Goal: Task Accomplishment & Management: Use online tool/utility

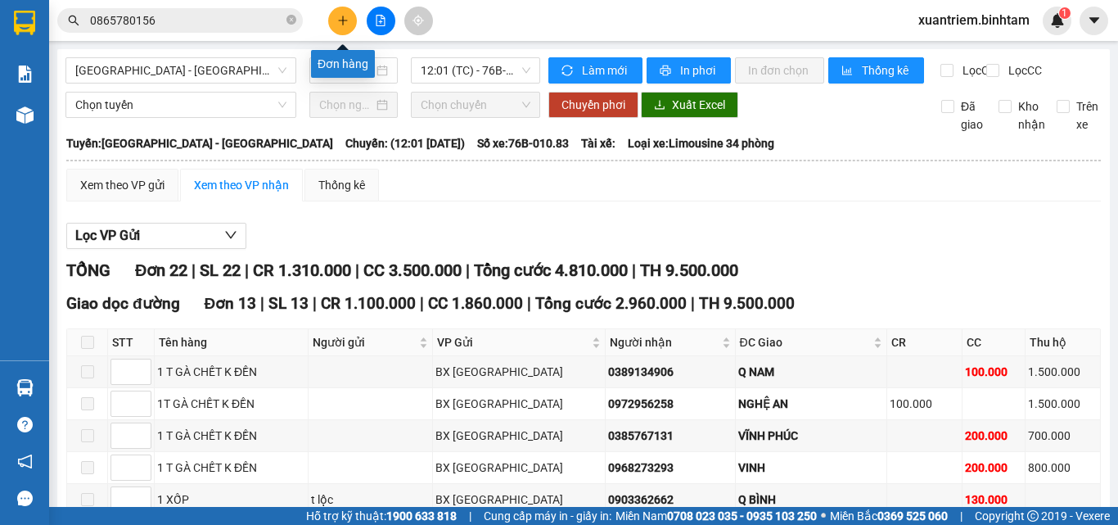
click at [340, 25] on icon "plus" at bounding box center [342, 20] width 11 height 11
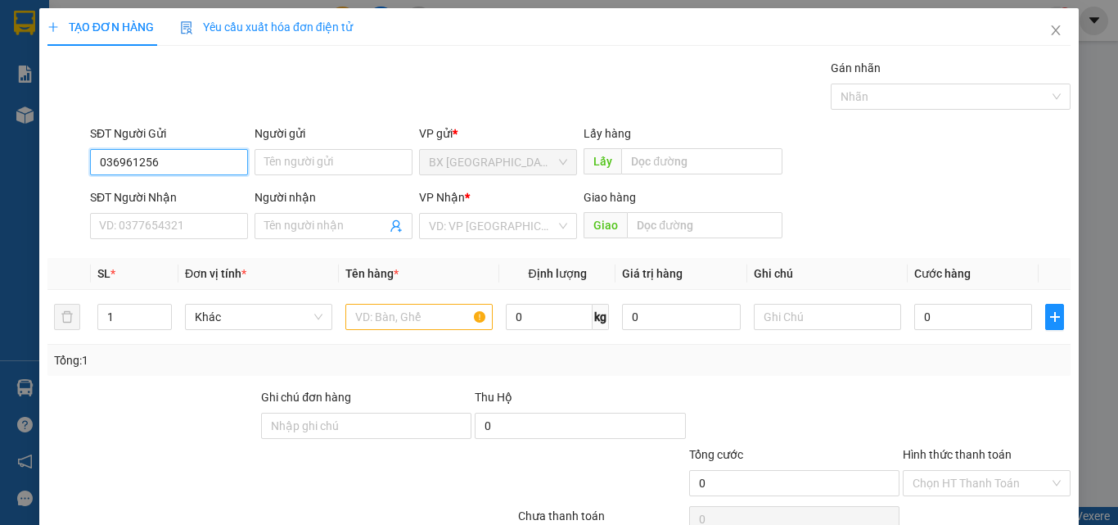
click at [109, 172] on input "036961256" at bounding box center [169, 162] width 158 height 26
type input "0336961256"
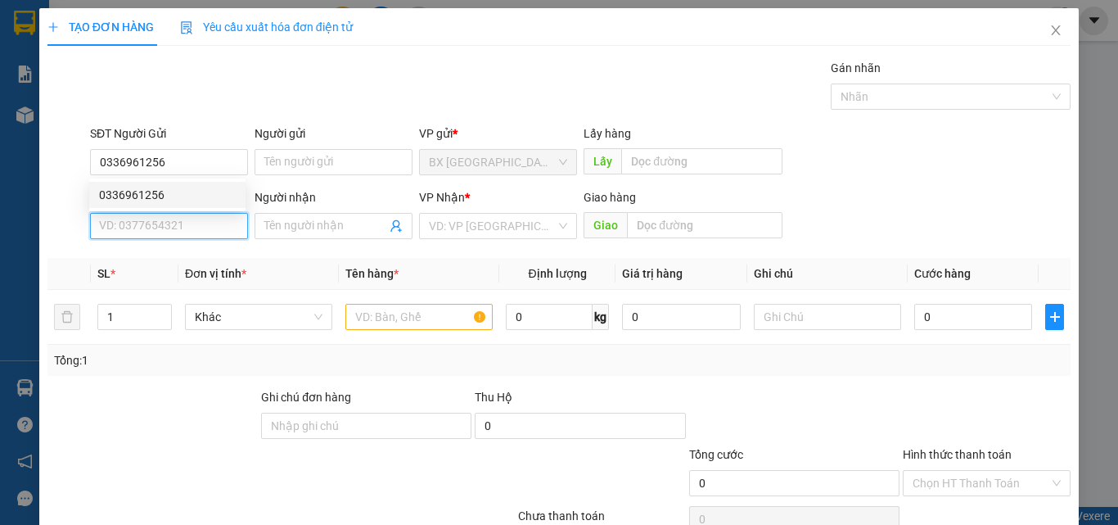
click at [126, 233] on input "SĐT Người Nhận" at bounding box center [169, 226] width 158 height 26
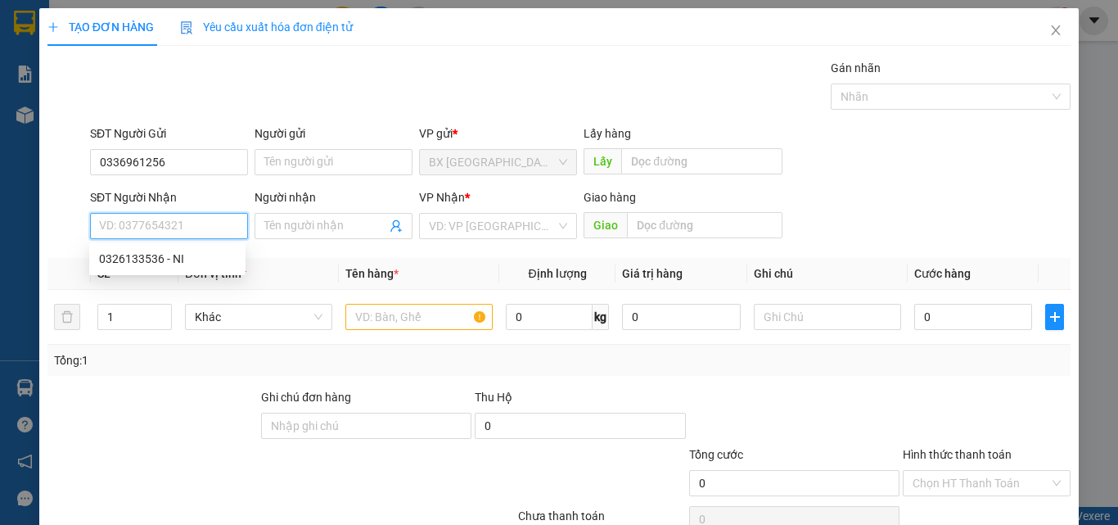
click at [126, 233] on input "SĐT Người Nhận" at bounding box center [169, 226] width 158 height 26
click at [138, 262] on div "0326133536 - NI" at bounding box center [167, 259] width 137 height 18
type input "0326133536"
type input "NI"
type input "50.000"
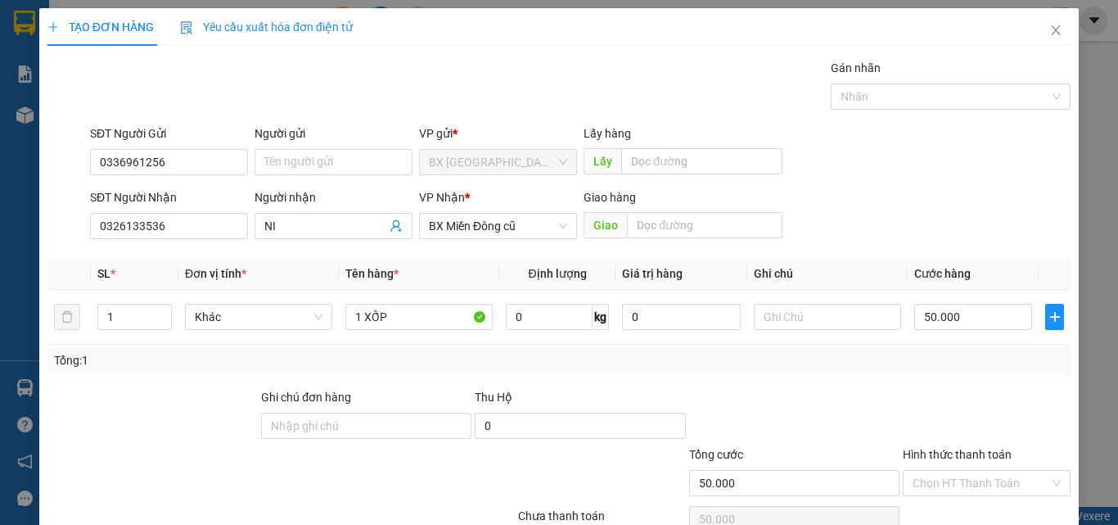
scroll to position [81, 0]
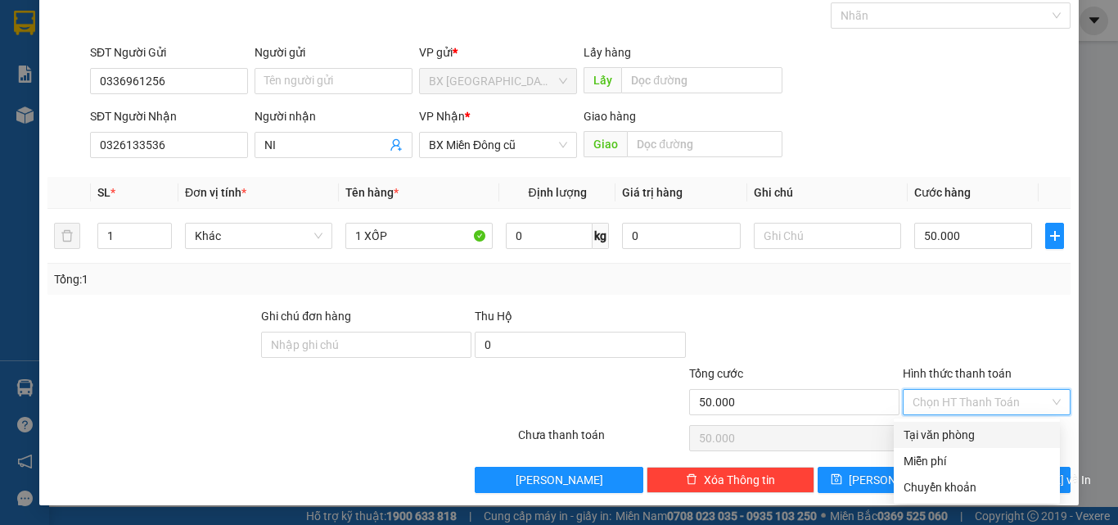
click at [936, 413] on input "Hình thức thanh toán" at bounding box center [981, 402] width 137 height 25
click at [934, 437] on div "Tại văn phòng" at bounding box center [977, 435] width 147 height 18
type input "0"
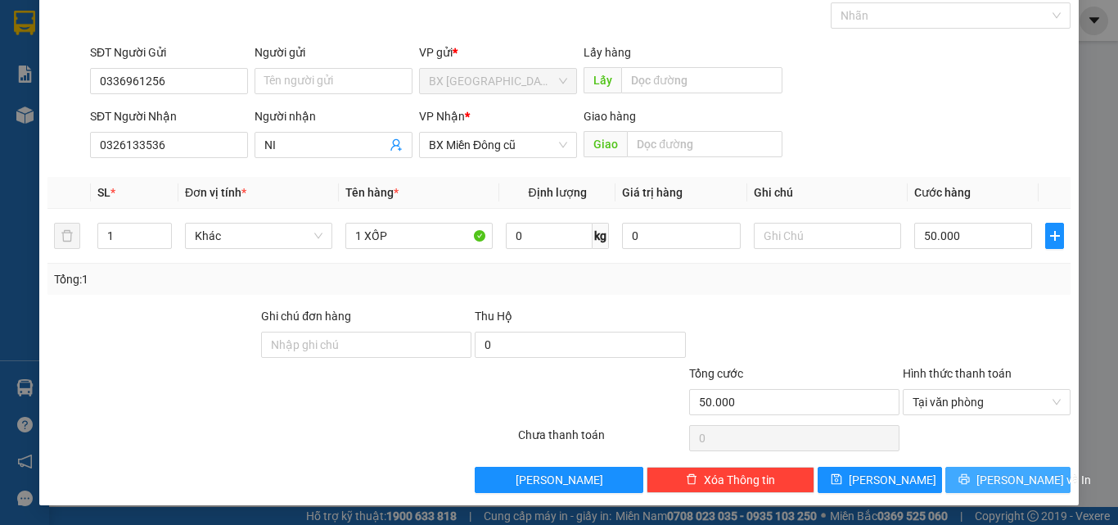
click at [960, 490] on button "[PERSON_NAME] và In" at bounding box center [1007, 480] width 125 height 26
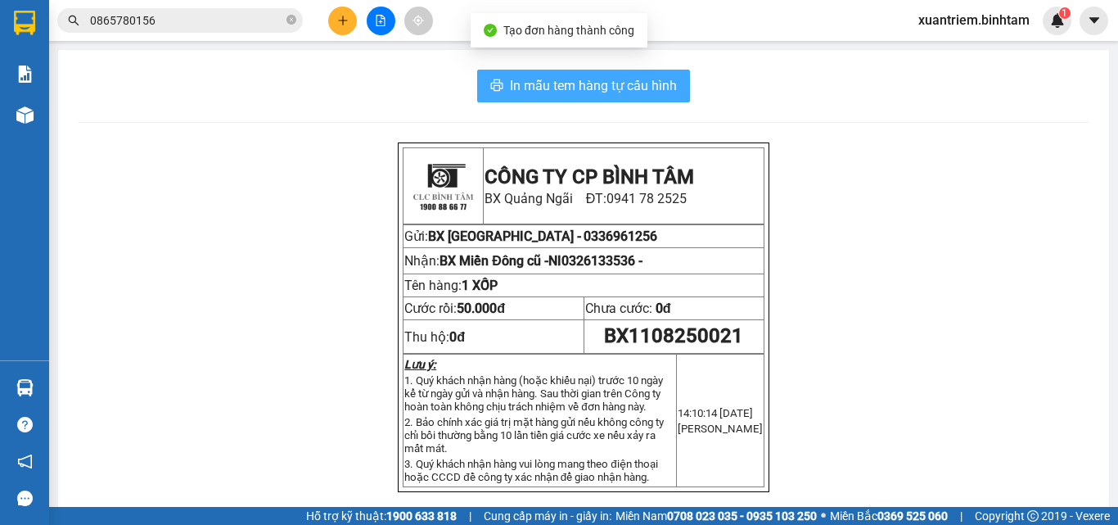
click at [547, 93] on span "In mẫu tem hàng tự cấu hình" at bounding box center [593, 85] width 167 height 20
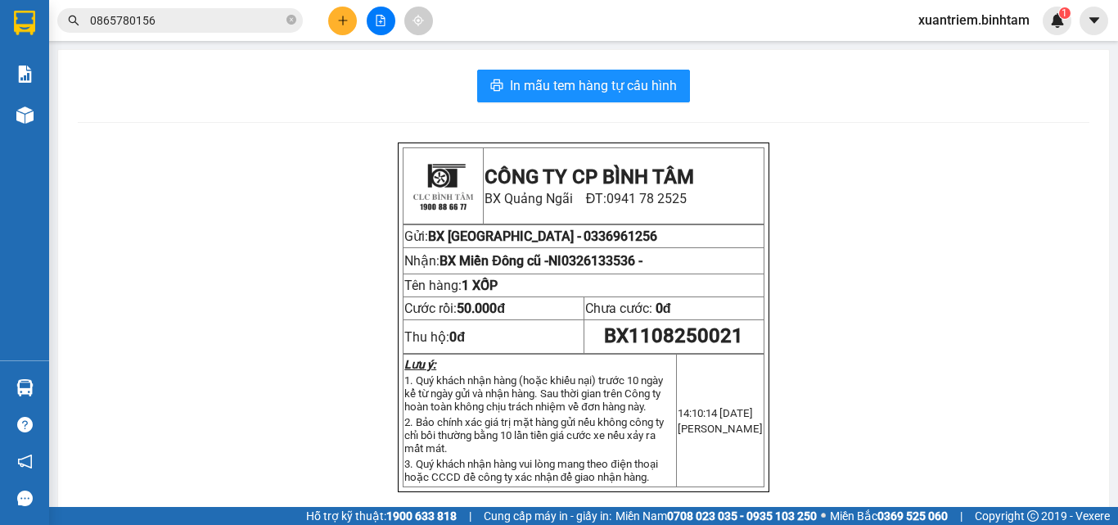
click at [351, 13] on button at bounding box center [342, 21] width 29 height 29
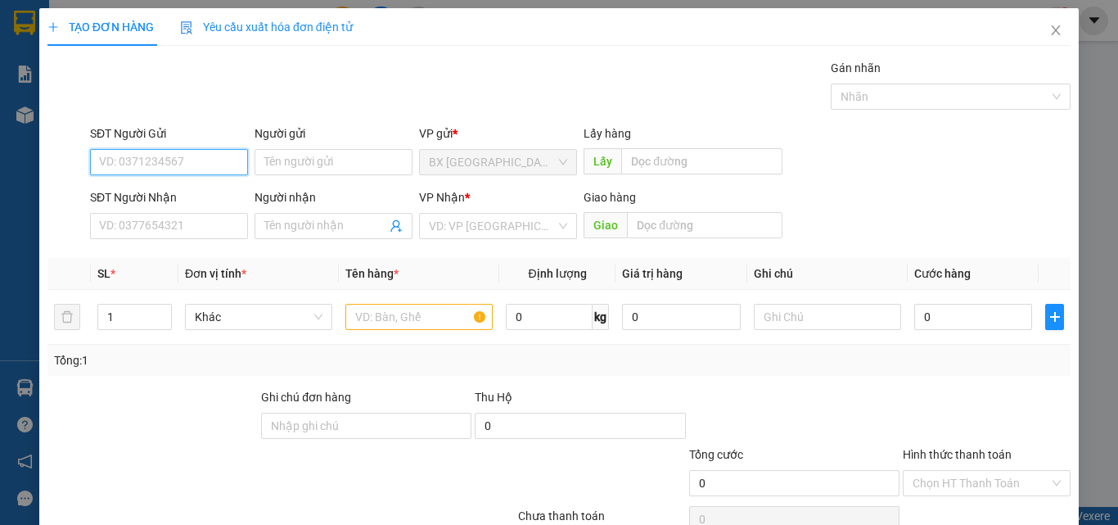
click at [165, 162] on input "SĐT Người Gửi" at bounding box center [169, 162] width 158 height 26
type input "0973392371"
click at [215, 168] on input "0973392371" at bounding box center [169, 162] width 158 height 26
click at [213, 204] on div "0973392371" at bounding box center [167, 195] width 156 height 26
type input "0389758996"
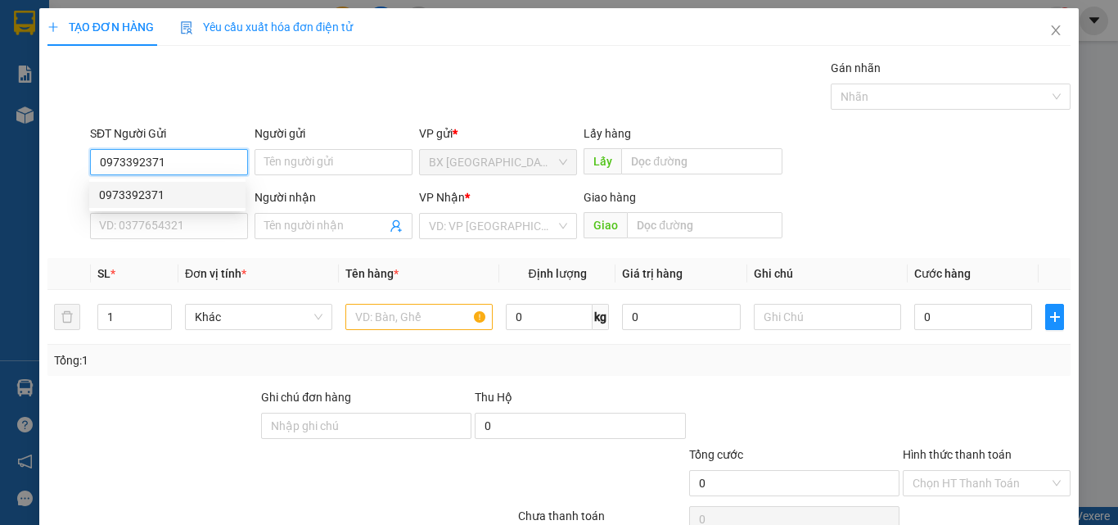
type input "VƯƠNG"
type input "70.000"
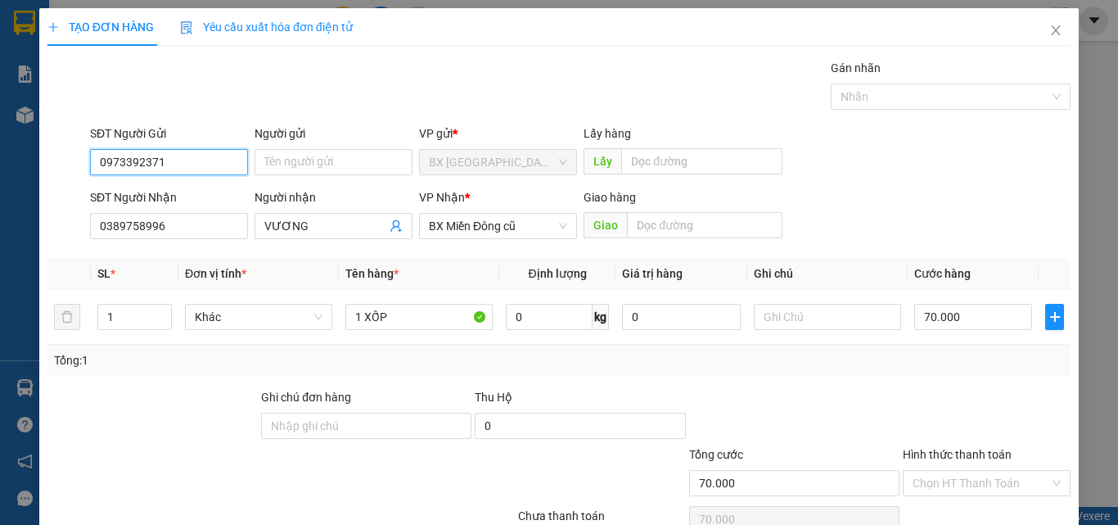
type input "0973392371"
click at [217, 241] on div "SĐT Người Nhận 0389758996" at bounding box center [169, 216] width 158 height 57
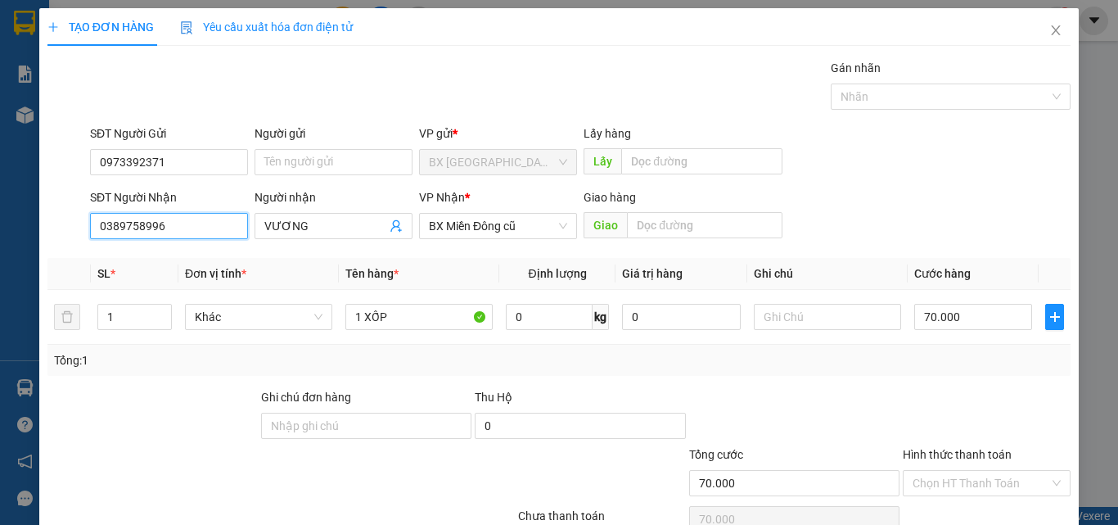
click at [203, 222] on input "0389758996" at bounding box center [169, 226] width 158 height 26
click at [213, 258] on div "0389758996 - VƯƠNG" at bounding box center [167, 259] width 137 height 18
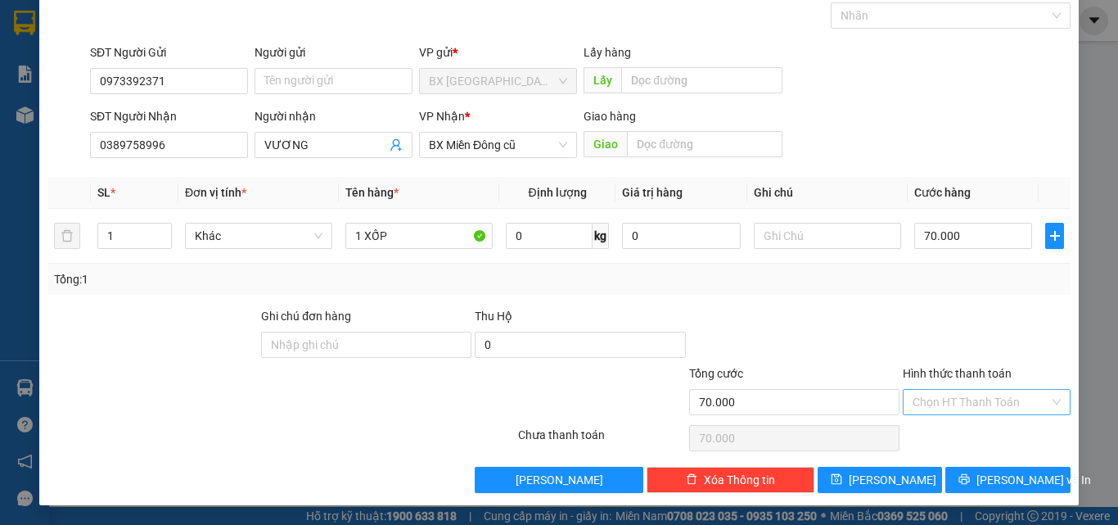
click at [995, 404] on input "Hình thức thanh toán" at bounding box center [981, 402] width 137 height 25
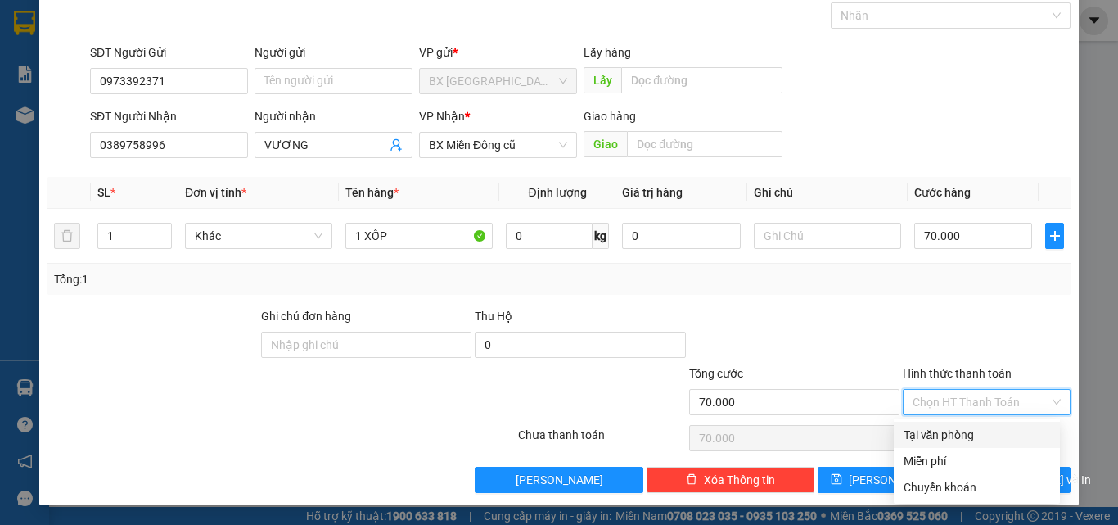
click at [953, 440] on div "Tại văn phòng" at bounding box center [977, 435] width 147 height 18
type input "0"
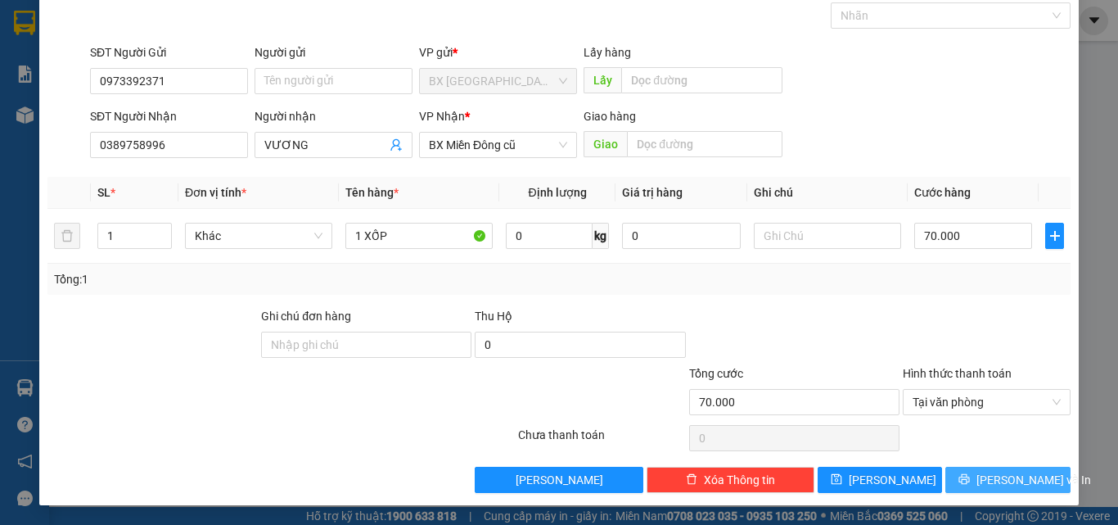
click at [980, 477] on button "[PERSON_NAME] và In" at bounding box center [1007, 480] width 125 height 26
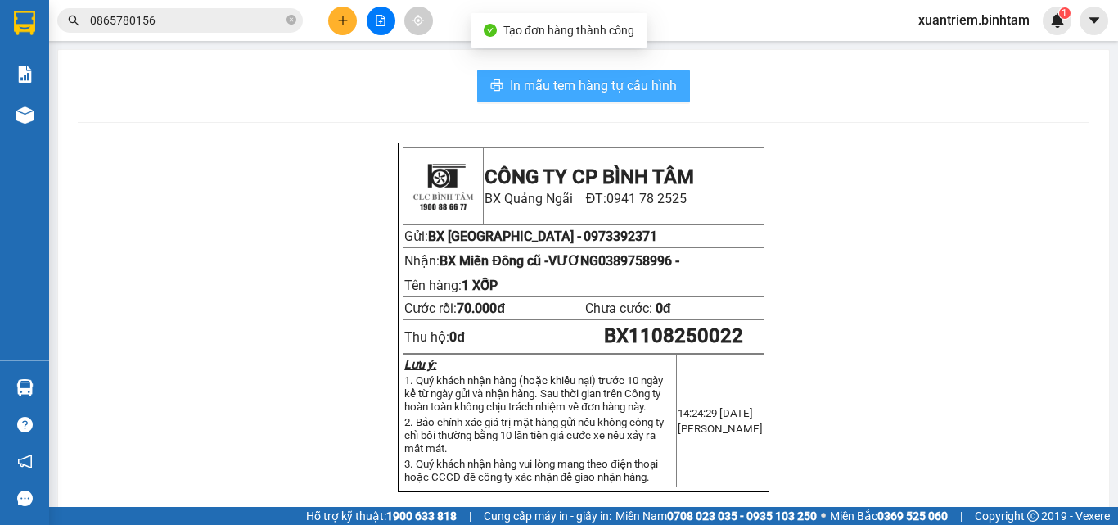
click at [598, 87] on span "In mẫu tem hàng tự cấu hình" at bounding box center [593, 85] width 167 height 20
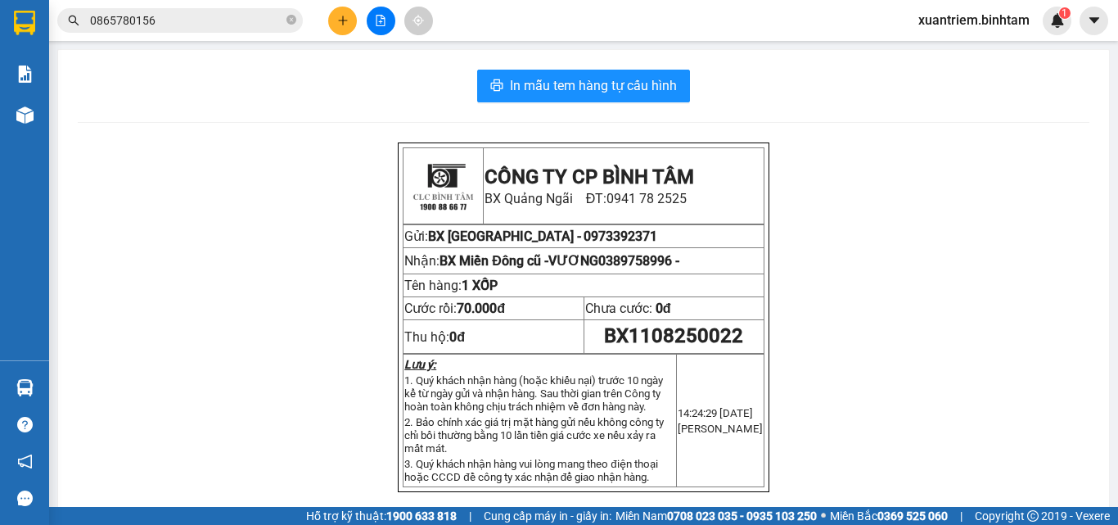
click at [338, 23] on icon "plus" at bounding box center [342, 20] width 11 height 11
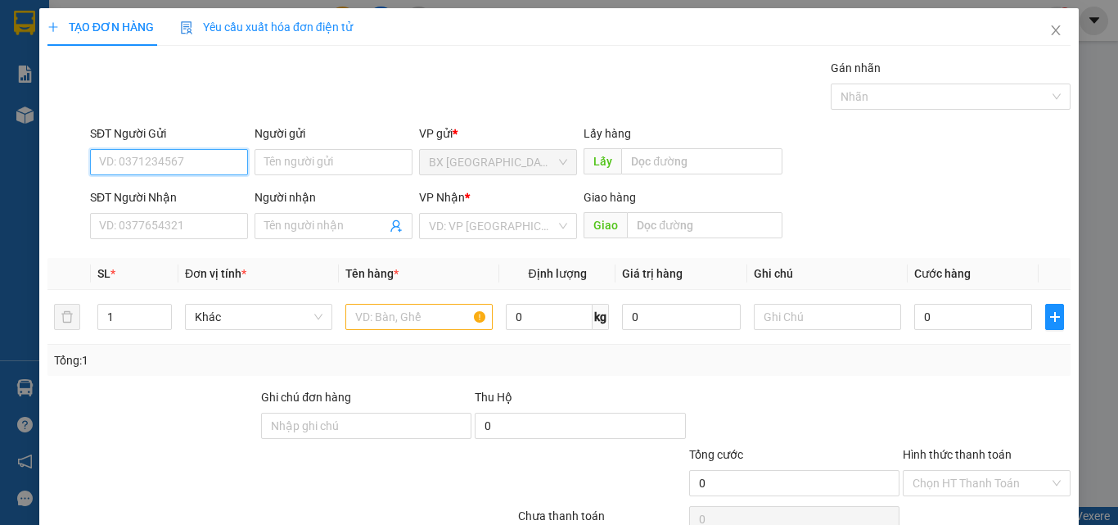
click at [176, 151] on input "SĐT Người Gửi" at bounding box center [169, 162] width 158 height 26
type input "0989657187"
click at [192, 174] on input "0989657187" at bounding box center [169, 162] width 158 height 26
click at [201, 158] on input "0989657187" at bounding box center [169, 162] width 158 height 26
click at [197, 196] on div "0989657187 - HỘP" at bounding box center [167, 195] width 137 height 18
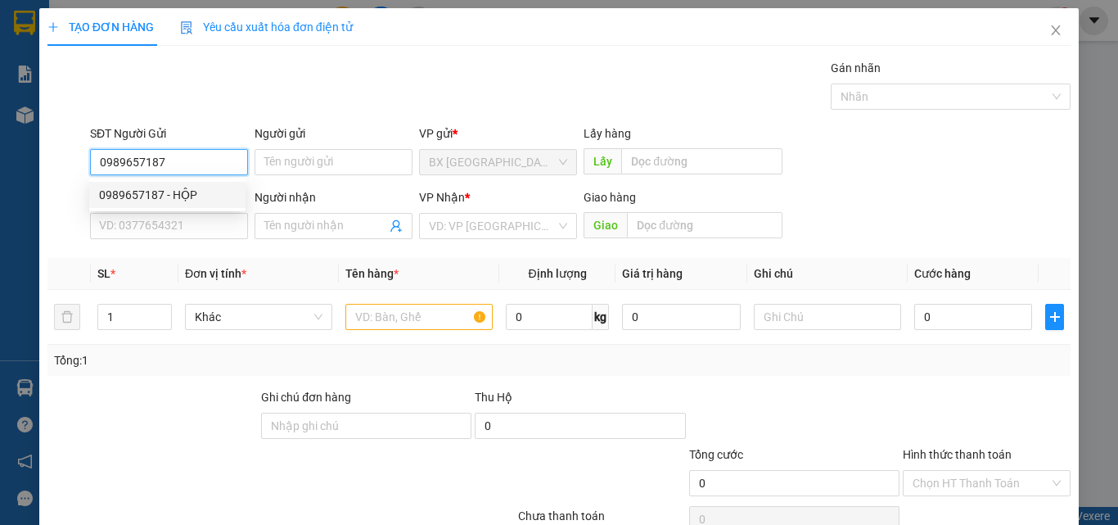
type input "HỘP"
type input "0919797262"
type input "TOÀN"
type input "70.000"
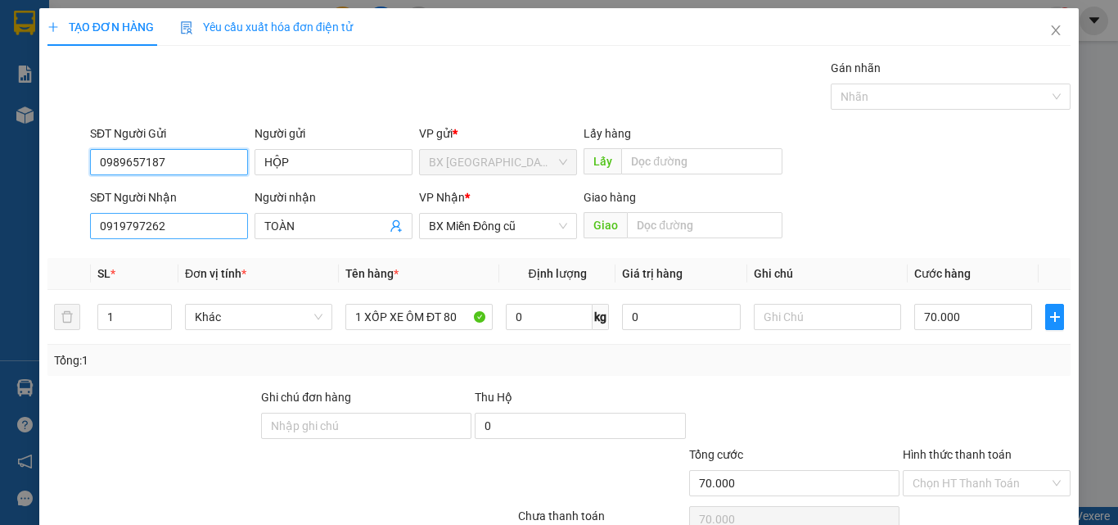
type input "0989657187"
click at [188, 229] on input "0919797262" at bounding box center [169, 226] width 158 height 26
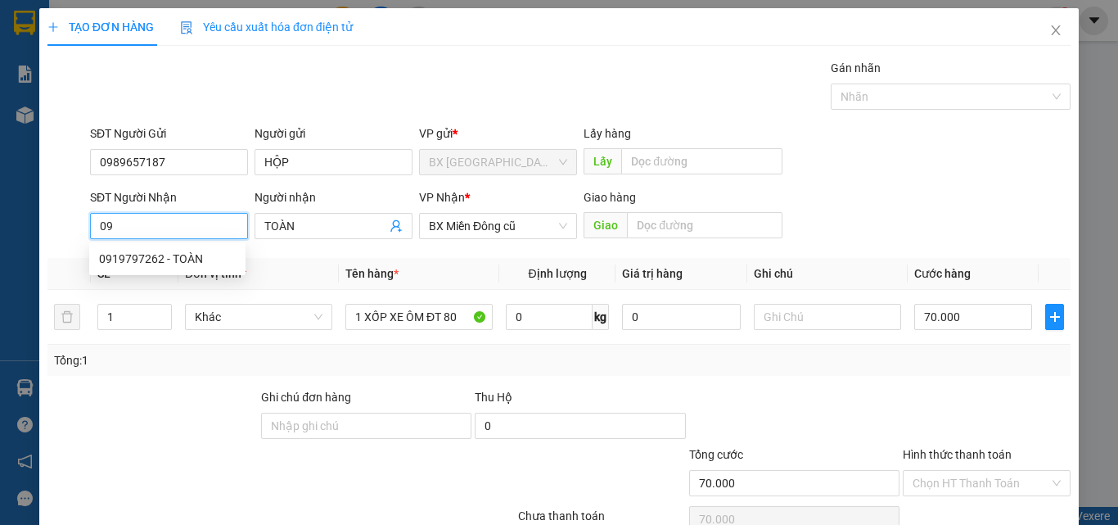
type input "0"
click at [169, 278] on div "0918804337 - DIỄM" at bounding box center [167, 285] width 137 height 18
type input "0918804337"
type input "DIỄM"
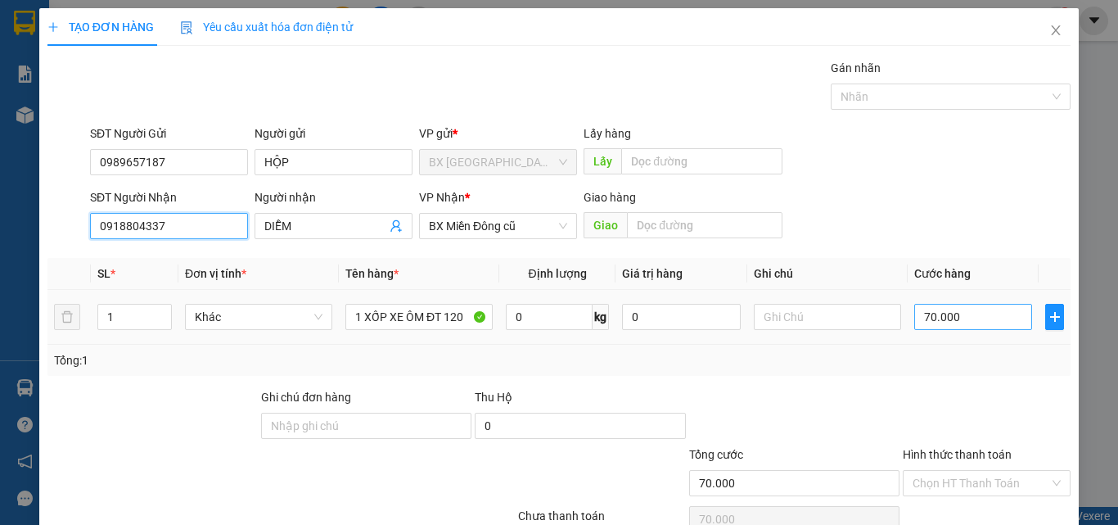
type input "0918804337"
click at [989, 314] on input "70.000" at bounding box center [973, 317] width 118 height 26
type input "5"
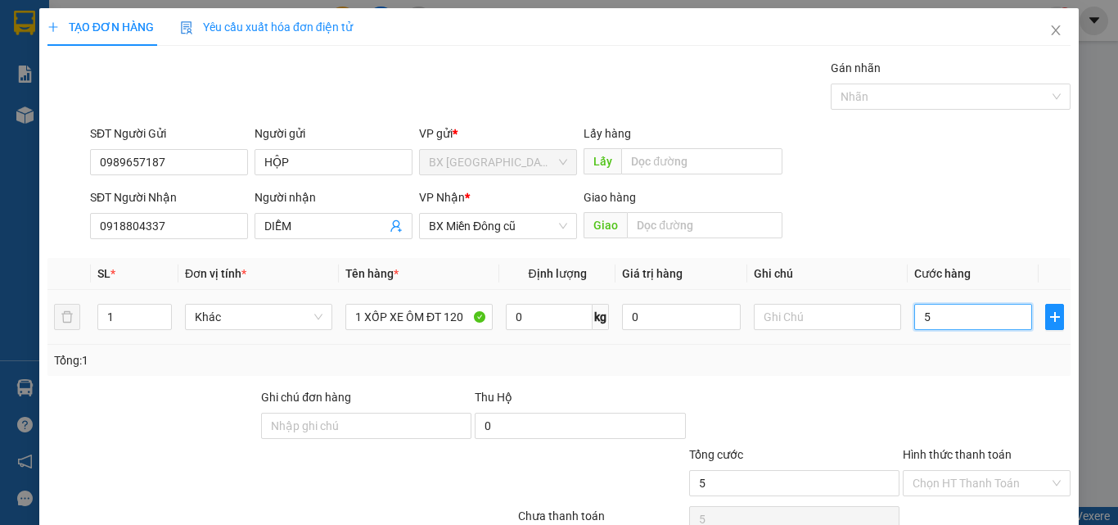
type input "50"
type input "500"
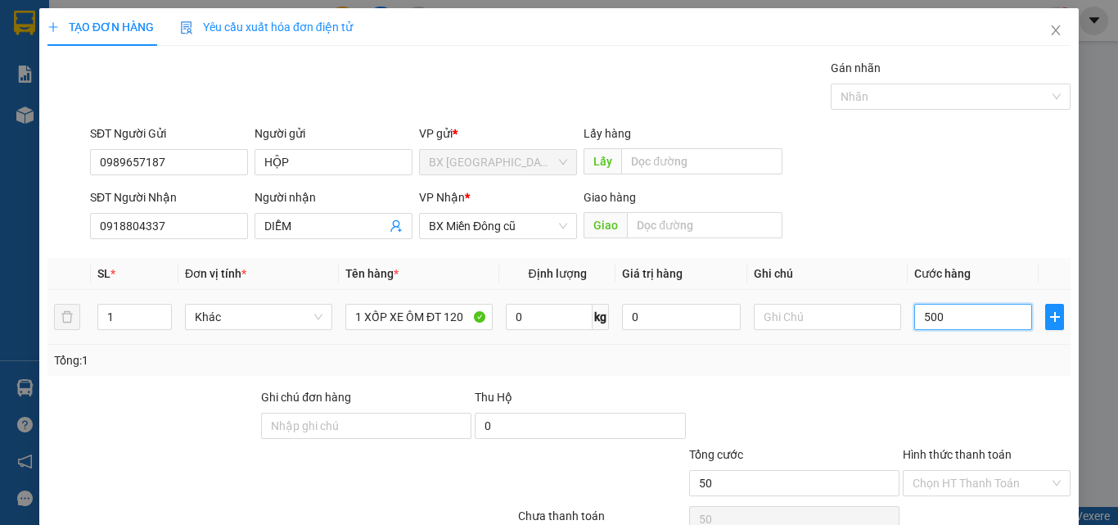
type input "500"
type input "5.000"
type input "50.000"
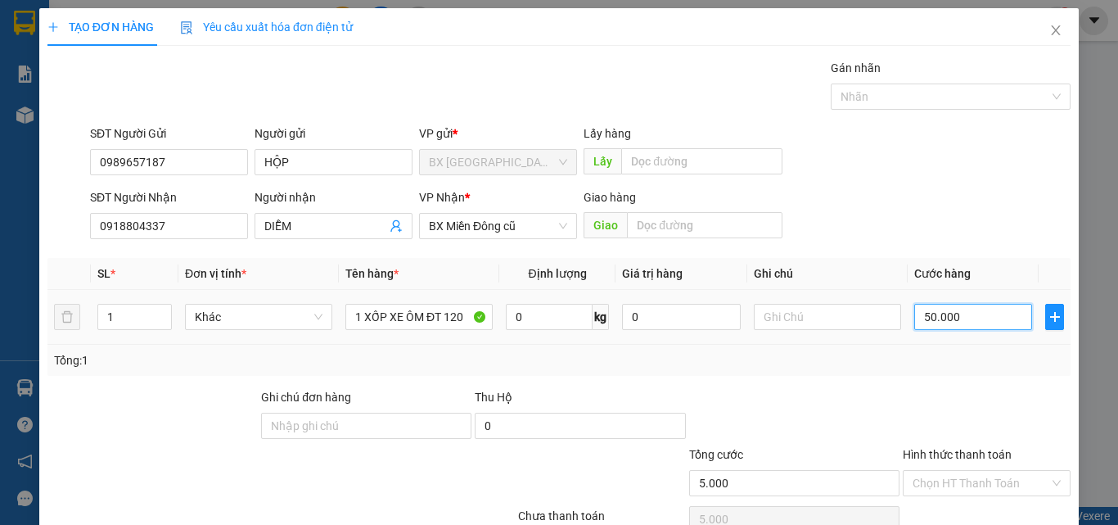
type input "50.000"
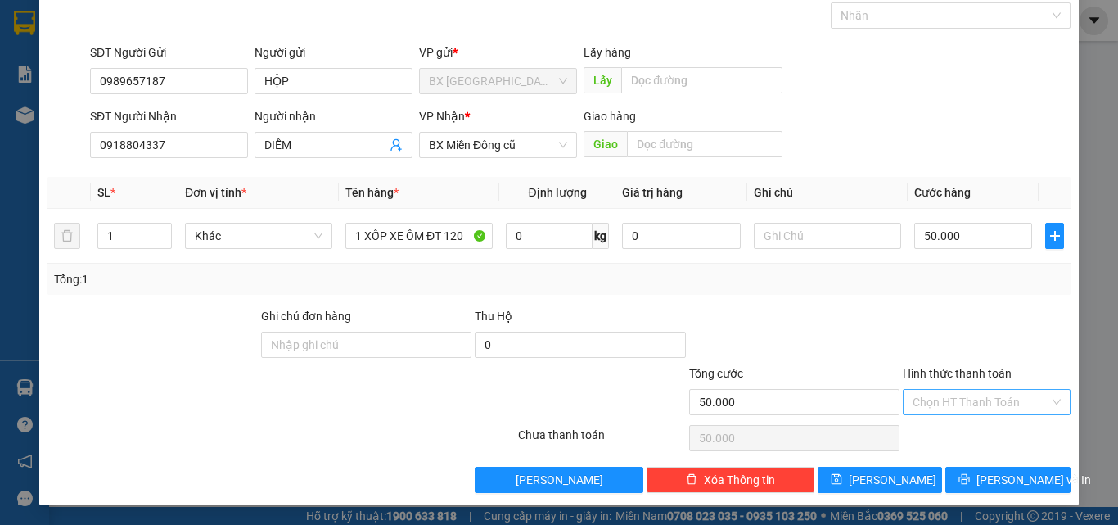
click at [986, 399] on input "Hình thức thanh toán" at bounding box center [981, 402] width 137 height 25
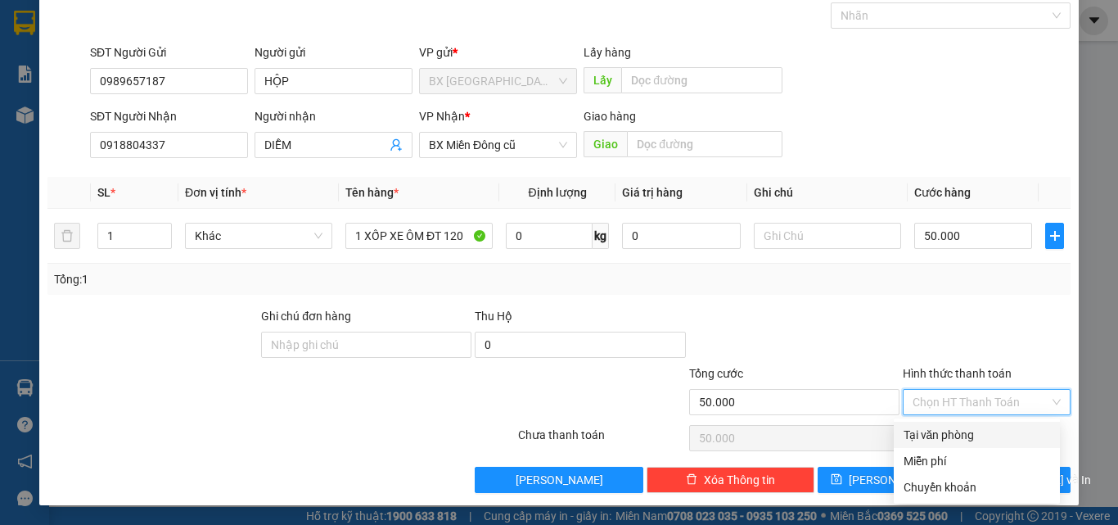
click at [986, 430] on div "Tại văn phòng" at bounding box center [977, 435] width 147 height 18
type input "0"
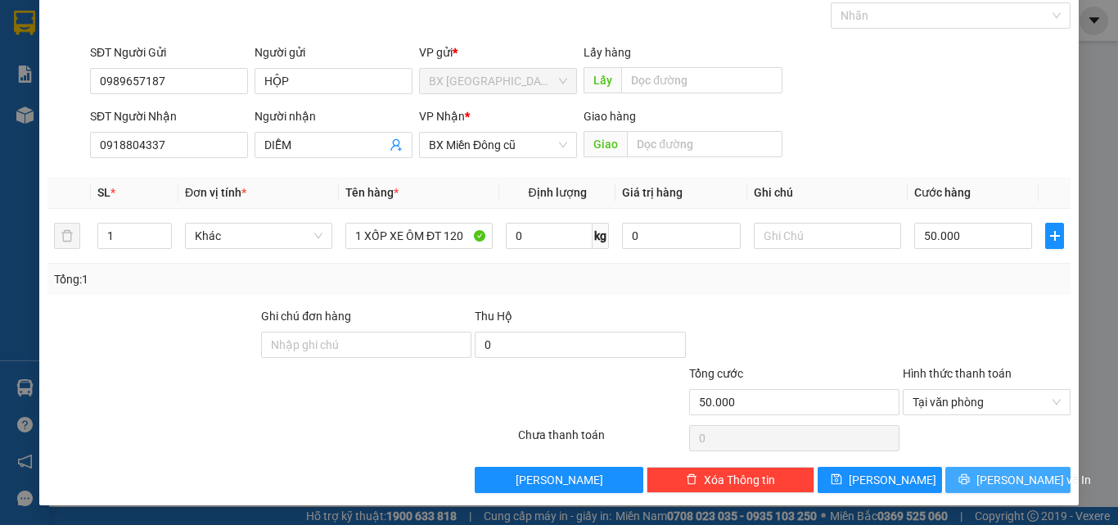
click at [1006, 473] on span "[PERSON_NAME] và In" at bounding box center [1034, 480] width 115 height 18
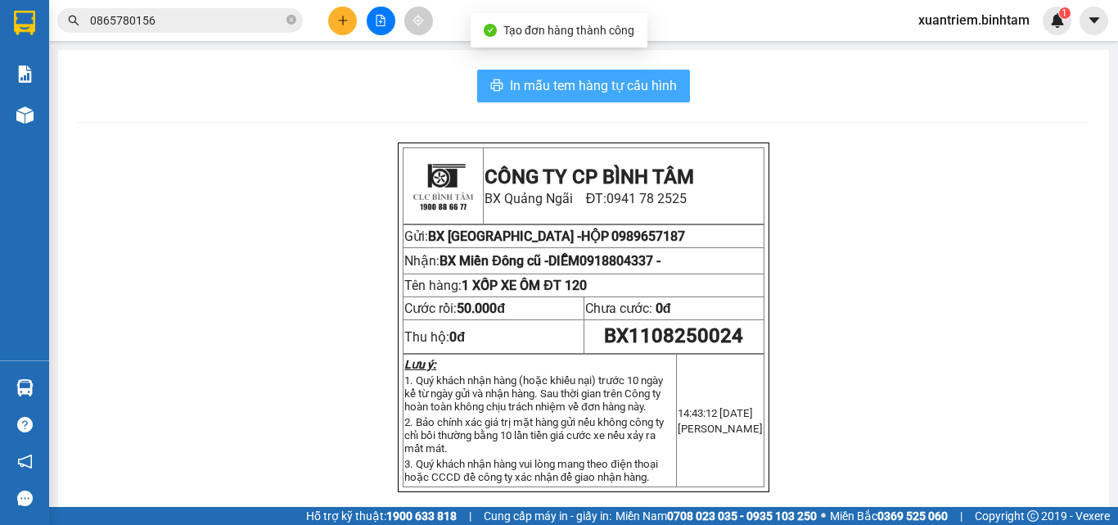
click at [578, 85] on span "In mẫu tem hàng tự cấu hình" at bounding box center [593, 85] width 167 height 20
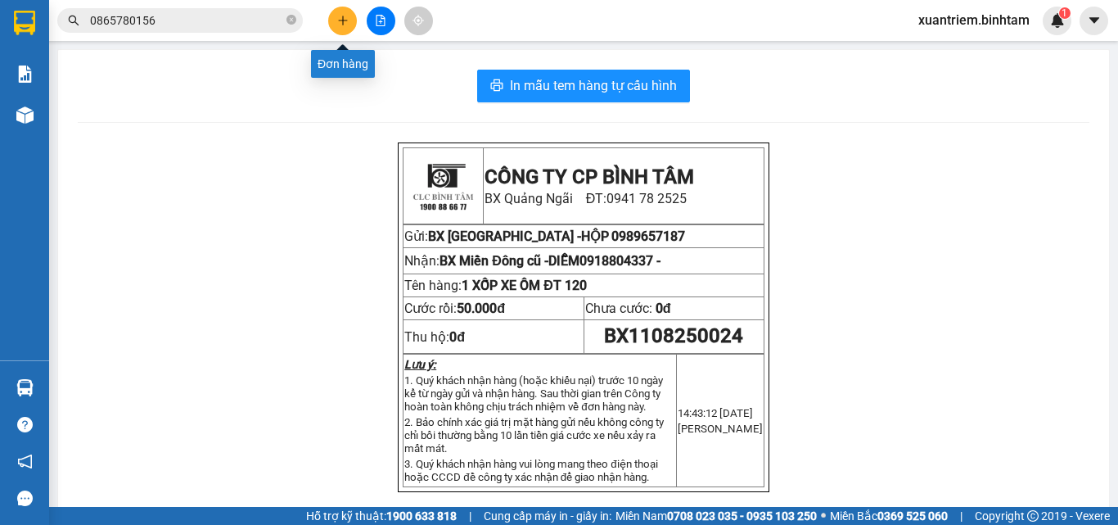
click at [344, 23] on icon "plus" at bounding box center [342, 20] width 11 height 11
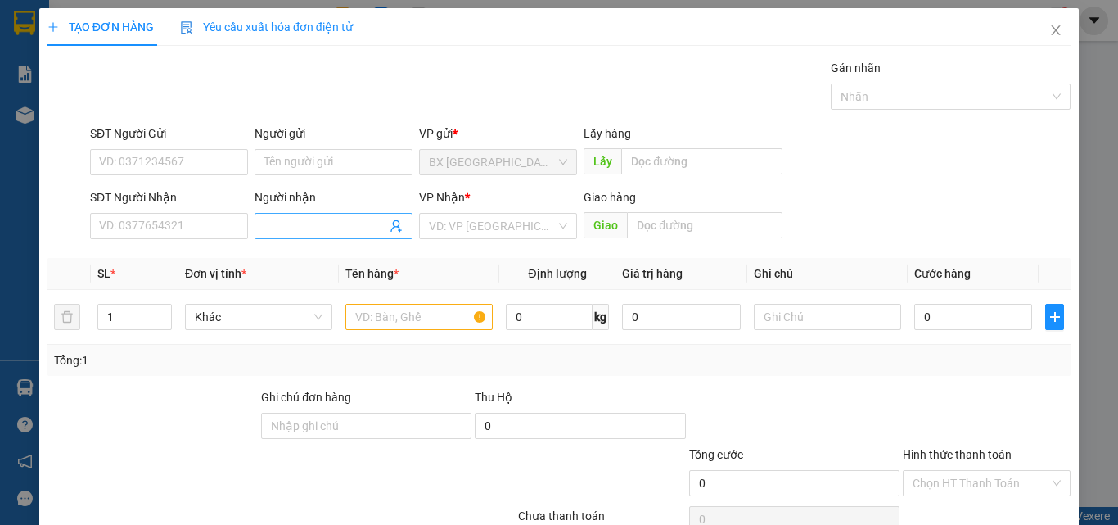
click at [300, 224] on input "Người nhận" at bounding box center [325, 226] width 122 height 18
click at [381, 225] on input "VỸ" at bounding box center [325, 226] width 122 height 18
type input "VỸ"
click at [198, 227] on input "SĐT Người Nhận" at bounding box center [169, 226] width 158 height 26
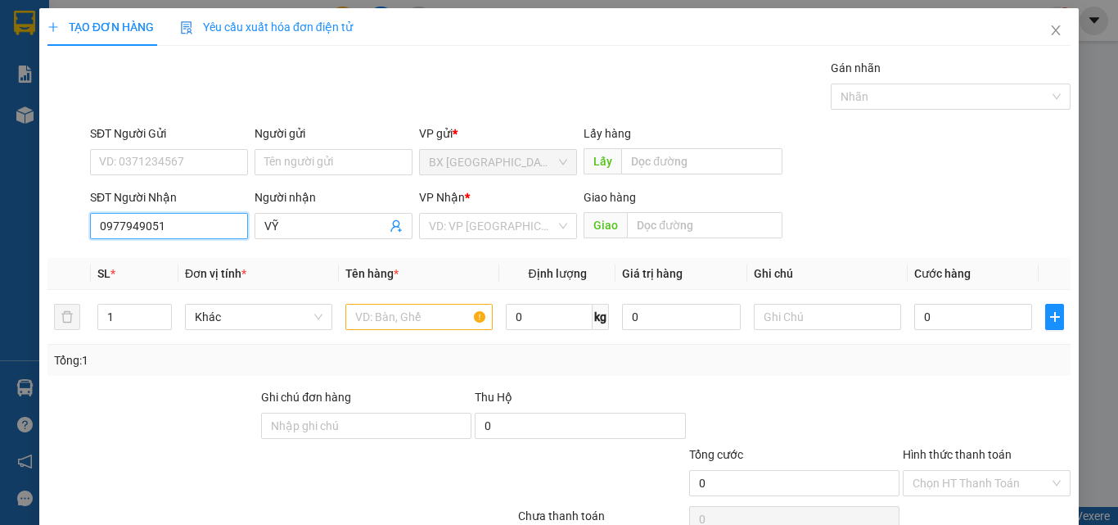
click at [198, 232] on input "0977949051" at bounding box center [169, 226] width 158 height 26
click at [308, 227] on input "VỸ" at bounding box center [325, 226] width 122 height 18
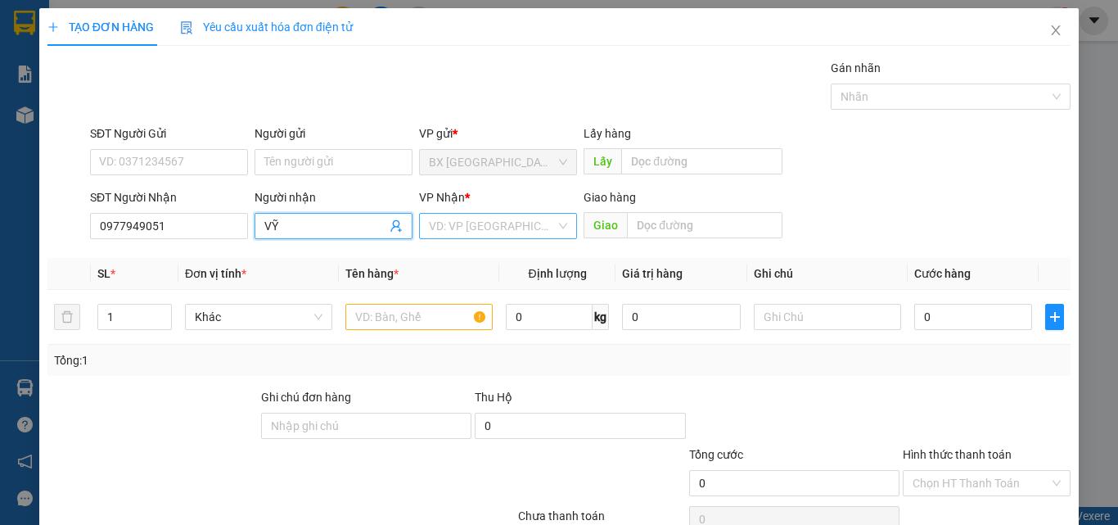
click at [563, 235] on div "VD: VP [GEOGRAPHIC_DATA]" at bounding box center [498, 226] width 158 height 26
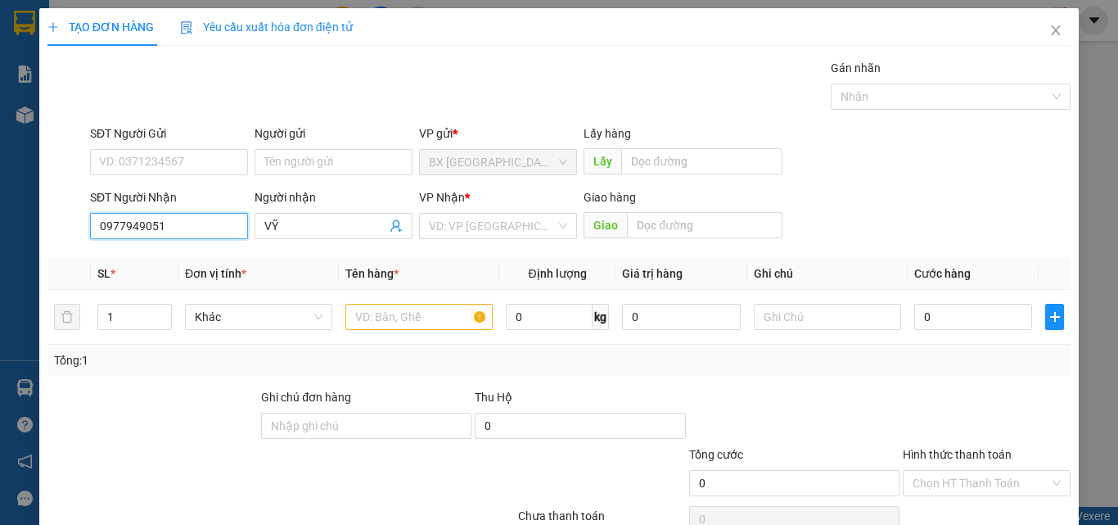
drag, startPoint x: 214, startPoint y: 229, endPoint x: 74, endPoint y: 228, distance: 140.0
click at [74, 228] on div "SĐT Người Nhận 0977949051 0977949051 Người nhận VỸ VP Nhận * VD: VP [GEOGRAPHIC…" at bounding box center [559, 216] width 1027 height 57
type input "0905491661"
click at [209, 216] on input "0905491661" at bounding box center [169, 226] width 158 height 26
click at [184, 248] on div "0905491661" at bounding box center [167, 259] width 156 height 26
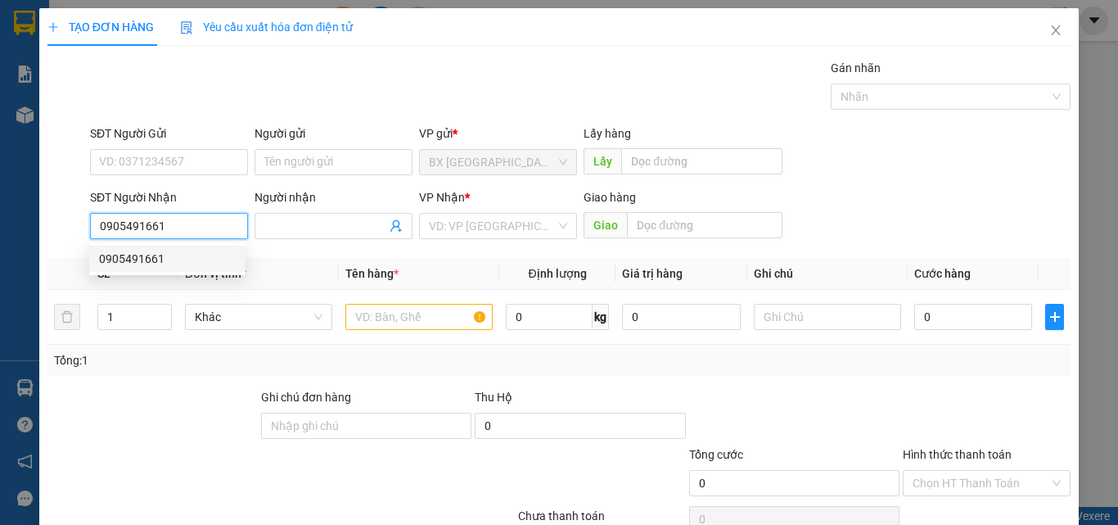
type input "70.000"
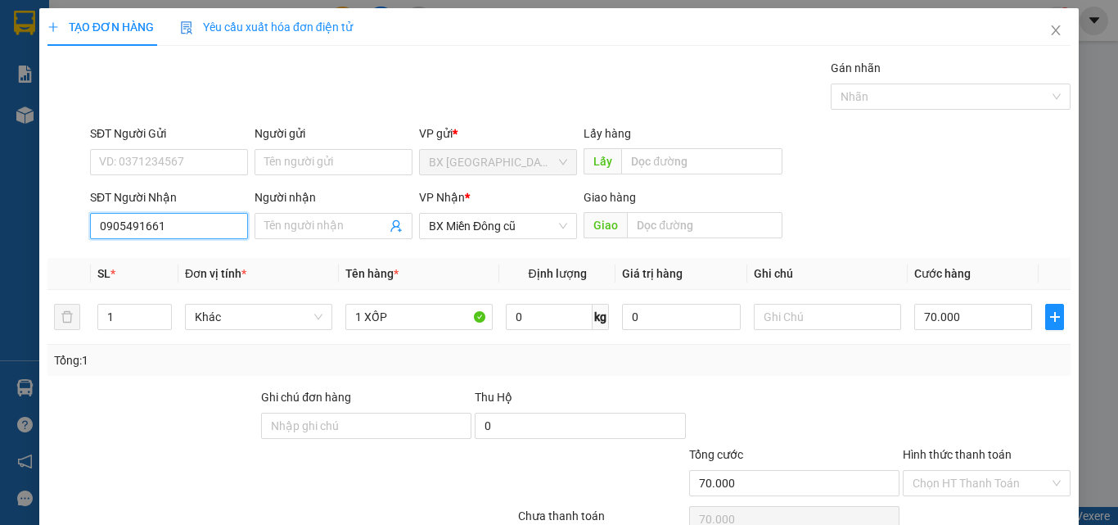
type input "0905491661"
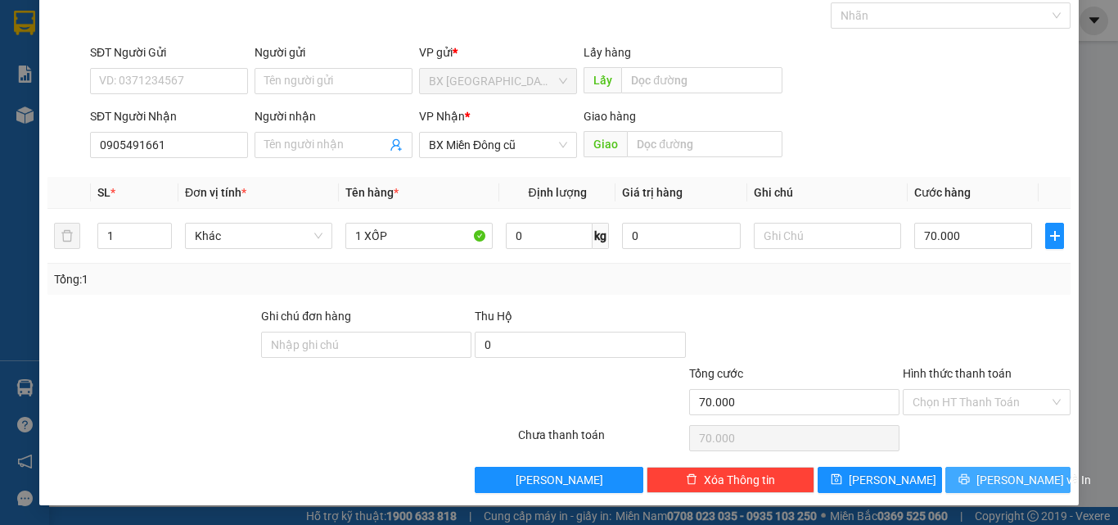
click at [997, 481] on span "[PERSON_NAME] và In" at bounding box center [1034, 480] width 115 height 18
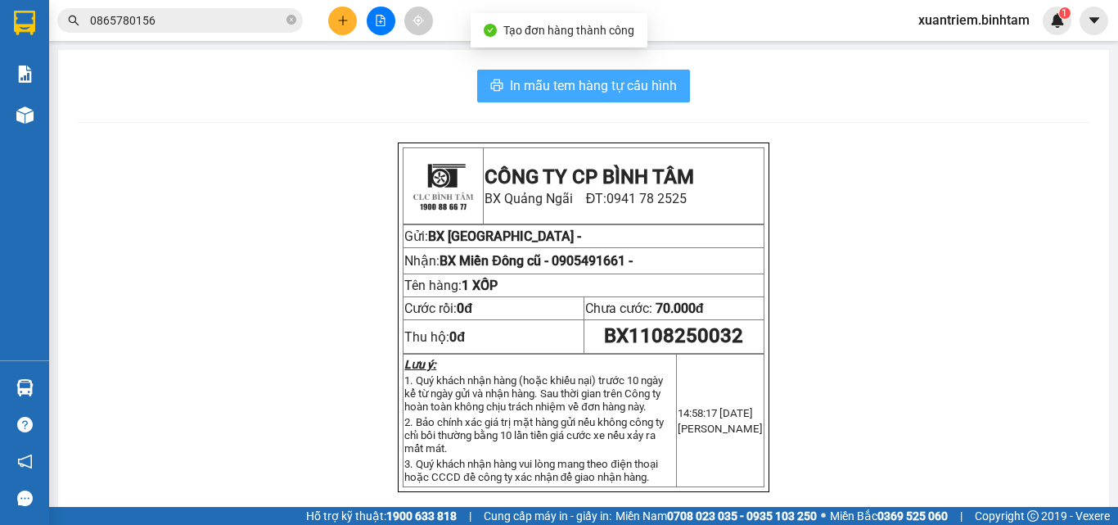
click at [644, 86] on span "In mẫu tem hàng tự cấu hình" at bounding box center [593, 85] width 167 height 20
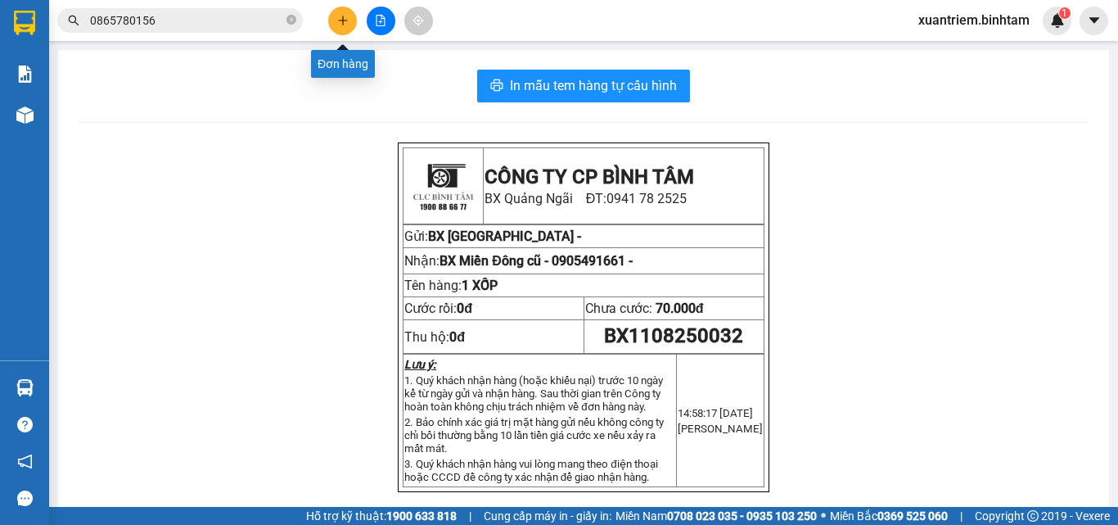
click at [333, 19] on button at bounding box center [342, 21] width 29 height 29
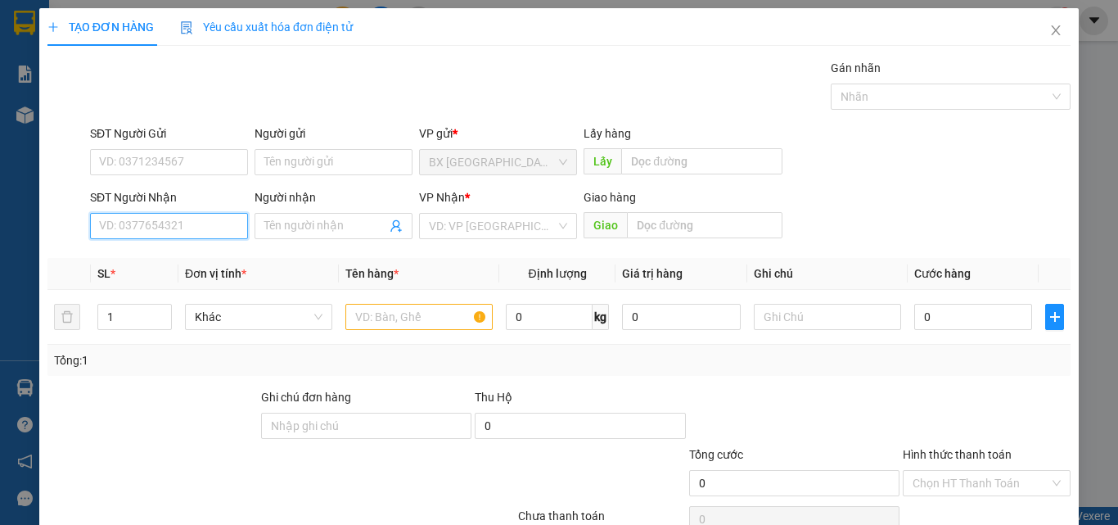
click at [186, 225] on input "SĐT Người Nhận" at bounding box center [169, 226] width 158 height 26
click at [155, 230] on input "07796148658" at bounding box center [169, 226] width 158 height 26
click at [205, 233] on input "0779614858" at bounding box center [169, 226] width 158 height 26
click at [188, 235] on input "0779614858" at bounding box center [169, 226] width 158 height 26
click at [192, 227] on input "0779614858" at bounding box center [169, 226] width 158 height 26
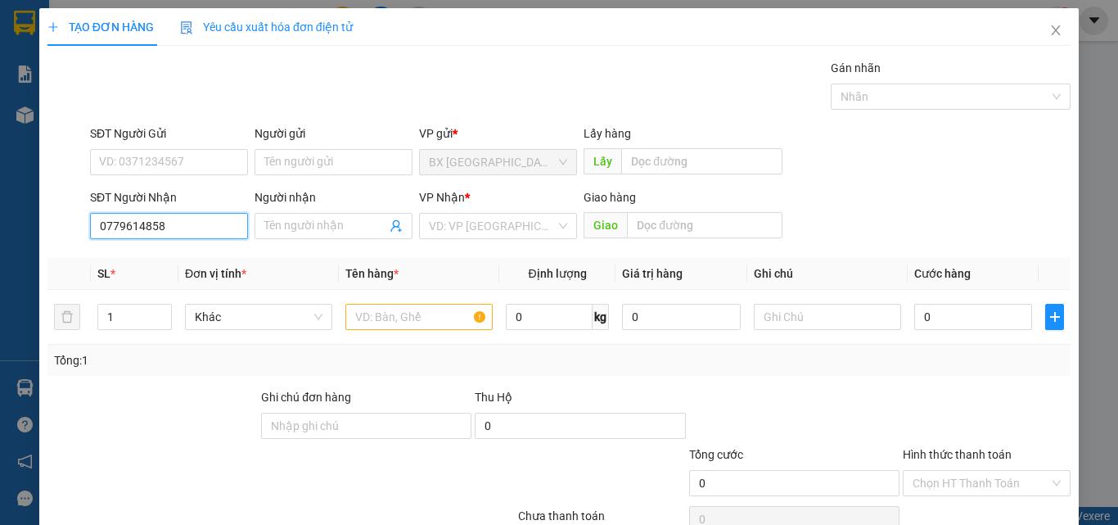
click at [190, 232] on input "0779614858" at bounding box center [169, 226] width 158 height 26
type input "0779614858"
click at [473, 227] on input "search" at bounding box center [492, 226] width 127 height 25
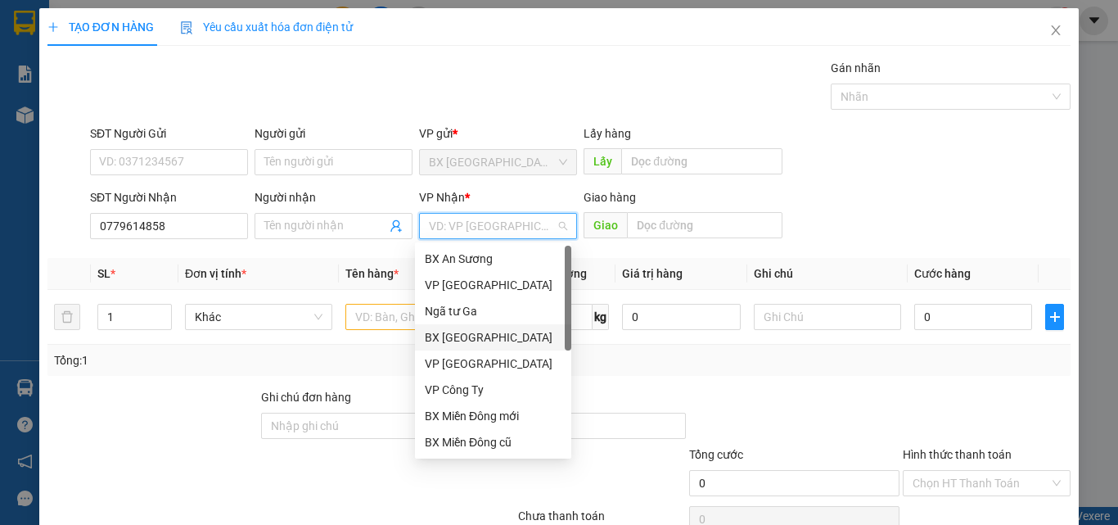
scroll to position [52, 0]
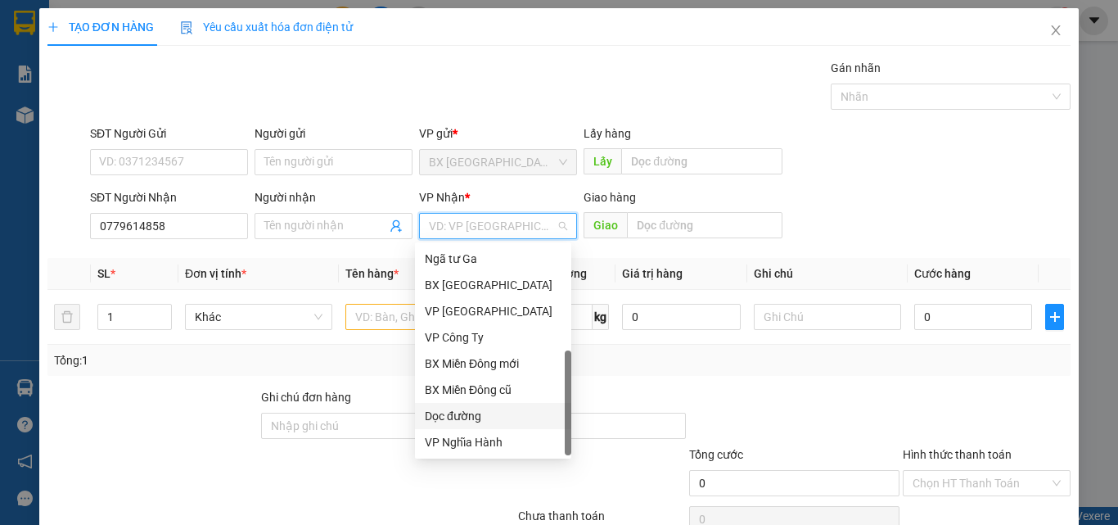
drag, startPoint x: 477, startPoint y: 417, endPoint x: 565, endPoint y: 383, distance: 93.8
click at [477, 416] on div "Dọc đường" at bounding box center [493, 416] width 137 height 18
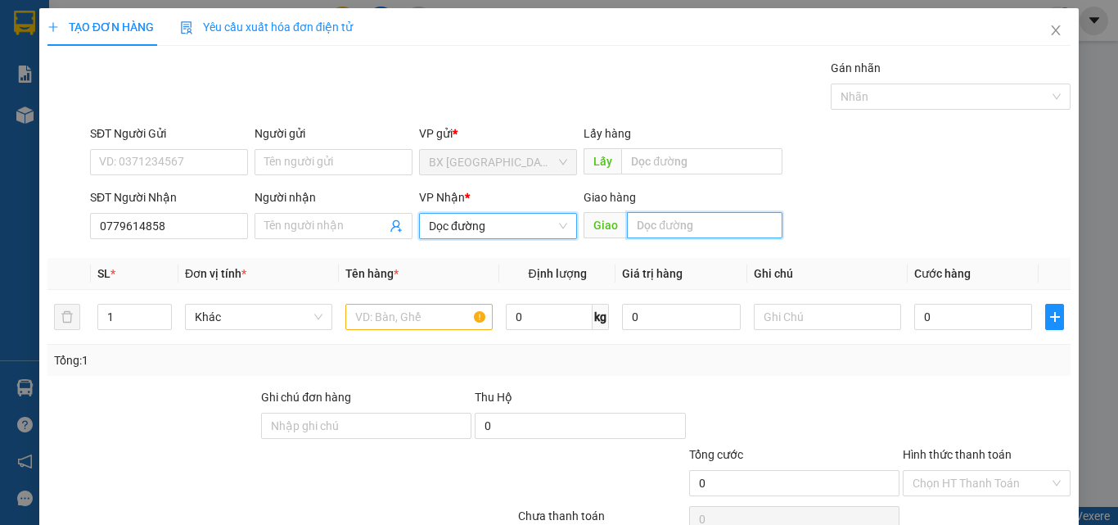
click at [679, 233] on input "text" at bounding box center [705, 225] width 156 height 26
type input "AN SƯƠNG"
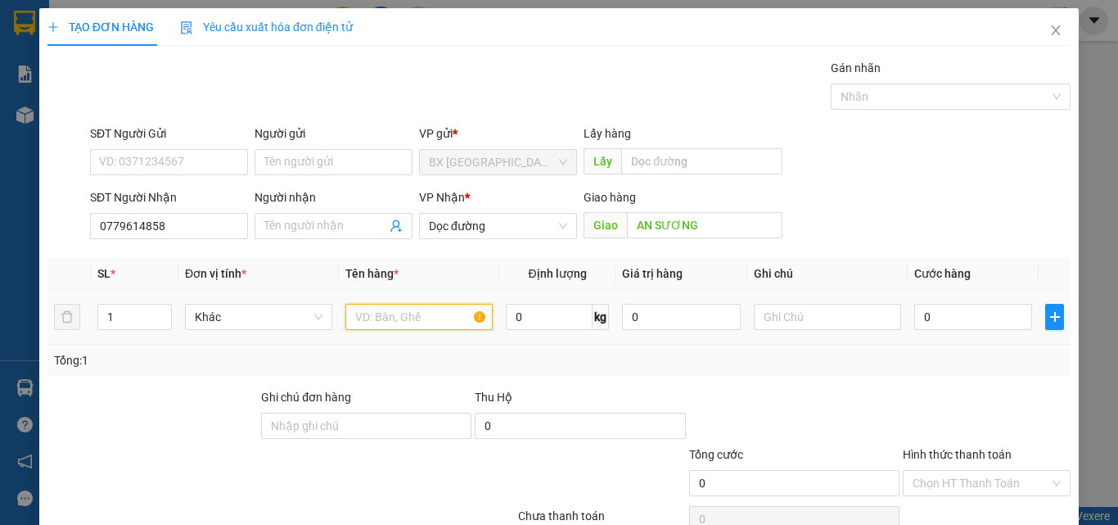
click at [428, 318] on input "text" at bounding box center [418, 317] width 147 height 26
type input "1 XỐP"
click at [965, 316] on input "0" at bounding box center [973, 317] width 118 height 26
type input "1"
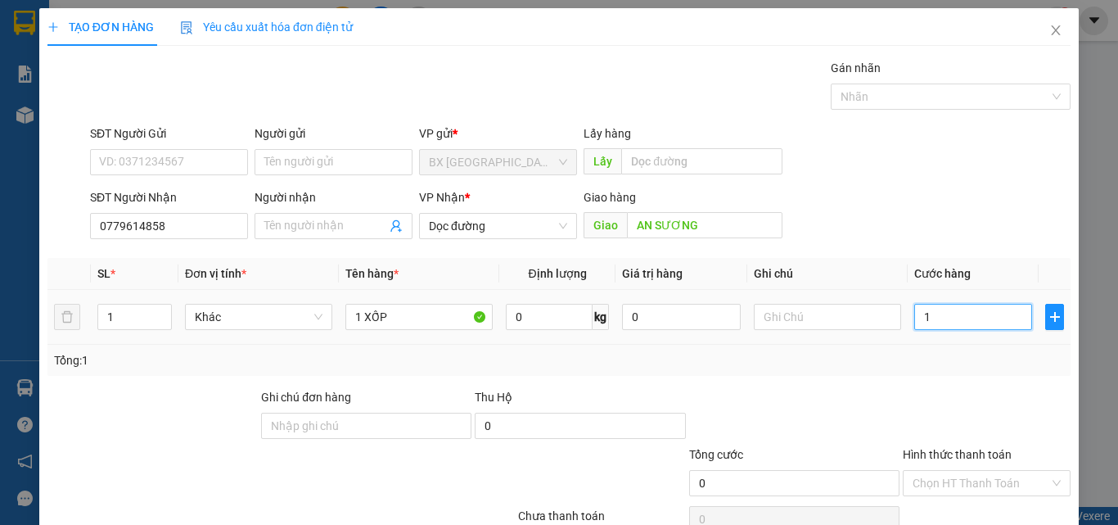
type input "1"
type input "15"
type input "150"
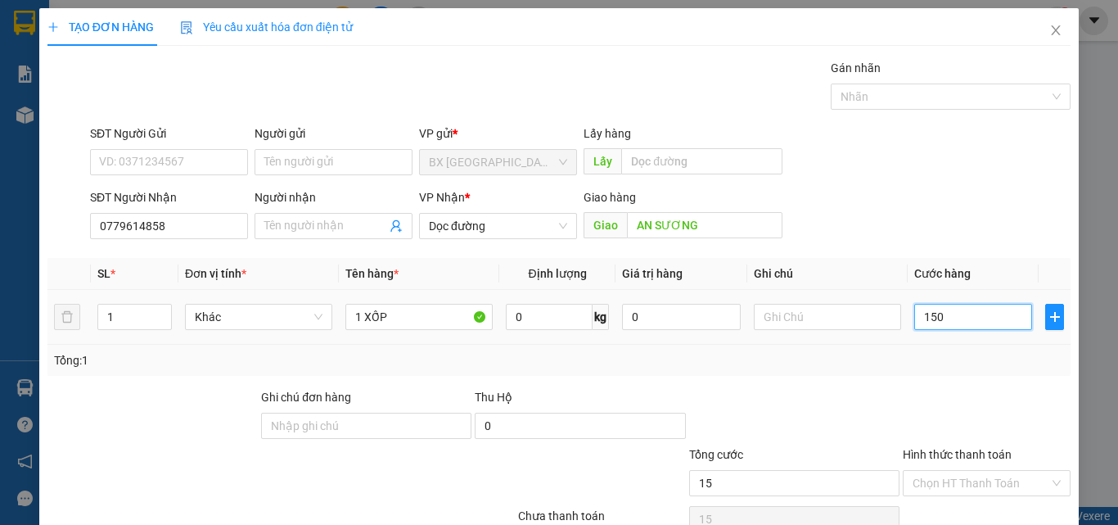
type input "150"
type input "1.500"
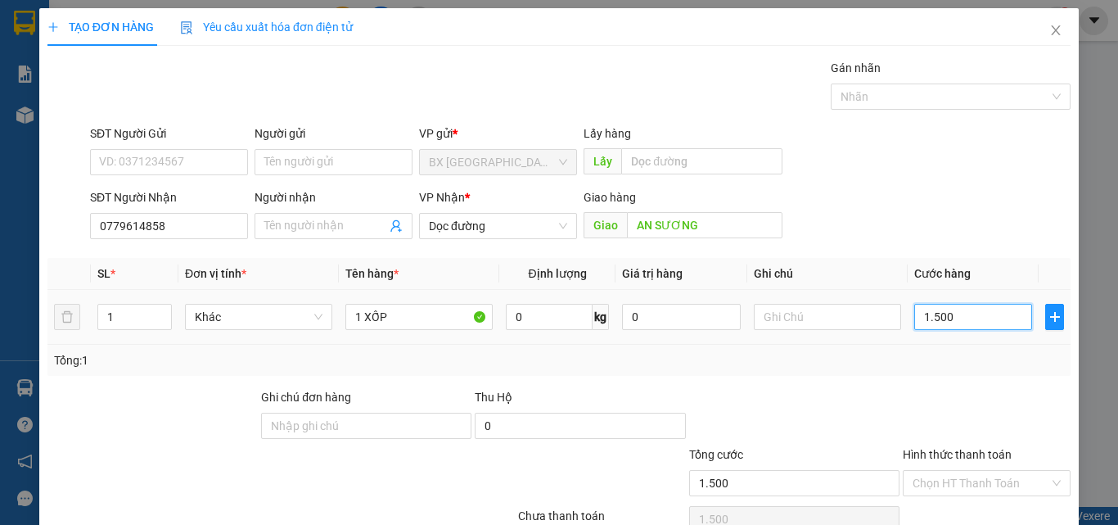
type input "15.000"
type input "150.000"
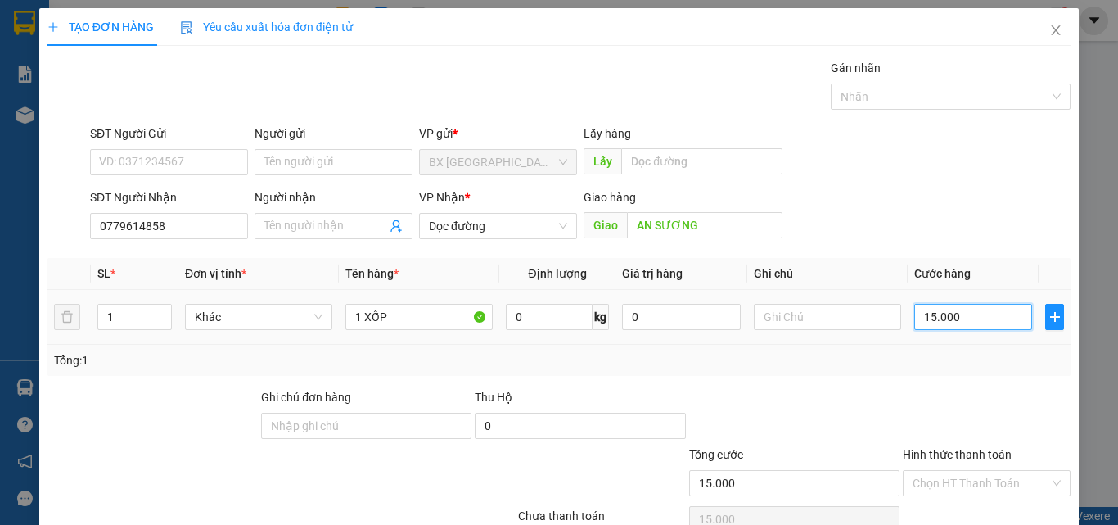
type input "150.000"
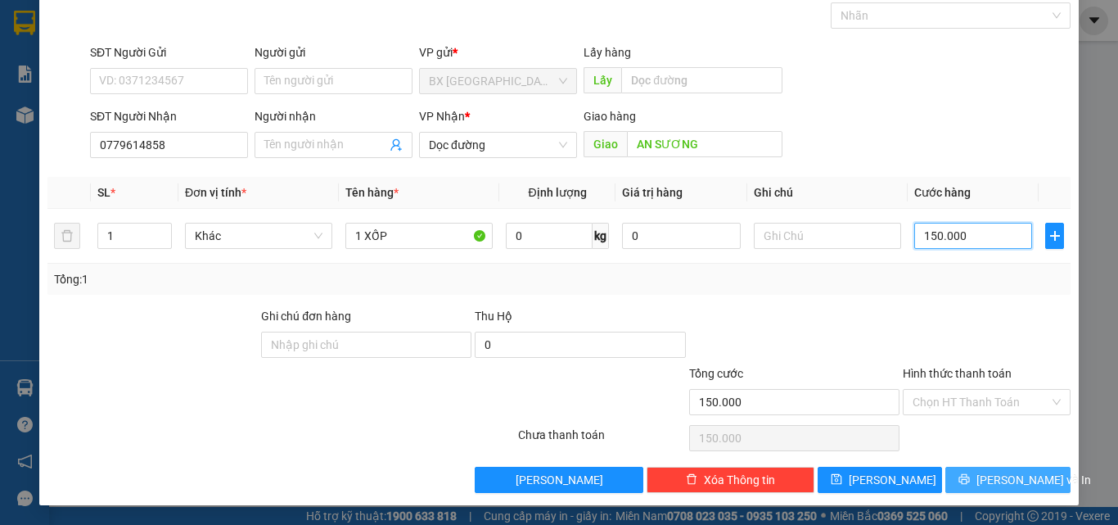
type input "150.000"
click at [1040, 472] on button "[PERSON_NAME] và In" at bounding box center [1007, 480] width 125 height 26
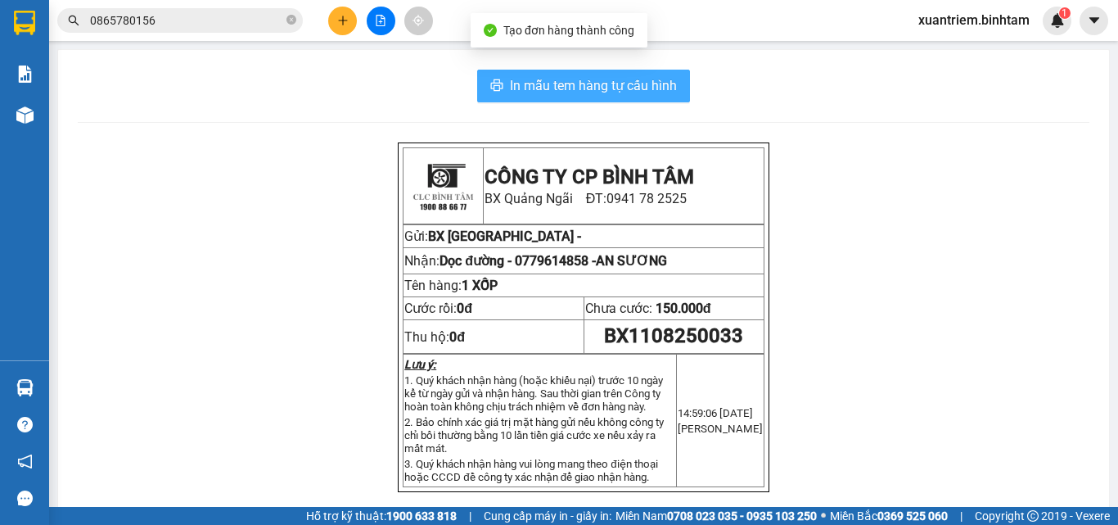
click at [624, 84] on span "In mẫu tem hàng tự cấu hình" at bounding box center [593, 85] width 167 height 20
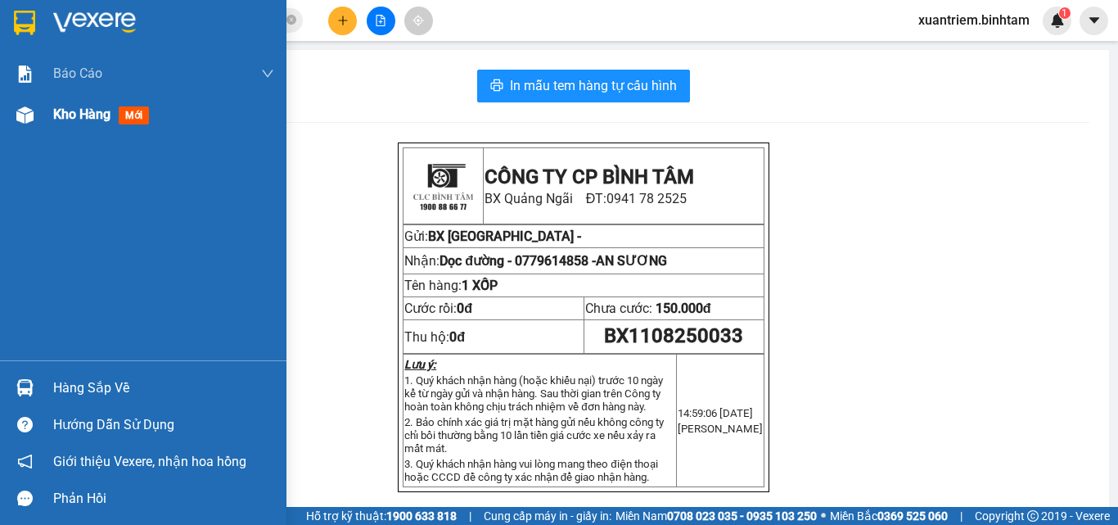
click at [36, 115] on div at bounding box center [25, 115] width 29 height 29
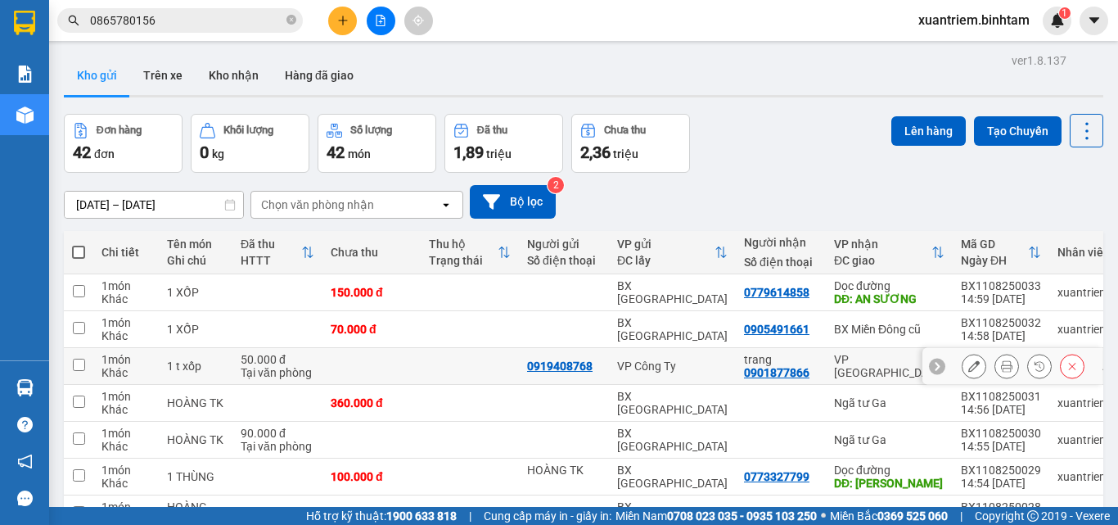
scroll to position [210, 0]
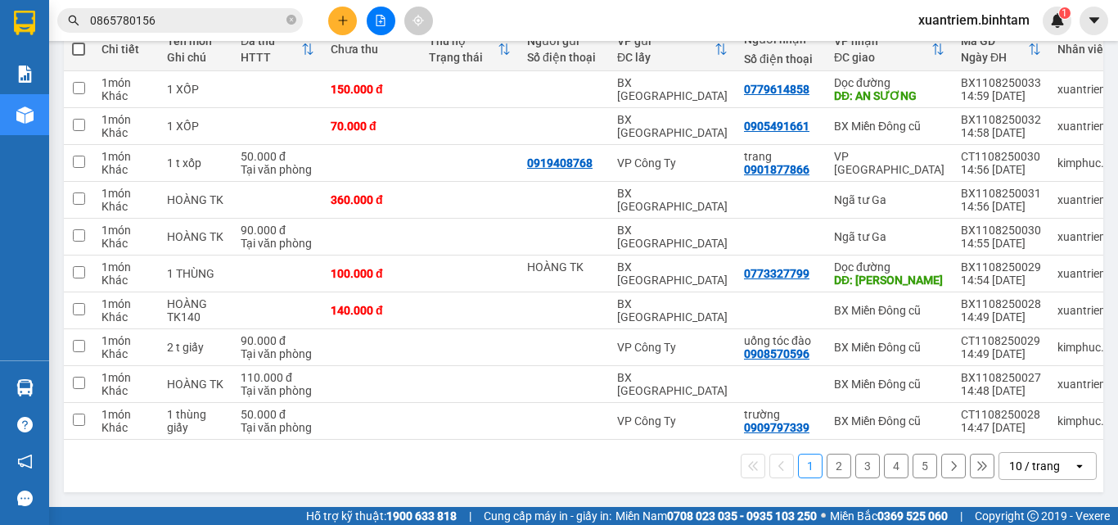
click at [827, 464] on button "2" at bounding box center [839, 466] width 25 height 25
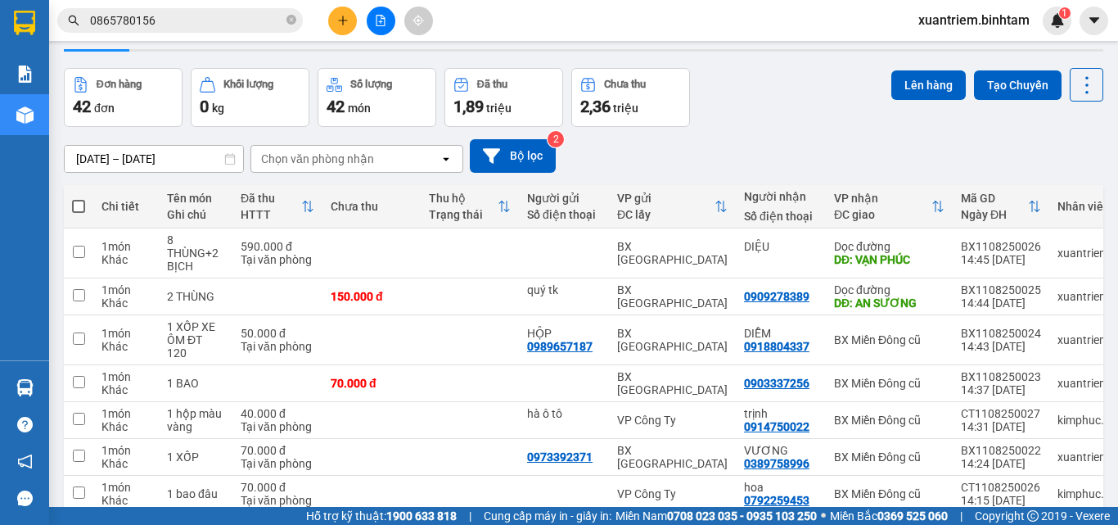
scroll to position [262, 0]
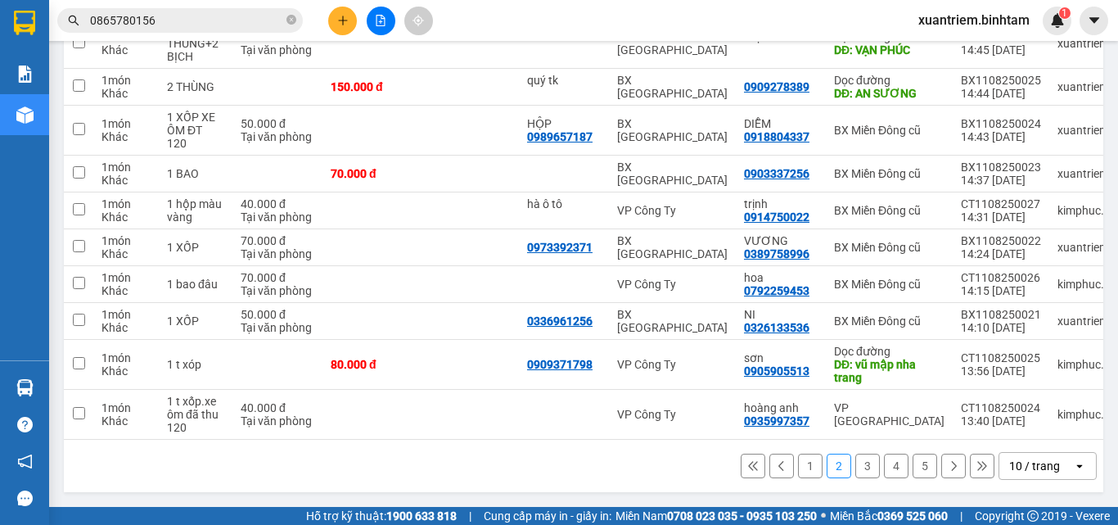
click at [798, 467] on button "1" at bounding box center [810, 466] width 25 height 25
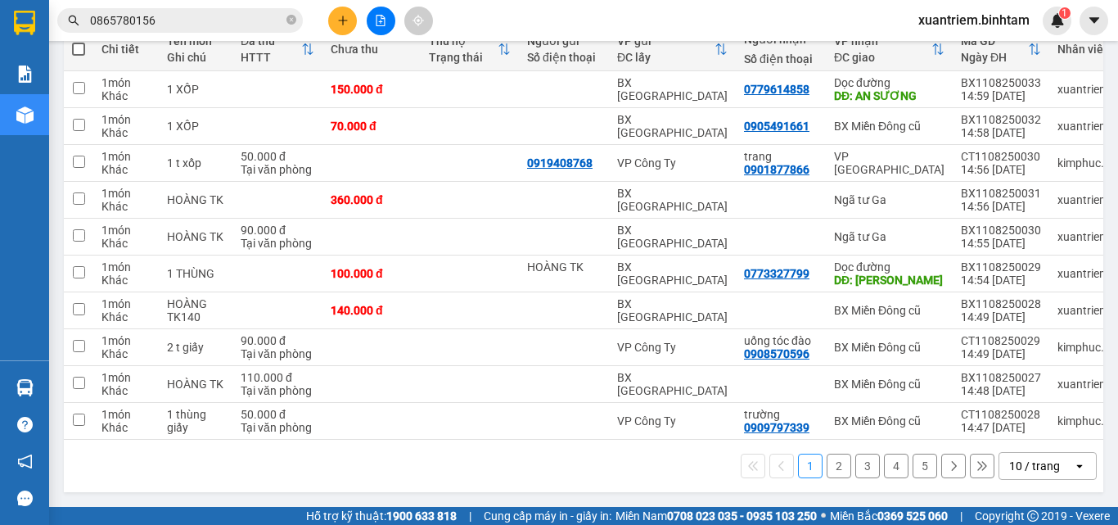
scroll to position [210, 0]
click at [341, 20] on icon "plus" at bounding box center [342, 20] width 11 height 11
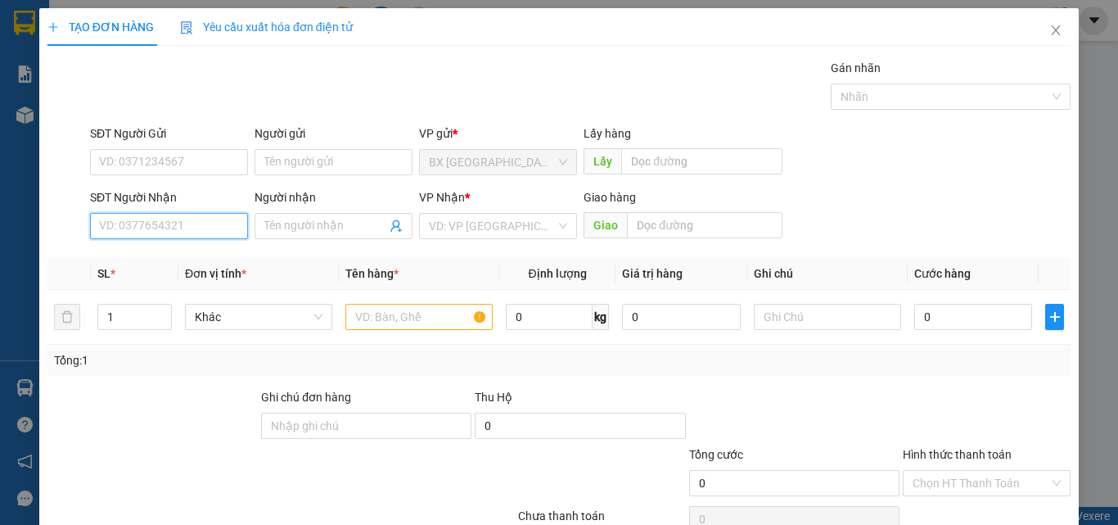
click at [208, 219] on input "SĐT Người Nhận" at bounding box center [169, 226] width 158 height 26
click at [214, 229] on input "0977949051" at bounding box center [169, 226] width 158 height 26
click at [178, 231] on input "0977949051" at bounding box center [169, 226] width 158 height 26
type input "0977949051"
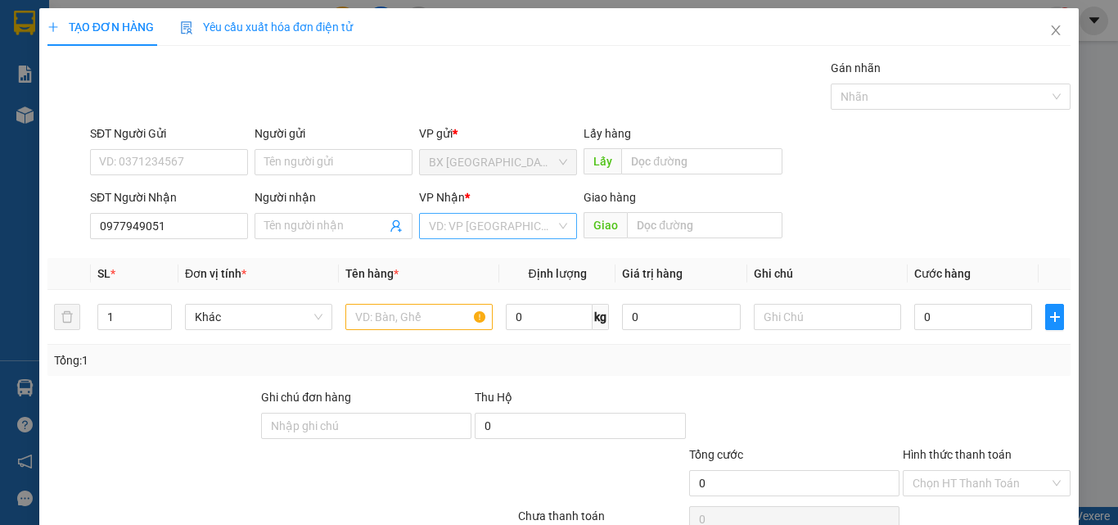
click at [467, 228] on input "search" at bounding box center [492, 226] width 127 height 25
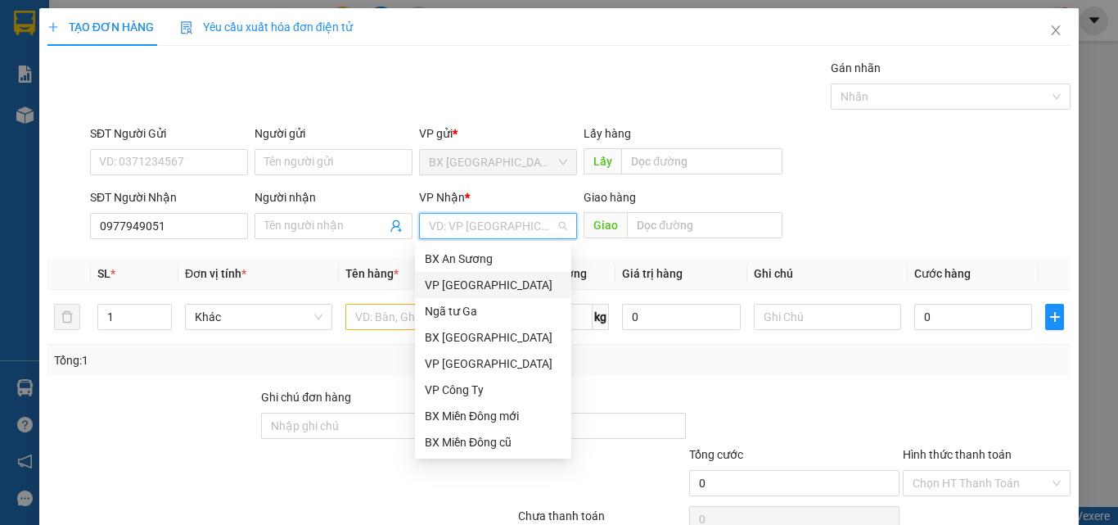
click at [478, 276] on div "VP [GEOGRAPHIC_DATA]" at bounding box center [493, 285] width 137 height 18
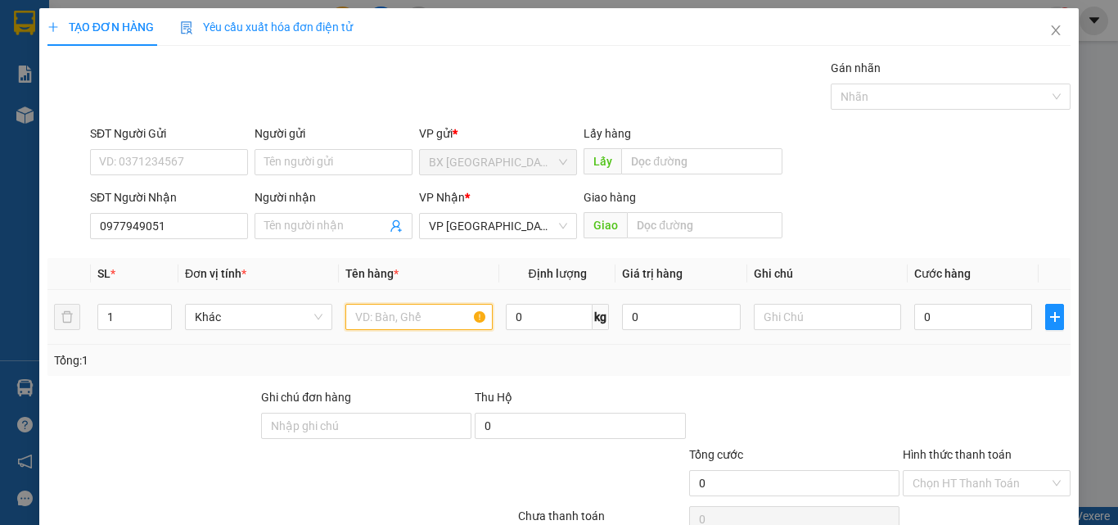
click at [404, 321] on input "text" at bounding box center [418, 317] width 147 height 26
type input "2"
type input "3 BAO"
drag, startPoint x: 981, startPoint y: 325, endPoint x: 961, endPoint y: 320, distance: 20.3
click at [979, 324] on input "0" at bounding box center [973, 317] width 118 height 26
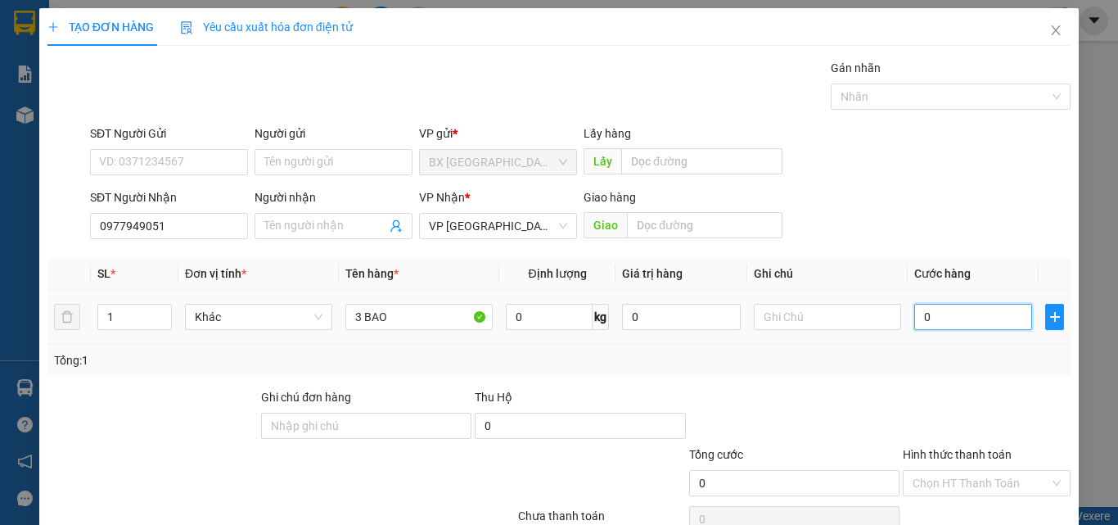
type input "1"
type input "14"
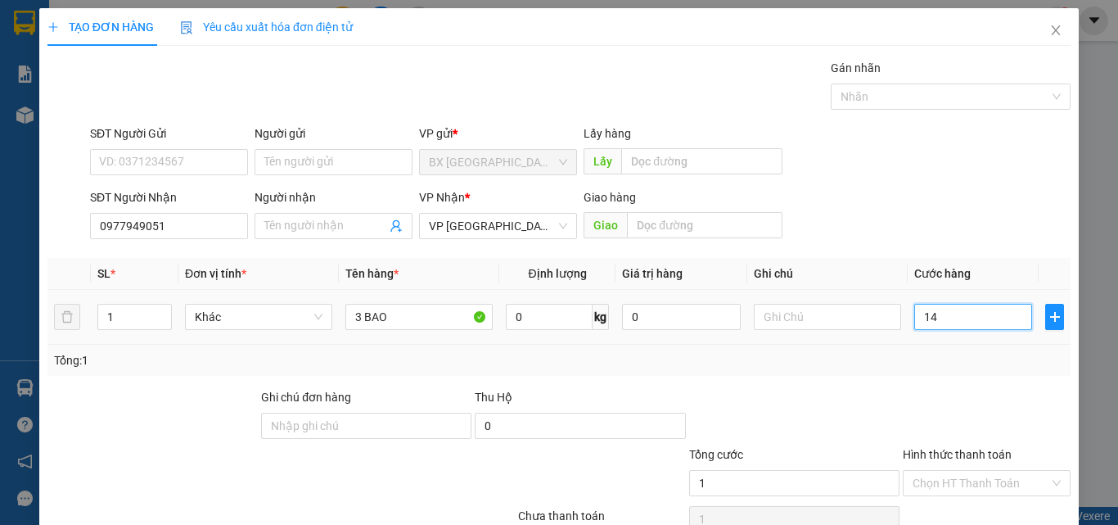
type input "14"
type input "140"
type input "1.400"
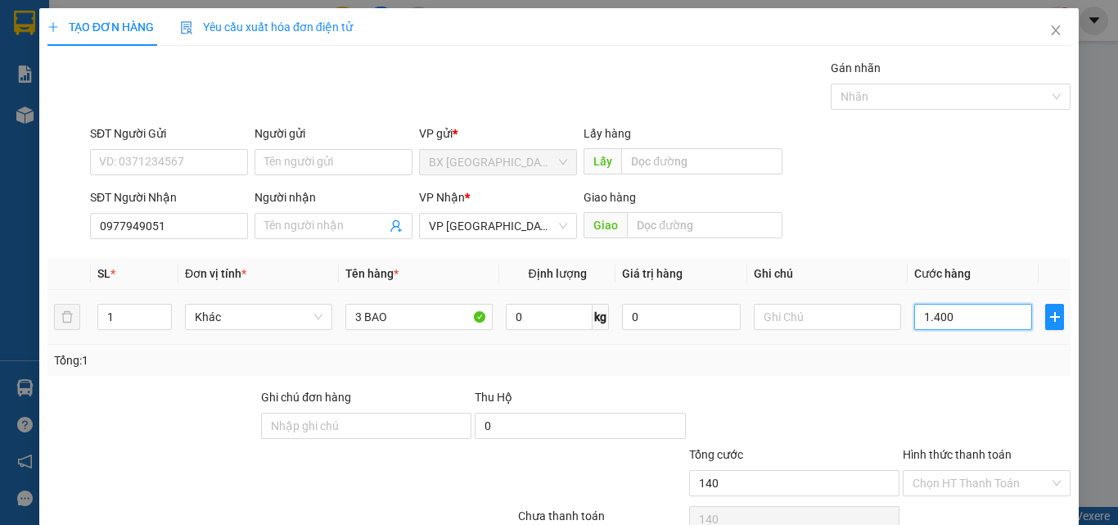
type input "1.400"
type input "14.000"
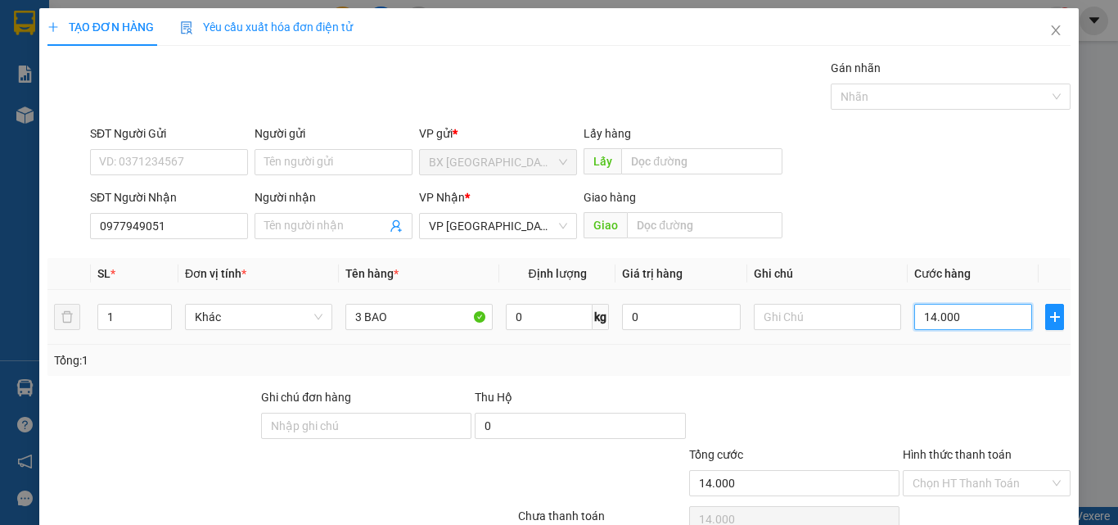
type input "140.000"
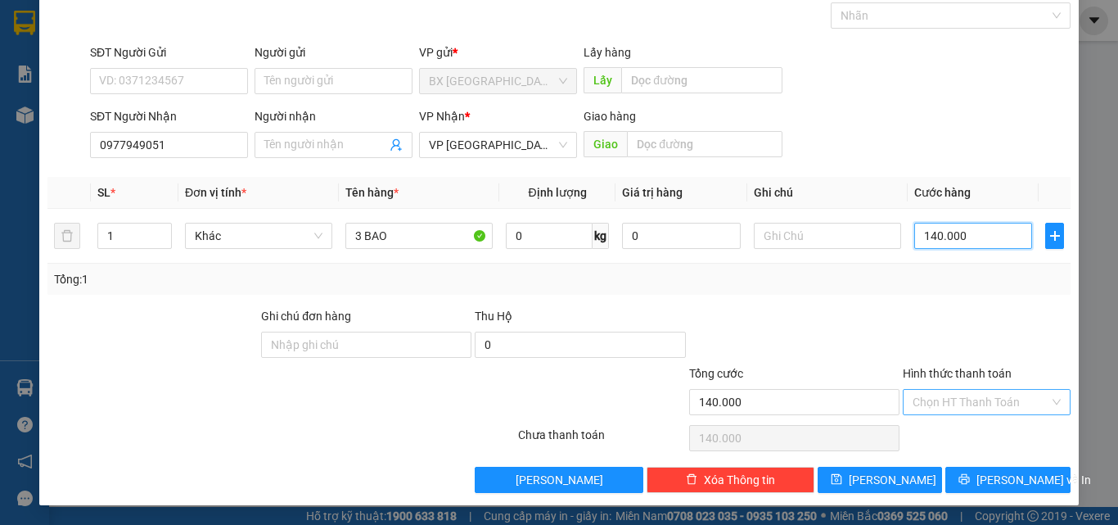
type input "140.000"
click at [953, 400] on input "Hình thức thanh toán" at bounding box center [981, 402] width 137 height 25
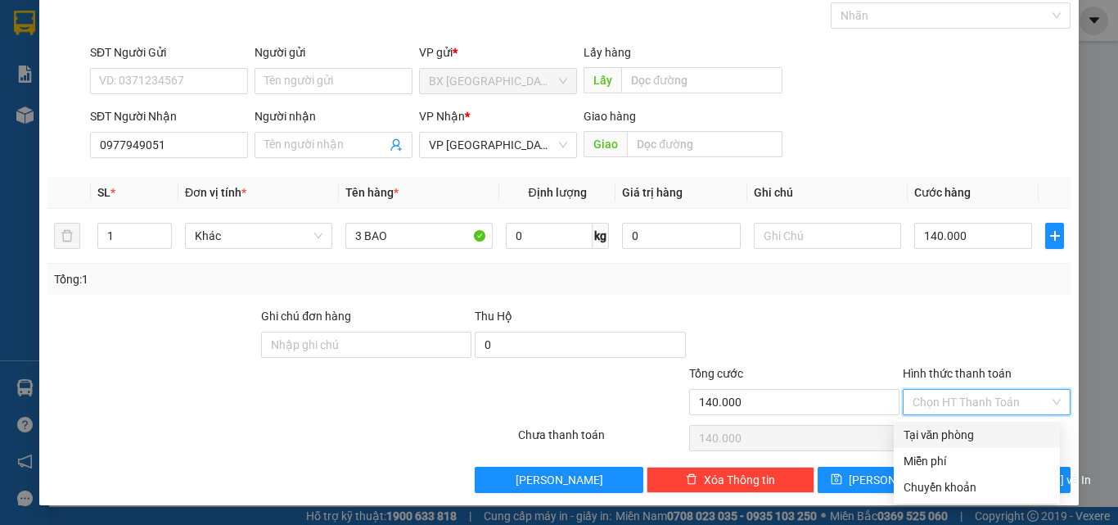
click at [968, 434] on div "Tại văn phòng" at bounding box center [977, 435] width 147 height 18
type input "0"
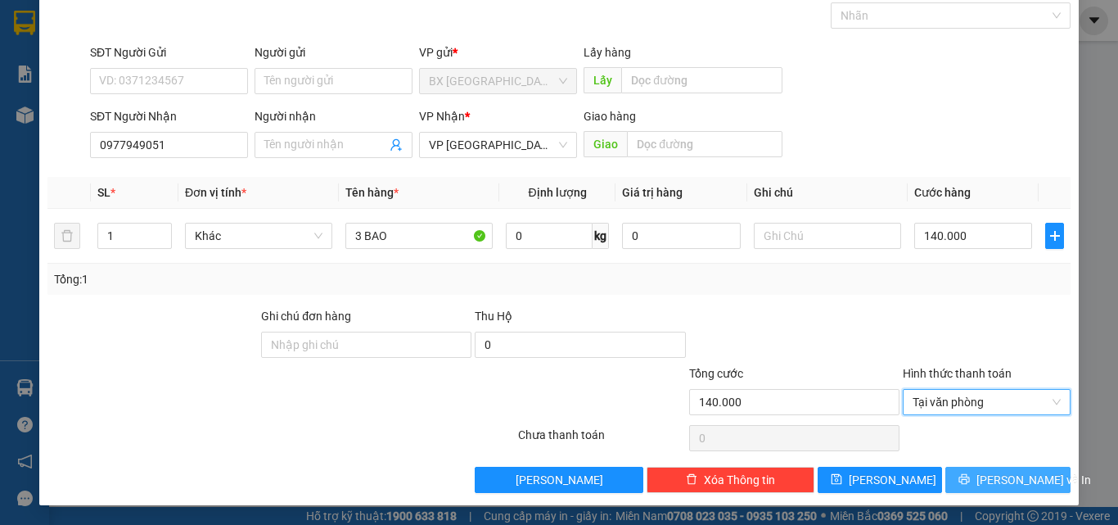
click at [985, 481] on span "[PERSON_NAME] và In" at bounding box center [1034, 480] width 115 height 18
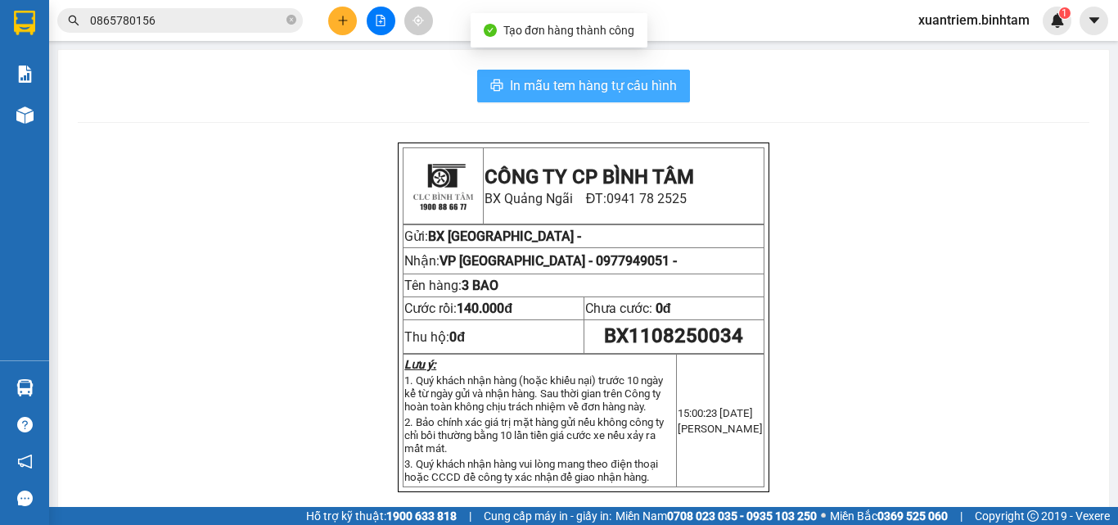
click at [592, 88] on span "In mẫu tem hàng tự cấu hình" at bounding box center [593, 85] width 167 height 20
click at [642, 91] on span "In mẫu tem hàng tự cấu hình" at bounding box center [593, 85] width 167 height 20
click at [641, 89] on span "In mẫu tem hàng tự cấu hình" at bounding box center [593, 85] width 167 height 20
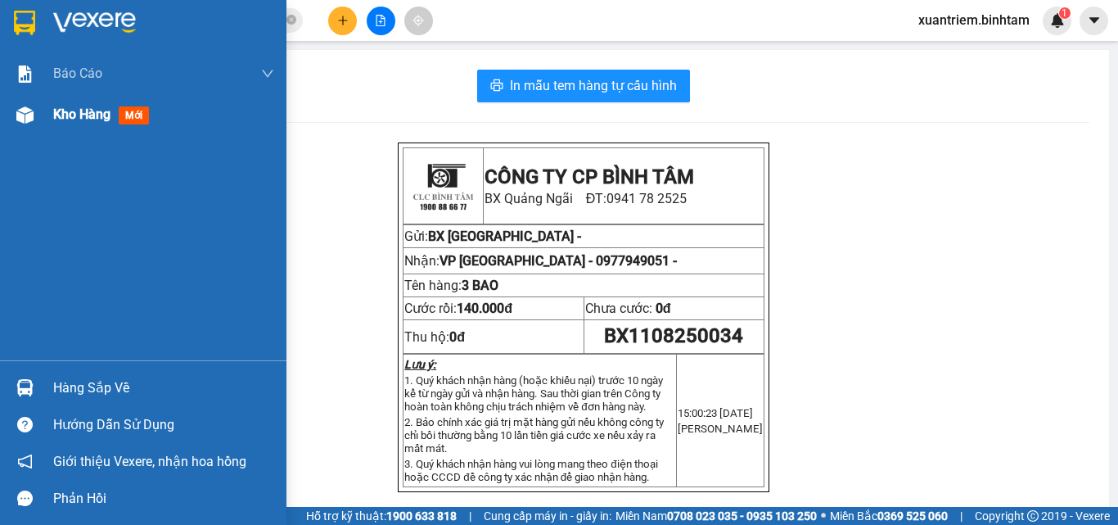
click at [82, 122] on span "Kho hàng" at bounding box center [81, 114] width 57 height 16
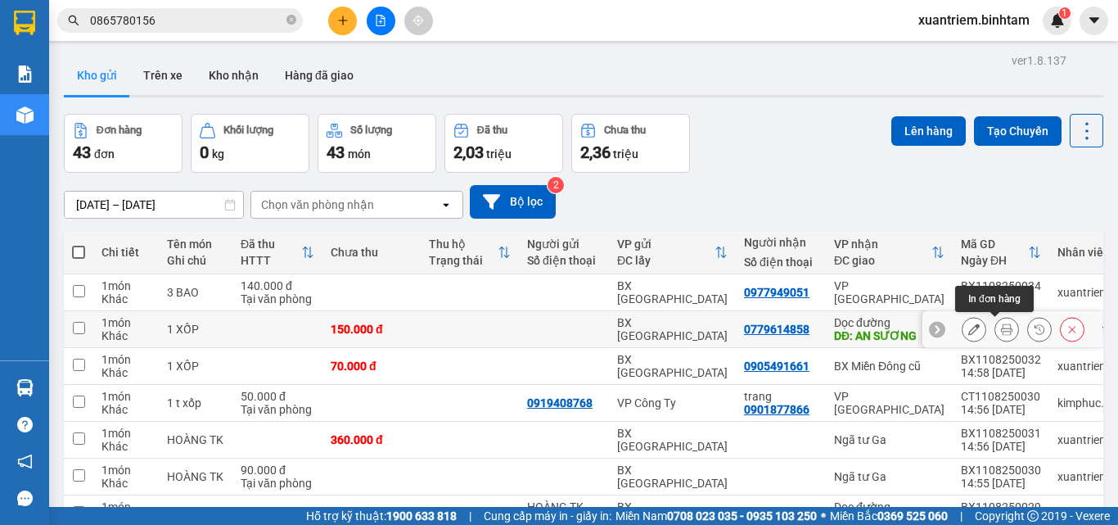
click at [1001, 332] on icon at bounding box center [1006, 328] width 11 height 11
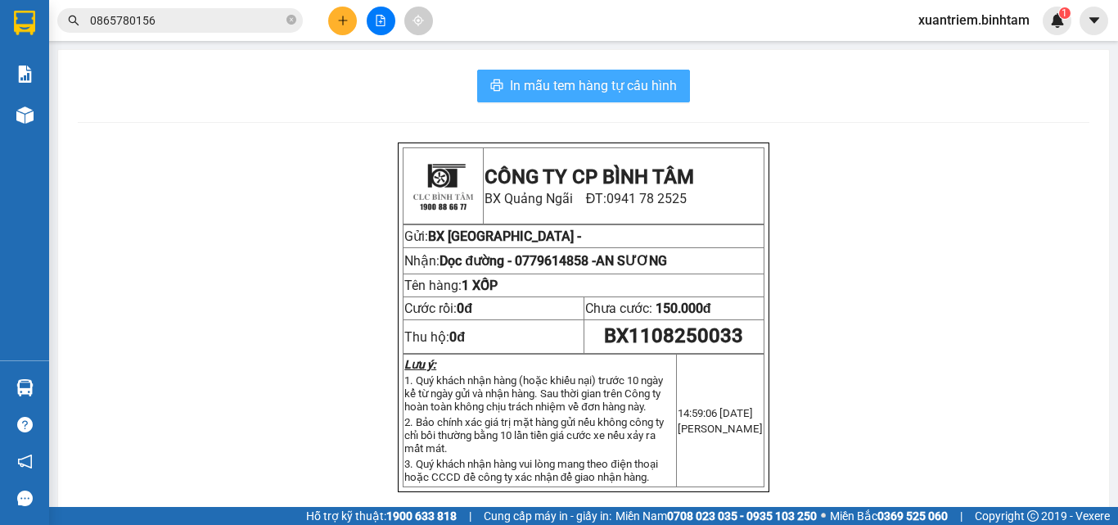
click at [600, 88] on span "In mẫu tem hàng tự cấu hình" at bounding box center [593, 85] width 167 height 20
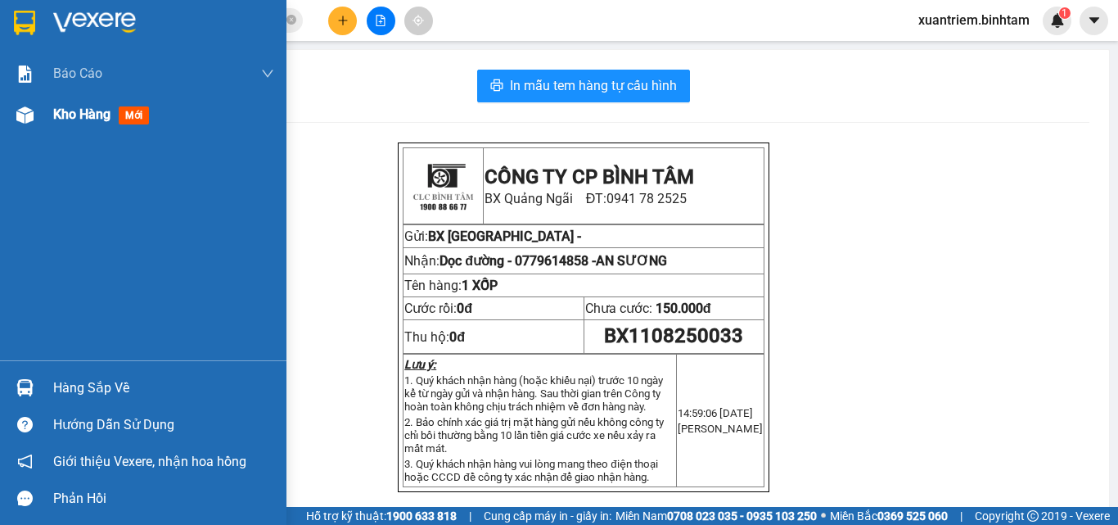
click at [43, 120] on div "Kho hàng mới" at bounding box center [143, 114] width 287 height 41
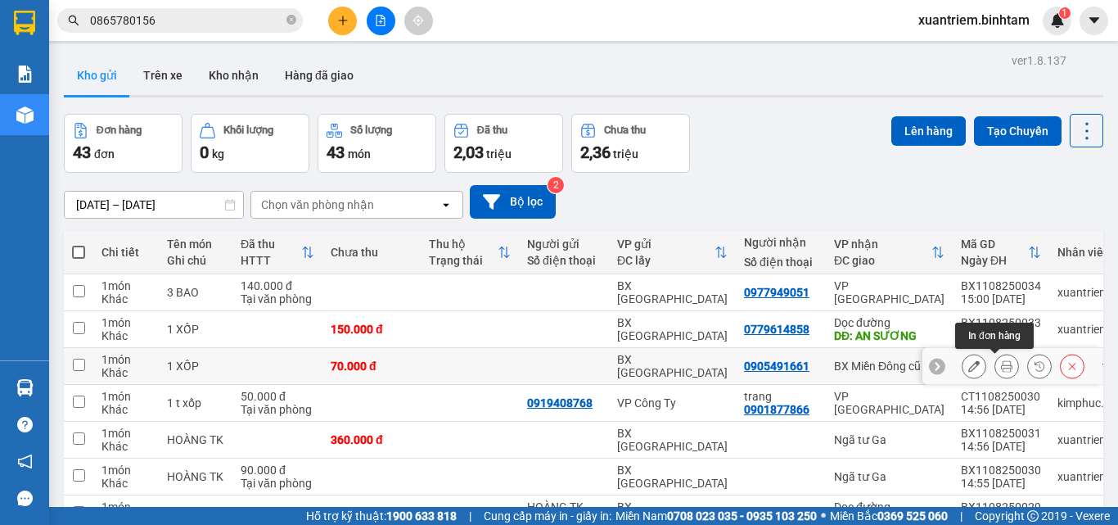
click at [995, 368] on button at bounding box center [1006, 366] width 23 height 29
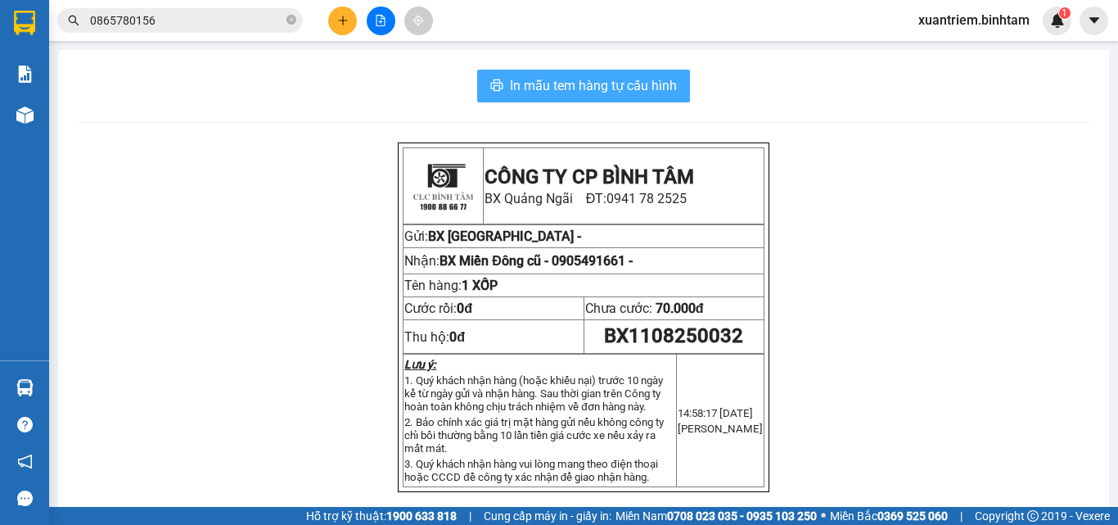
click at [665, 80] on span "In mẫu tem hàng tự cấu hình" at bounding box center [593, 85] width 167 height 20
click at [349, 26] on button at bounding box center [342, 21] width 29 height 29
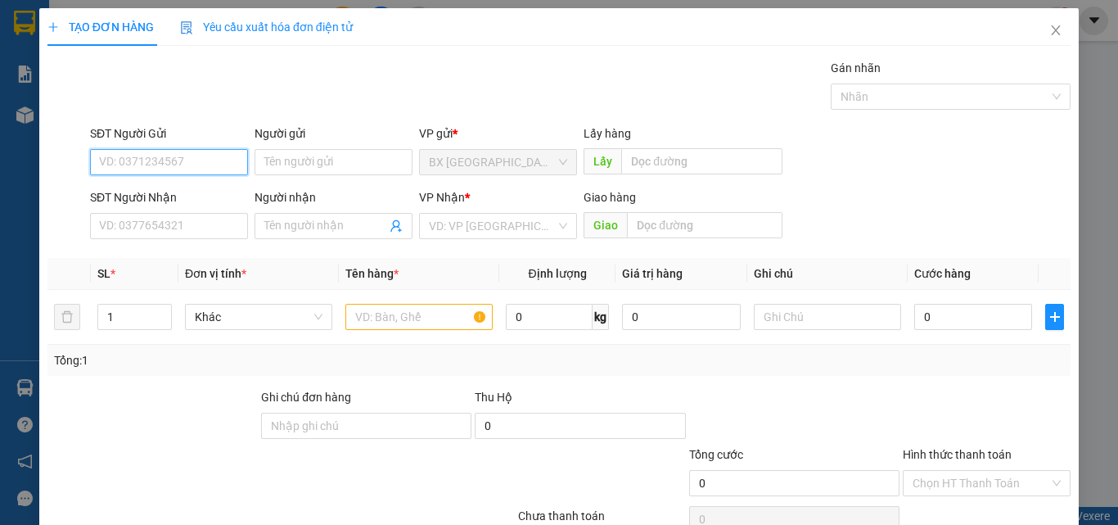
click at [147, 151] on input "SĐT Người Gửi" at bounding box center [169, 162] width 158 height 26
click at [203, 173] on input "SĐT Người Gửi" at bounding box center [169, 162] width 158 height 26
click at [197, 173] on input "0989078689" at bounding box center [169, 162] width 158 height 26
type input "0989078689"
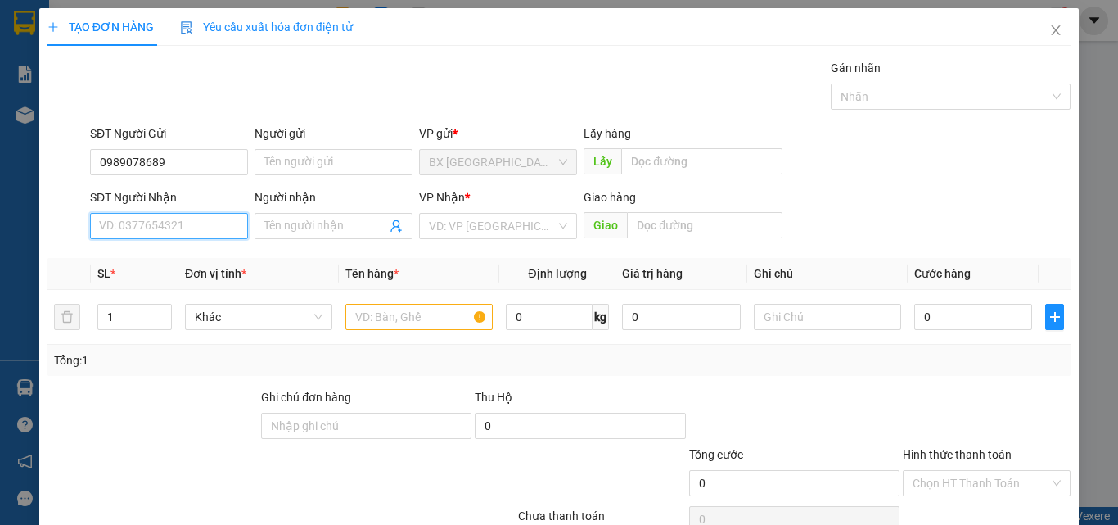
click at [207, 227] on input "SĐT Người Nhận" at bounding box center [169, 226] width 158 height 26
click at [183, 261] on div "0356313468 - sang" at bounding box center [167, 259] width 137 height 18
type input "0356313468"
type input "sang"
type input "70.000"
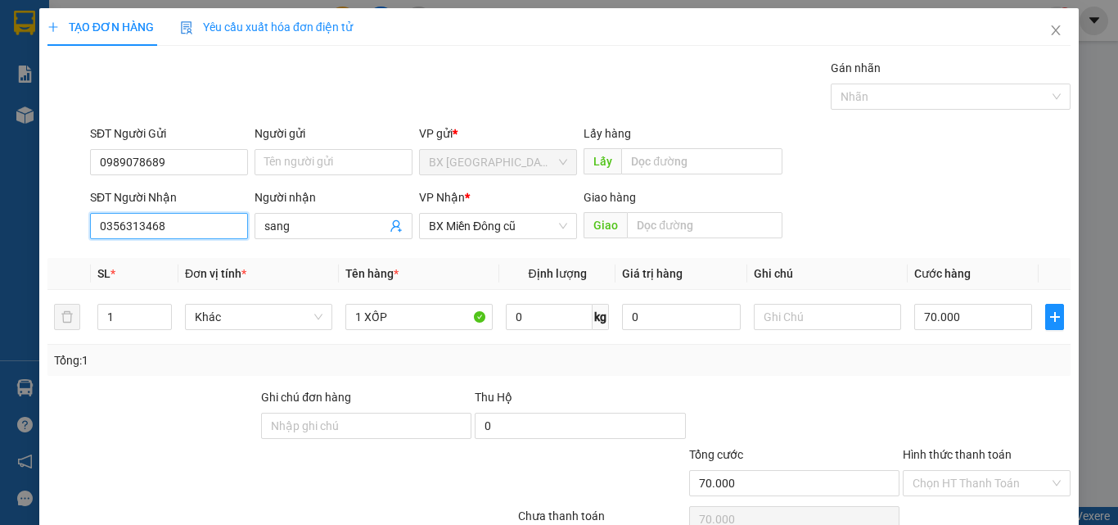
scroll to position [81, 0]
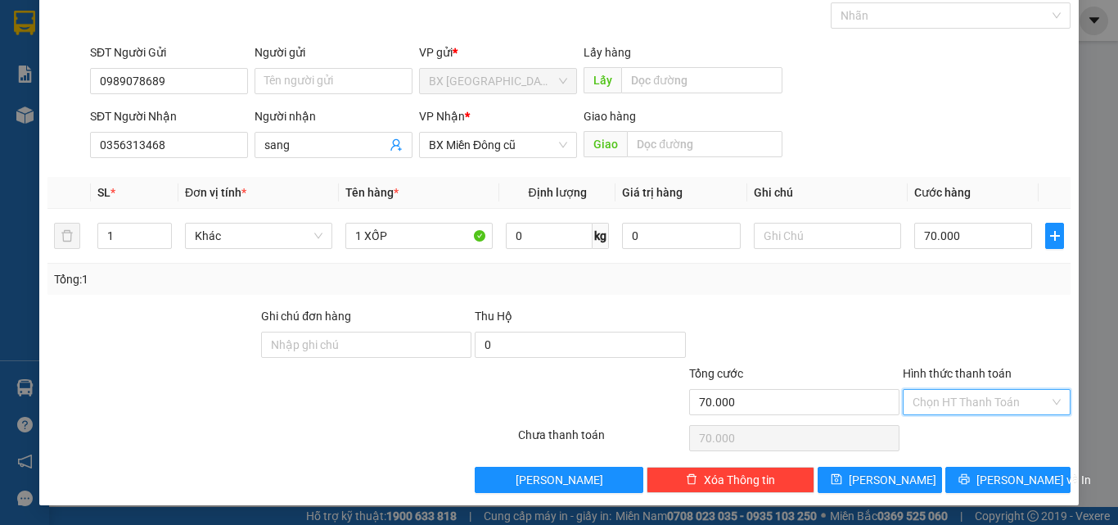
click at [1010, 402] on input "Hình thức thanh toán" at bounding box center [981, 402] width 137 height 25
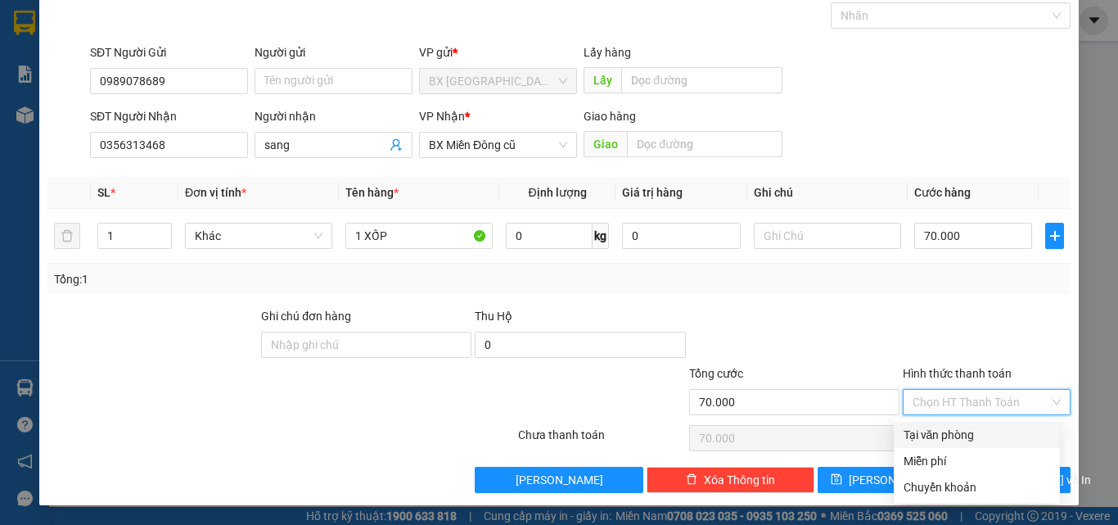
click at [973, 437] on div "Tại văn phòng" at bounding box center [977, 435] width 147 height 18
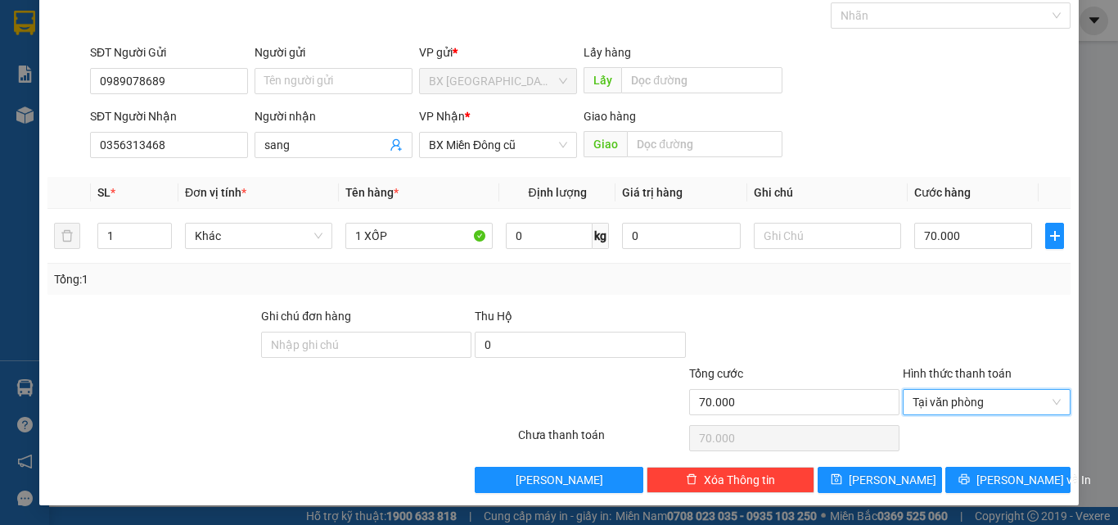
type input "0"
click at [995, 472] on span "[PERSON_NAME] và In" at bounding box center [1034, 480] width 115 height 18
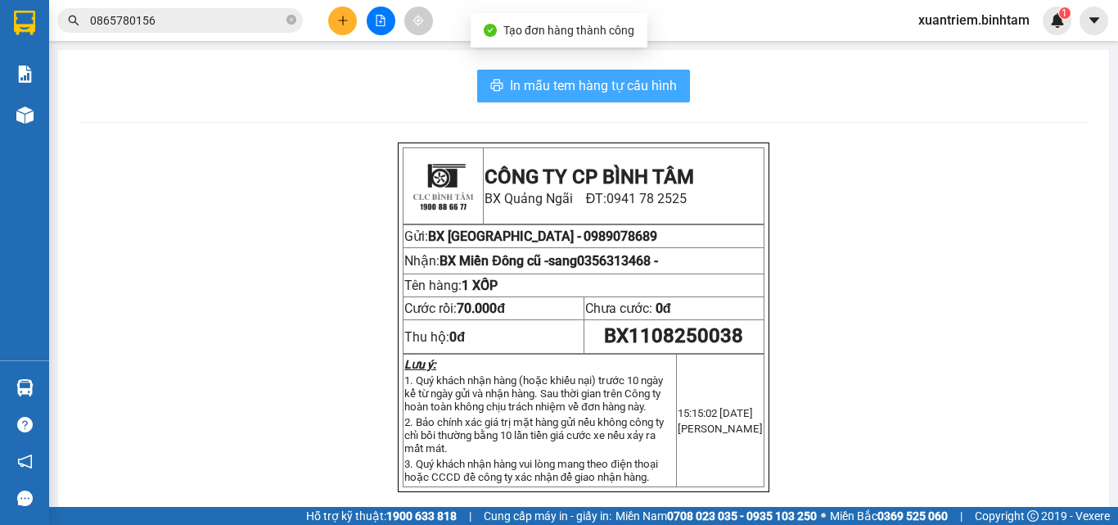
click at [627, 88] on span "In mẫu tem hàng tự cấu hình" at bounding box center [593, 85] width 167 height 20
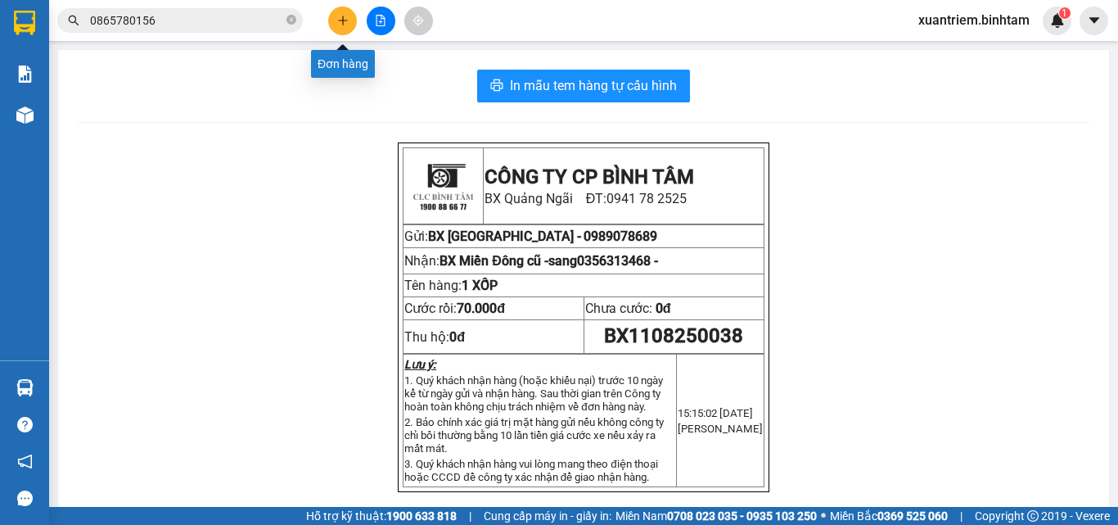
click at [341, 16] on icon "plus" at bounding box center [342, 20] width 11 height 11
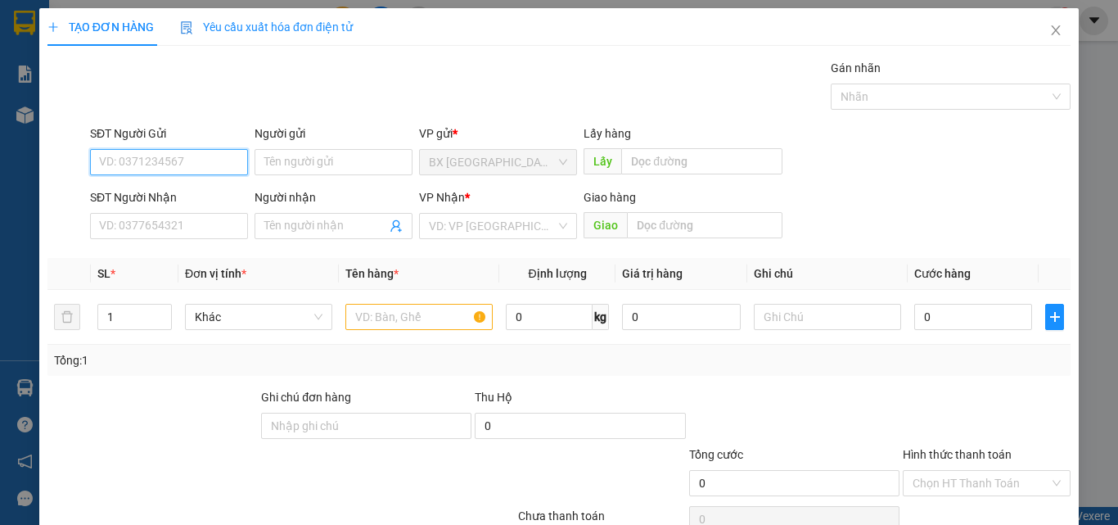
click at [205, 169] on input "SĐT Người Gửi" at bounding box center [169, 162] width 158 height 26
click at [219, 165] on input "SĐT Người Gửi" at bounding box center [169, 162] width 158 height 26
type input "0983671477"
click at [184, 192] on div "0983671477" at bounding box center [167, 195] width 137 height 18
type input "0395713749"
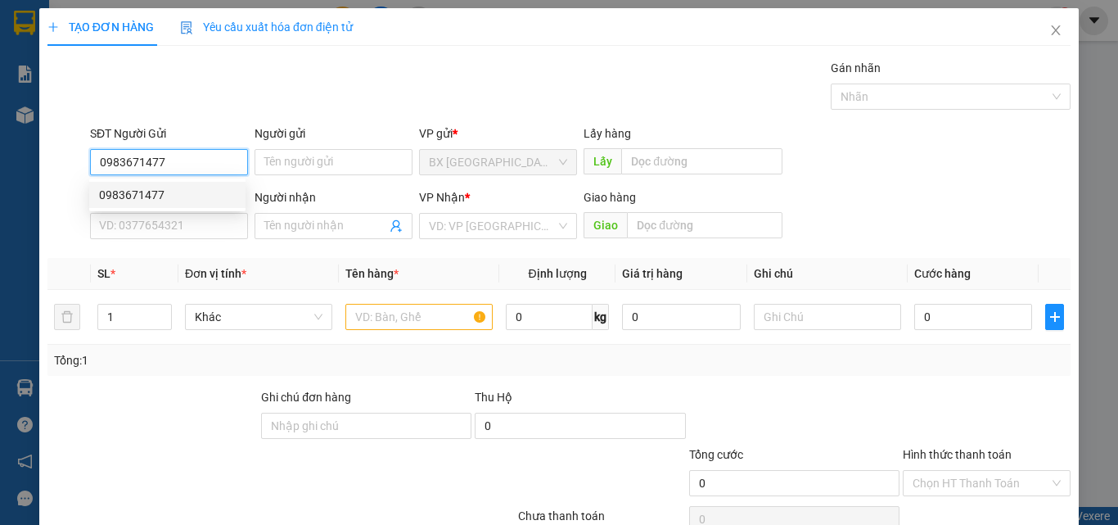
type input "QUỲNH"
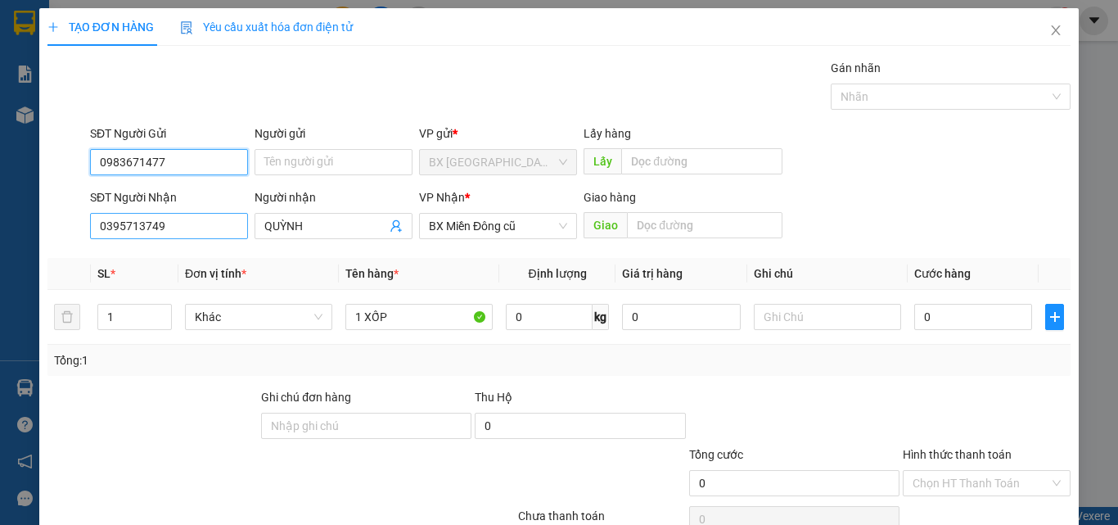
type input "0983671477"
click at [205, 238] on input "0395713749" at bounding box center [169, 226] width 158 height 26
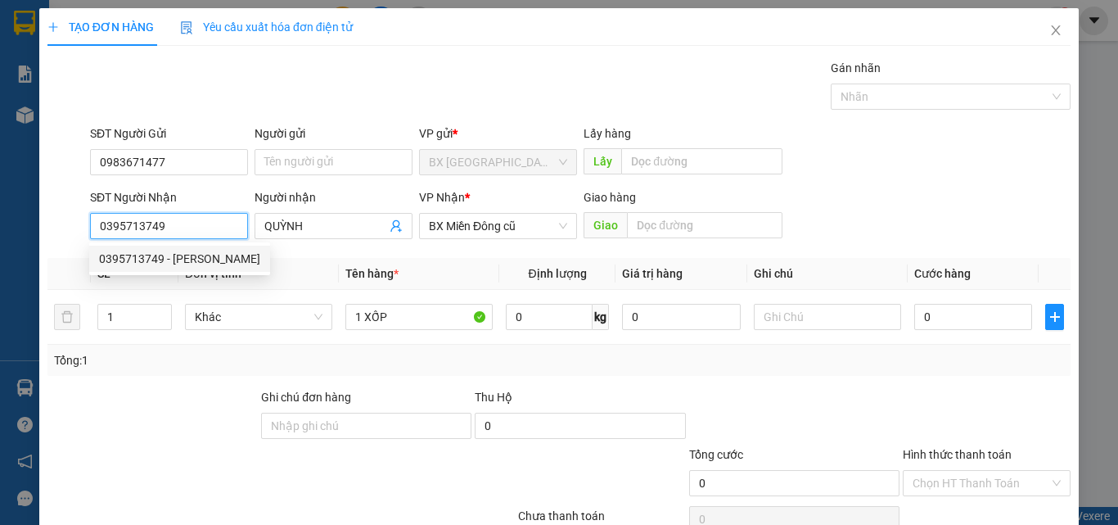
drag, startPoint x: 190, startPoint y: 256, endPoint x: 417, endPoint y: 258, distance: 226.8
click at [191, 257] on div "0395713749 - [PERSON_NAME]" at bounding box center [179, 259] width 161 height 18
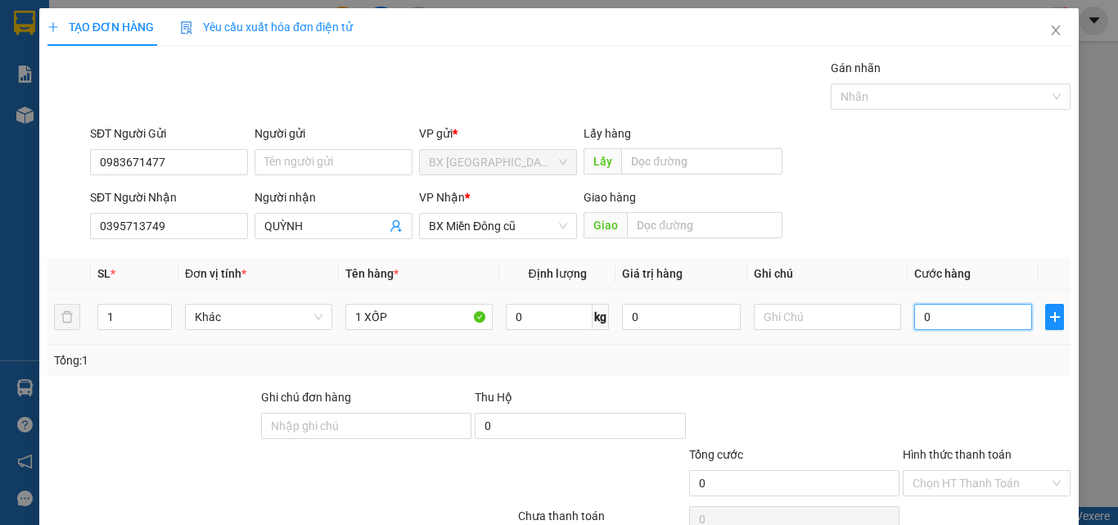
click at [965, 320] on input "0" at bounding box center [973, 317] width 118 height 26
type input "5"
type input "50"
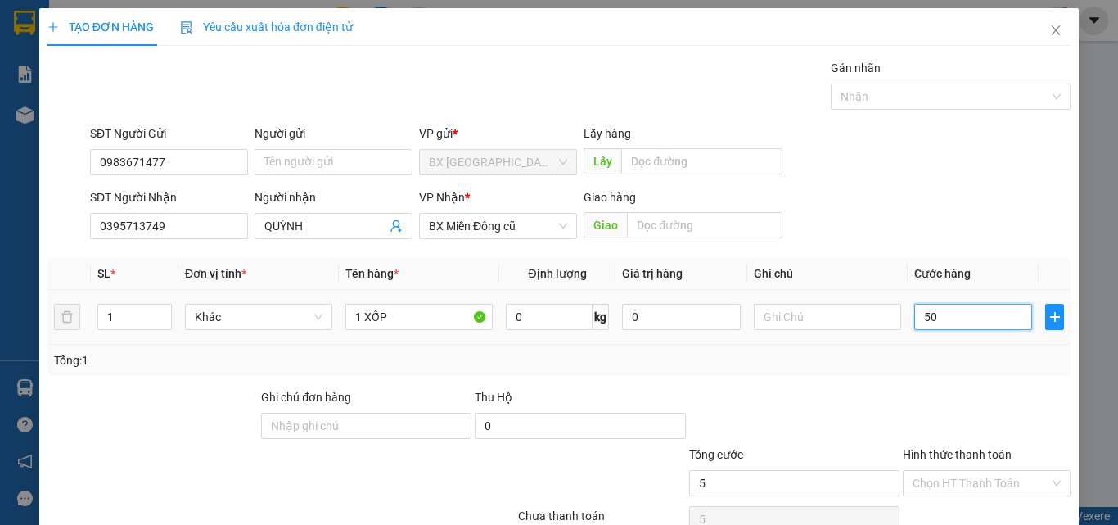
type input "50"
type input "500"
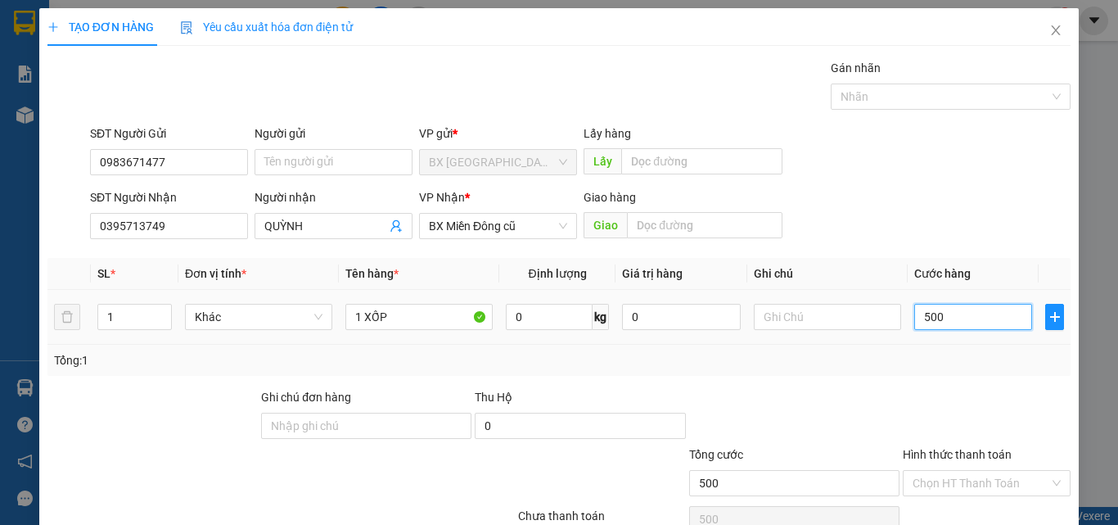
type input "5.000"
type input "50.000"
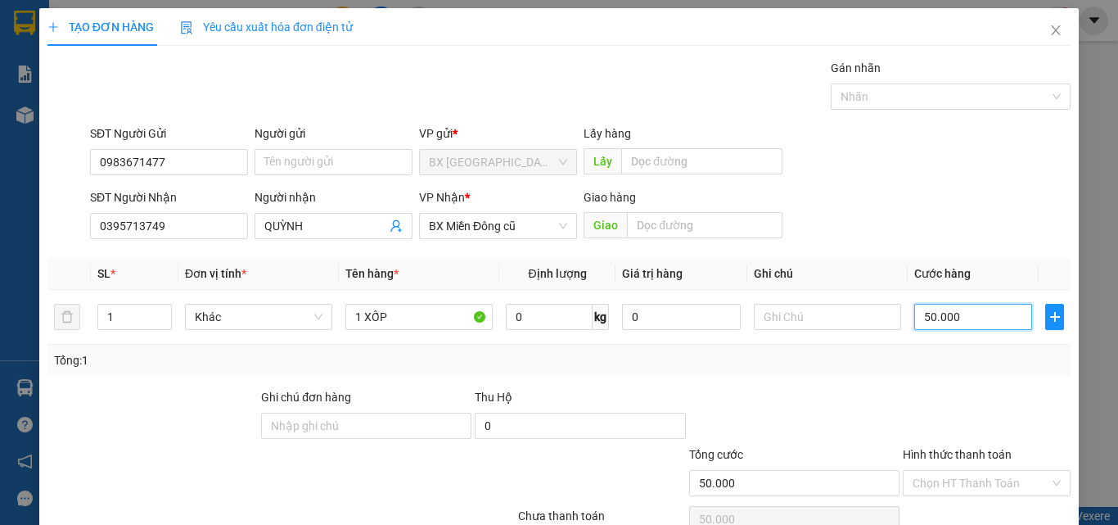
scroll to position [81, 0]
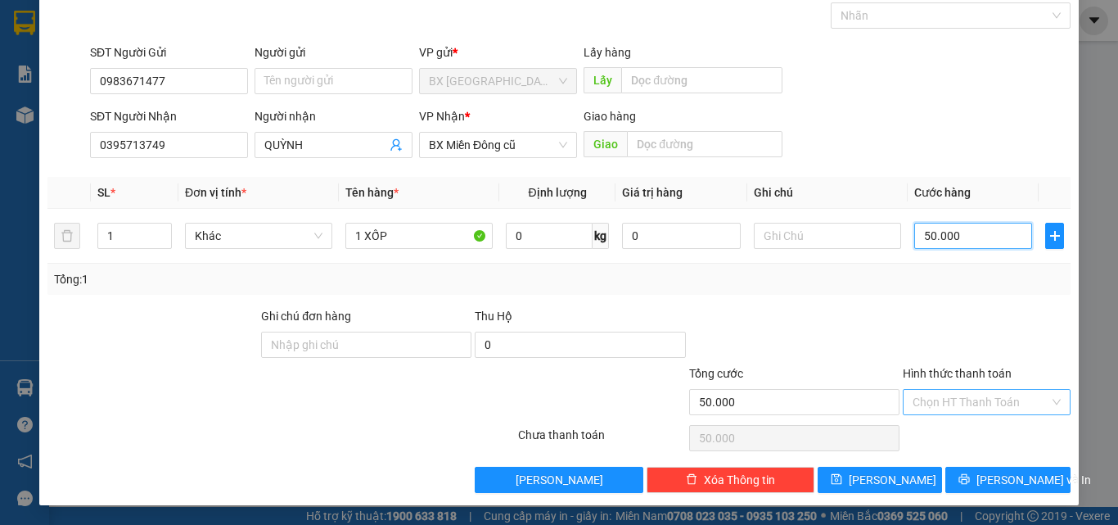
type input "50.000"
click at [967, 399] on input "Hình thức thanh toán" at bounding box center [981, 402] width 137 height 25
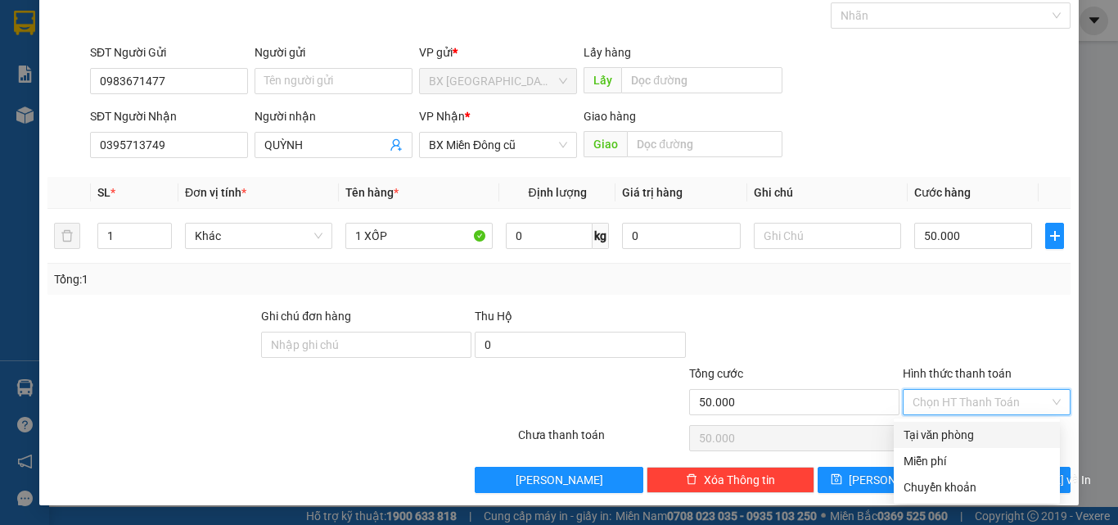
click at [978, 432] on div "Tại văn phòng" at bounding box center [977, 435] width 147 height 18
type input "0"
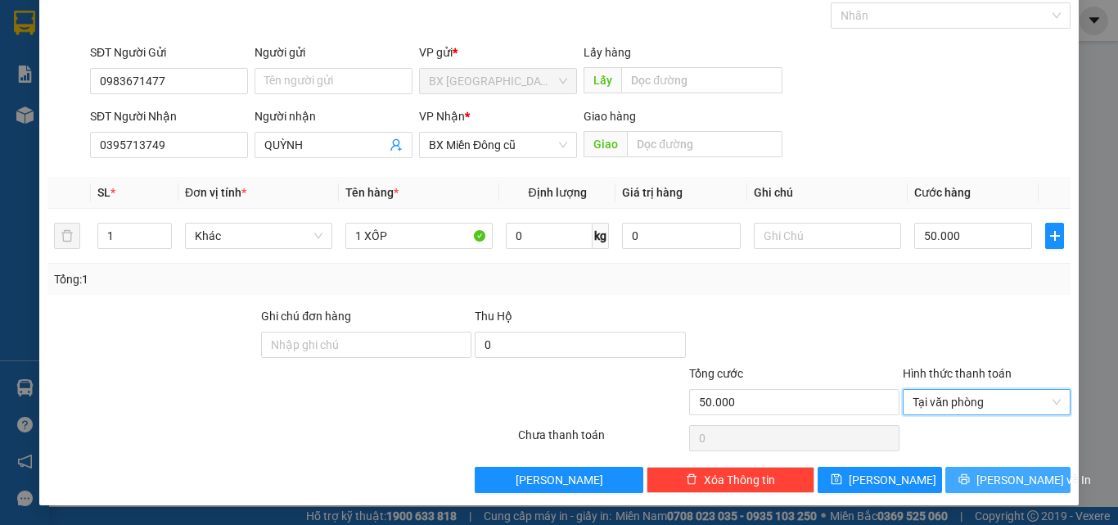
click at [986, 474] on span "[PERSON_NAME] và In" at bounding box center [1034, 480] width 115 height 18
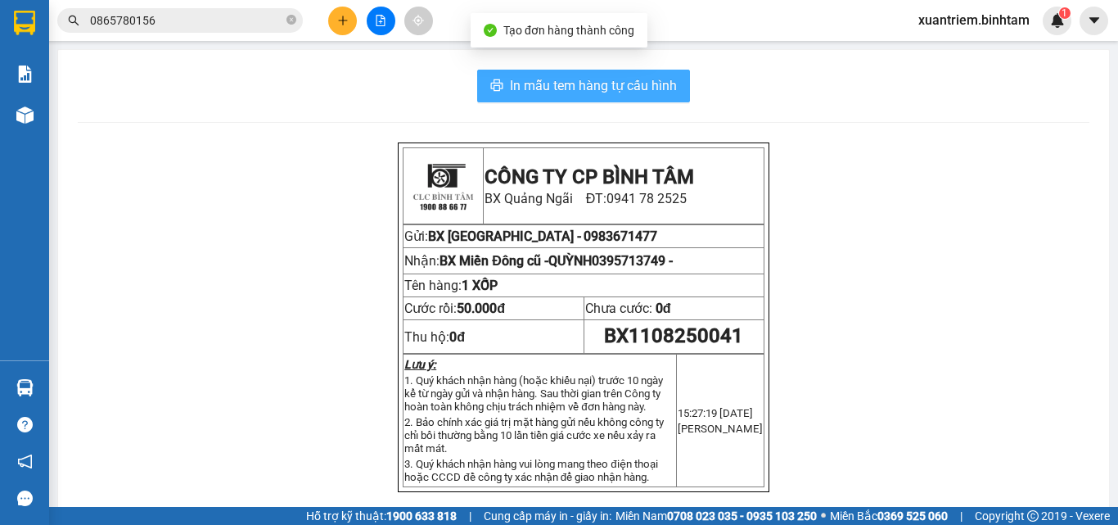
click at [591, 87] on span "In mẫu tem hàng tự cấu hình" at bounding box center [593, 85] width 167 height 20
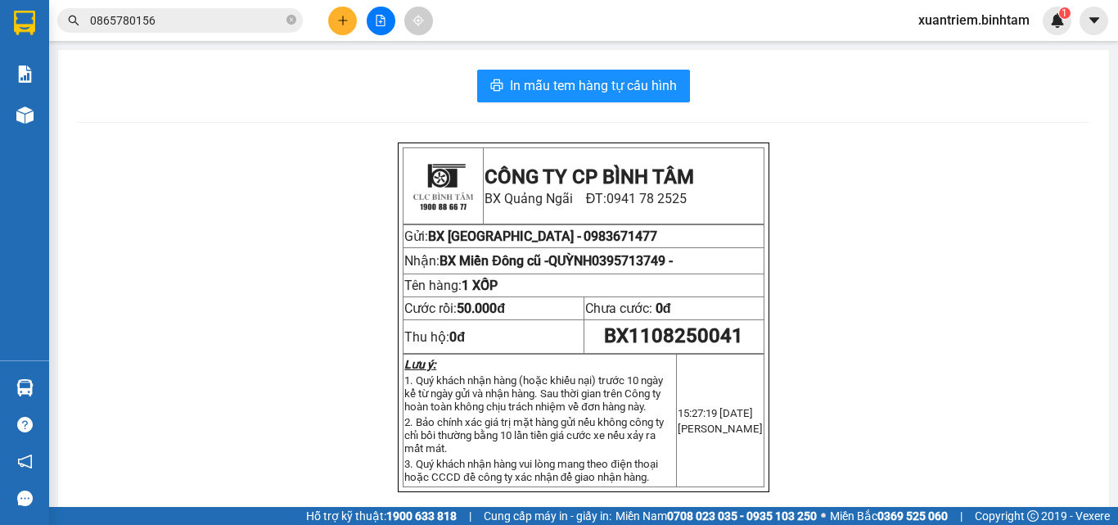
click at [347, 25] on icon "plus" at bounding box center [342, 20] width 11 height 11
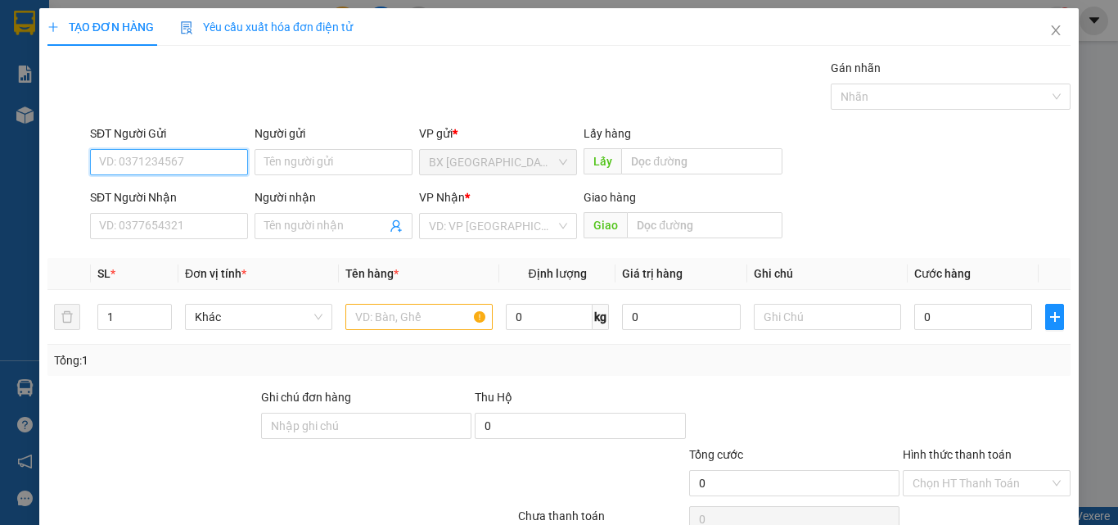
click at [165, 166] on input "SĐT Người Gửi" at bounding box center [169, 162] width 158 height 26
type input "0978232639"
click at [185, 172] on input "0978232639" at bounding box center [169, 162] width 158 height 26
click at [206, 156] on input "0978232639" at bounding box center [169, 162] width 158 height 26
click at [192, 187] on div "0978232639 - thái" at bounding box center [167, 195] width 137 height 18
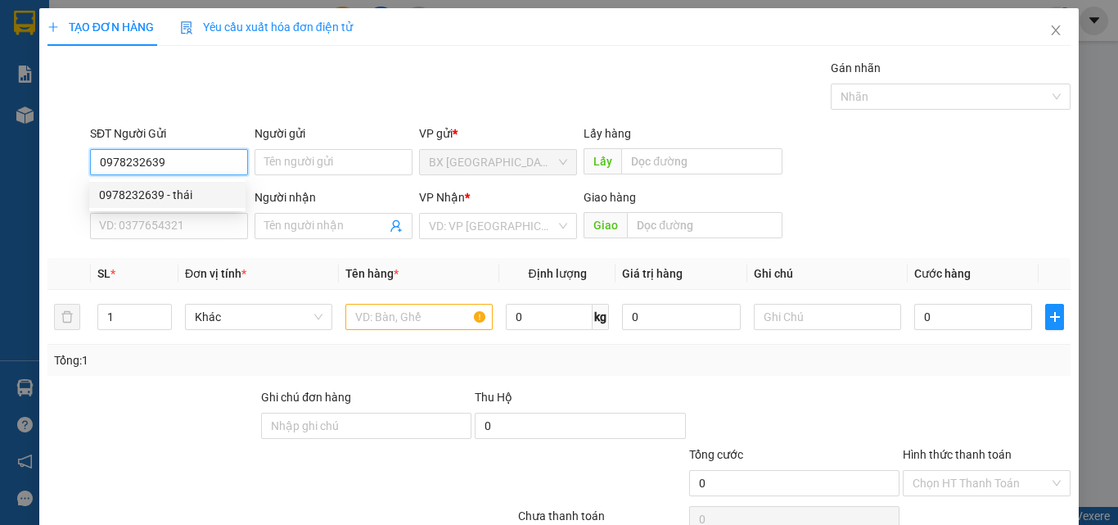
type input "thái"
type input "0786090901"
type input "HOÀ"
type input "170.000"
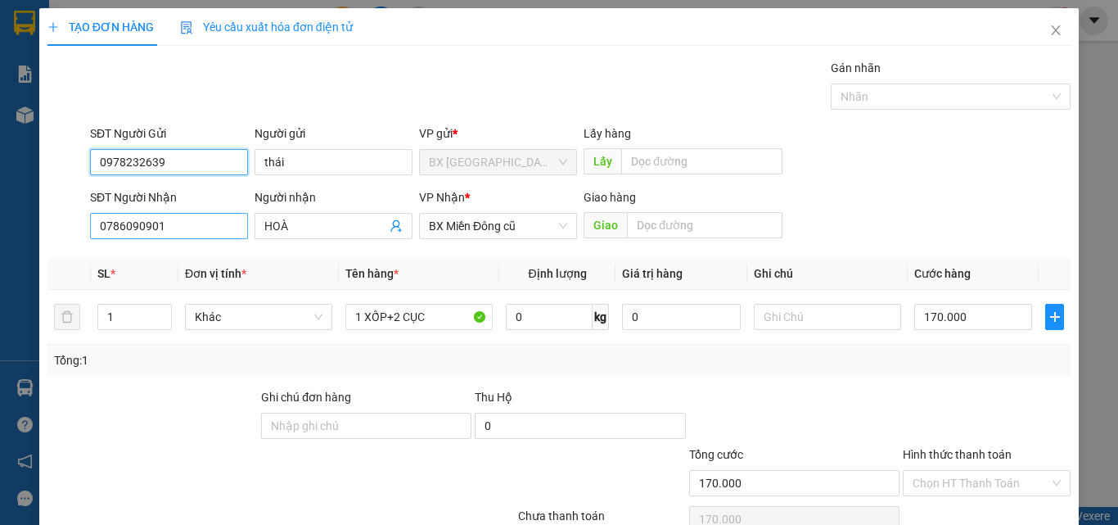
type input "0978232639"
click at [213, 230] on input "0786090901" at bounding box center [169, 226] width 158 height 26
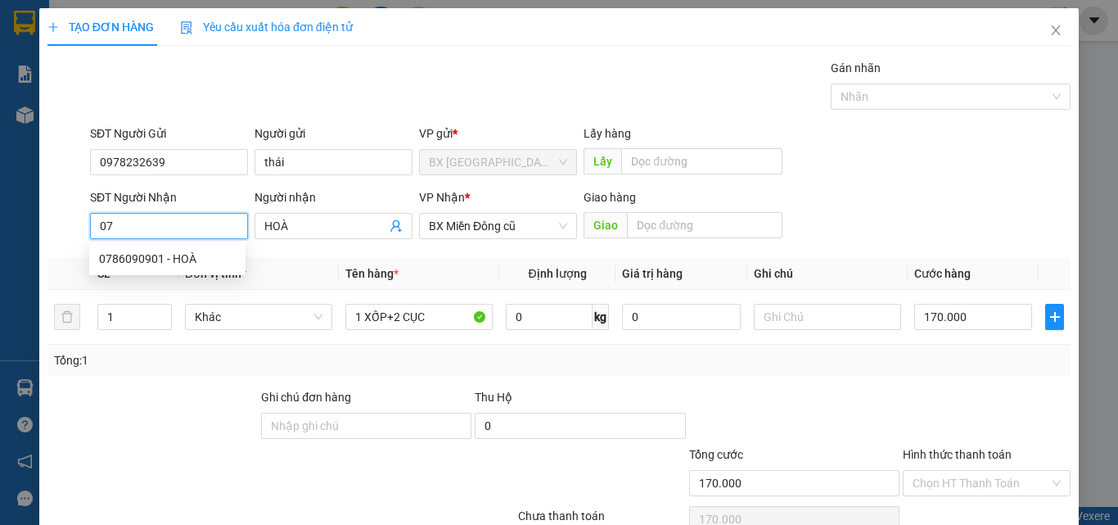
type input "0"
click at [171, 285] on div "0907222627 - hòa" at bounding box center [167, 285] width 137 height 18
type input "0907222627"
type input "hòa"
type input "190.000"
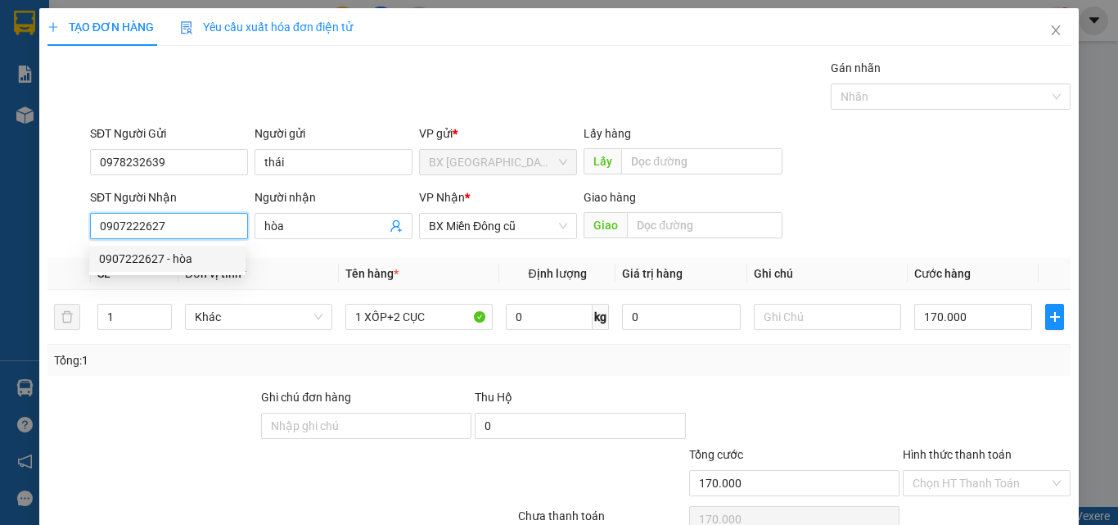
type input "190.000"
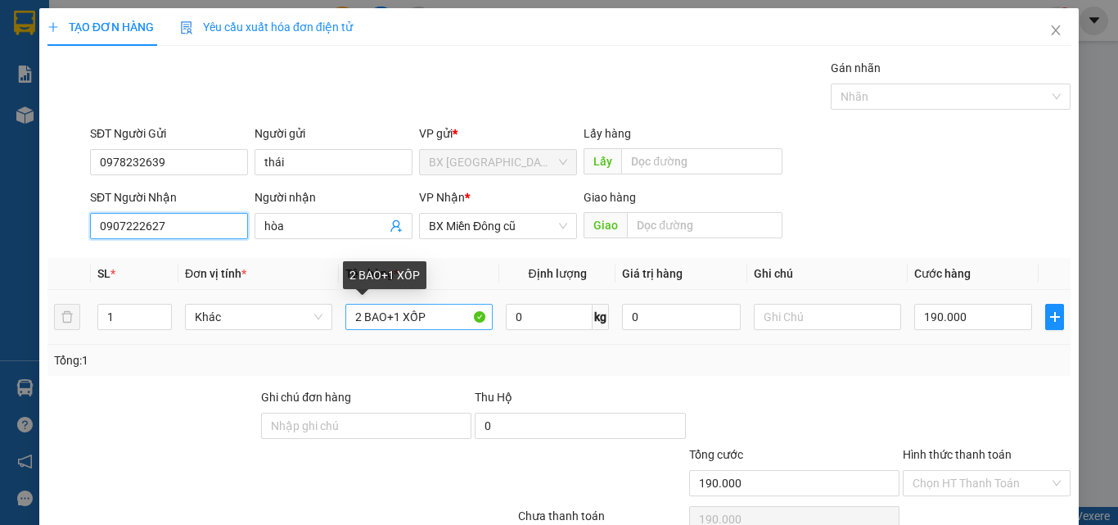
type input "0907222627"
drag, startPoint x: 387, startPoint y: 319, endPoint x: 301, endPoint y: 338, distance: 88.0
click at [305, 338] on tr "1 Khác 2 BAO+1 XỐP 0 kg 0 190.000" at bounding box center [558, 317] width 1023 height 55
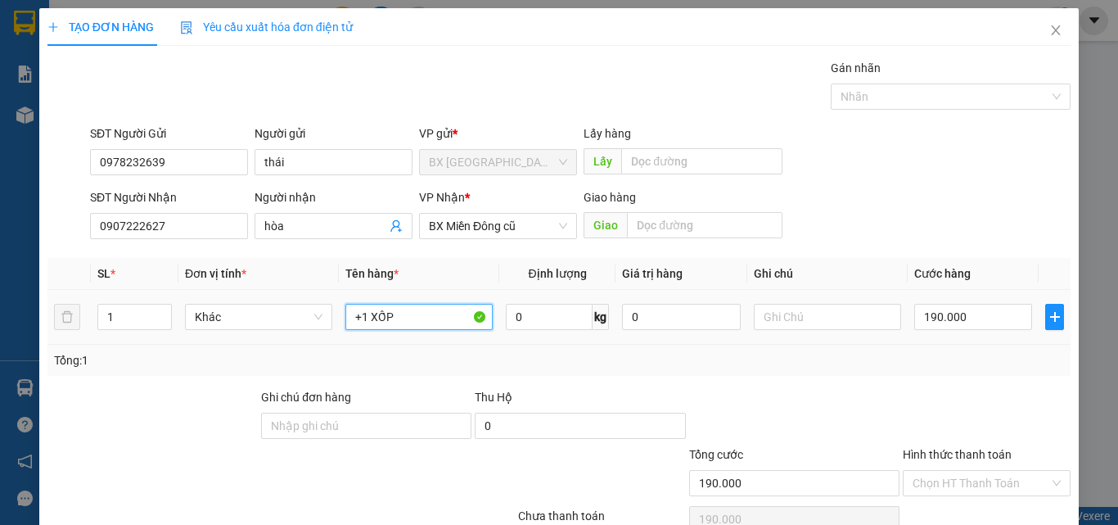
type input "+1 XỐP"
click at [1039, 321] on td at bounding box center [1055, 317] width 32 height 55
click at [990, 318] on input "190.000" at bounding box center [973, 317] width 118 height 26
type input "5"
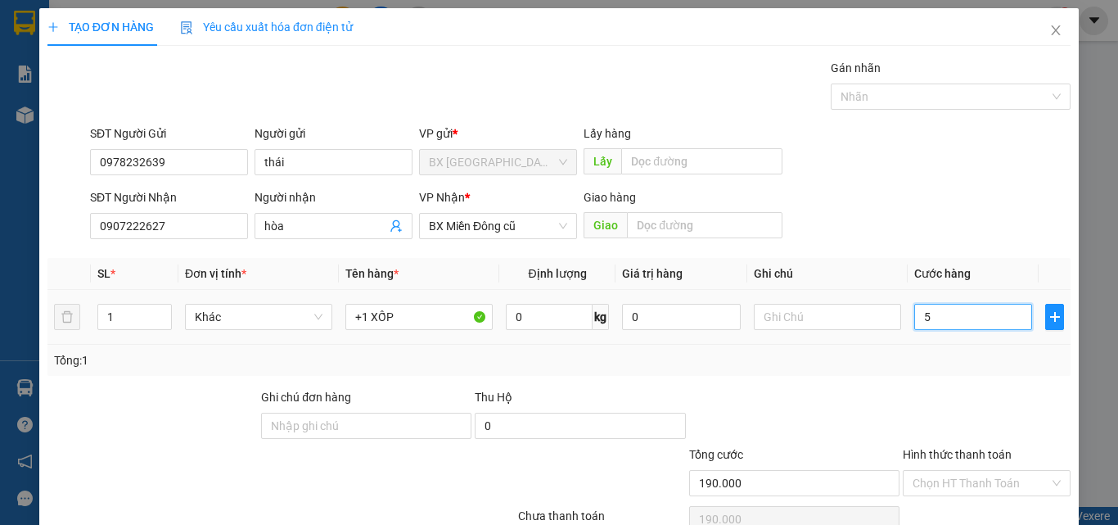
type input "5"
type input "50"
type input "500"
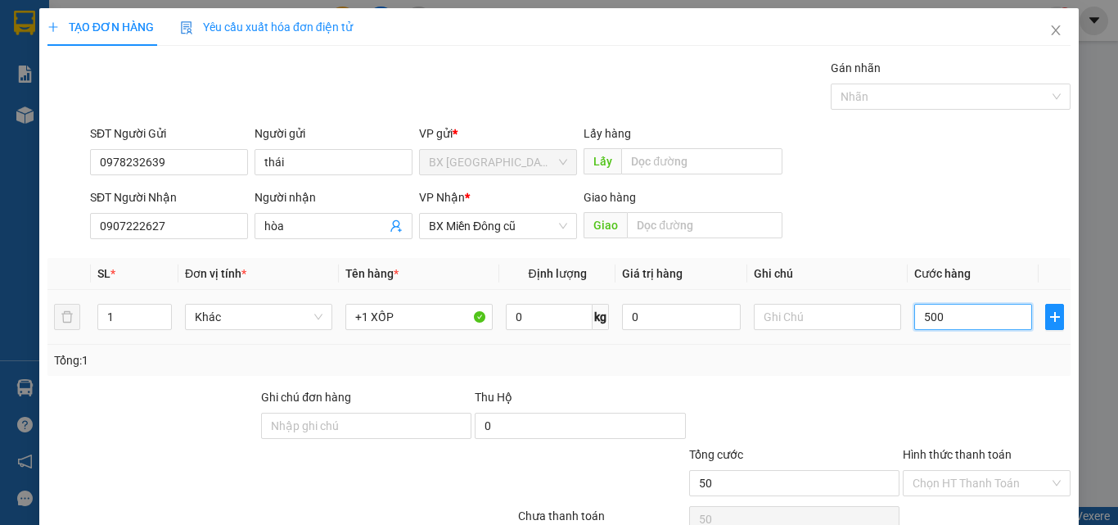
type input "500"
type input "50.000"
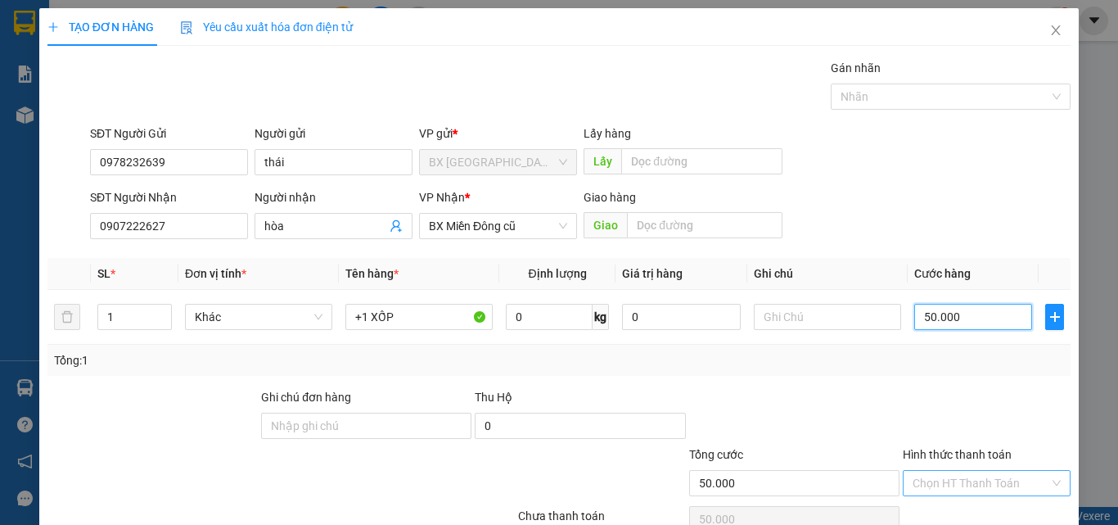
scroll to position [81, 0]
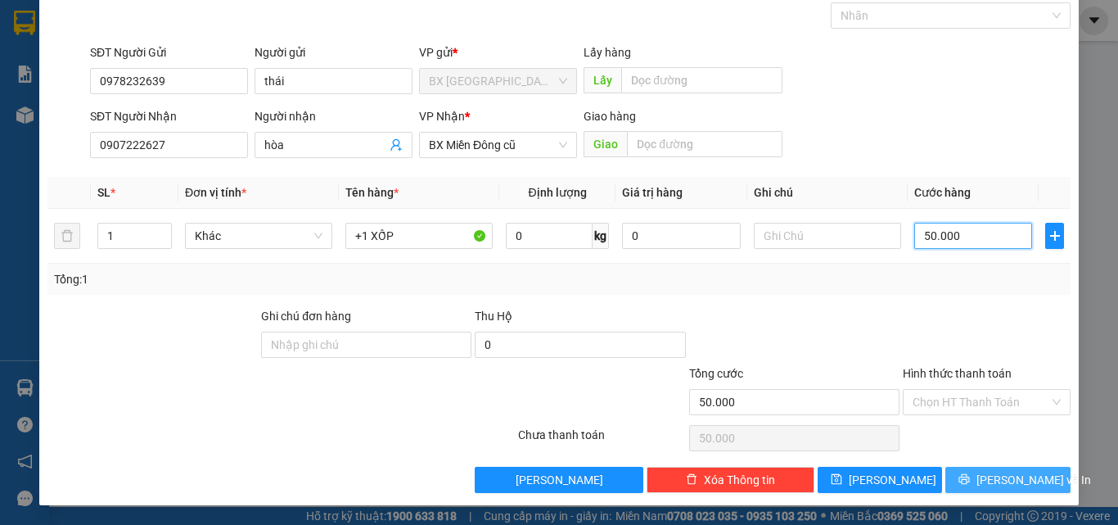
type input "50.000"
click at [1022, 473] on span "[PERSON_NAME] và In" at bounding box center [1034, 480] width 115 height 18
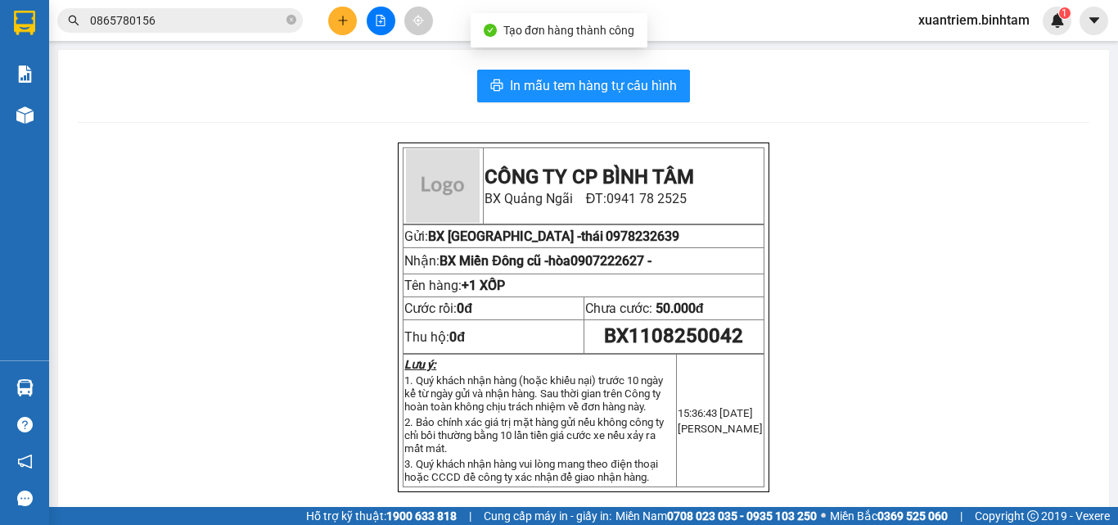
click at [629, 102] on div "In mẫu tem hàng tự cấu hình CÔNG TY CP BÌNH TÂM [GEOGRAPHIC_DATA]: 0941 78 2525…" at bounding box center [583, 484] width 1051 height 868
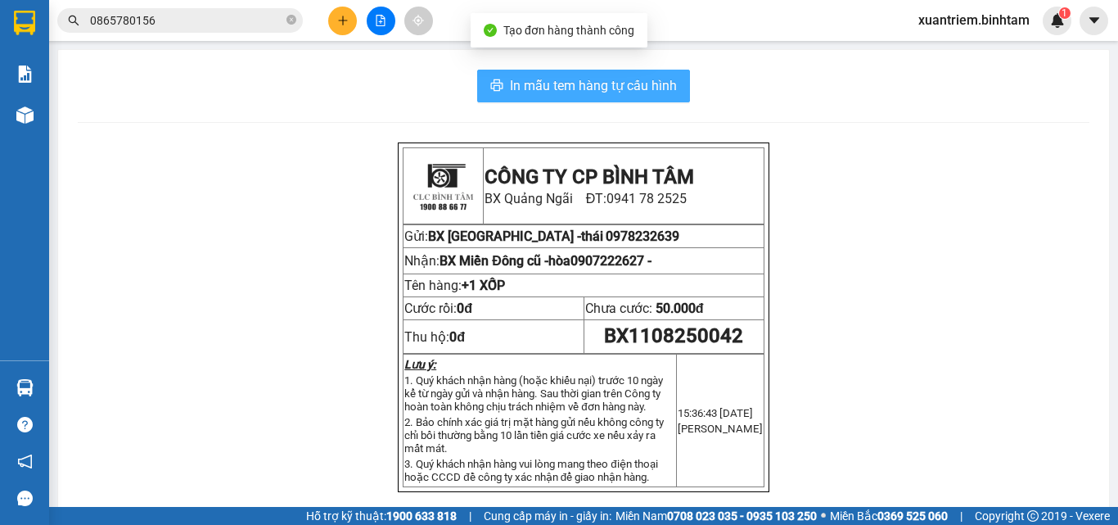
click at [634, 100] on button "In mẫu tem hàng tự cấu hình" at bounding box center [583, 86] width 213 height 33
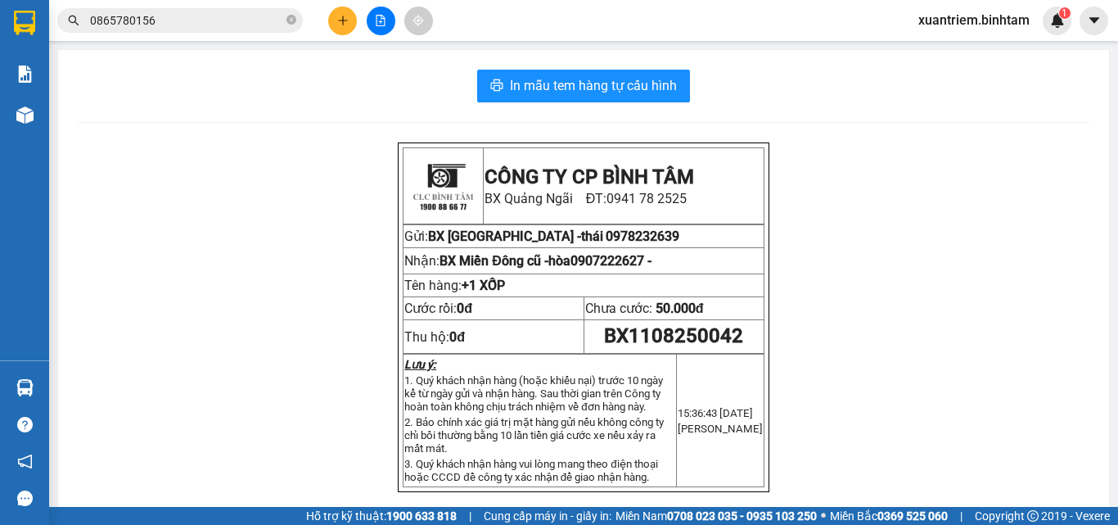
click at [339, 28] on button at bounding box center [342, 21] width 29 height 29
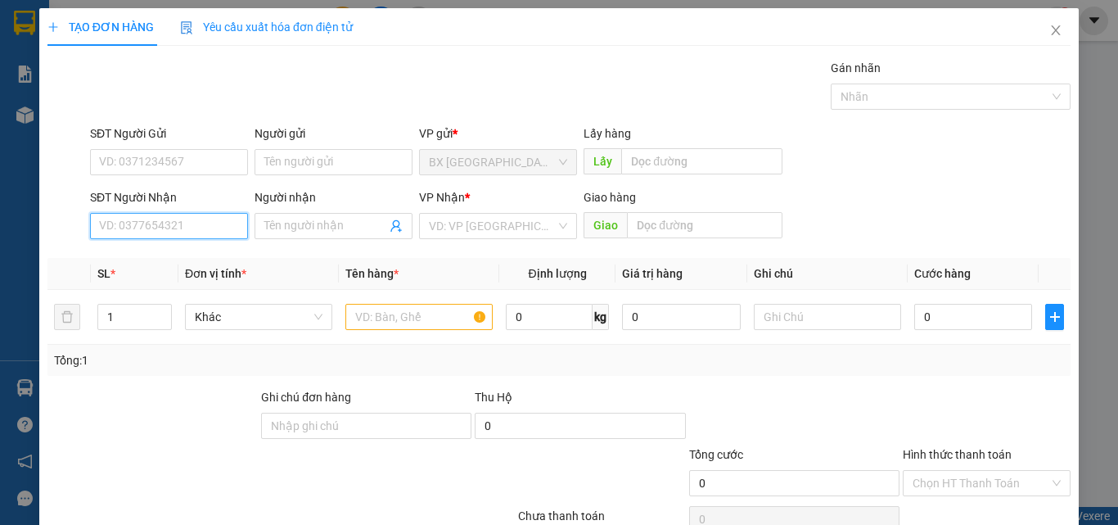
click at [185, 226] on input "SĐT Người Nhận" at bounding box center [169, 226] width 158 height 26
type input "0"
click at [187, 220] on input "0934811328" at bounding box center [169, 226] width 158 height 26
click at [191, 227] on input "0934811328" at bounding box center [169, 226] width 158 height 26
click at [204, 231] on input "0934811328" at bounding box center [169, 226] width 158 height 26
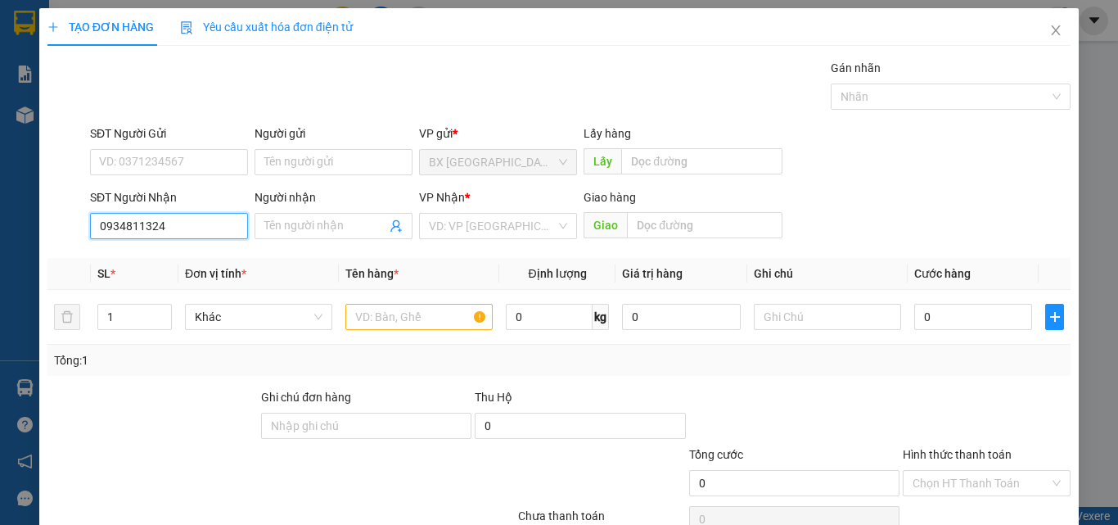
click at [184, 233] on input "0934811324" at bounding box center [169, 226] width 158 height 26
click at [179, 225] on input "0934811324" at bounding box center [169, 226] width 158 height 26
type input "0"
type input "0934711328"
drag, startPoint x: 175, startPoint y: 257, endPoint x: 369, endPoint y: 286, distance: 196.1
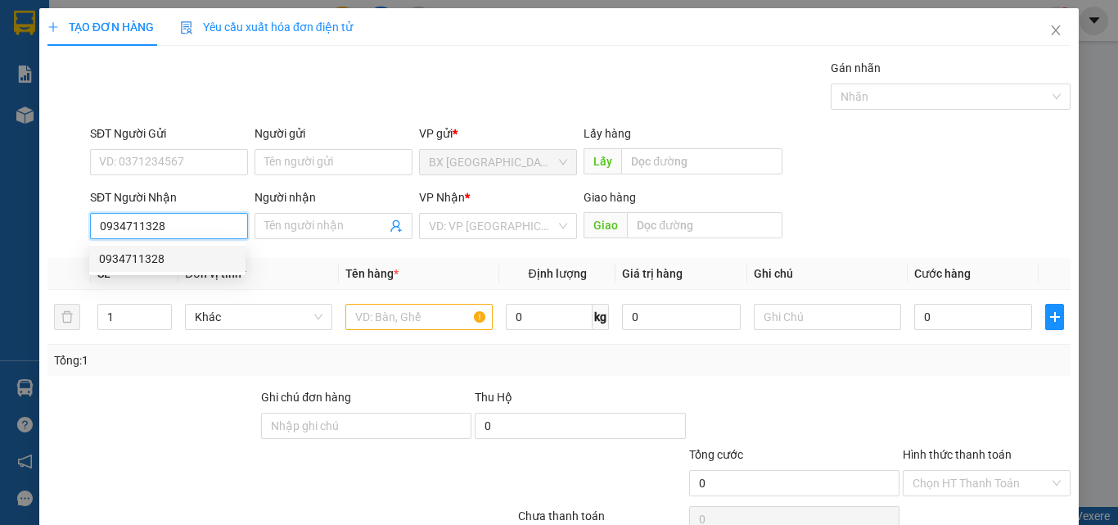
click at [175, 258] on div "0934711328" at bounding box center [167, 259] width 137 height 18
type input "NHA TRANG"
type input "180.000"
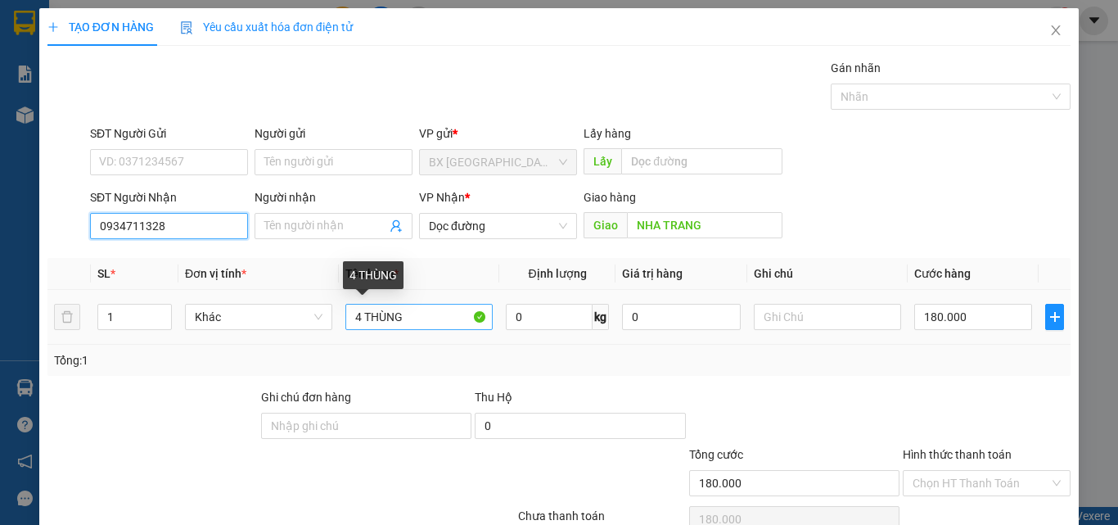
type input "0934711328"
click at [361, 320] on input "4 THÙNG" at bounding box center [418, 317] width 147 height 26
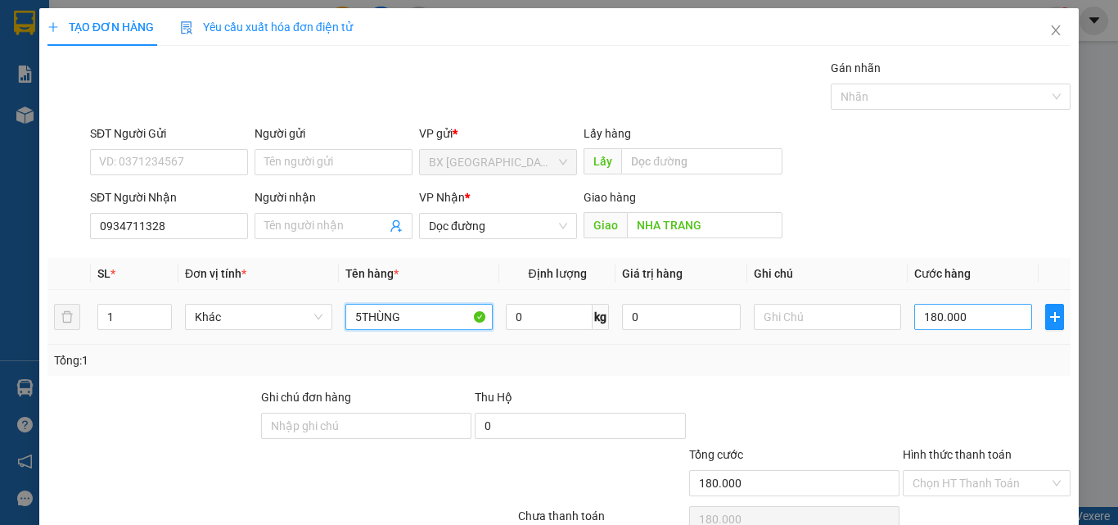
type input "5THÙNG"
click at [941, 322] on input "180.000" at bounding box center [973, 317] width 118 height 26
type input "2"
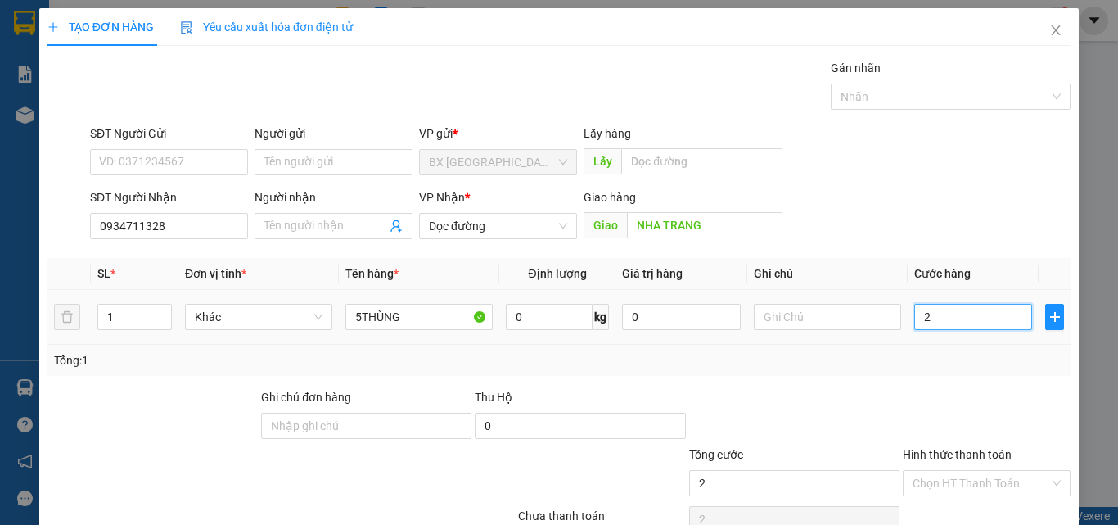
type input "22"
type input "220"
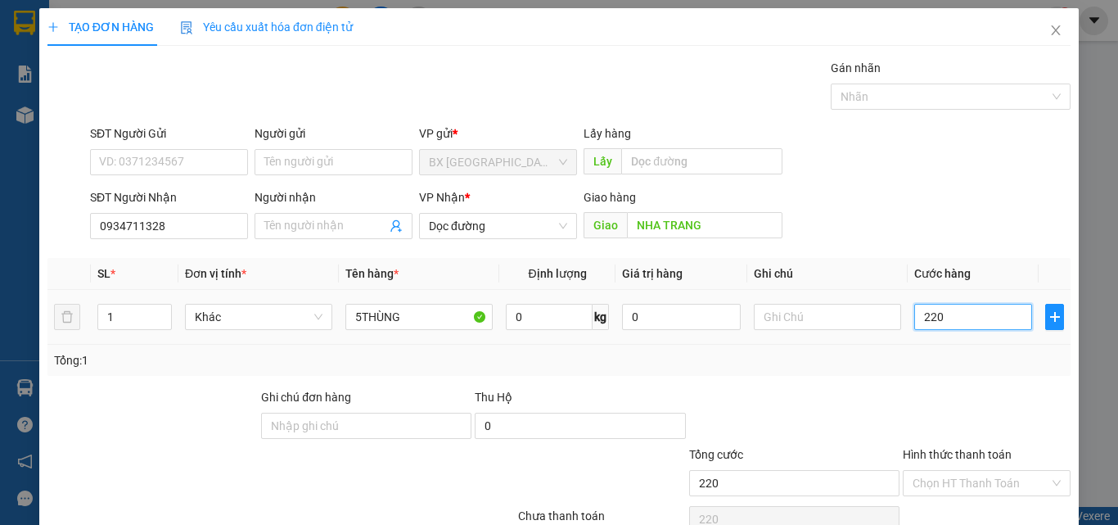
type input "2.200"
type input "22.000"
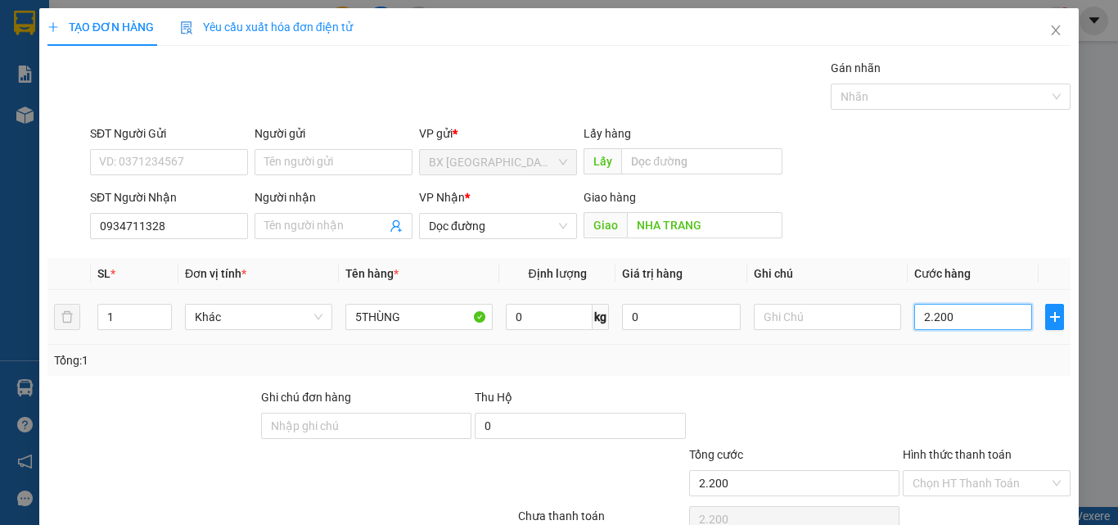
type input "22.000"
type input "220.000"
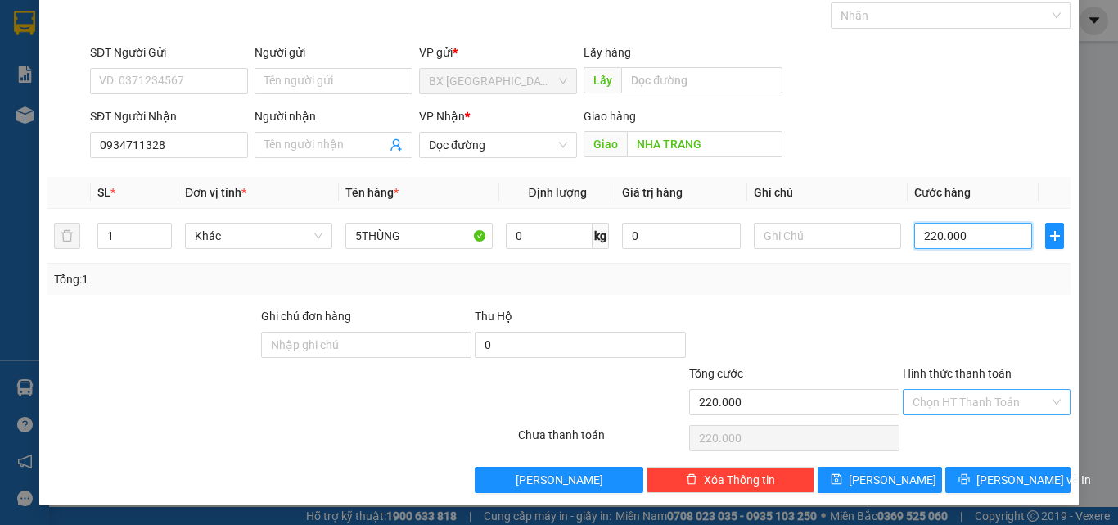
type input "220.000"
click at [947, 394] on input "Hình thức thanh toán" at bounding box center [981, 402] width 137 height 25
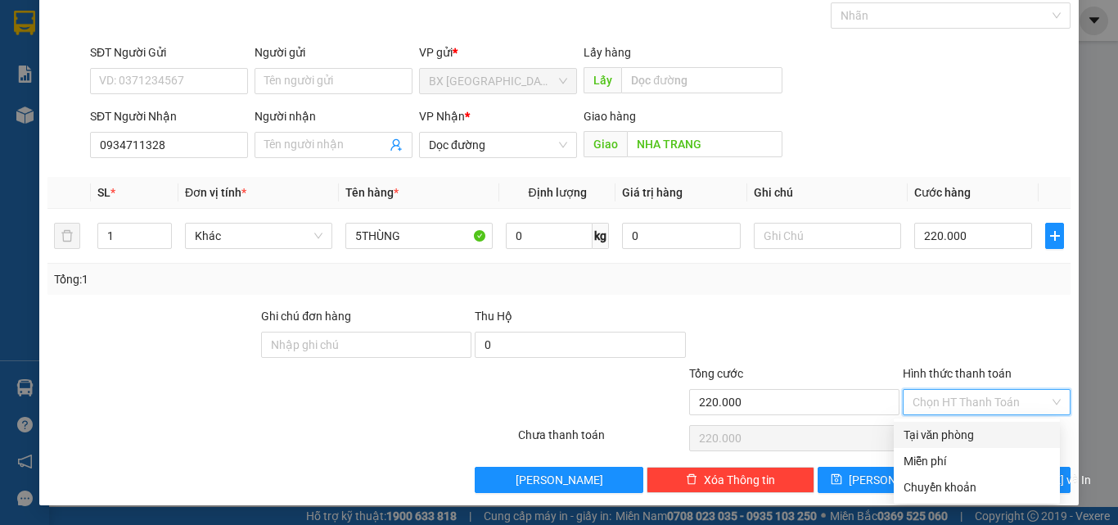
click at [934, 440] on div "Tại văn phòng" at bounding box center [977, 435] width 147 height 18
type input "0"
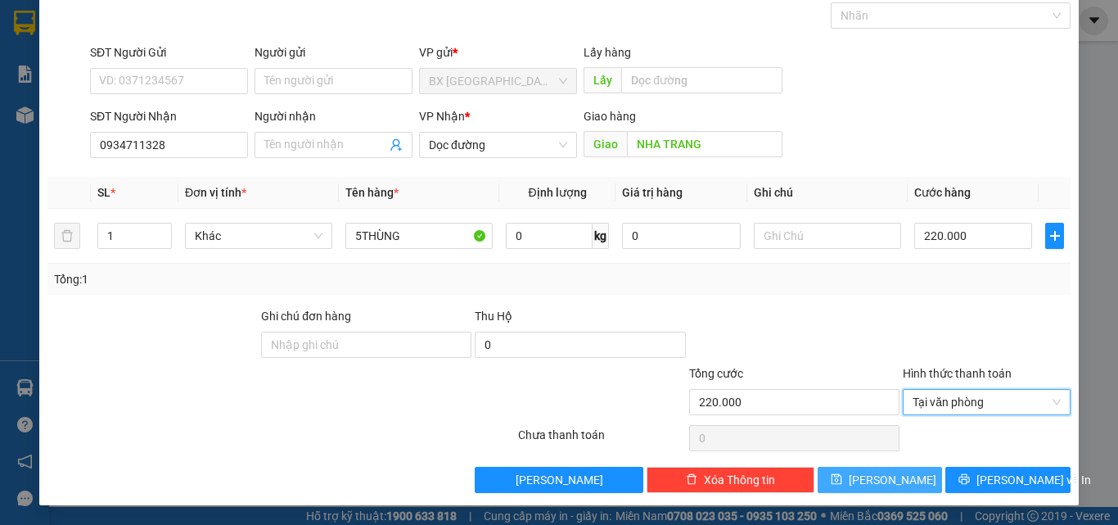
click at [905, 480] on button "[PERSON_NAME]" at bounding box center [880, 480] width 125 height 26
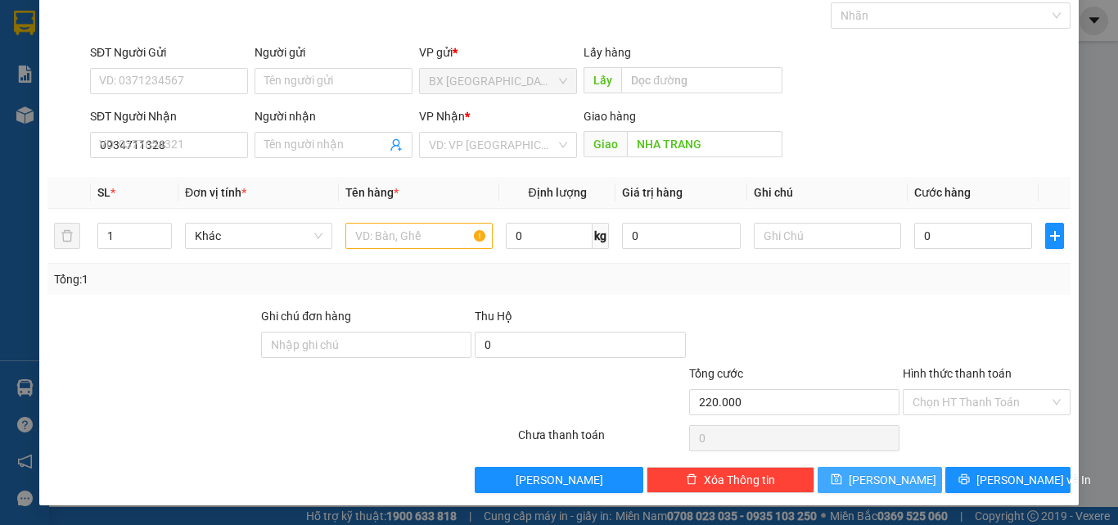
type input "0"
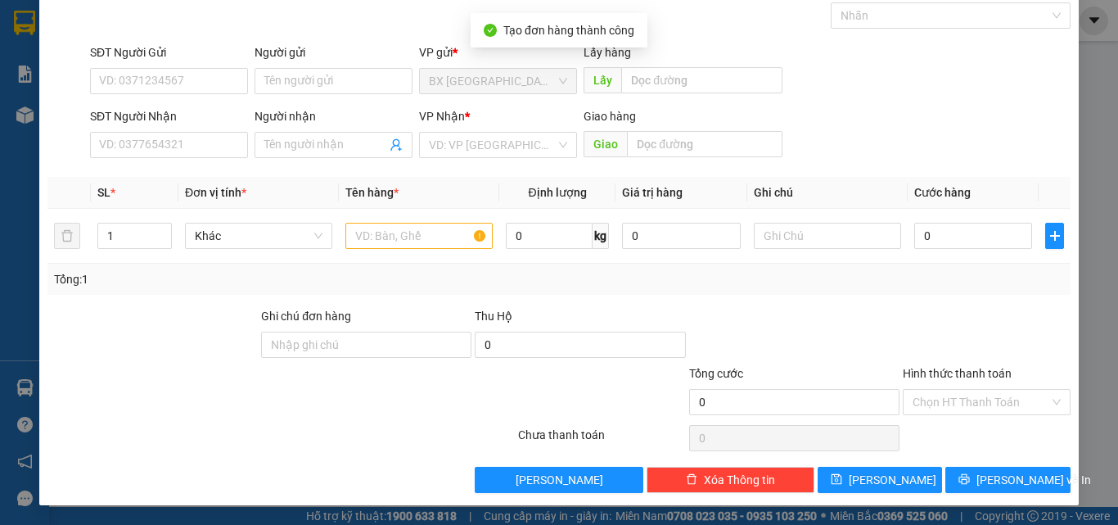
scroll to position [0, 0]
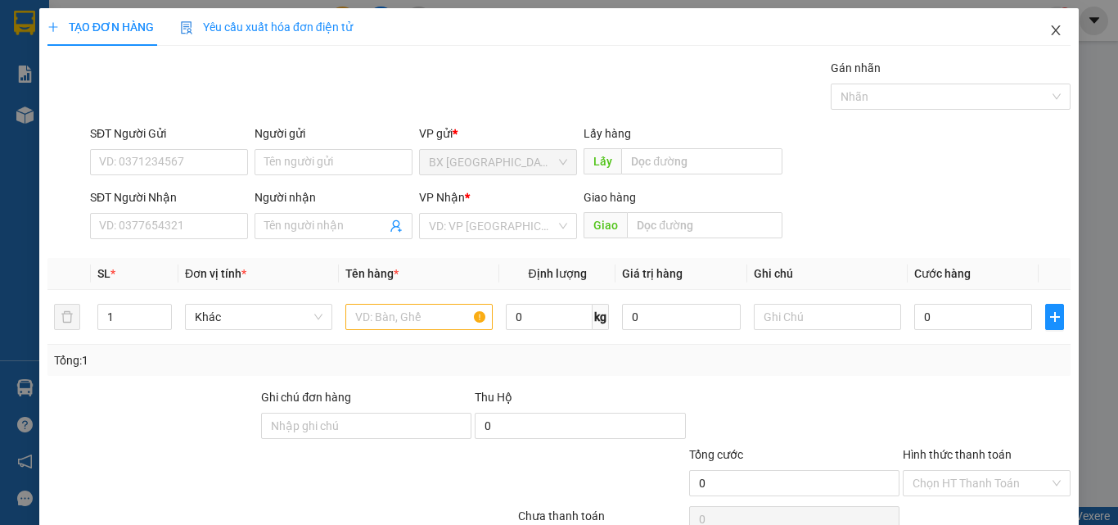
click at [1052, 30] on icon "close" at bounding box center [1056, 30] width 9 height 10
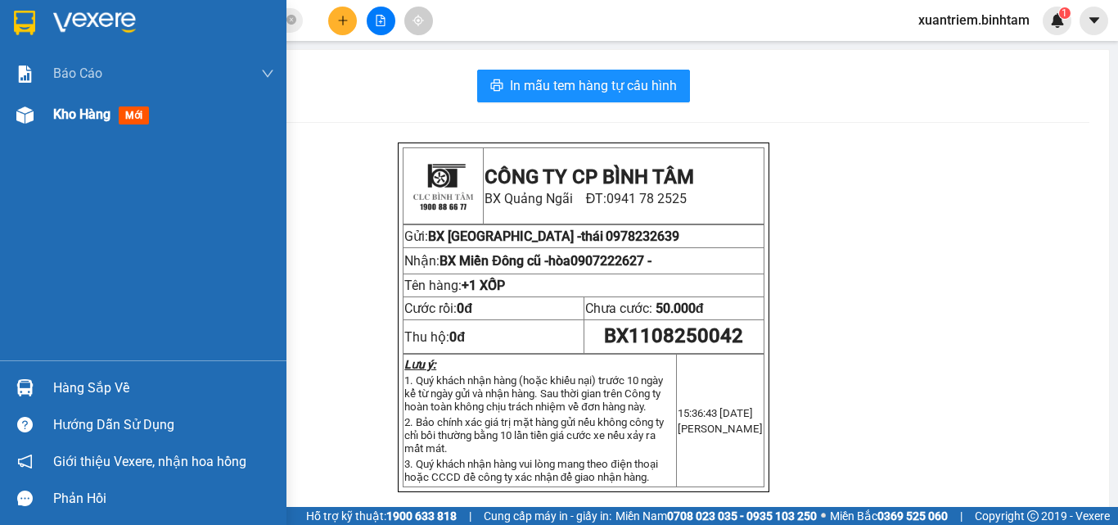
click at [44, 116] on div "Kho hàng mới" at bounding box center [143, 114] width 287 height 41
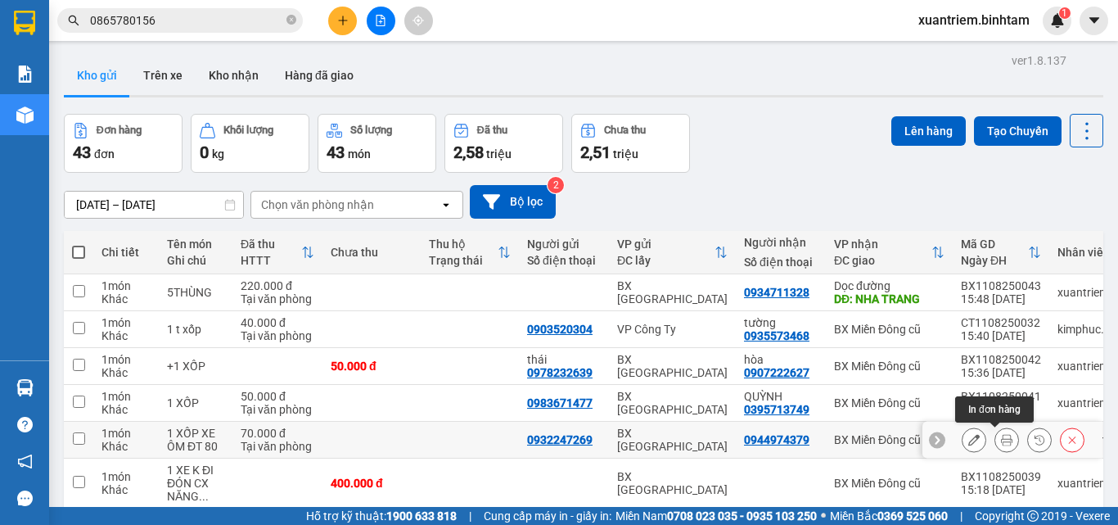
click at [1001, 440] on icon at bounding box center [1006, 439] width 11 height 11
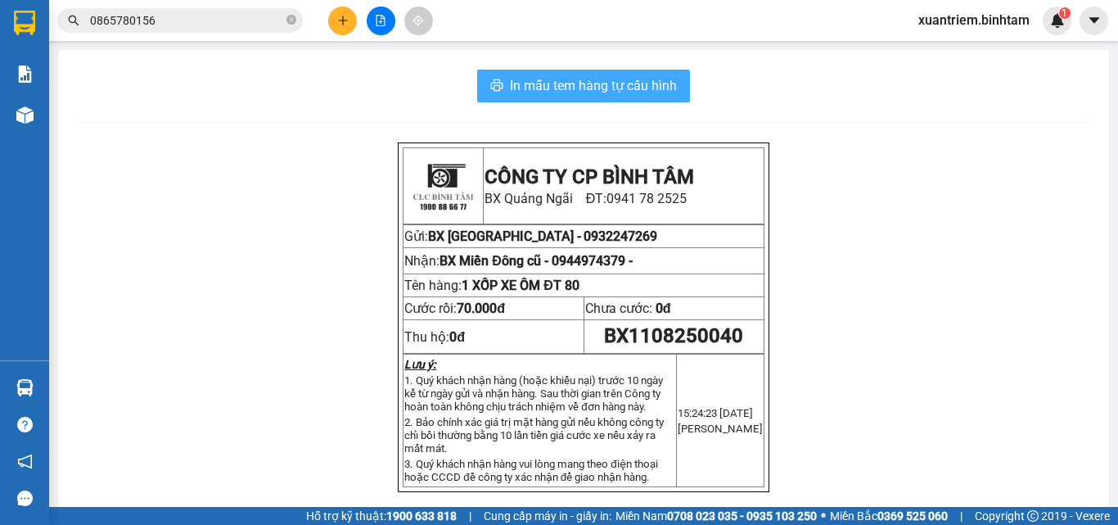
click at [656, 95] on span "In mẫu tem hàng tự cấu hình" at bounding box center [593, 85] width 167 height 20
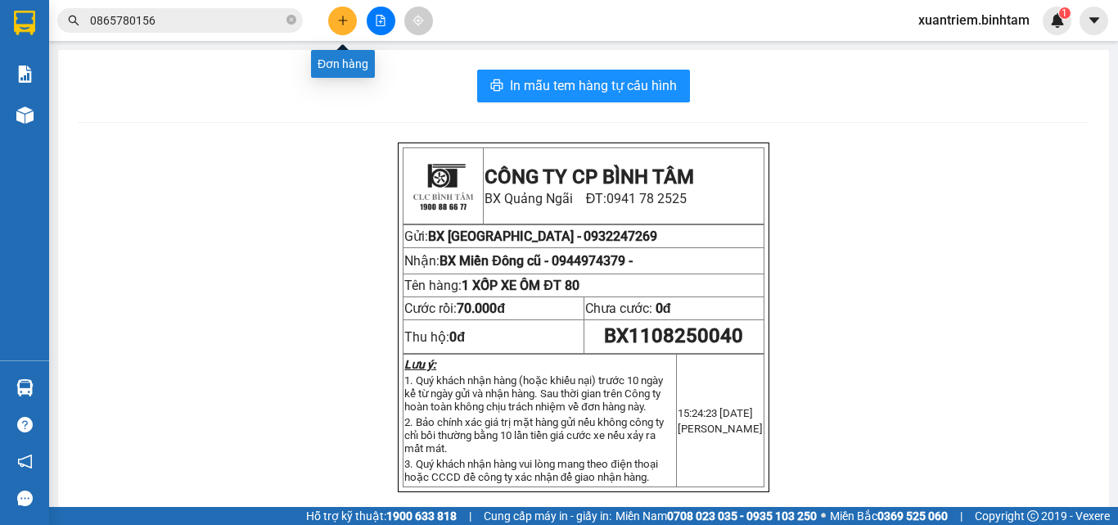
click at [333, 20] on button at bounding box center [342, 21] width 29 height 29
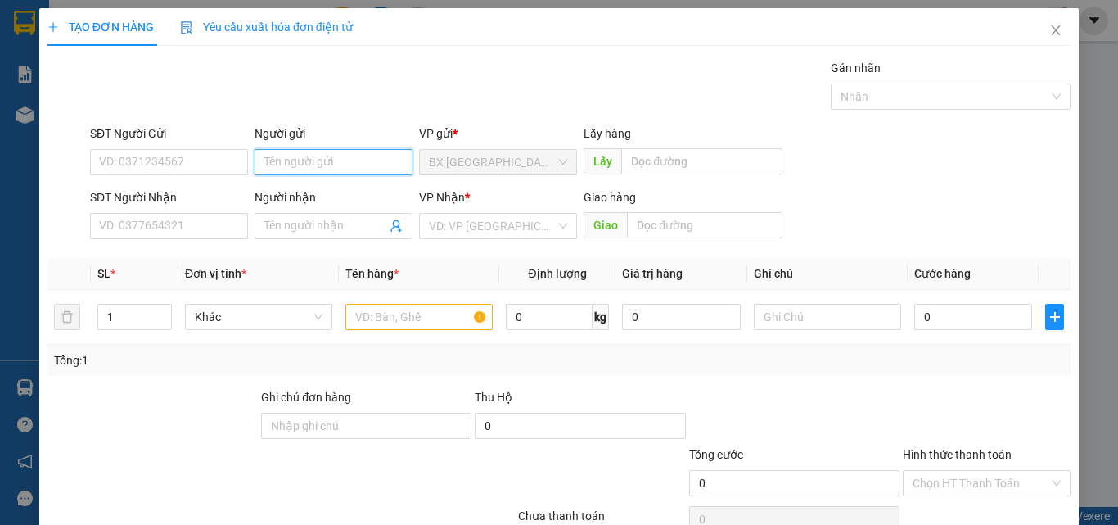
click at [316, 163] on input "Người gửi" at bounding box center [334, 162] width 158 height 26
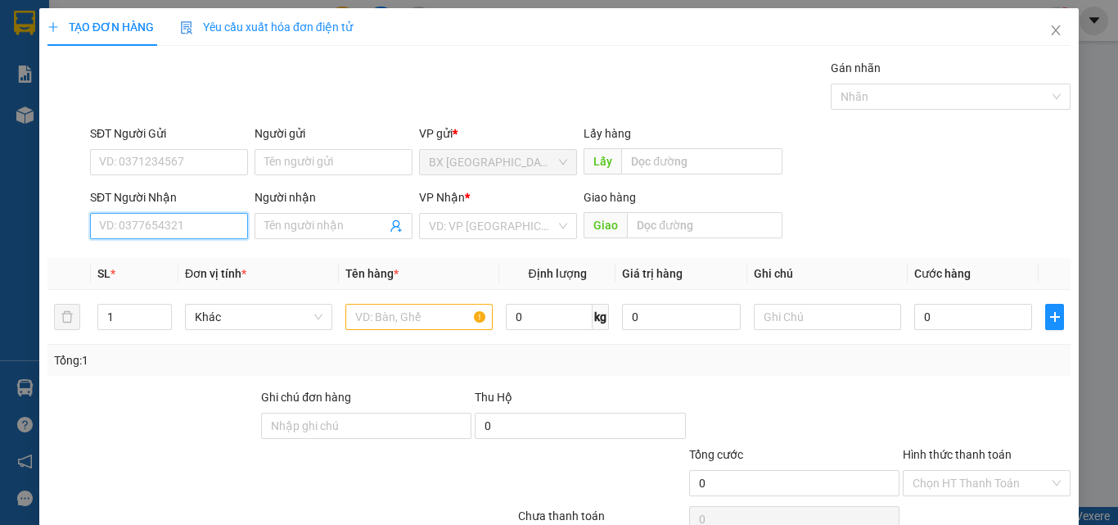
click at [233, 224] on input "SĐT Người Nhận" at bounding box center [169, 226] width 158 height 26
click at [215, 232] on input "0975516743" at bounding box center [169, 226] width 158 height 26
click at [199, 228] on input "0975516743" at bounding box center [169, 226] width 158 height 26
type input "0975516743"
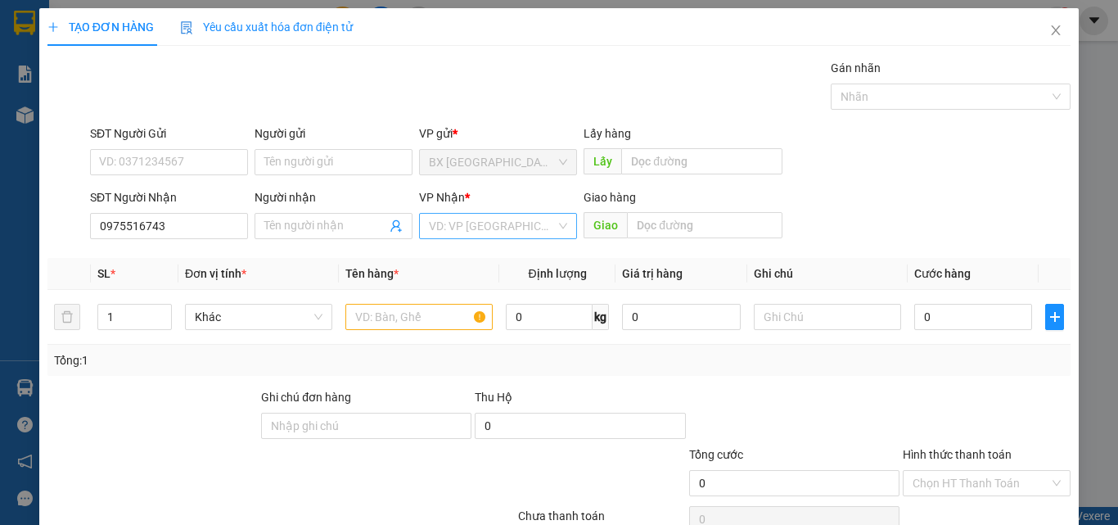
click at [474, 237] on input "search" at bounding box center [492, 226] width 127 height 25
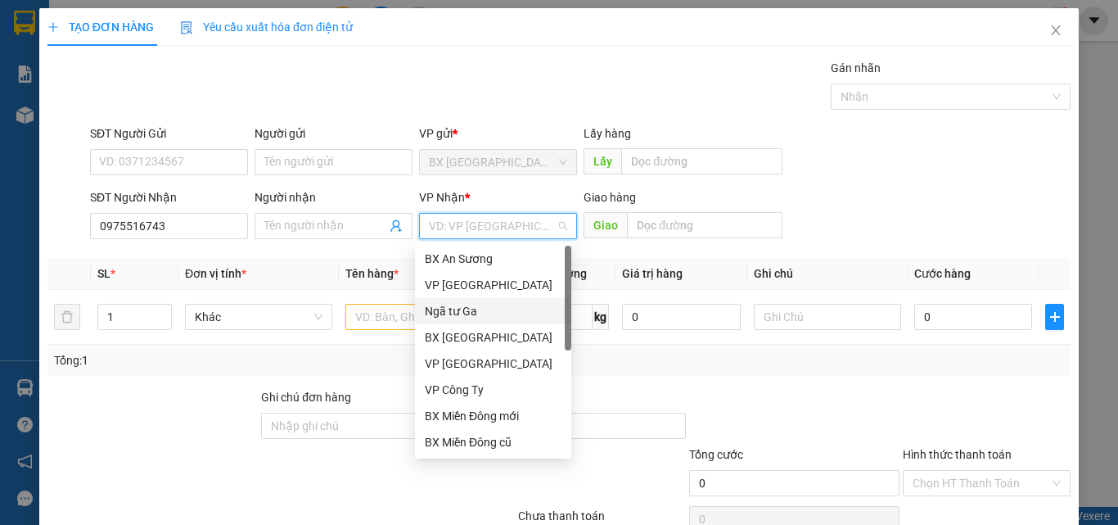
click at [507, 318] on div "Ngã tư Ga" at bounding box center [493, 311] width 137 height 18
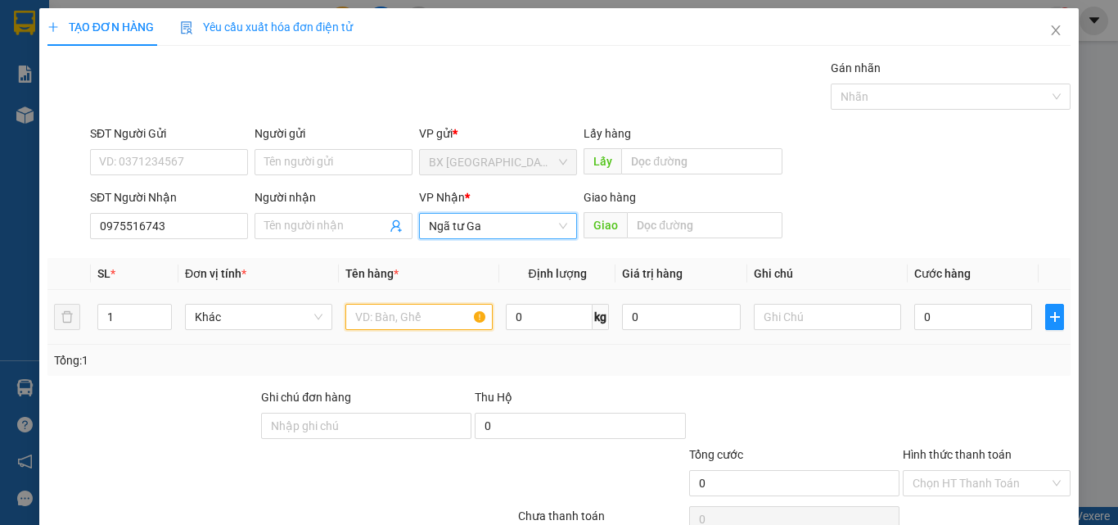
click at [456, 323] on input "text" at bounding box center [418, 317] width 147 height 26
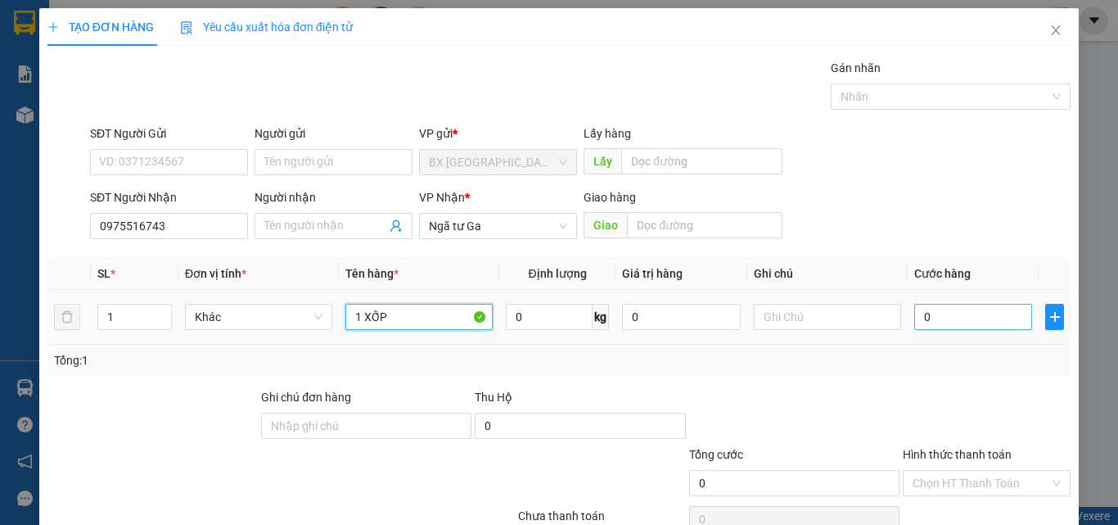
type input "1 XỐP"
click at [1005, 314] on input "0" at bounding box center [973, 317] width 118 height 26
type input "8"
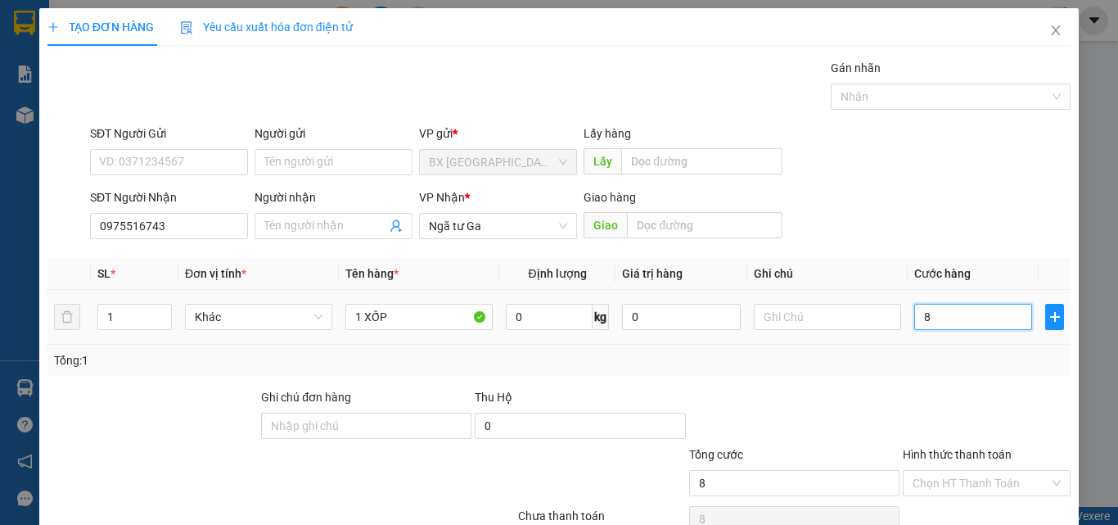
type input "80"
type input "800"
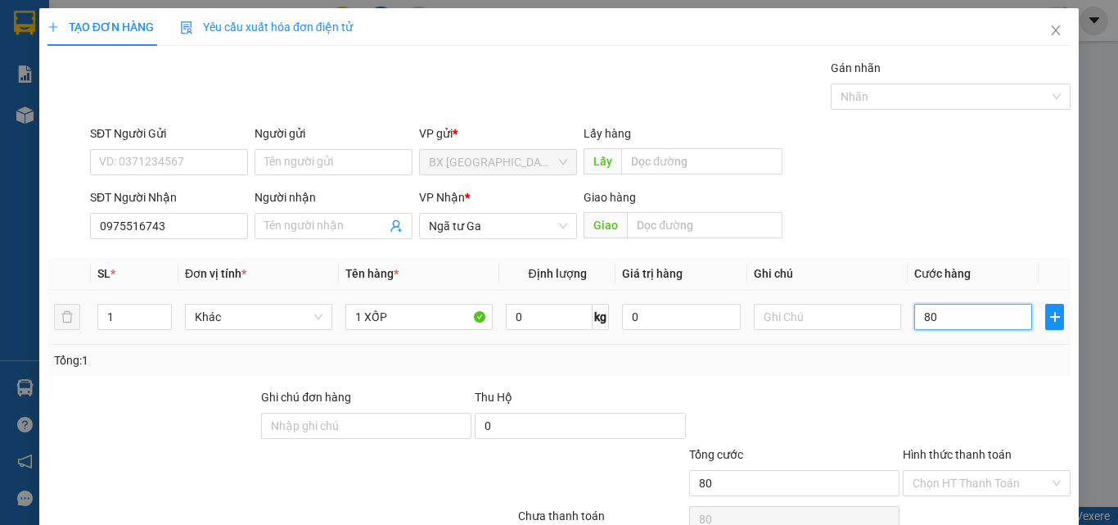
type input "800"
type input "8.000"
type input "80.000"
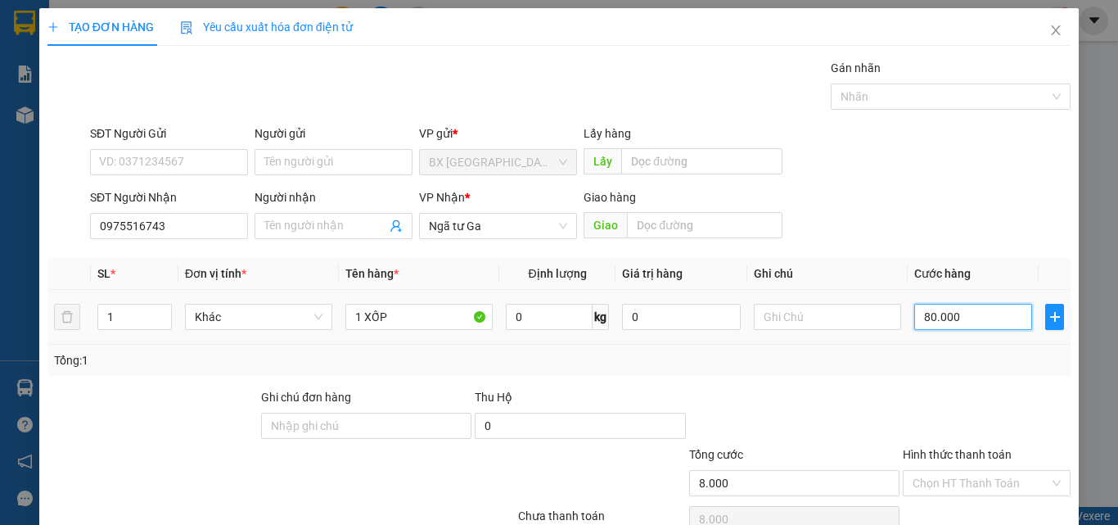
type input "80.000"
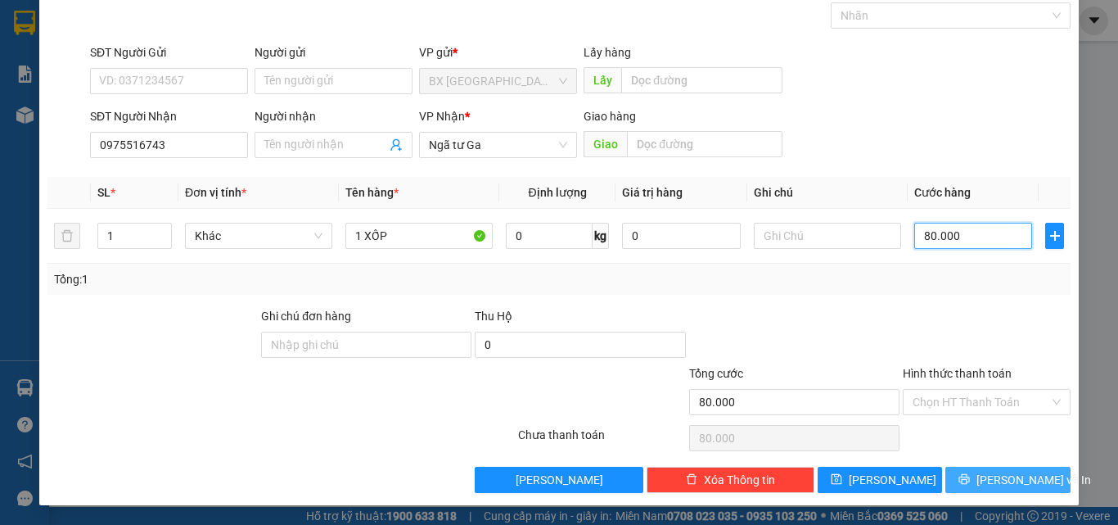
type input "80.000"
click at [1017, 472] on span "[PERSON_NAME] và In" at bounding box center [1034, 480] width 115 height 18
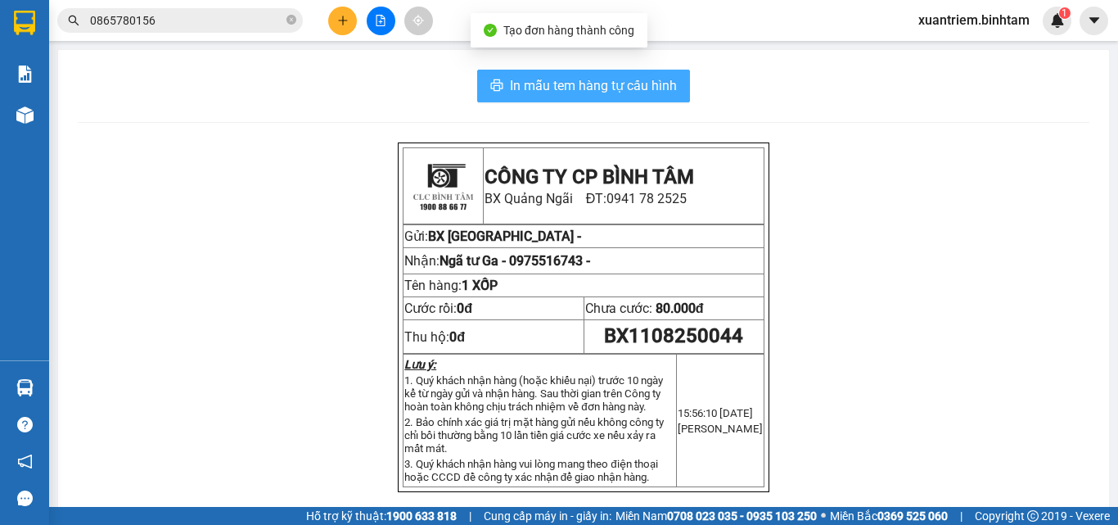
click at [657, 93] on span "In mẫu tem hàng tự cấu hình" at bounding box center [593, 85] width 167 height 20
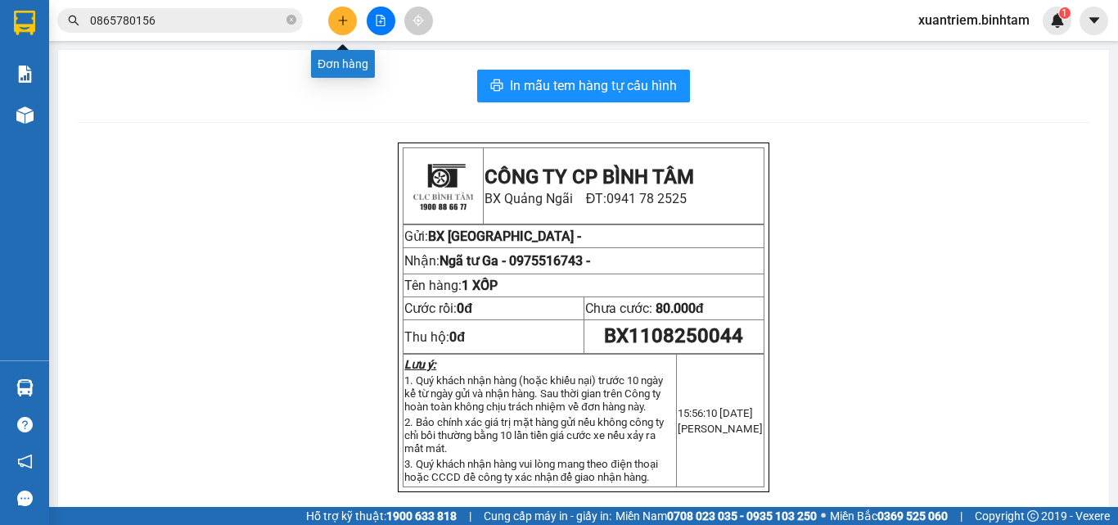
click at [336, 13] on button at bounding box center [342, 21] width 29 height 29
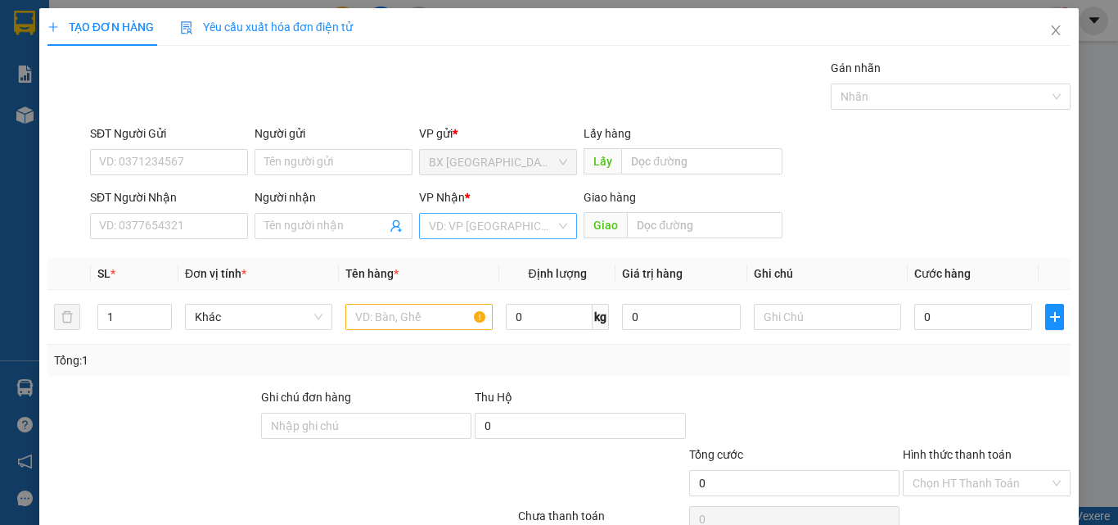
click at [466, 227] on input "search" at bounding box center [492, 226] width 127 height 25
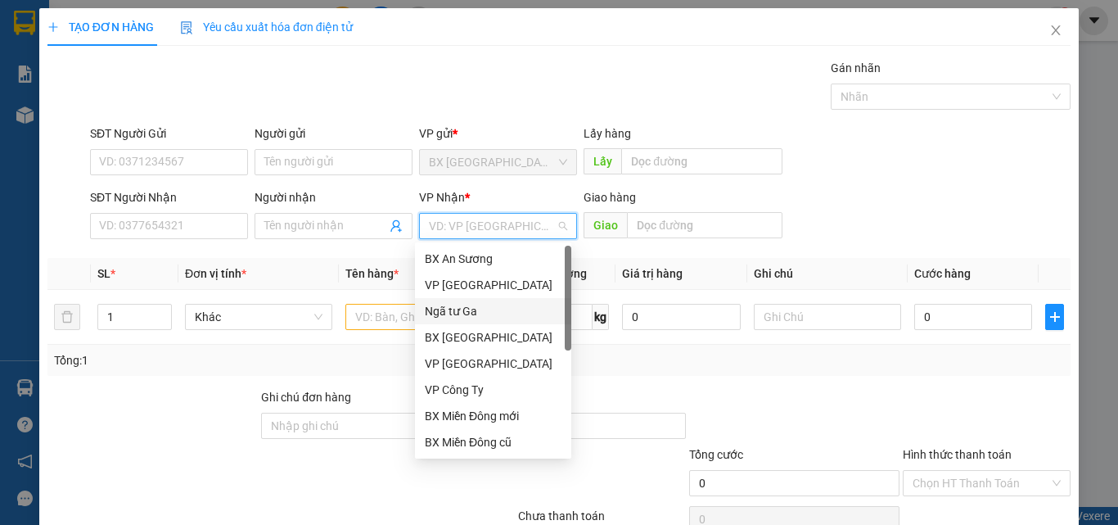
click at [477, 312] on div "Ngã tư Ga" at bounding box center [493, 311] width 137 height 18
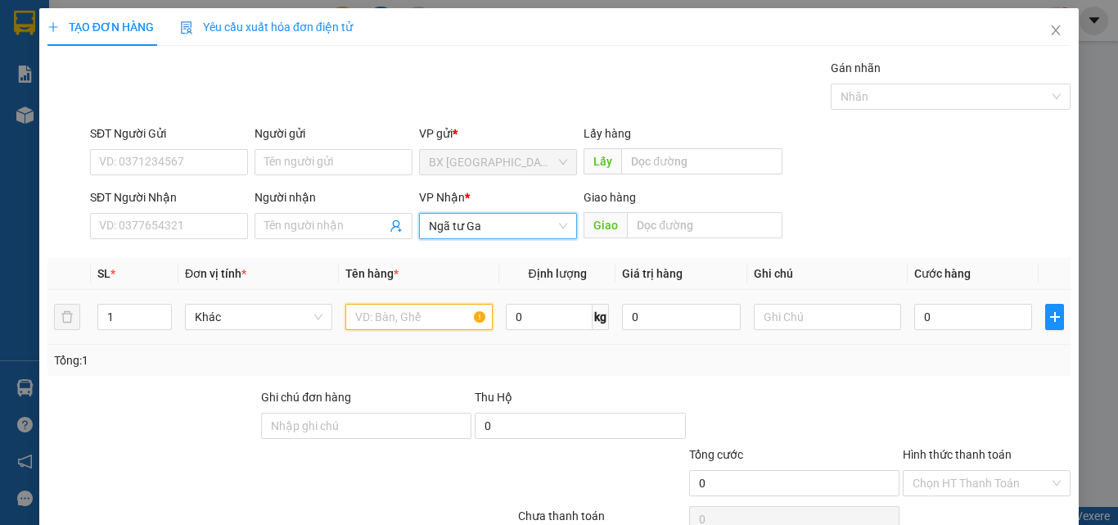
drag, startPoint x: 430, startPoint y: 319, endPoint x: 410, endPoint y: 319, distance: 19.6
click at [422, 319] on input "text" at bounding box center [418, 317] width 147 height 26
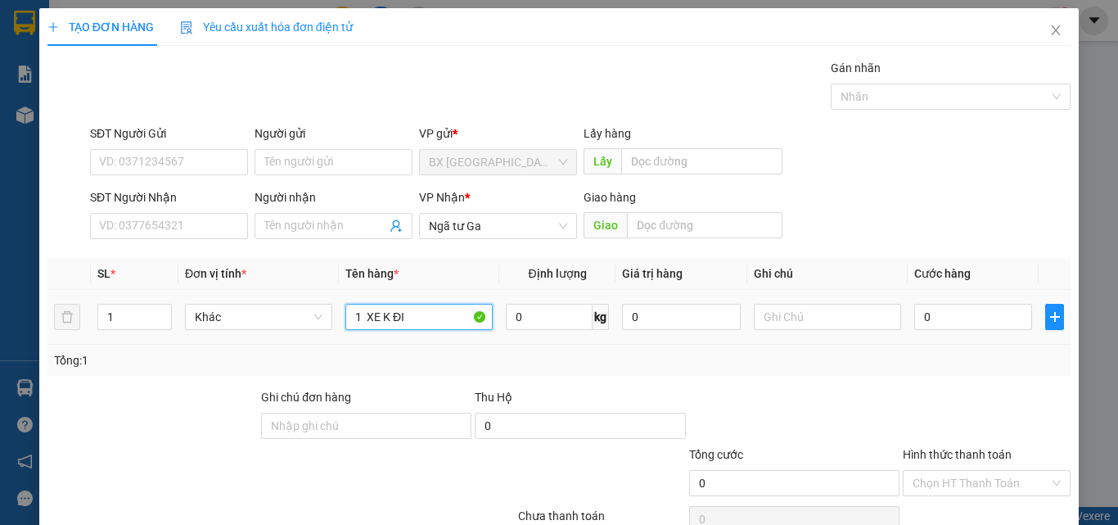
scroll to position [81, 0]
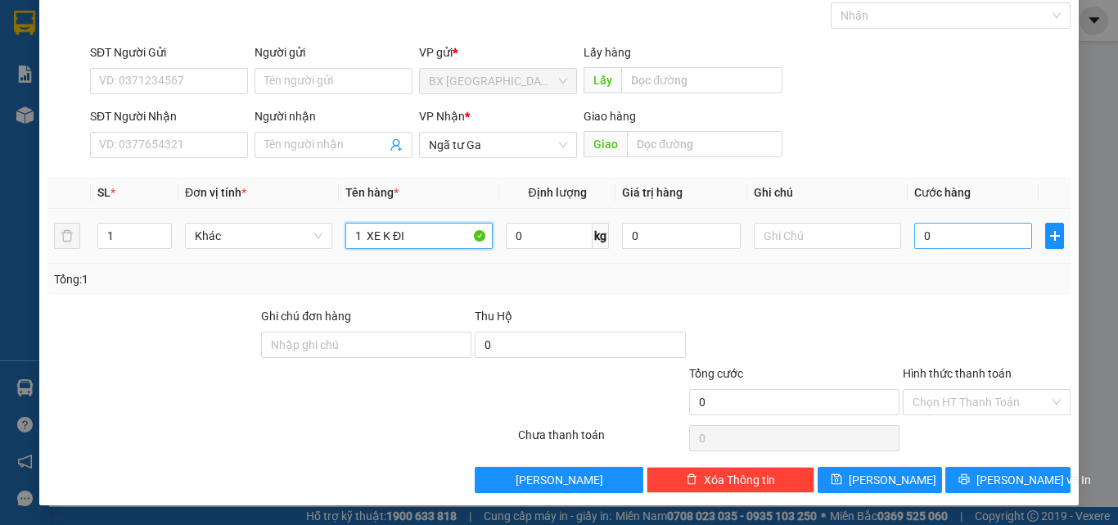
type input "1 XE K ĐI"
click at [943, 237] on input "0" at bounding box center [973, 236] width 118 height 26
type input "3"
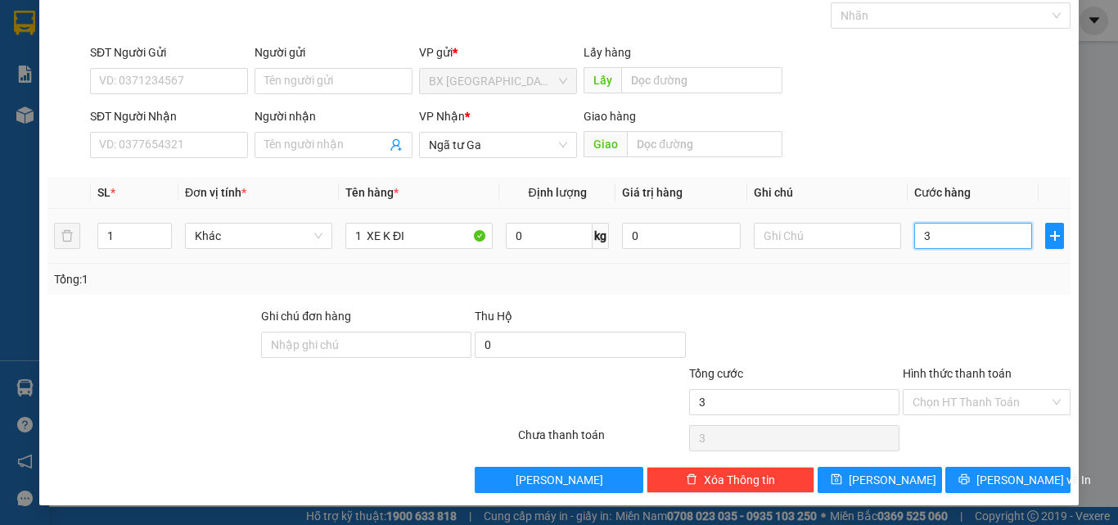
type input "35"
type input "350"
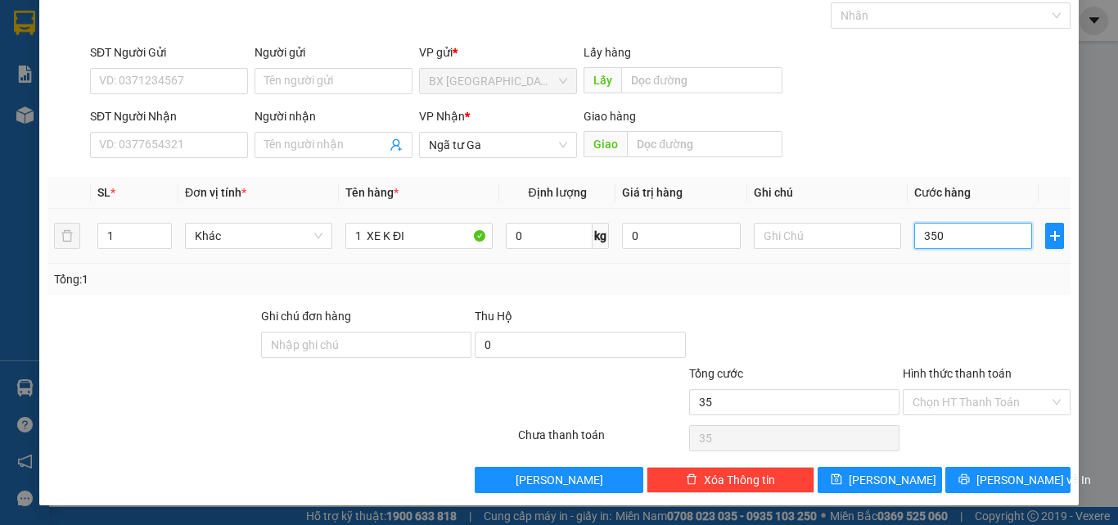
type input "350"
click at [986, 410] on input "Hình thức thanh toán" at bounding box center [981, 402] width 137 height 25
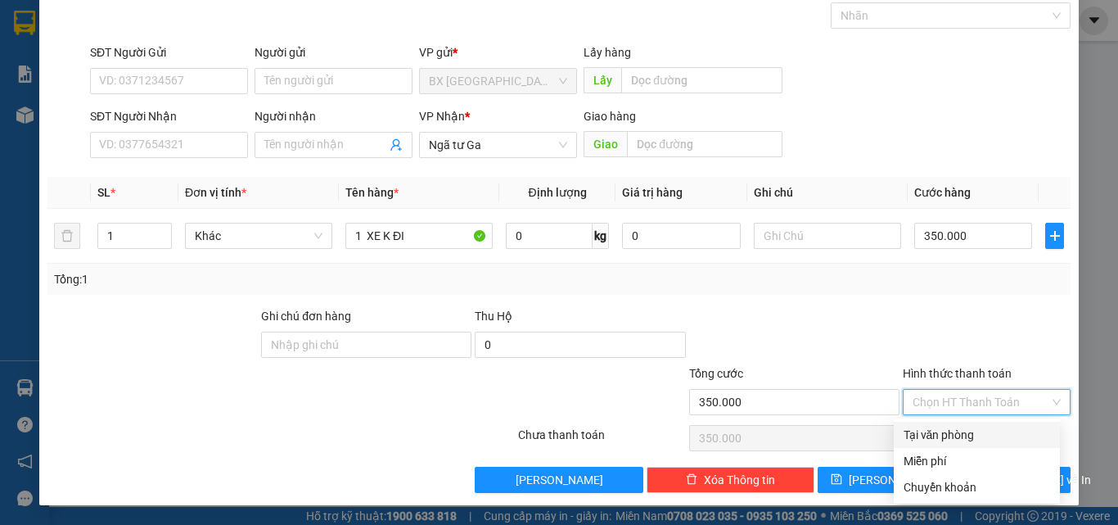
drag, startPoint x: 959, startPoint y: 440, endPoint x: 945, endPoint y: 447, distance: 16.1
click at [960, 440] on div "Tại văn phòng" at bounding box center [977, 435] width 147 height 18
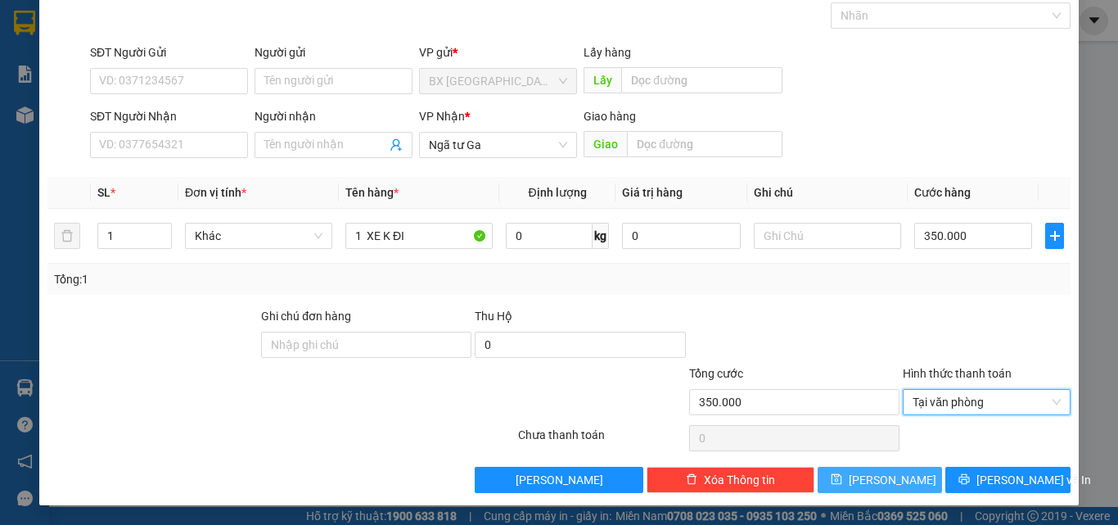
click at [891, 480] on button "[PERSON_NAME]" at bounding box center [880, 480] width 125 height 26
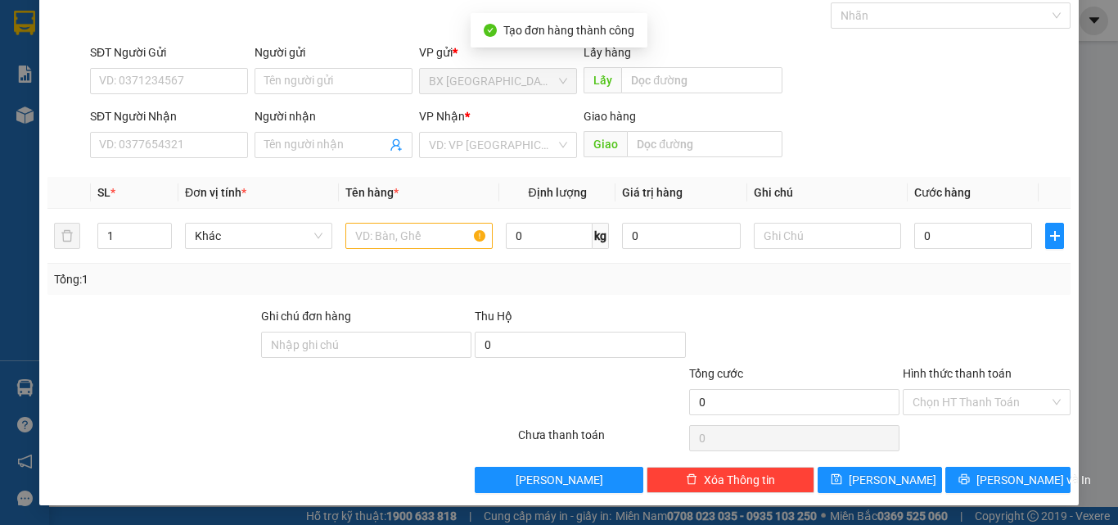
scroll to position [0, 0]
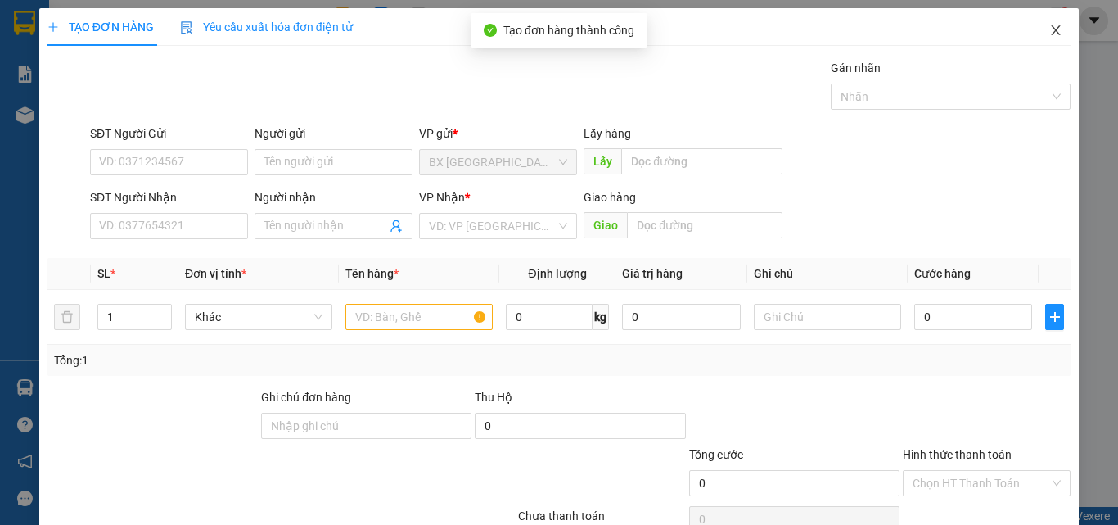
click at [1049, 26] on icon "close" at bounding box center [1055, 30] width 13 height 13
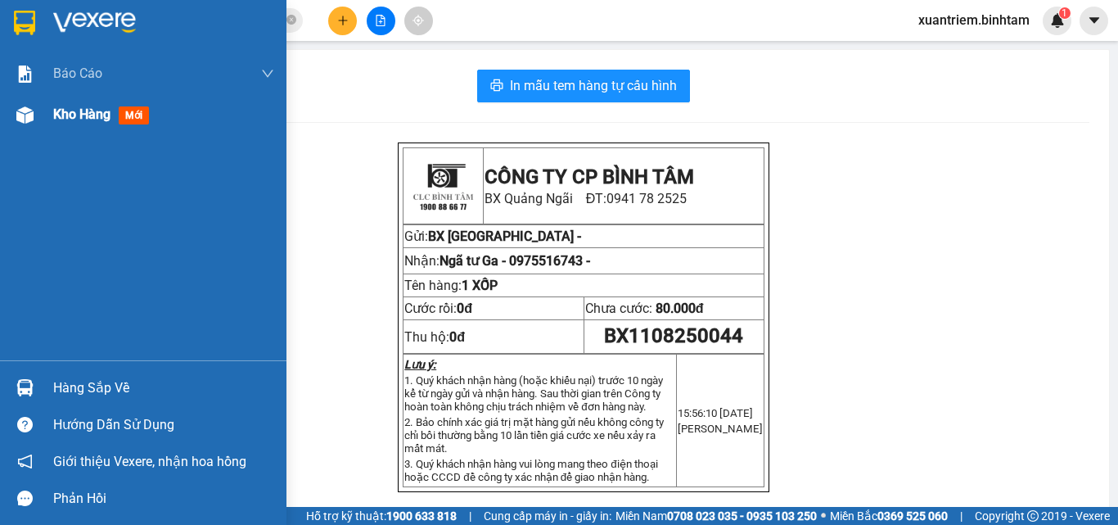
click at [38, 120] on div at bounding box center [25, 115] width 29 height 29
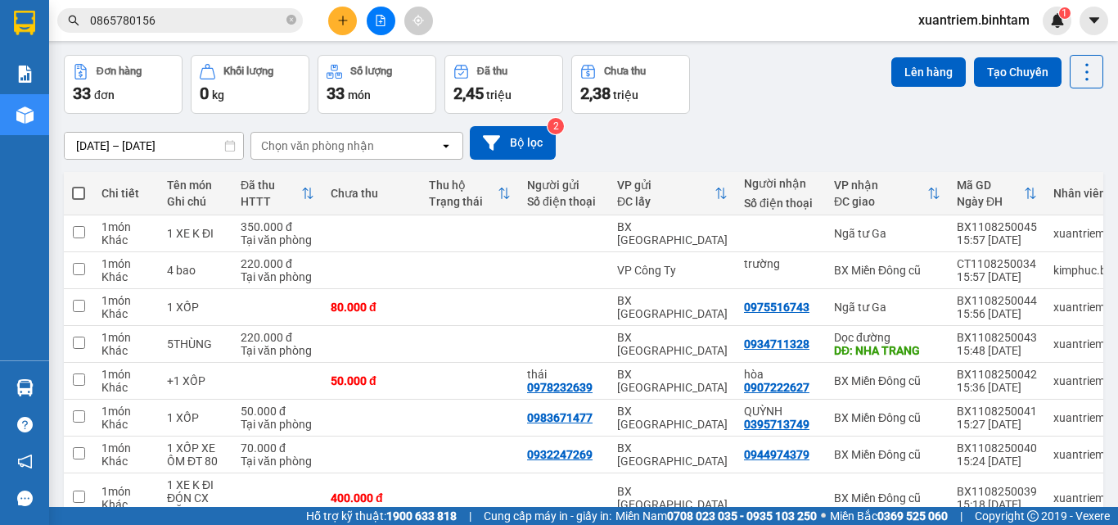
scroll to position [223, 0]
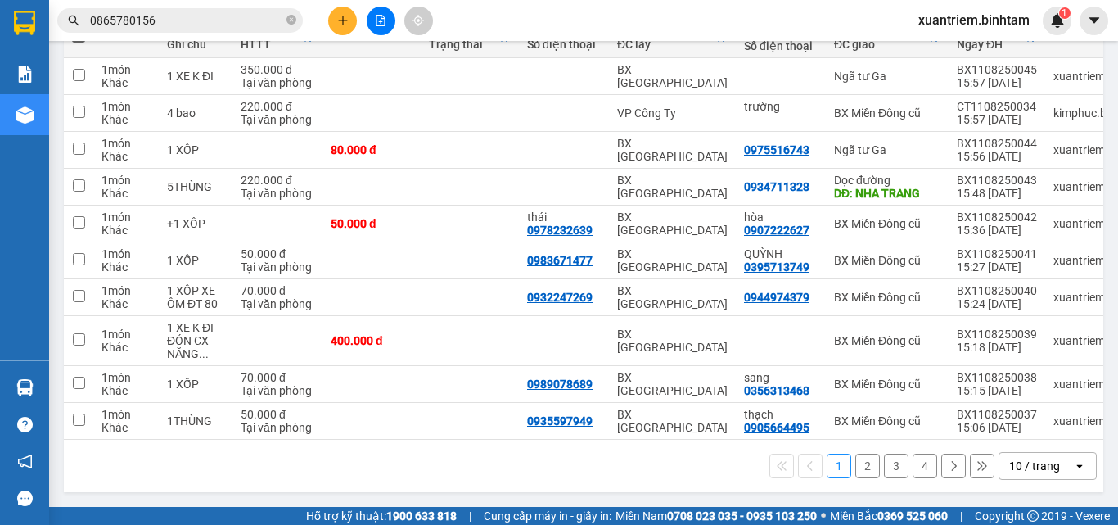
click at [828, 465] on button "1" at bounding box center [839, 466] width 25 height 25
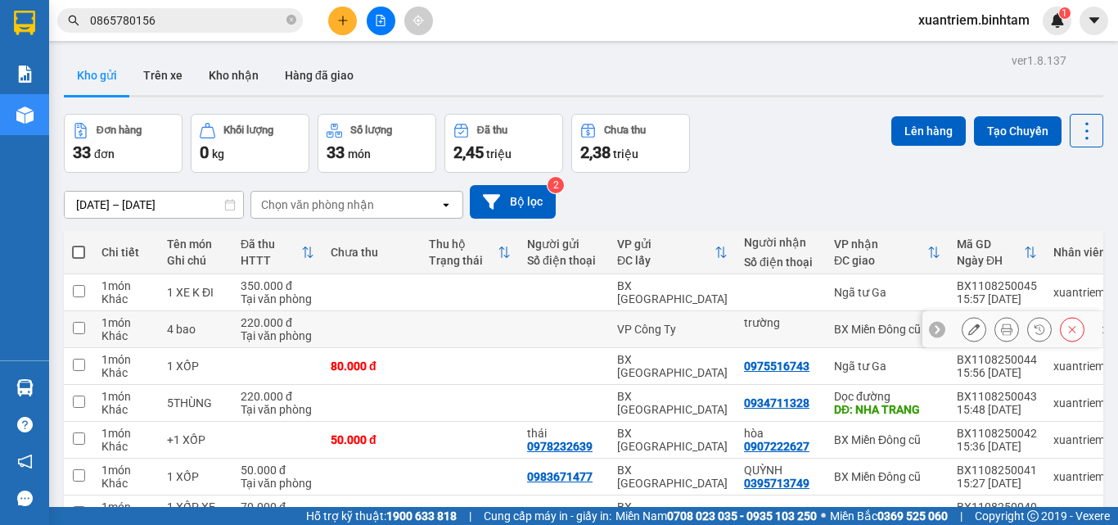
click at [404, 326] on td at bounding box center [372, 329] width 98 height 37
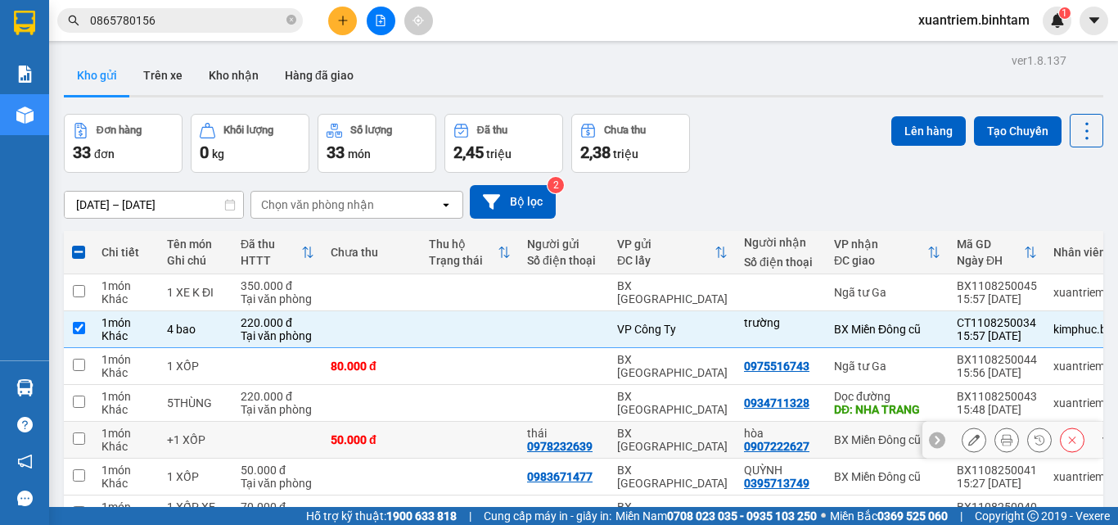
click at [397, 443] on div "50.000 đ" at bounding box center [372, 439] width 82 height 13
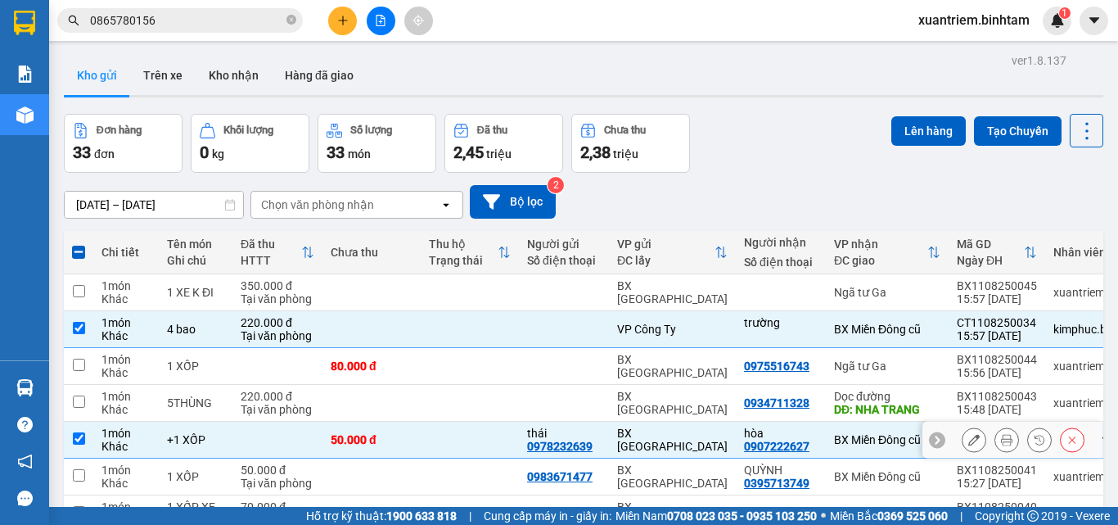
scroll to position [223, 0]
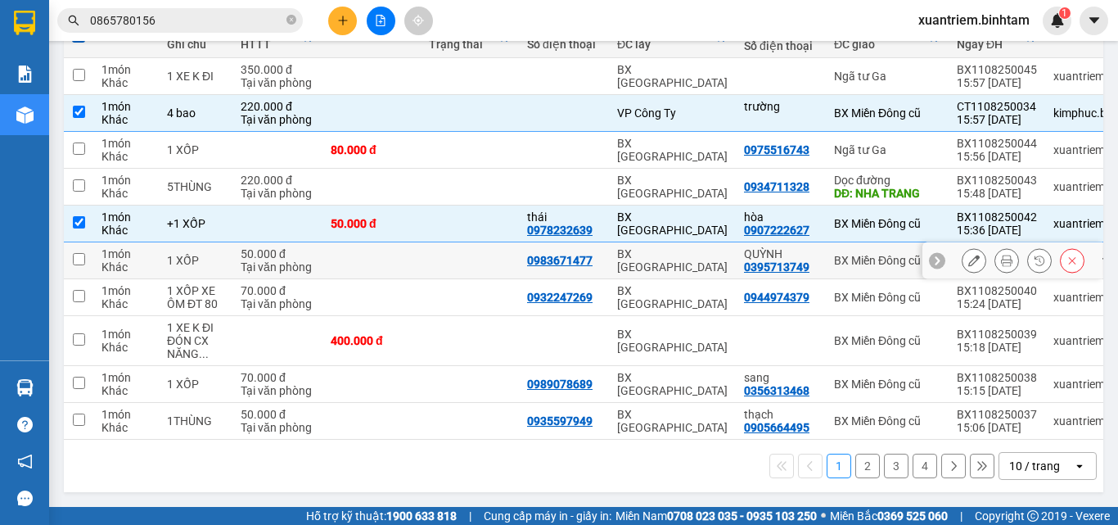
click at [451, 242] on td at bounding box center [470, 260] width 98 height 37
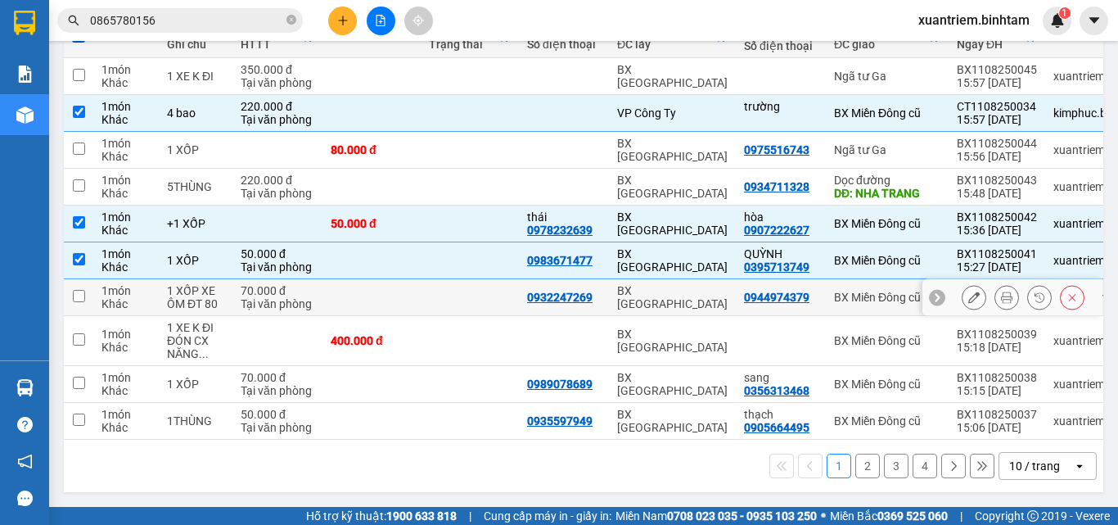
click at [398, 288] on td at bounding box center [372, 297] width 98 height 37
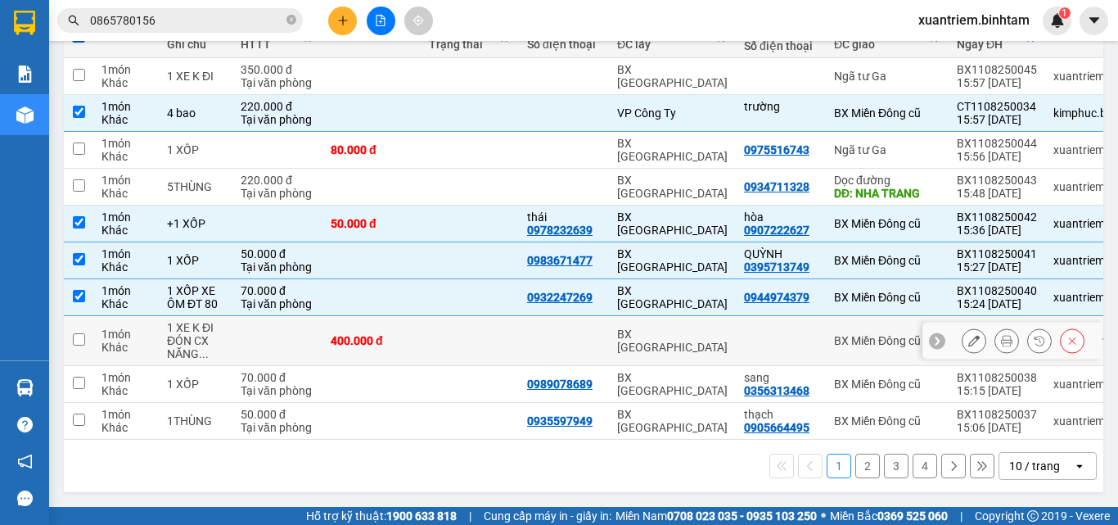
click at [378, 334] on div "400.000 đ" at bounding box center [372, 340] width 82 height 13
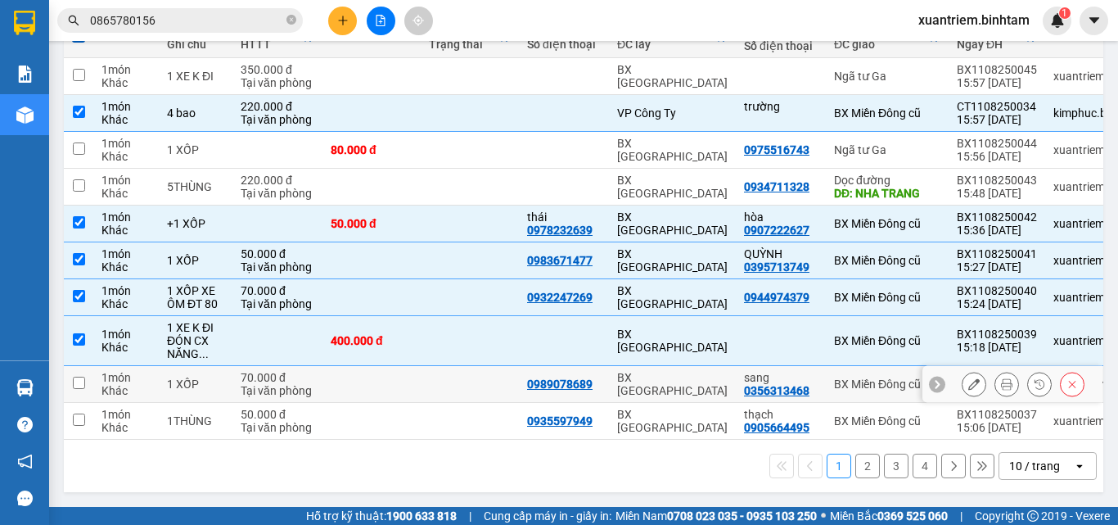
click at [366, 377] on td at bounding box center [372, 384] width 98 height 37
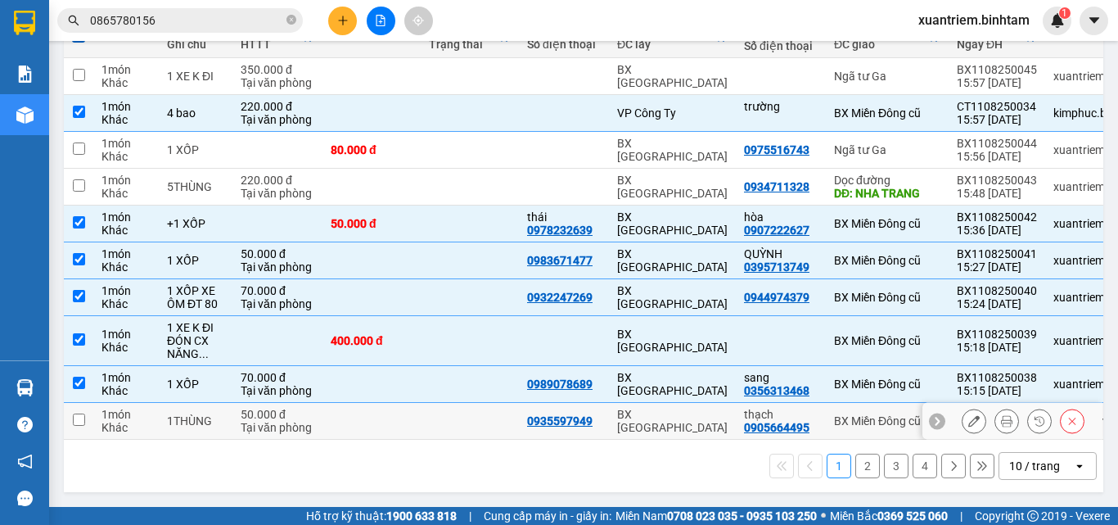
click at [346, 408] on td at bounding box center [372, 421] width 98 height 37
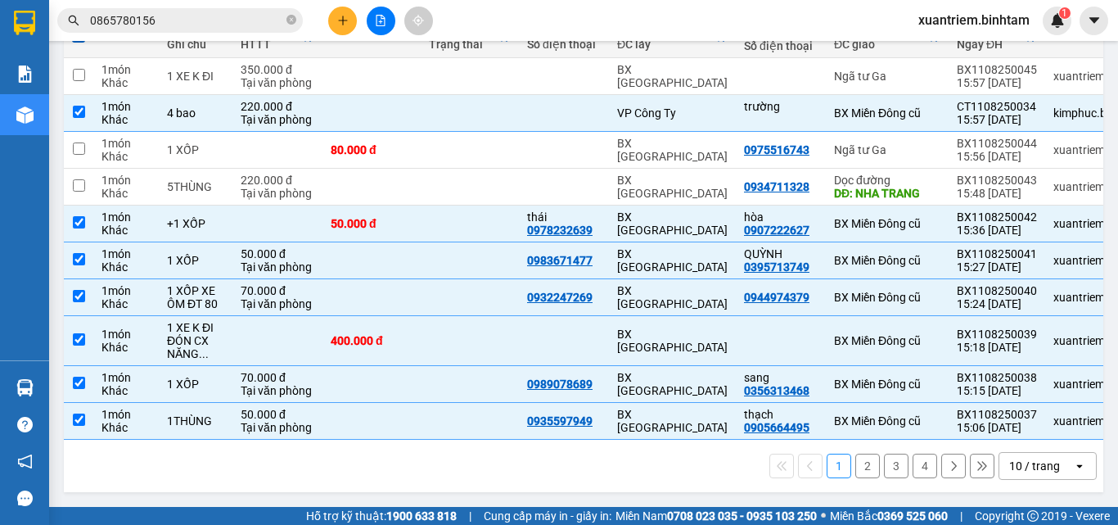
scroll to position [0, 0]
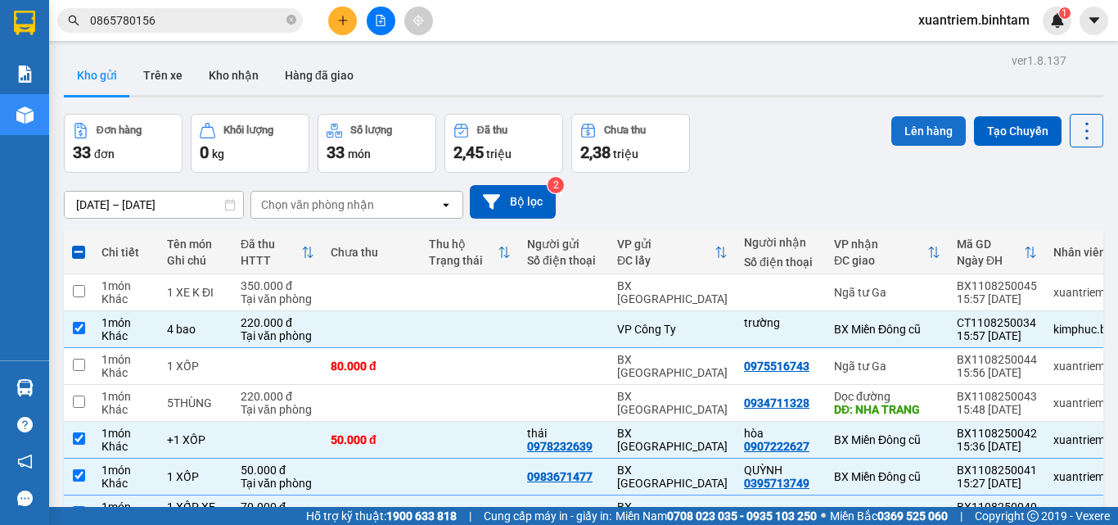
click at [919, 129] on button "Lên hàng" at bounding box center [928, 130] width 74 height 29
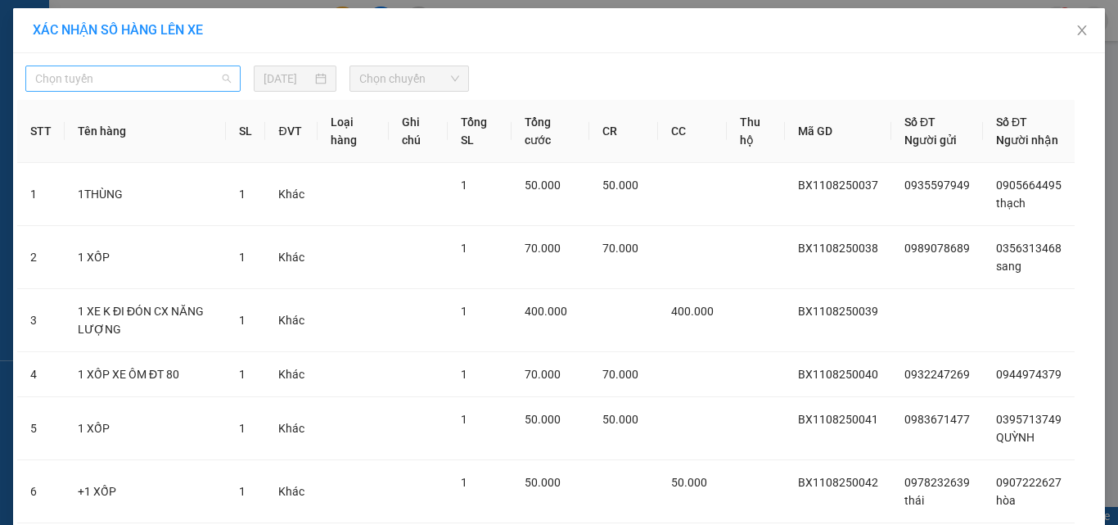
click at [190, 78] on span "Chọn tuyến" at bounding box center [133, 78] width 196 height 25
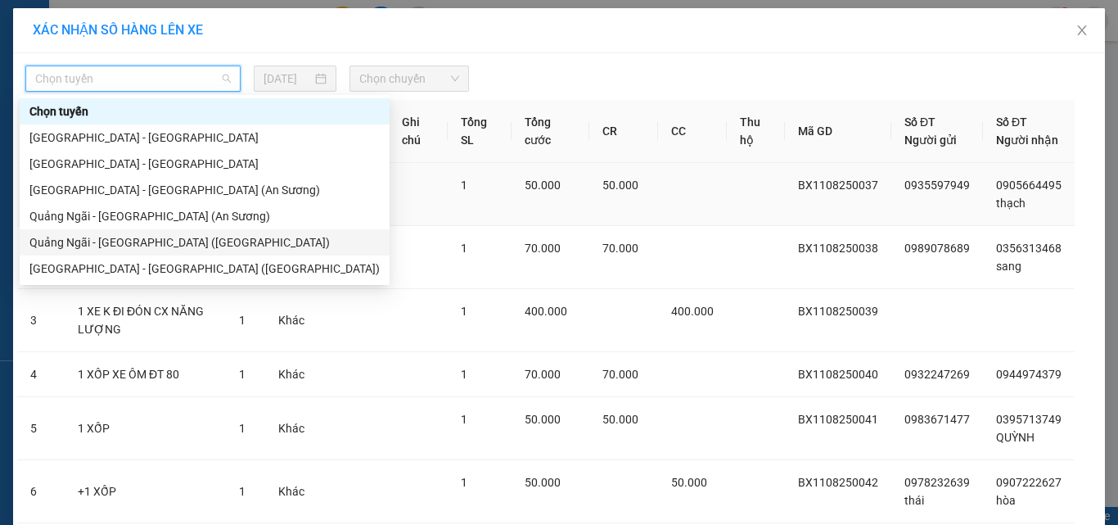
drag, startPoint x: 143, startPoint y: 239, endPoint x: 196, endPoint y: 203, distance: 63.6
click at [146, 237] on div "Quảng Ngãi - [GEOGRAPHIC_DATA] ([GEOGRAPHIC_DATA])" at bounding box center [204, 242] width 350 height 18
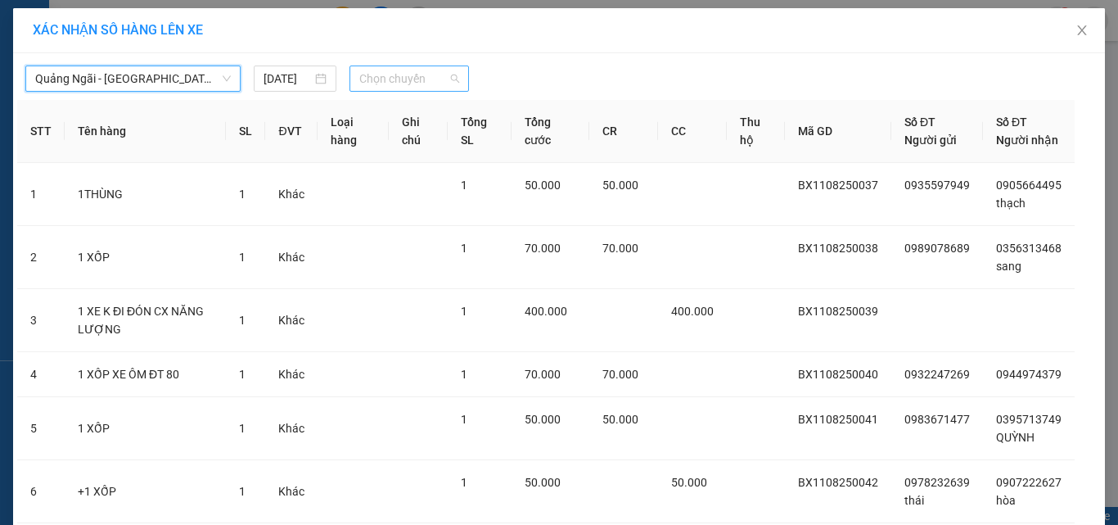
click at [409, 79] on span "Chọn chuyến" at bounding box center [409, 78] width 101 height 25
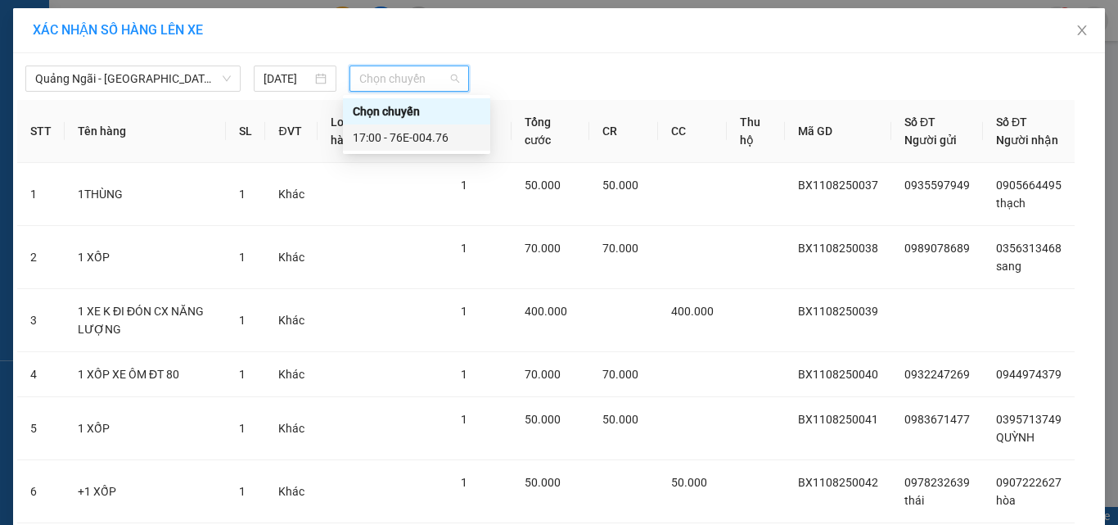
drag, startPoint x: 408, startPoint y: 138, endPoint x: 424, endPoint y: 144, distance: 16.9
click at [409, 138] on div "17:00 - 76E-004.76" at bounding box center [417, 138] width 128 height 18
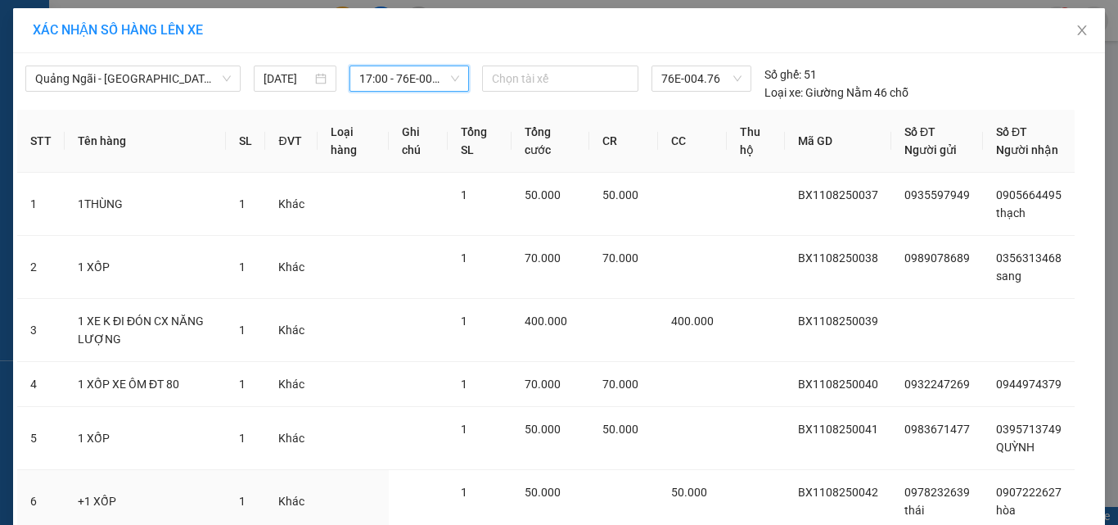
scroll to position [146, 0]
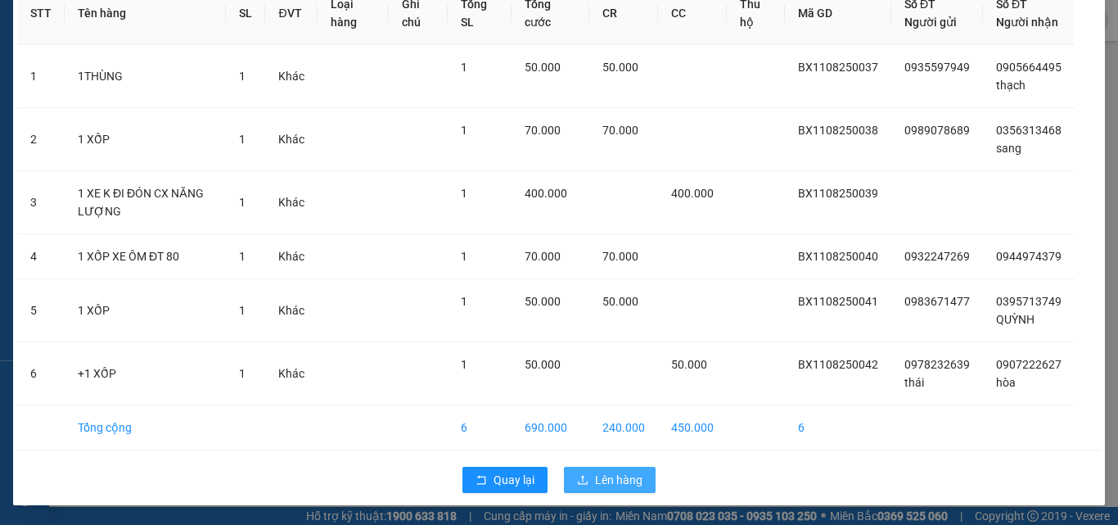
click at [620, 474] on span "Lên hàng" at bounding box center [618, 480] width 47 height 18
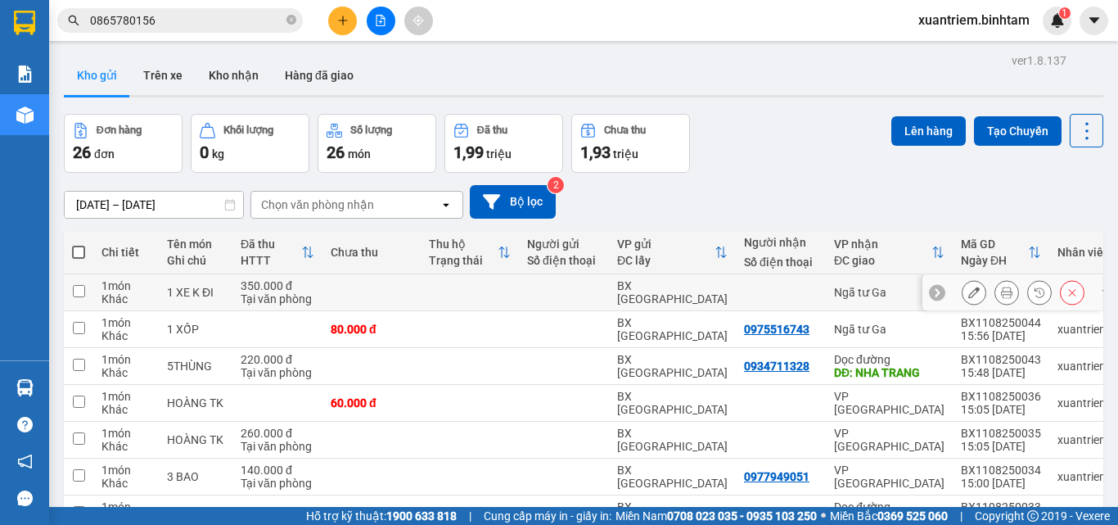
click at [343, 291] on td at bounding box center [372, 292] width 98 height 37
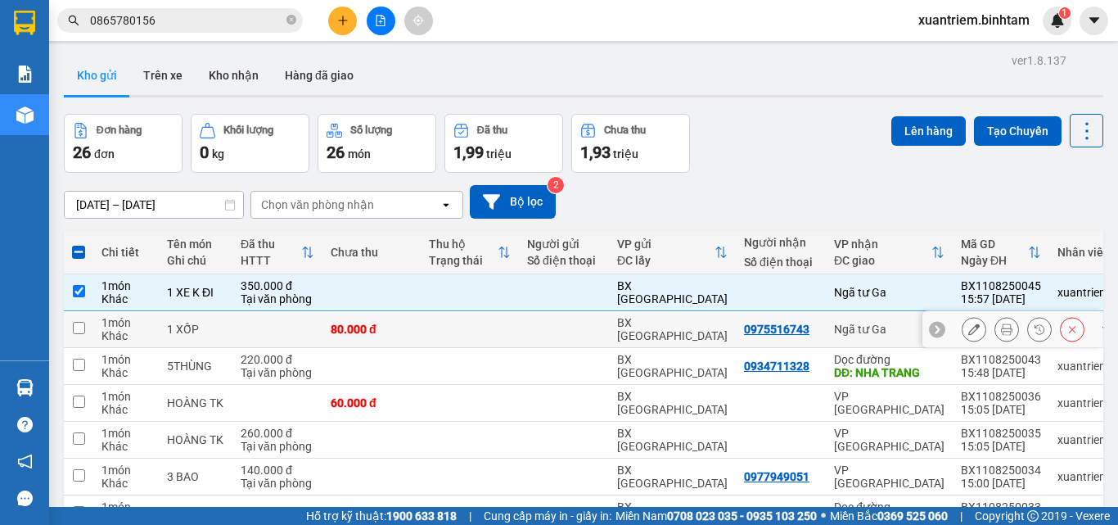
click at [328, 330] on td "80.000 đ" at bounding box center [372, 329] width 98 height 37
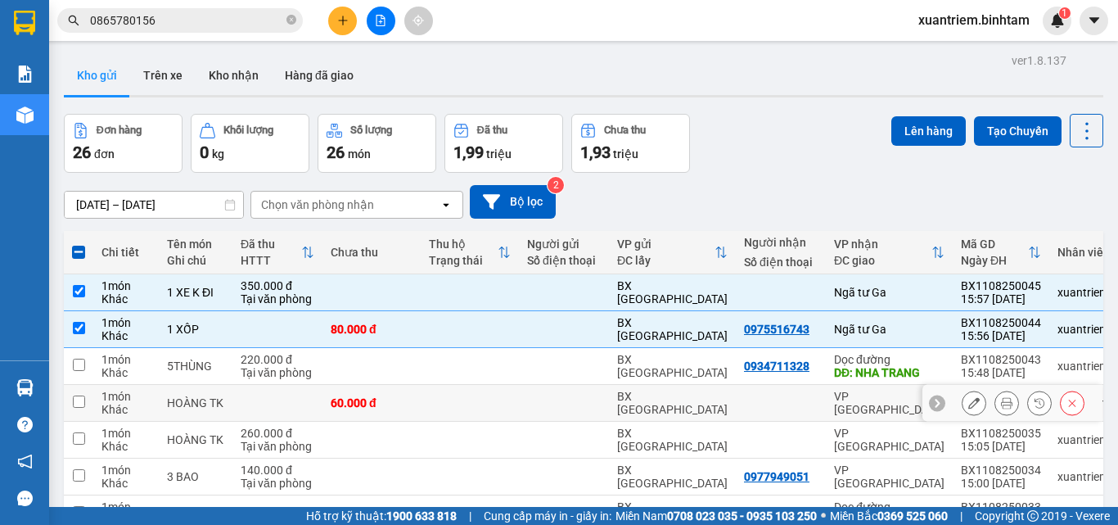
click at [324, 399] on td "60.000 đ" at bounding box center [372, 403] width 98 height 37
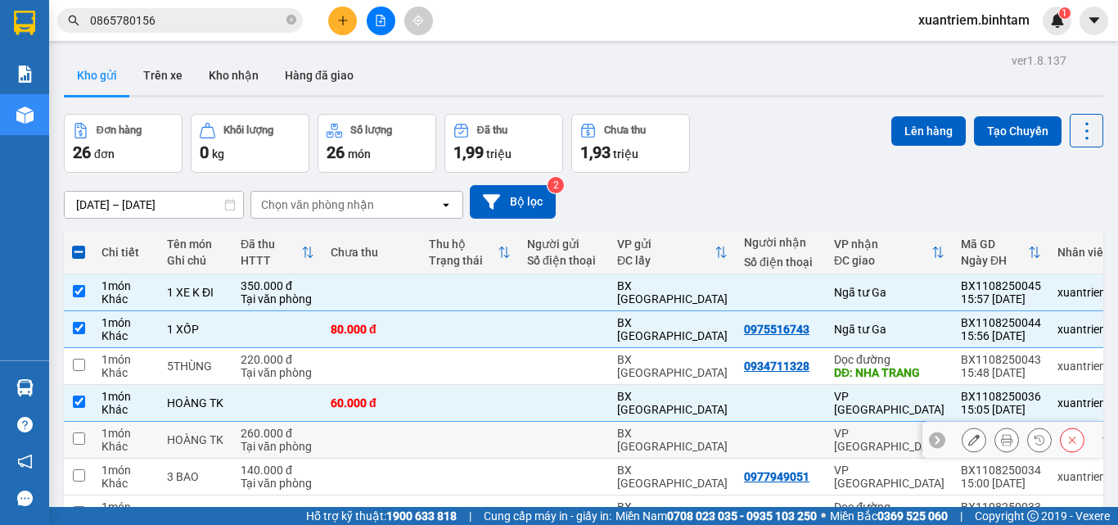
click at [322, 442] on td "260.000 đ Tại văn phòng" at bounding box center [277, 440] width 90 height 37
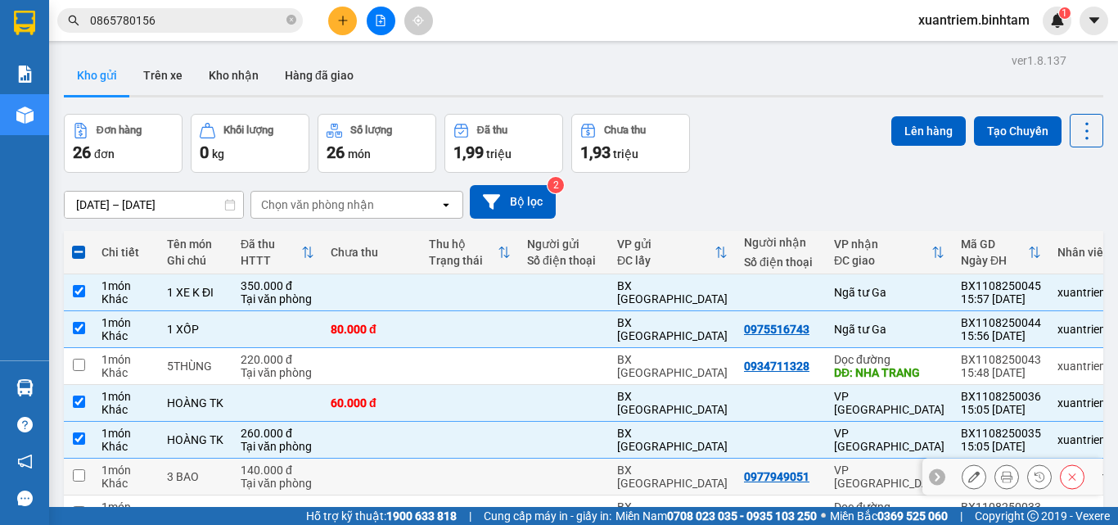
click at [316, 470] on td "140.000 đ Tại văn phòng" at bounding box center [277, 476] width 90 height 37
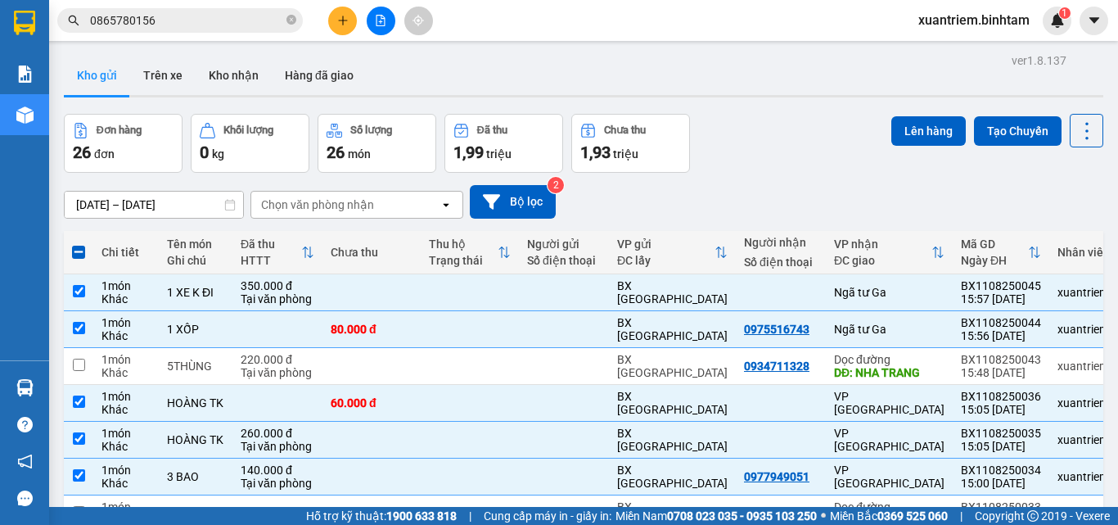
scroll to position [164, 0]
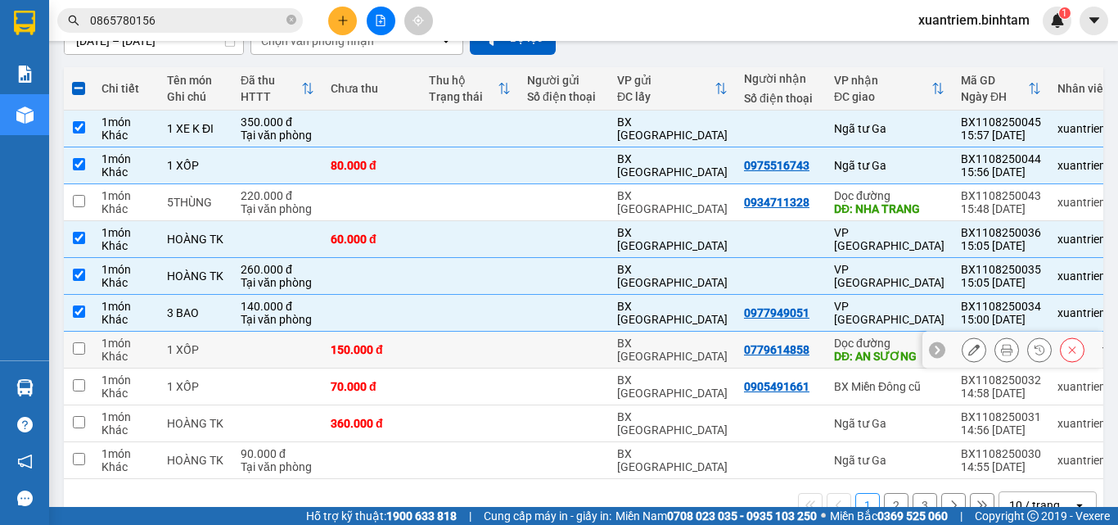
drag, startPoint x: 348, startPoint y: 351, endPoint x: 350, endPoint y: 390, distance: 38.5
click at [349, 354] on div "150.000 đ" at bounding box center [372, 349] width 82 height 13
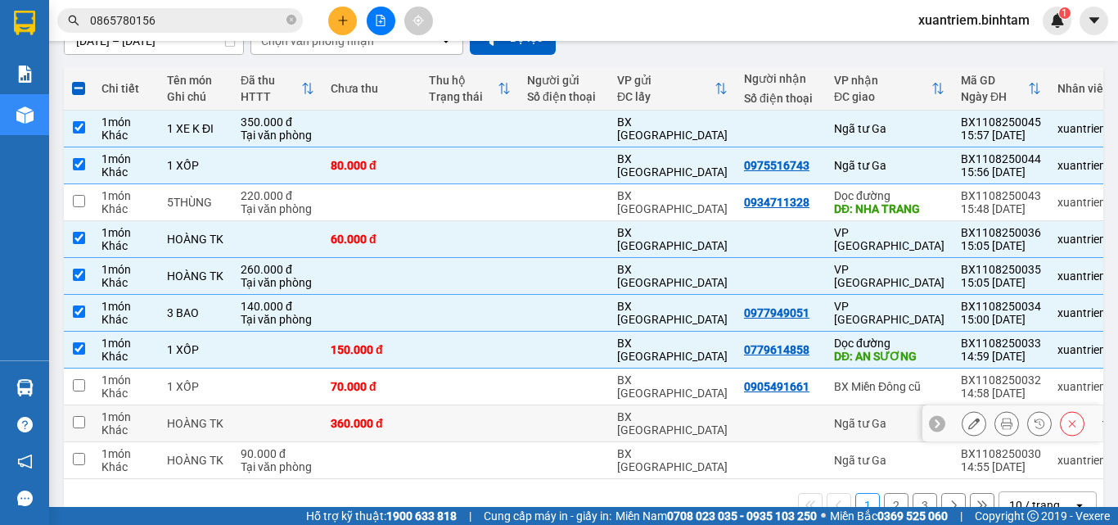
click at [345, 431] on td "360.000 đ" at bounding box center [372, 423] width 98 height 37
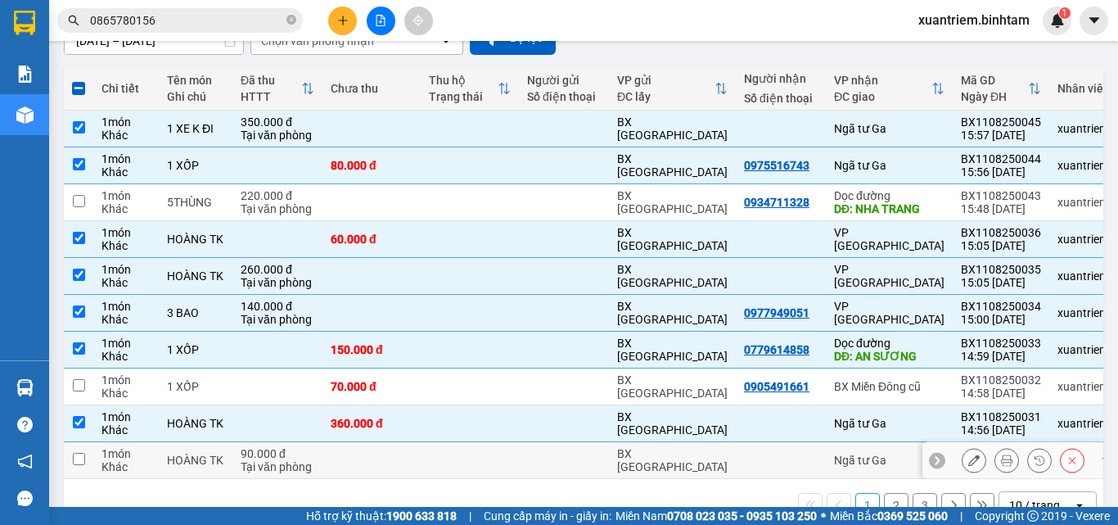
click at [314, 448] on div "90.000 đ" at bounding box center [278, 453] width 74 height 13
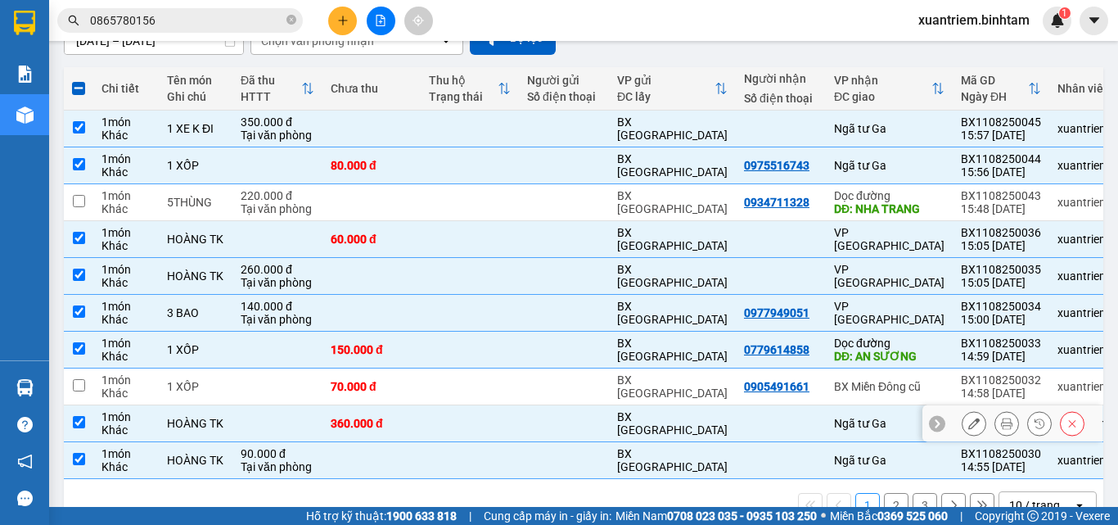
scroll to position [0, 0]
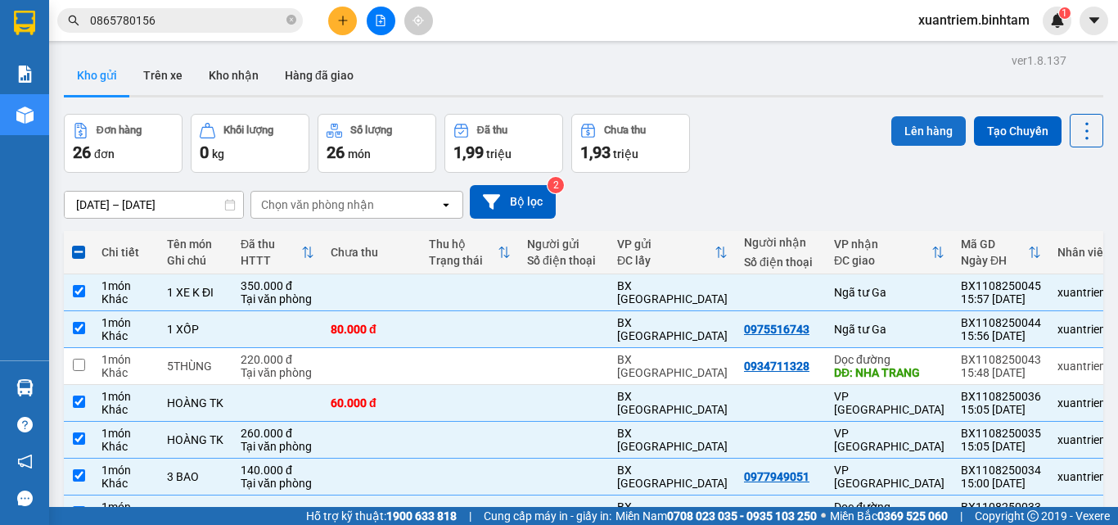
click at [926, 137] on button "Lên hàng" at bounding box center [928, 130] width 74 height 29
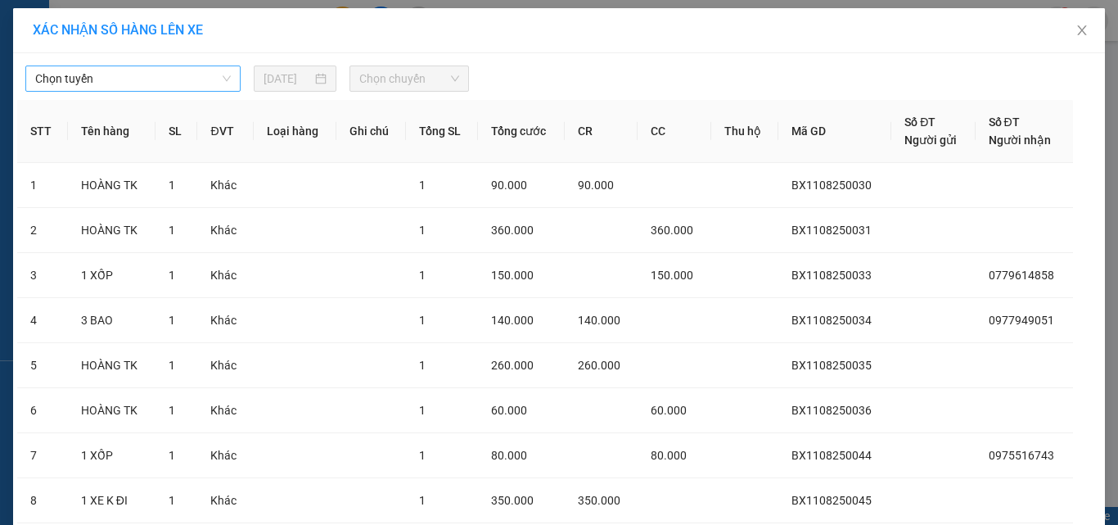
click at [174, 76] on span "Chọn tuyến" at bounding box center [133, 78] width 196 height 25
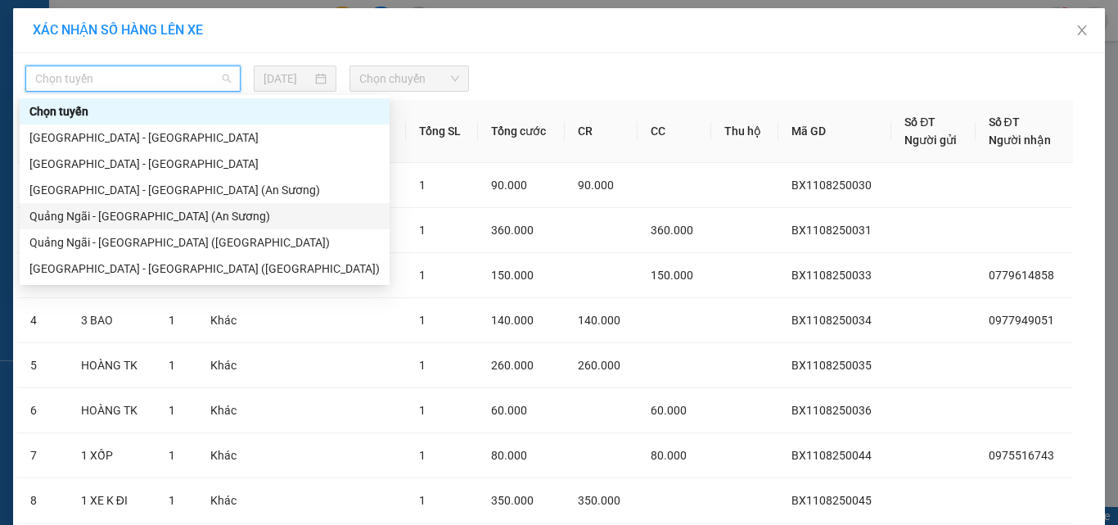
click at [144, 212] on div "Quảng Ngãi - [GEOGRAPHIC_DATA] (An Sương)" at bounding box center [204, 216] width 350 height 18
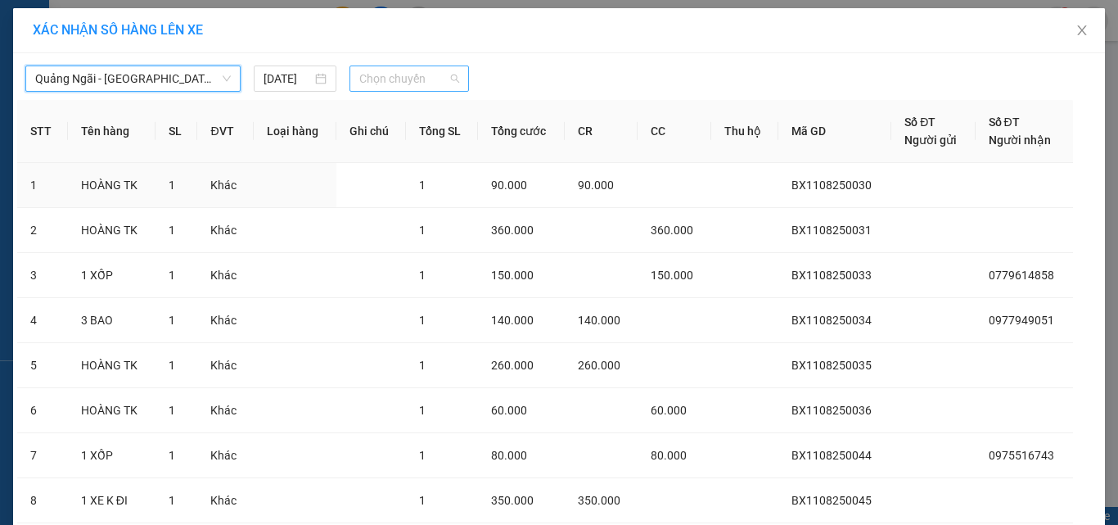
click at [437, 71] on span "Chọn chuyến" at bounding box center [409, 78] width 101 height 25
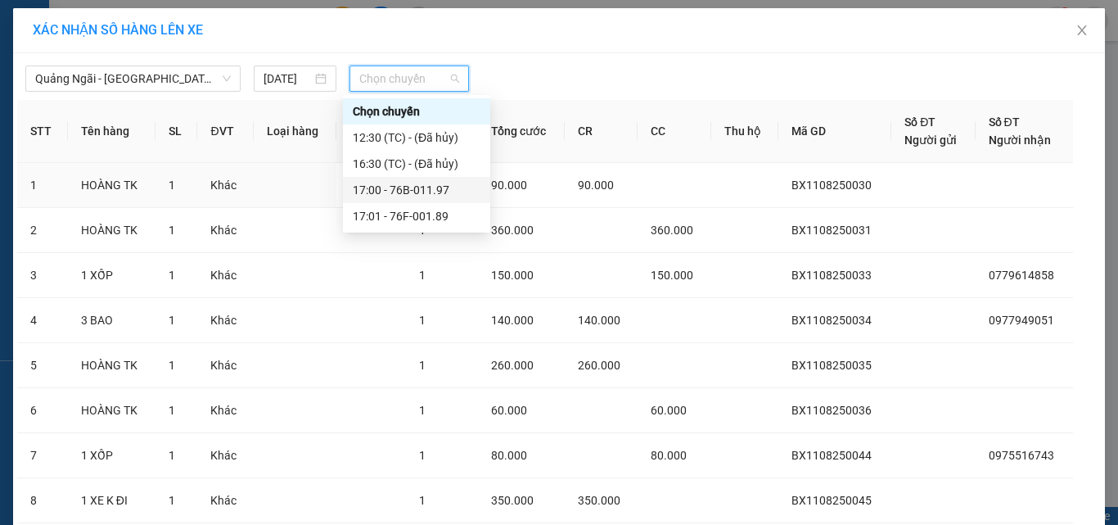
click at [439, 182] on div "17:00 - 76B-011.97" at bounding box center [417, 190] width 128 height 18
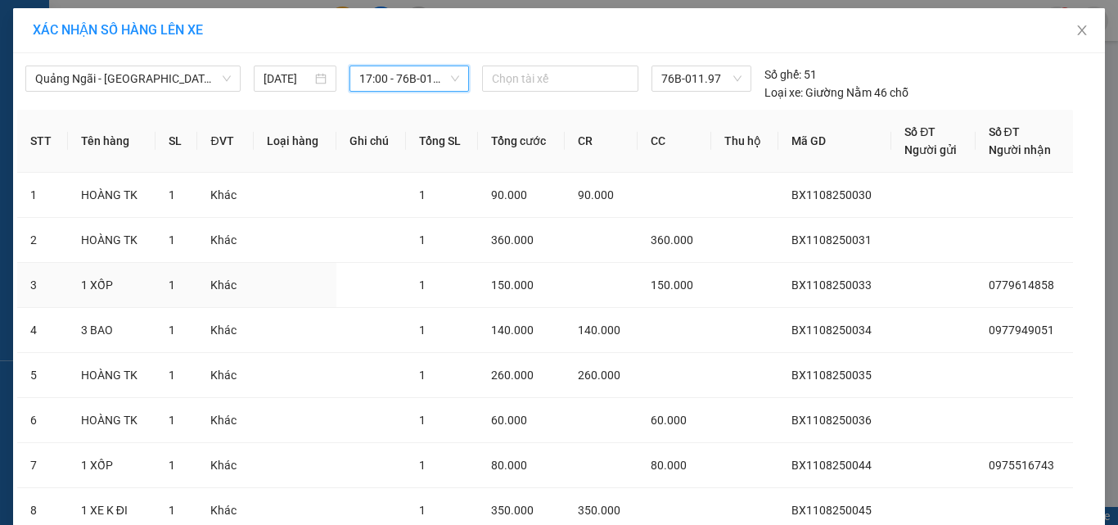
scroll to position [128, 0]
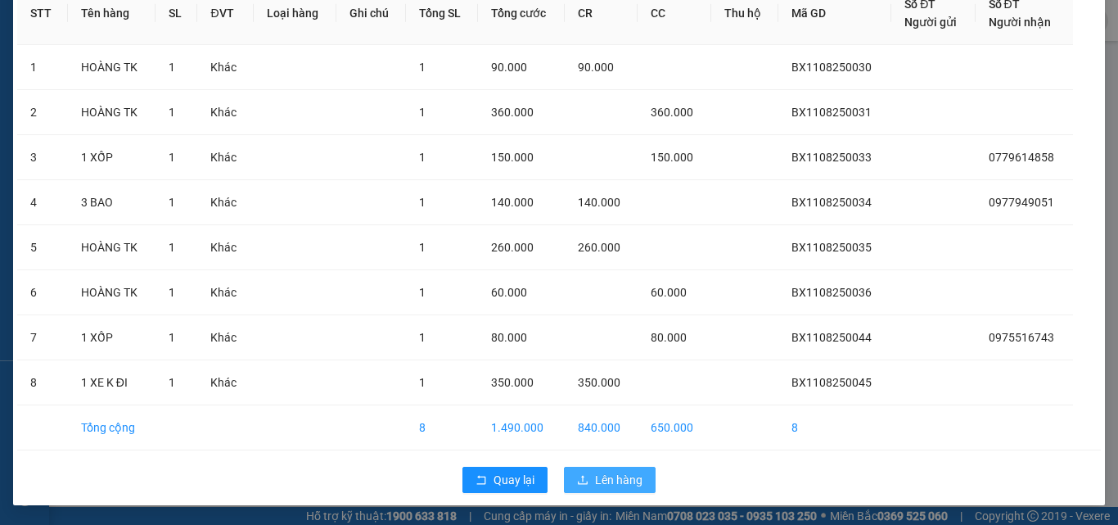
click at [577, 478] on icon "upload" at bounding box center [582, 479] width 11 height 11
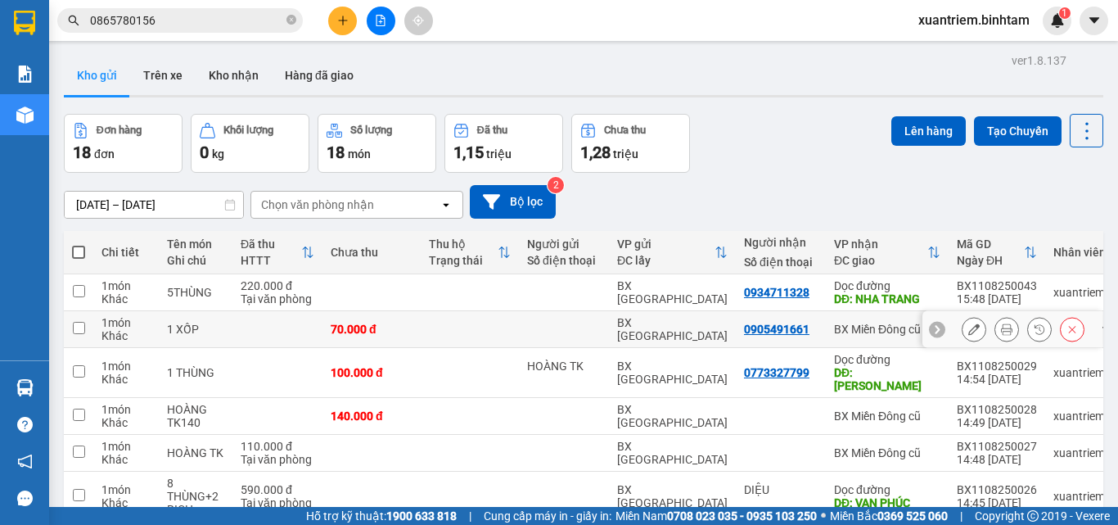
click at [413, 325] on td "70.000 đ" at bounding box center [372, 329] width 98 height 37
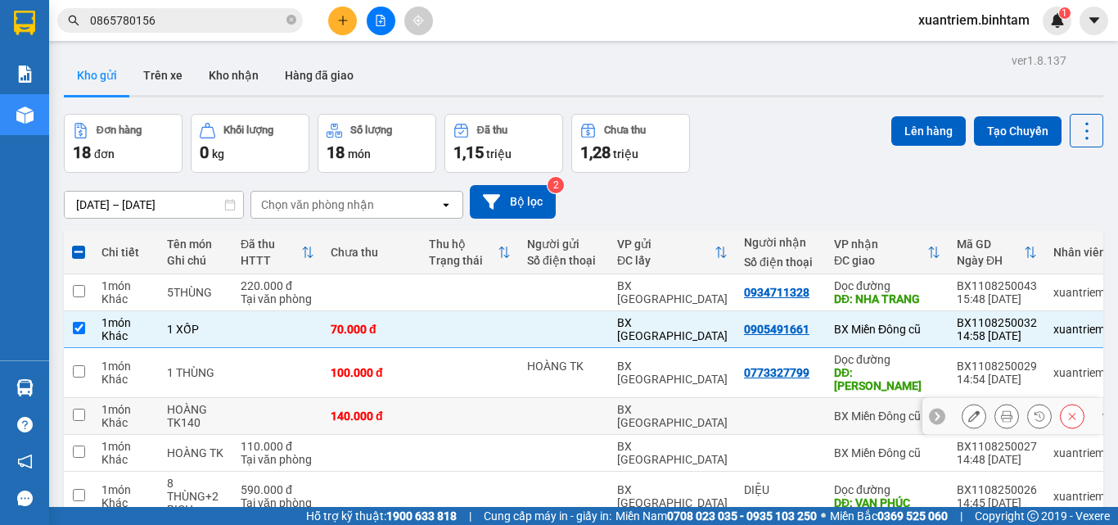
click at [411, 409] on div "140.000 đ" at bounding box center [372, 415] width 82 height 13
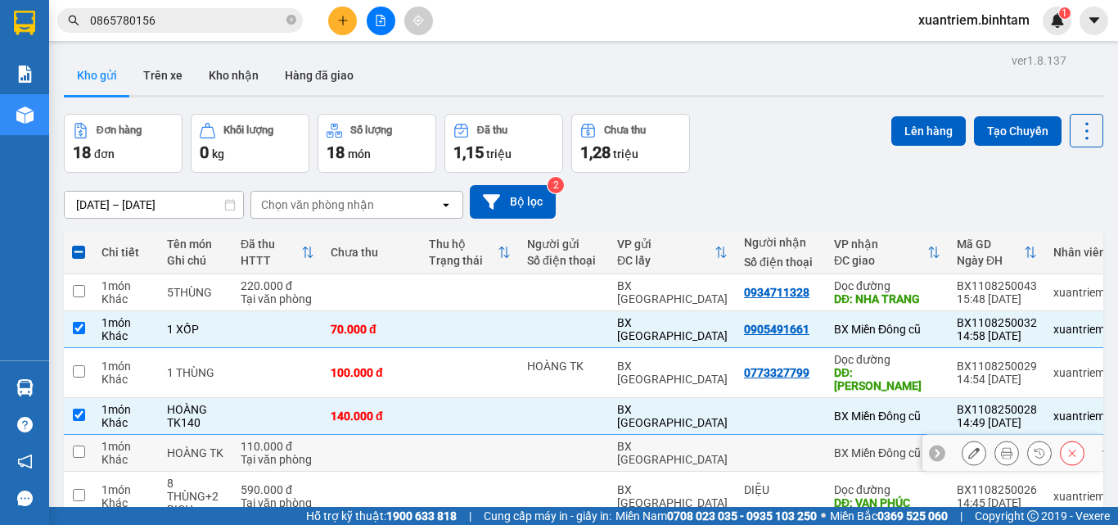
click at [412, 435] on td at bounding box center [372, 453] width 98 height 37
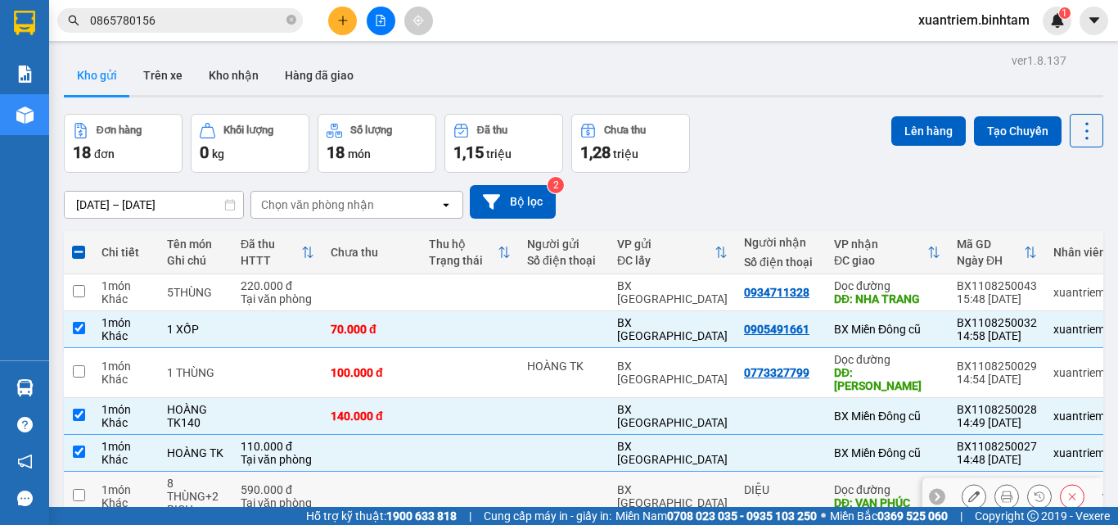
click at [407, 481] on td at bounding box center [372, 497] width 98 height 50
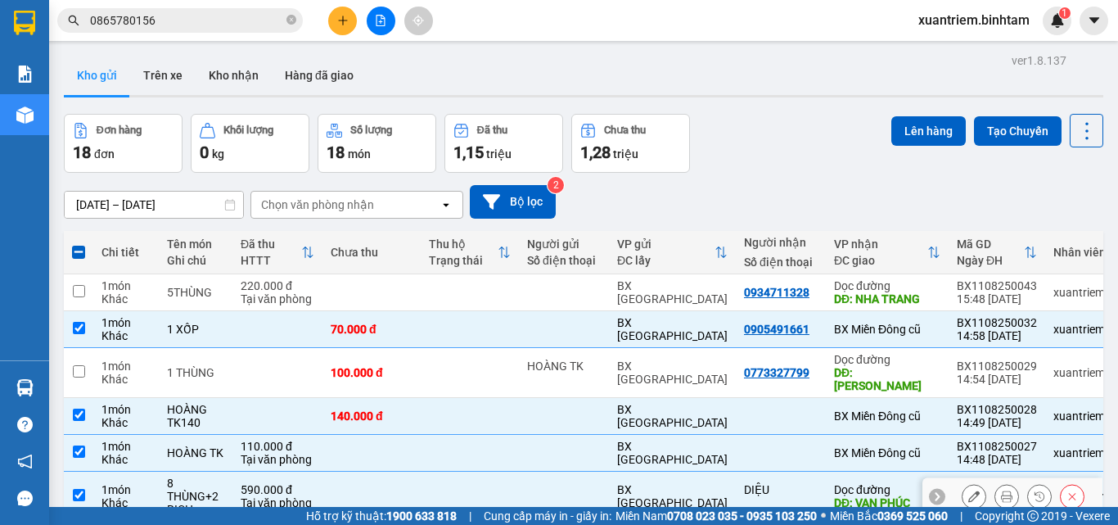
scroll to position [236, 0]
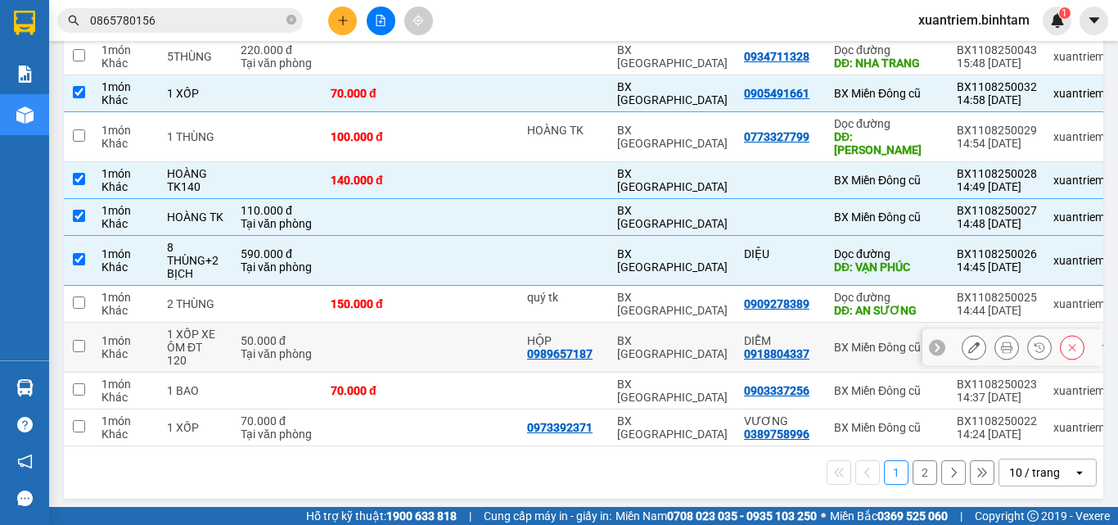
click at [405, 347] on td at bounding box center [372, 348] width 98 height 50
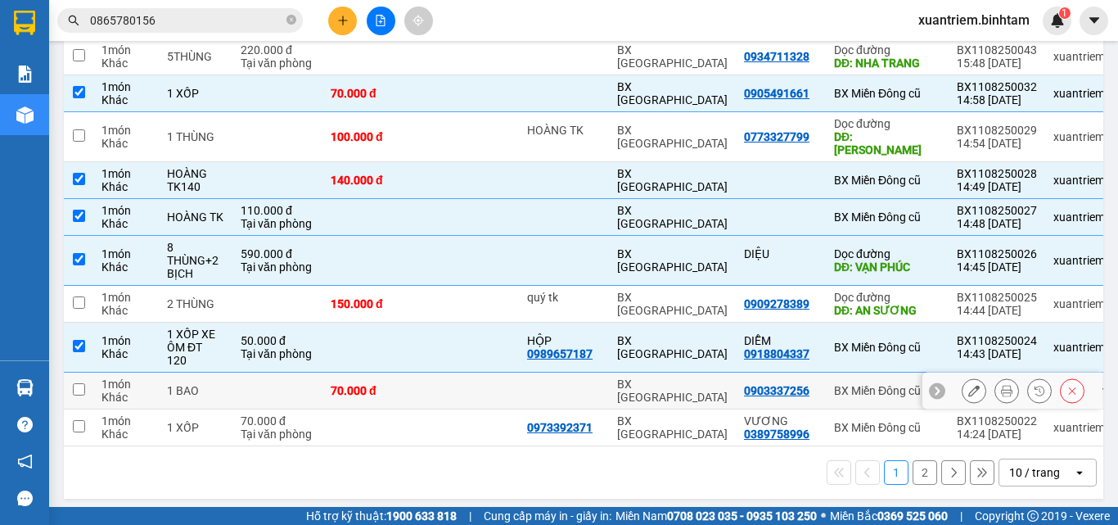
click at [389, 386] on td "70.000 đ" at bounding box center [372, 390] width 98 height 37
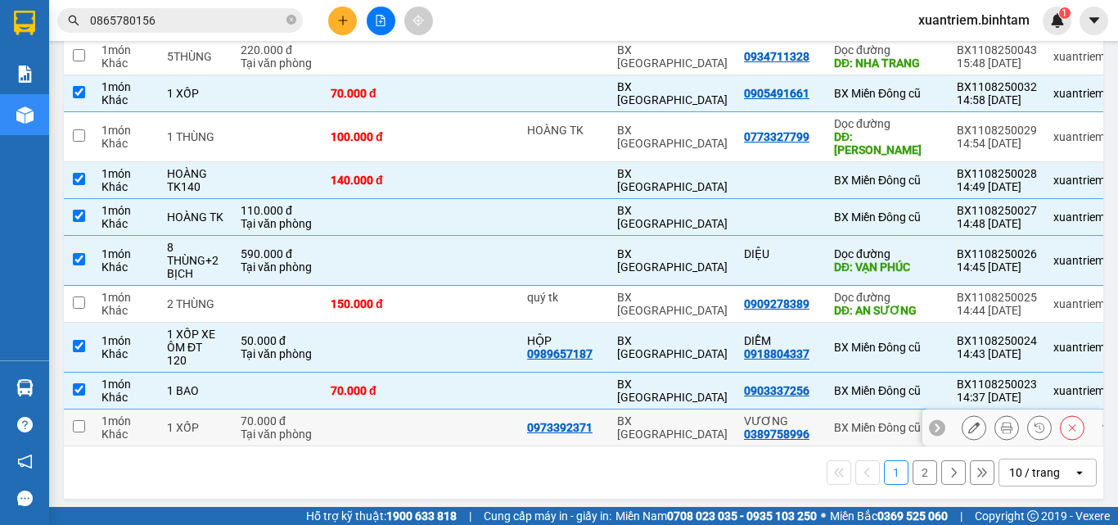
click at [372, 414] on td at bounding box center [372, 427] width 98 height 37
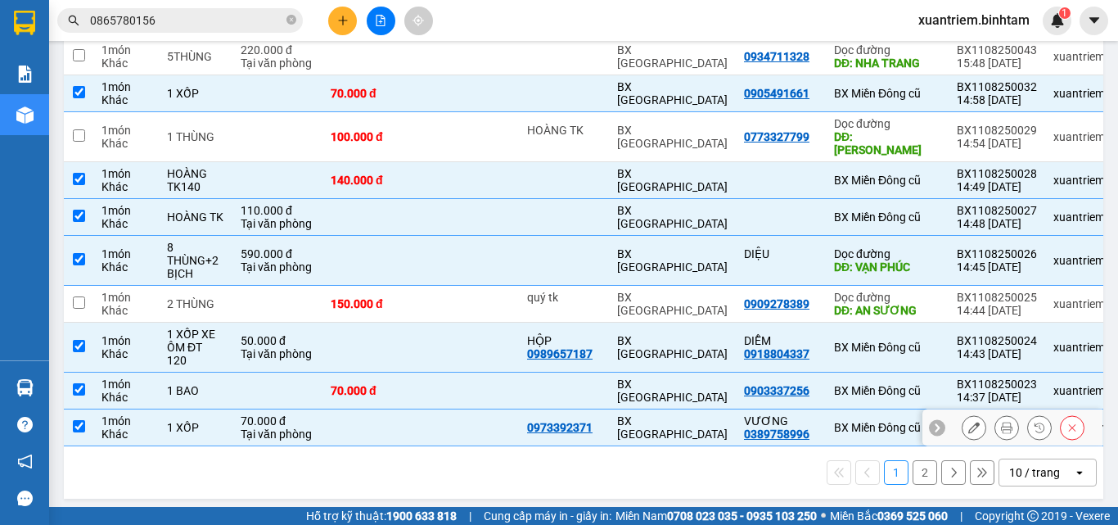
scroll to position [0, 0]
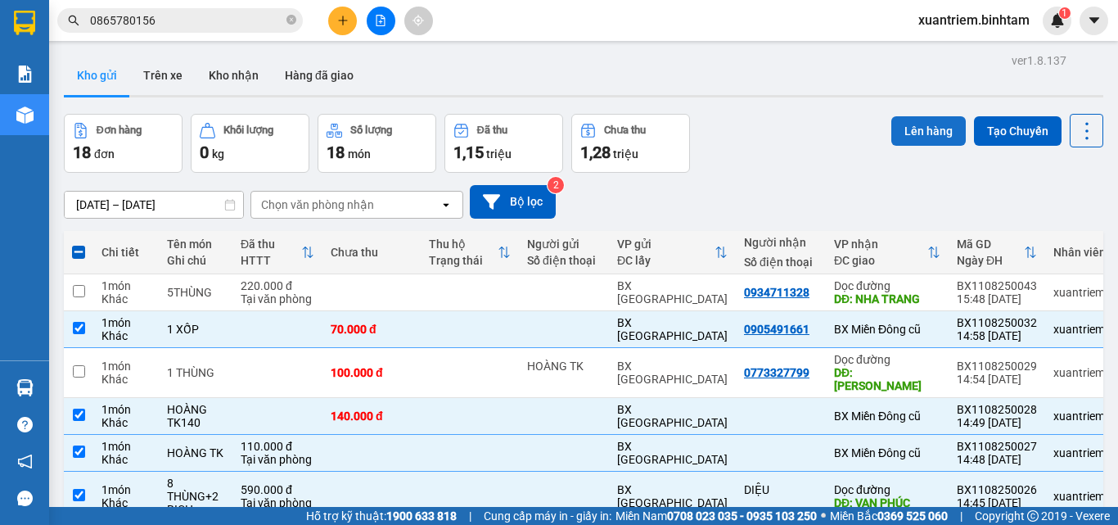
click at [915, 133] on button "Lên hàng" at bounding box center [928, 130] width 74 height 29
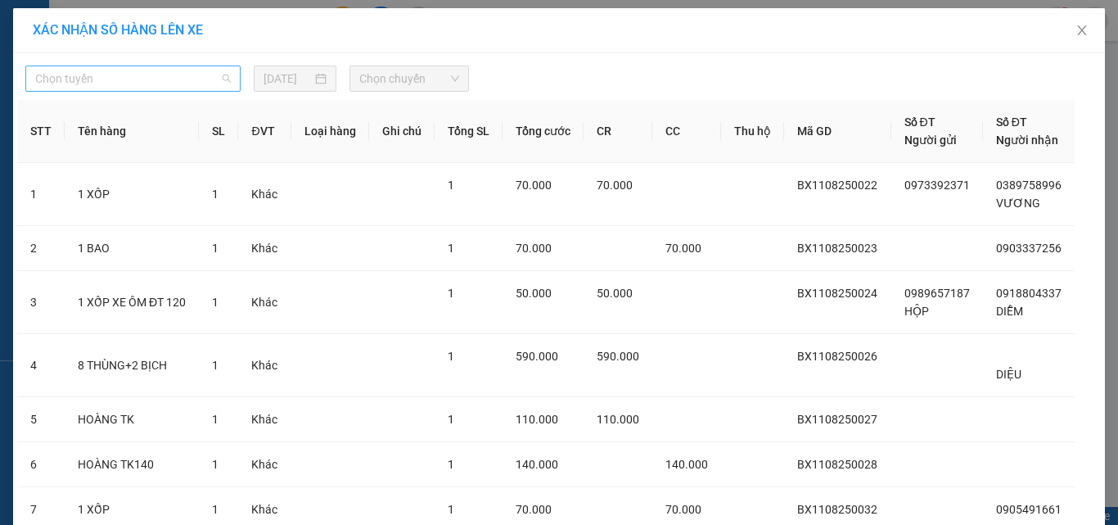
click at [169, 86] on span "Chọn tuyến" at bounding box center [133, 78] width 196 height 25
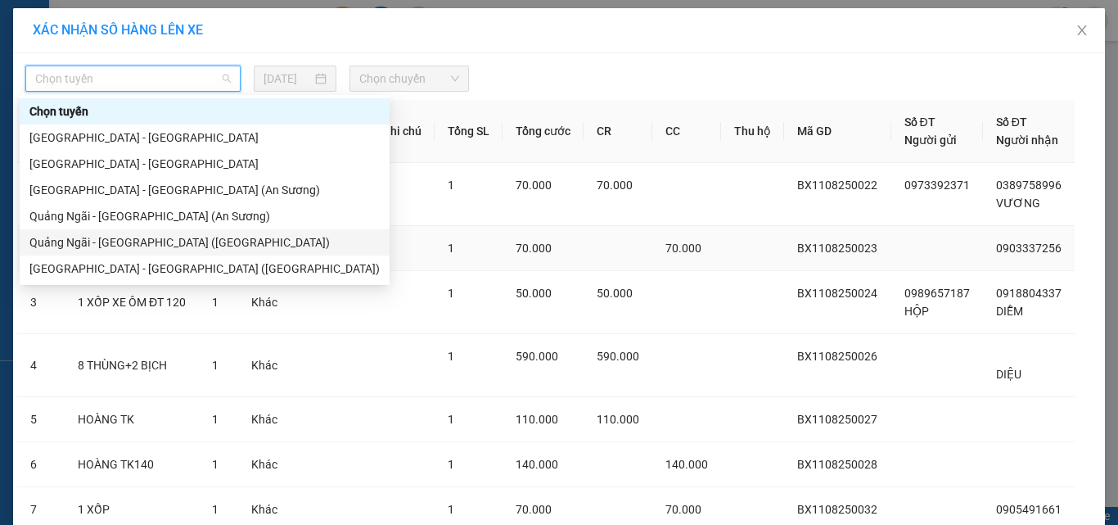
click at [156, 239] on div "Quảng Ngãi - [GEOGRAPHIC_DATA] ([GEOGRAPHIC_DATA])" at bounding box center [204, 242] width 350 height 18
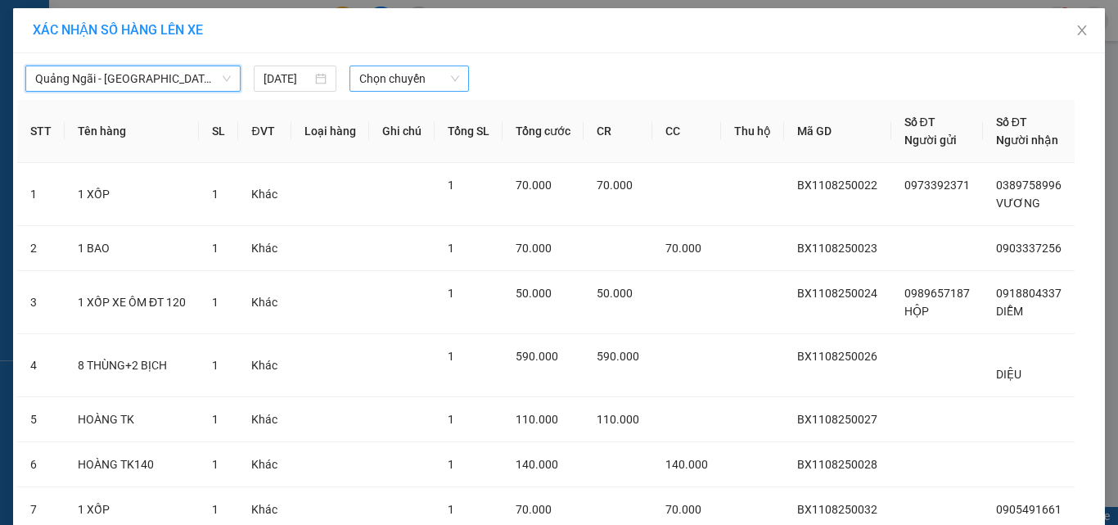
click at [410, 82] on span "Chọn chuyến" at bounding box center [409, 78] width 101 height 25
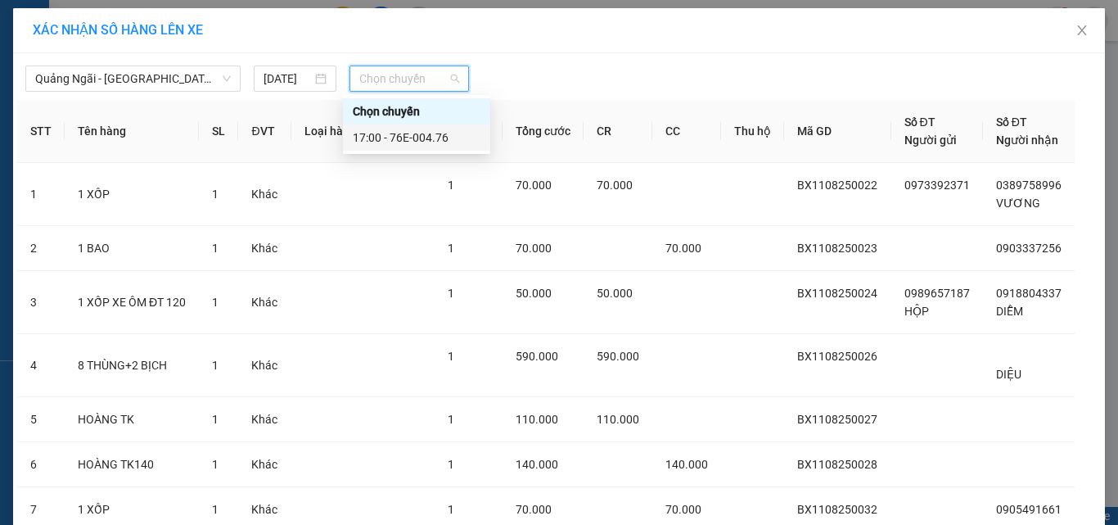
click at [410, 139] on div "17:00 - 76E-004.76" at bounding box center [417, 138] width 128 height 18
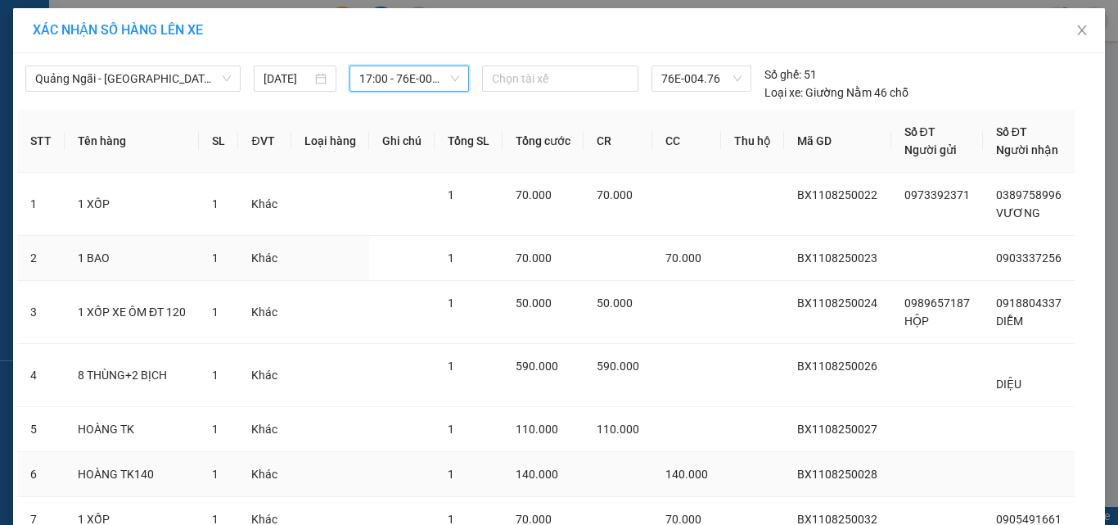
scroll to position [137, 0]
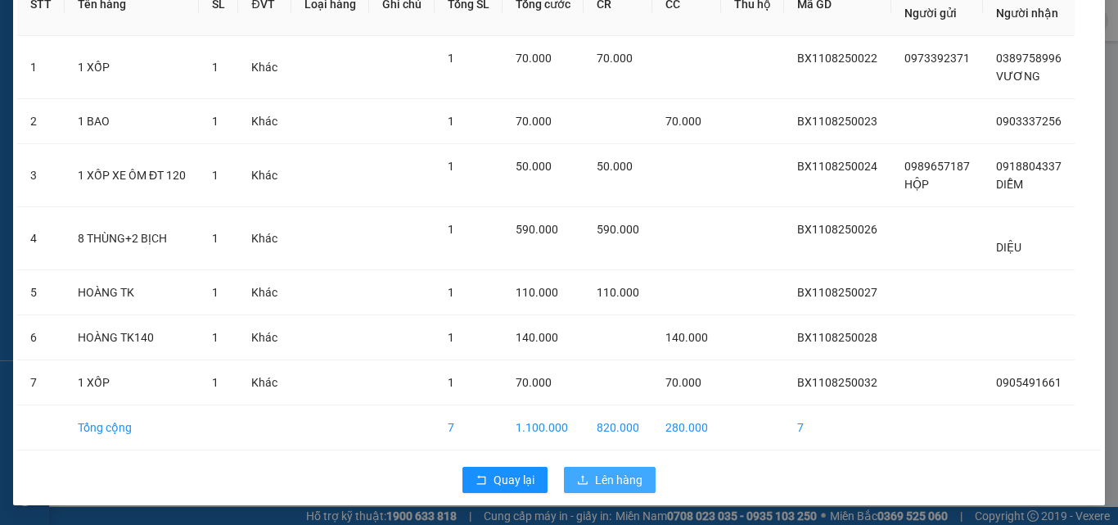
click at [610, 483] on span "Lên hàng" at bounding box center [618, 480] width 47 height 18
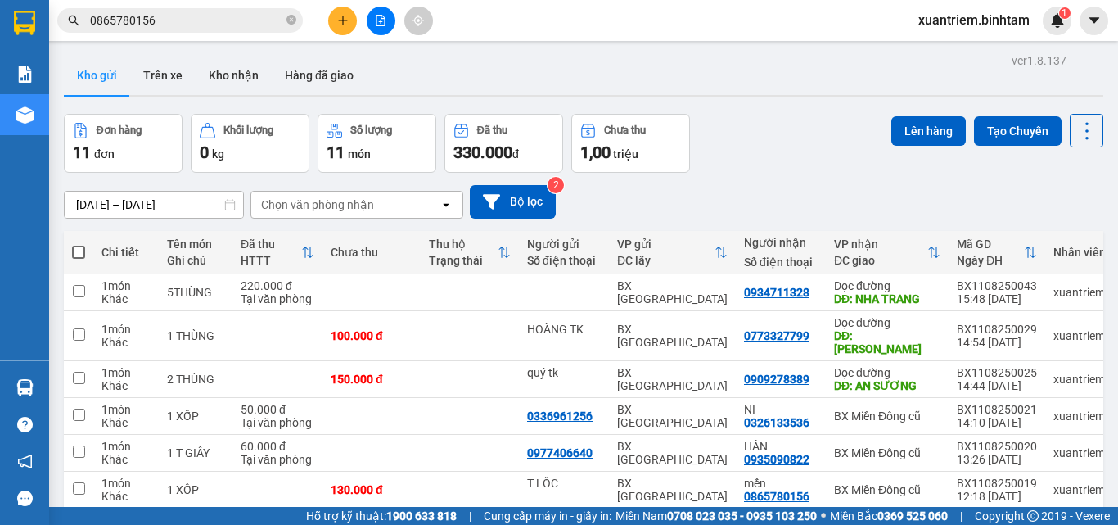
click at [349, 22] on button at bounding box center [342, 21] width 29 height 29
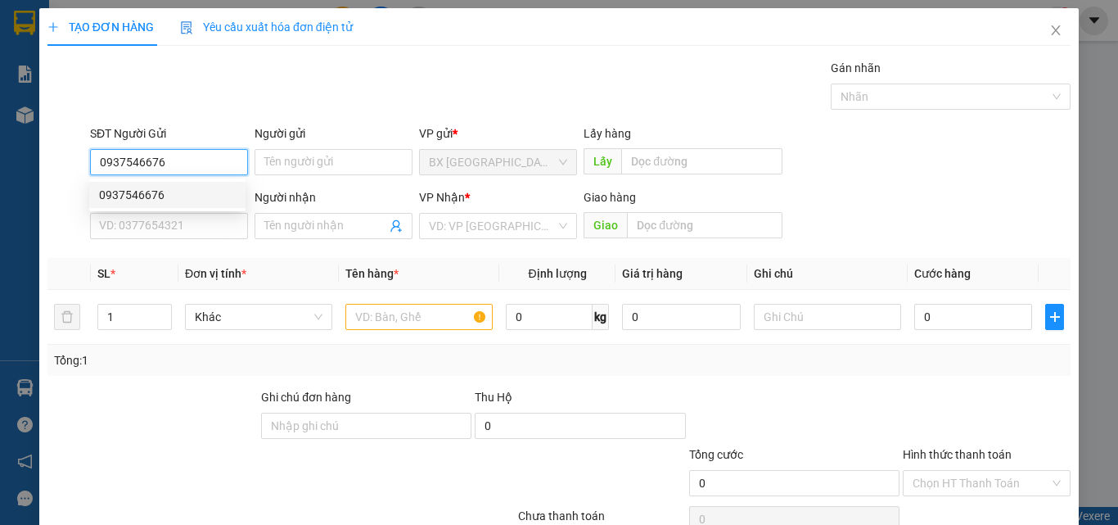
click at [165, 201] on div "0937546676" at bounding box center [167, 195] width 137 height 18
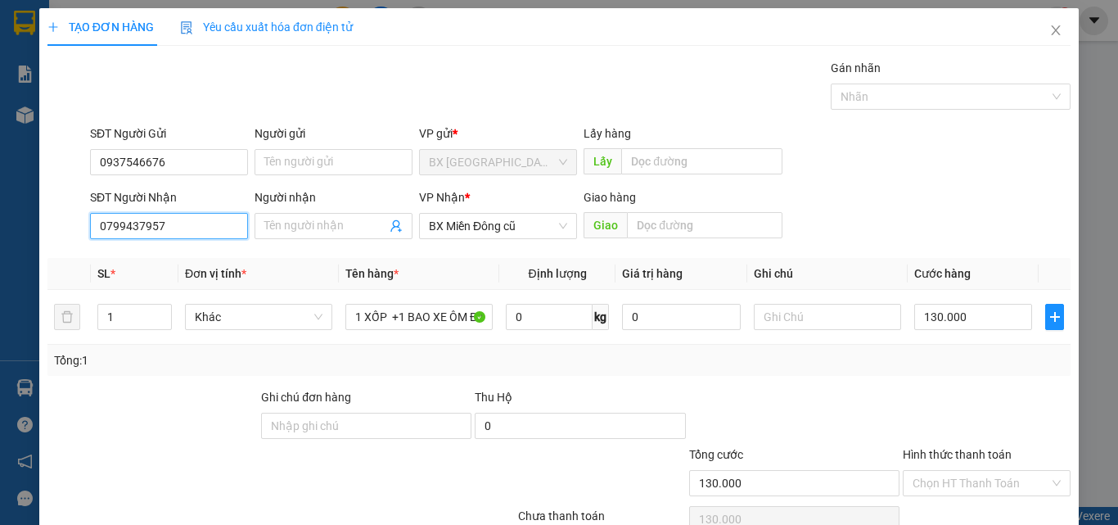
click at [182, 230] on input "0799437957" at bounding box center [169, 226] width 158 height 26
click at [177, 264] on div "0799437957" at bounding box center [167, 259] width 137 height 18
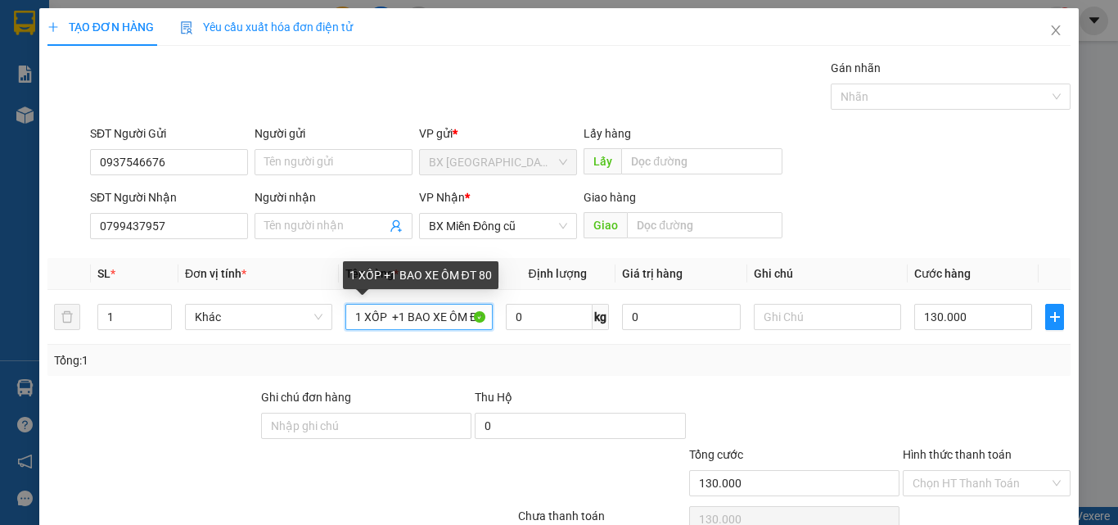
scroll to position [0, 21]
drag, startPoint x: 388, startPoint y: 318, endPoint x: 540, endPoint y: 356, distance: 157.0
click at [540, 356] on div "SL * Đơn vị tính * Tên hàng * Định lượng Giá trị hàng Ghi chú Cước hàng 1 Khác …" at bounding box center [558, 317] width 1023 height 118
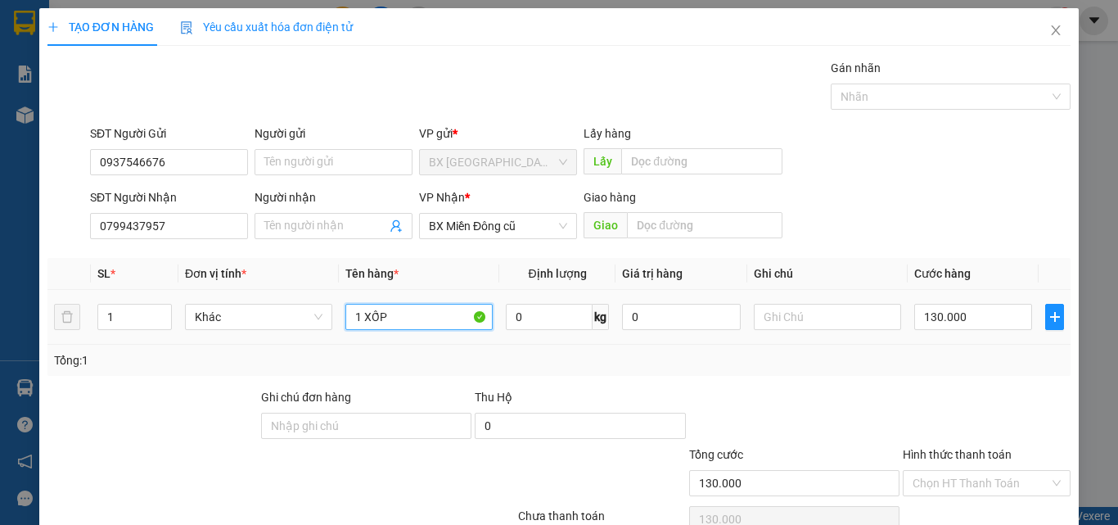
scroll to position [0, 0]
click at [993, 323] on input "130.000" at bounding box center [973, 317] width 118 height 26
click at [460, 323] on input "1 XỐP XE ÔM ĐT" at bounding box center [418, 317] width 147 height 26
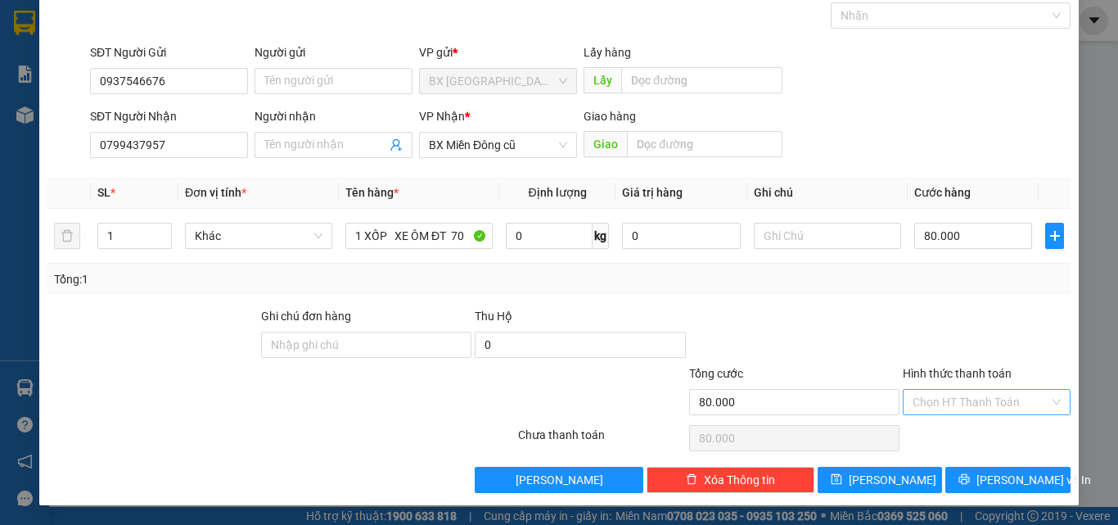
click at [978, 402] on input "Hình thức thanh toán" at bounding box center [981, 402] width 137 height 25
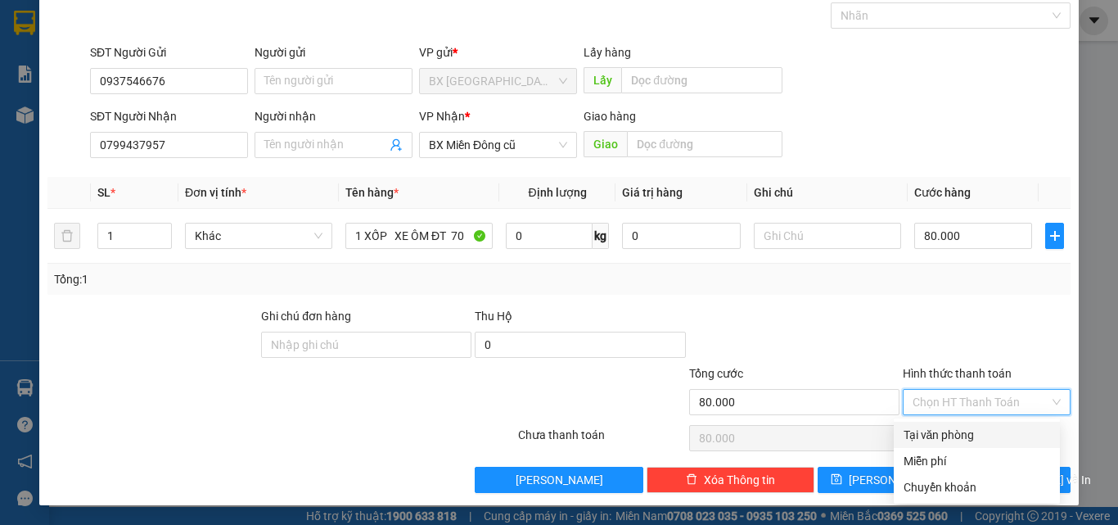
click at [969, 437] on div "Tại văn phòng" at bounding box center [977, 435] width 147 height 18
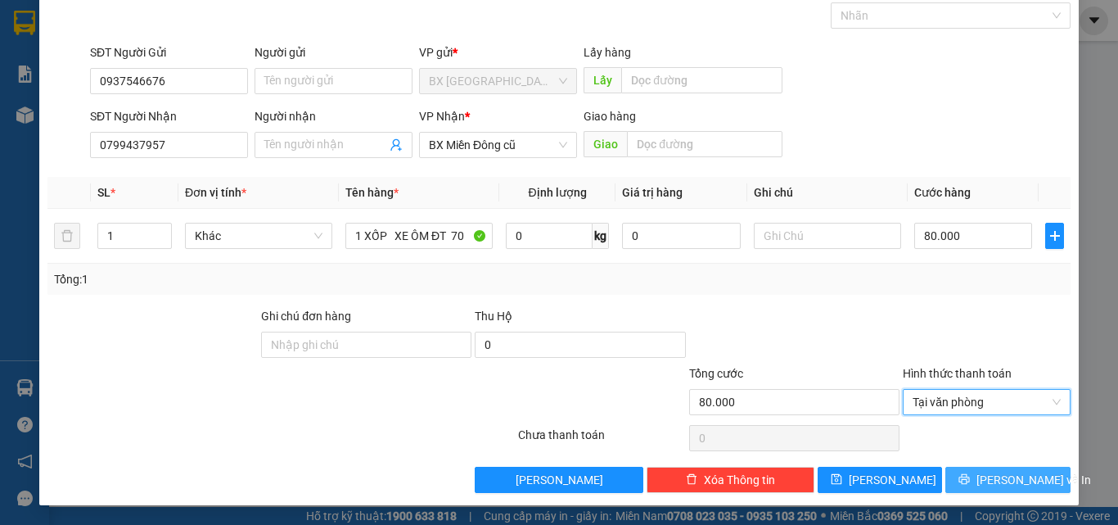
click at [999, 484] on span "[PERSON_NAME] và In" at bounding box center [1034, 480] width 115 height 18
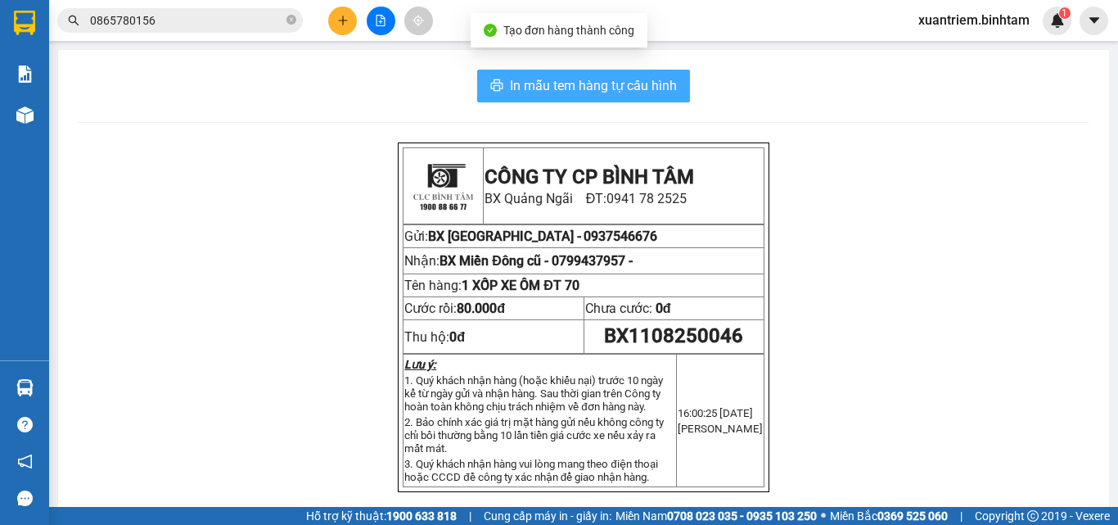
click at [652, 102] on button "In mẫu tem hàng tự cấu hình" at bounding box center [583, 86] width 213 height 33
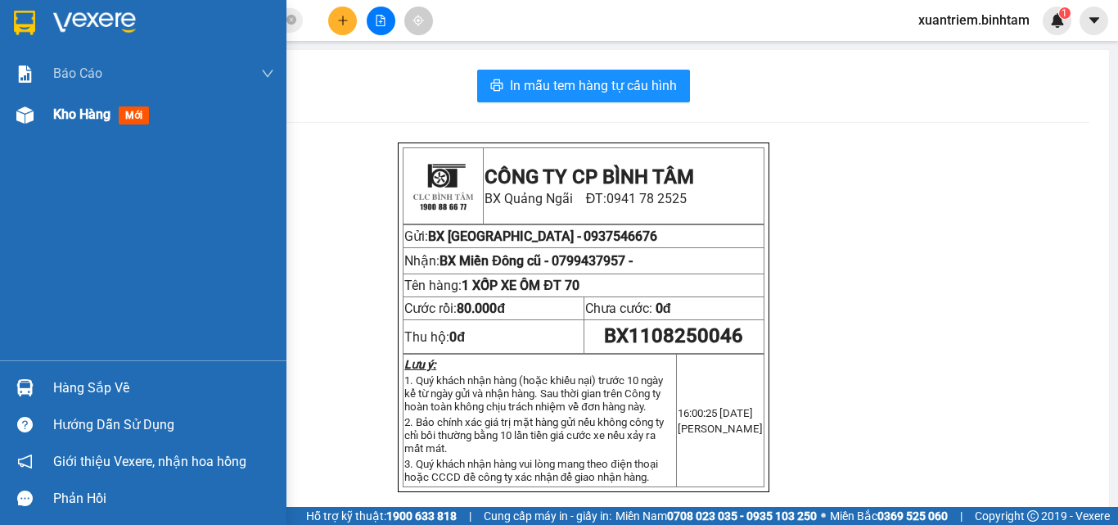
click at [23, 110] on img at bounding box center [24, 114] width 17 height 17
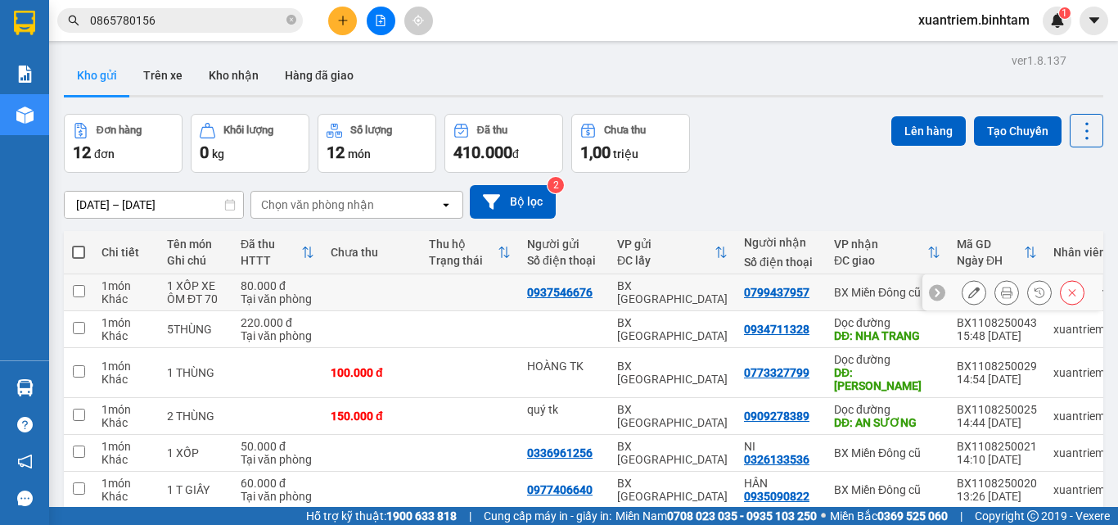
click at [386, 282] on td at bounding box center [372, 292] width 98 height 37
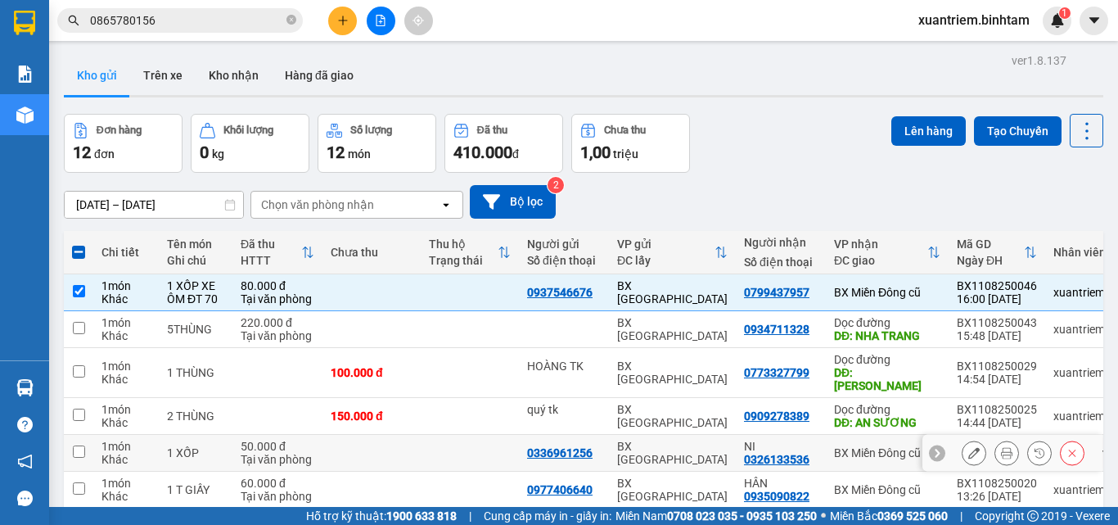
click at [380, 440] on td at bounding box center [372, 453] width 98 height 37
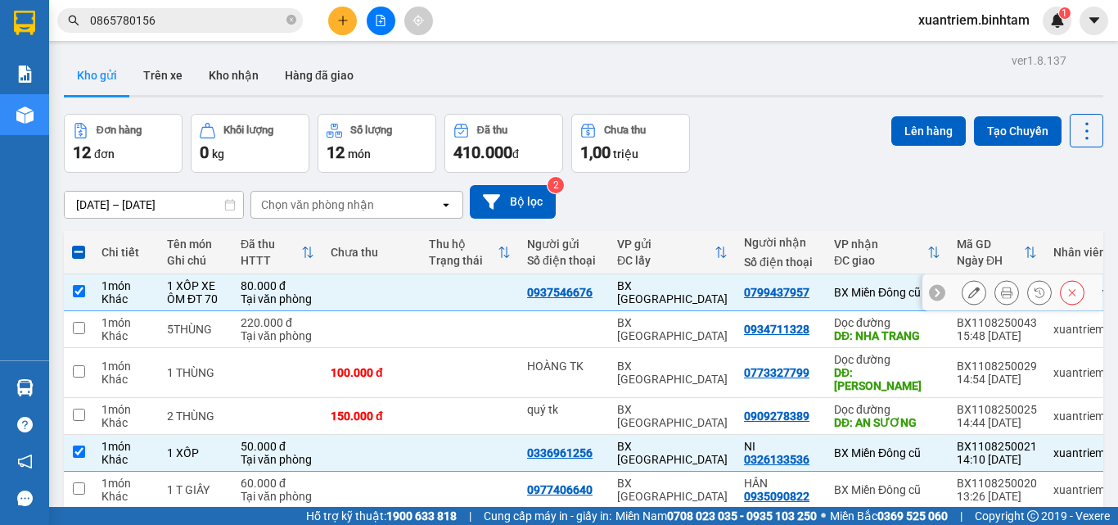
click at [234, 288] on td "80.000 đ Tại văn phòng" at bounding box center [277, 292] width 90 height 37
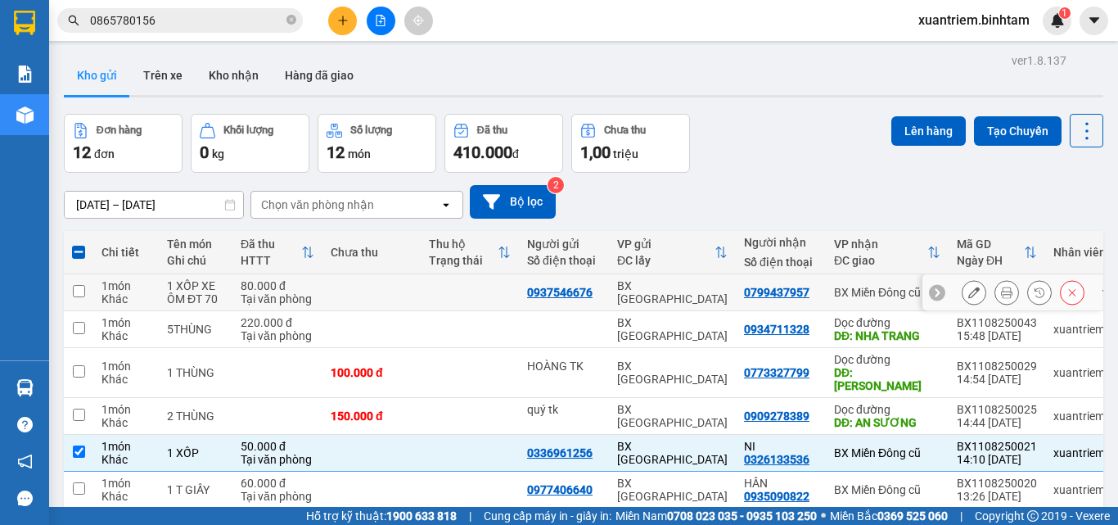
click at [234, 288] on td "80.000 đ Tại văn phòng" at bounding box center [277, 292] width 90 height 37
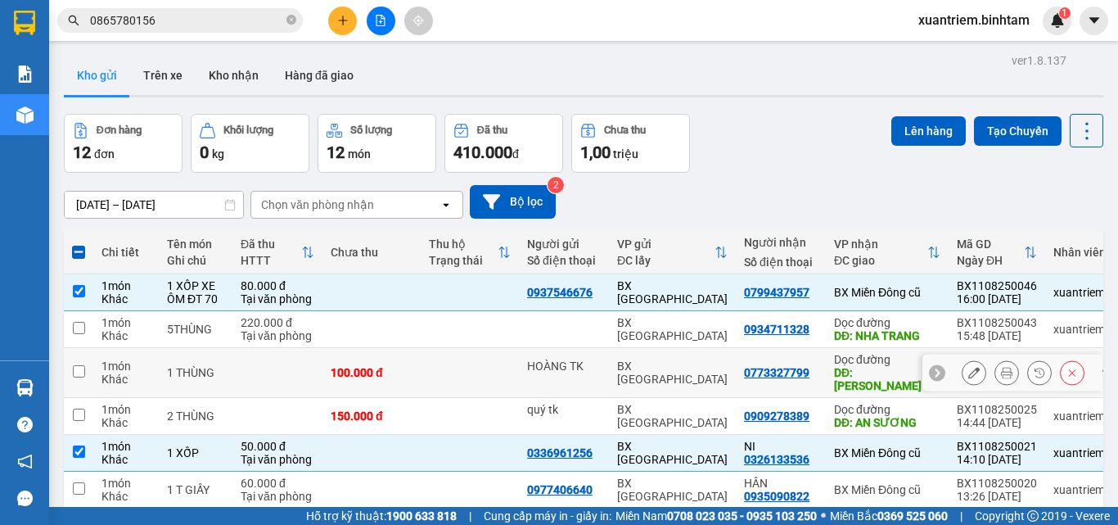
scroll to position [210, 0]
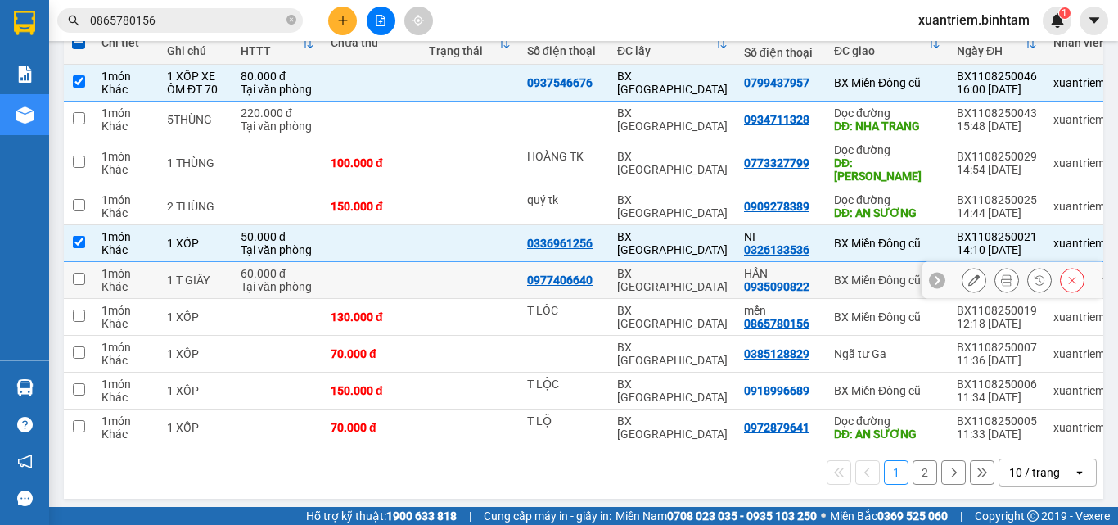
click at [290, 280] on div "Tại văn phòng" at bounding box center [278, 286] width 74 height 13
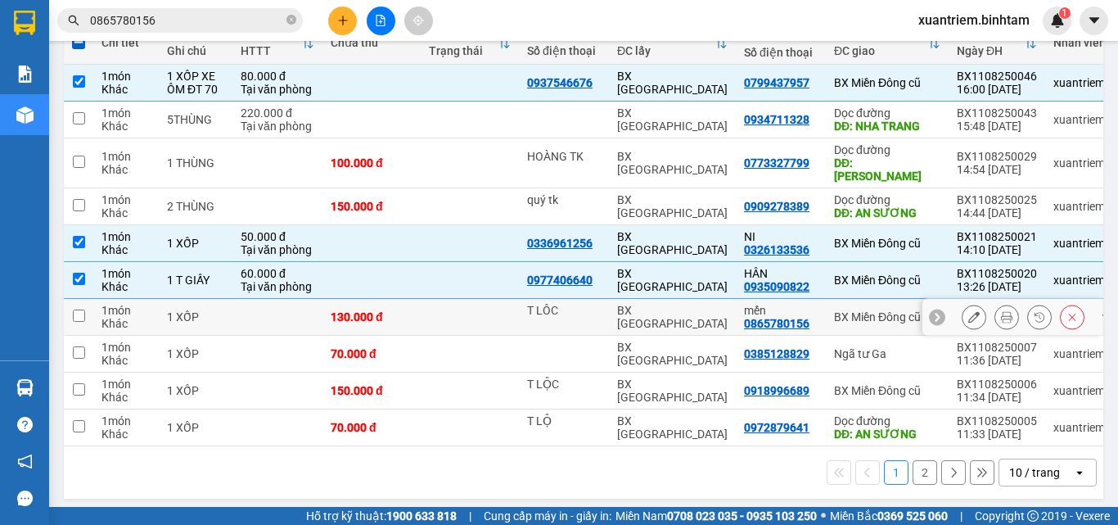
click at [277, 307] on td at bounding box center [277, 317] width 90 height 37
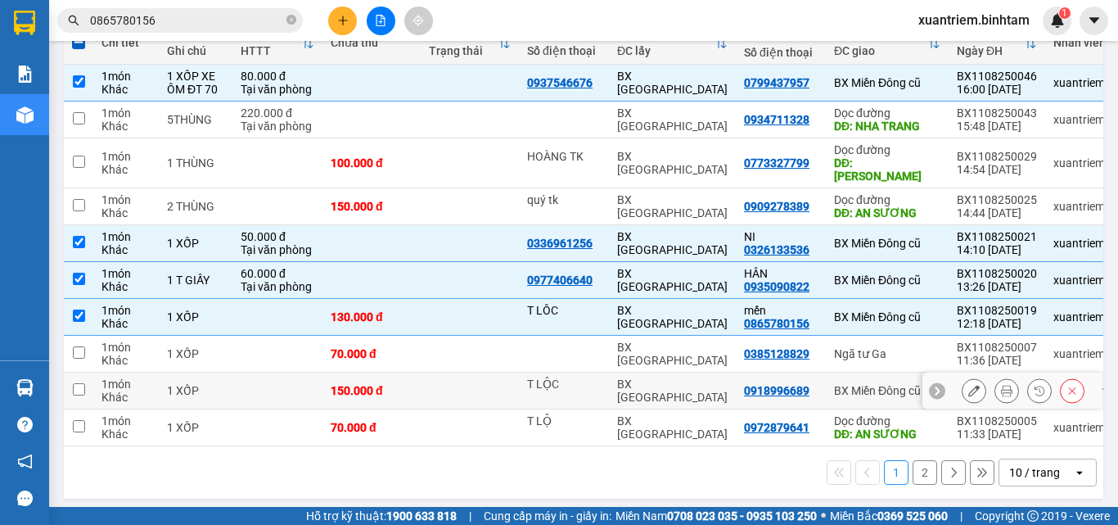
click at [272, 372] on td at bounding box center [277, 390] width 90 height 37
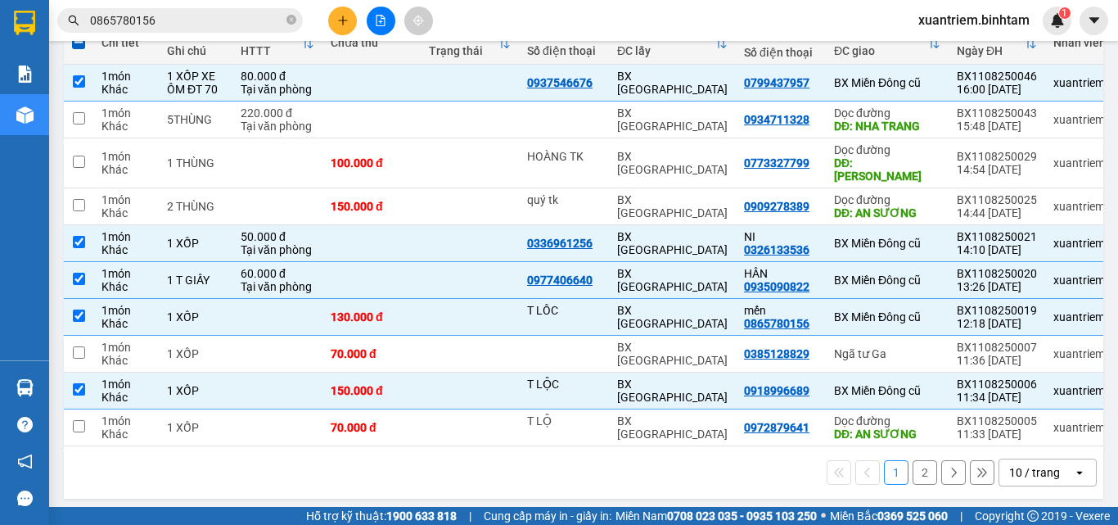
scroll to position [0, 0]
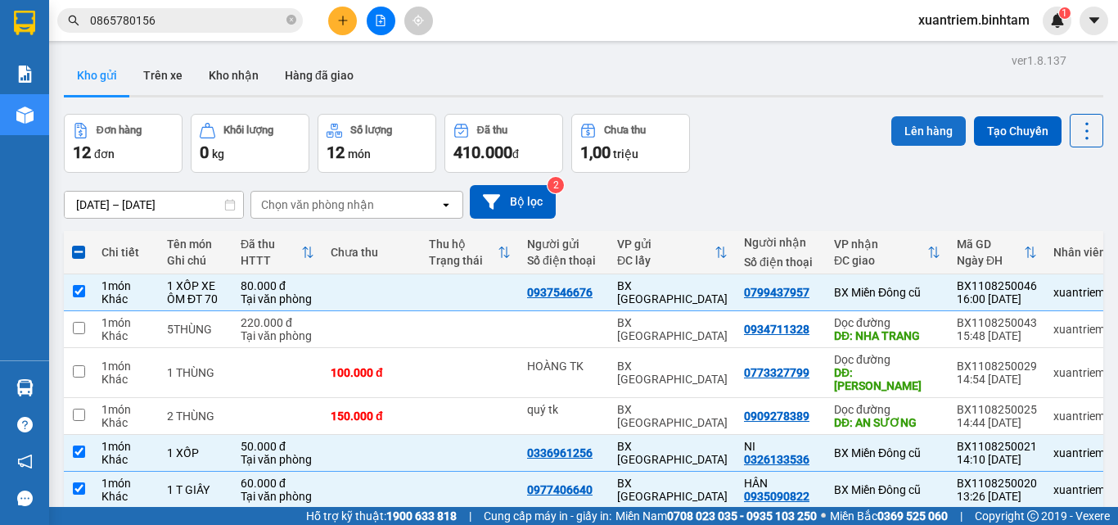
click at [917, 132] on button "Lên hàng" at bounding box center [928, 130] width 74 height 29
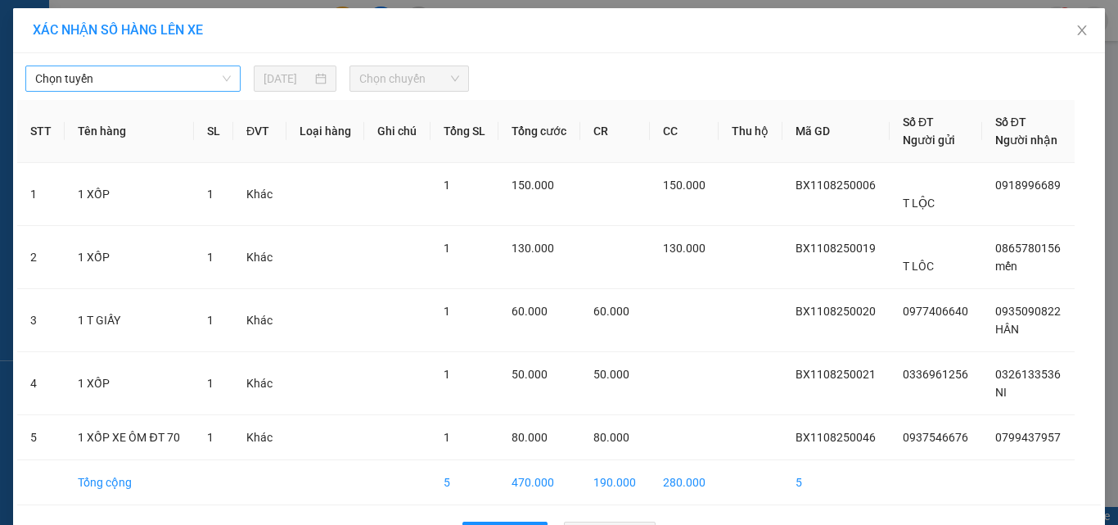
drag, startPoint x: 196, startPoint y: 74, endPoint x: 210, endPoint y: 83, distance: 17.0
click at [201, 74] on span "Chọn tuyến" at bounding box center [133, 78] width 196 height 25
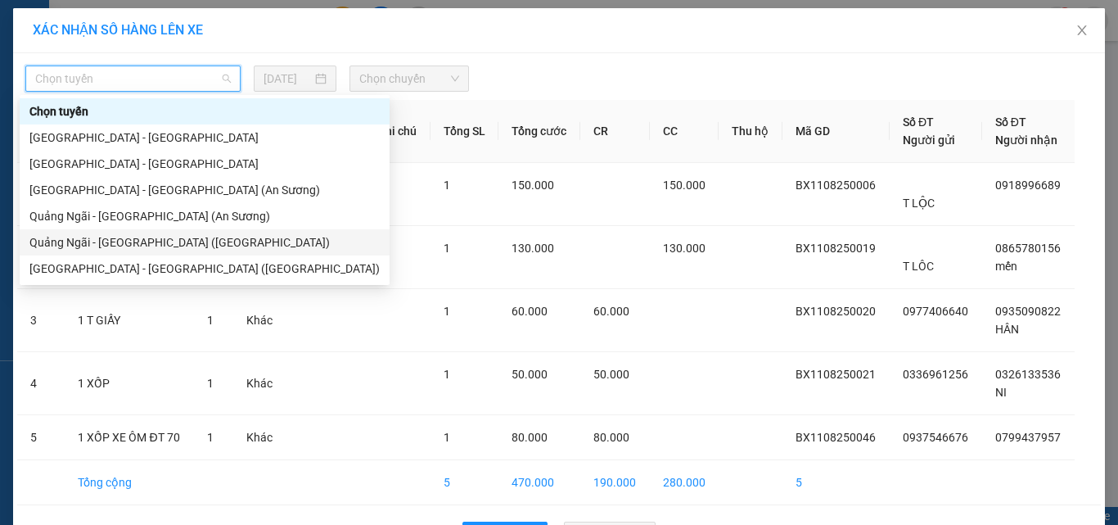
click at [169, 240] on div "Quảng Ngãi - [GEOGRAPHIC_DATA] ([GEOGRAPHIC_DATA])" at bounding box center [204, 242] width 350 height 18
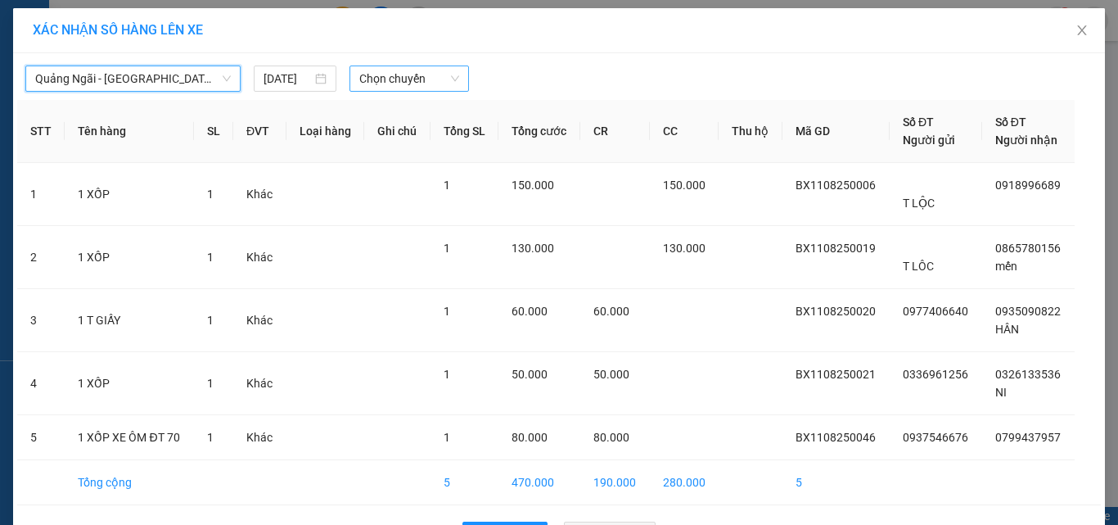
click at [440, 82] on span "Chọn chuyến" at bounding box center [409, 78] width 101 height 25
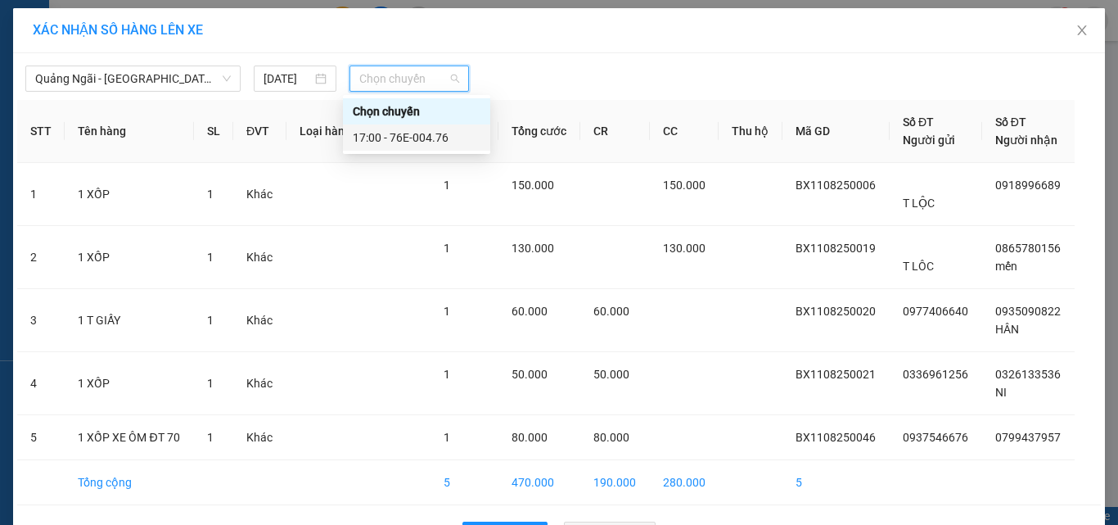
drag, startPoint x: 415, startPoint y: 135, endPoint x: 433, endPoint y: 155, distance: 26.7
click at [415, 136] on div "17:00 - 76E-004.76" at bounding box center [417, 138] width 128 height 18
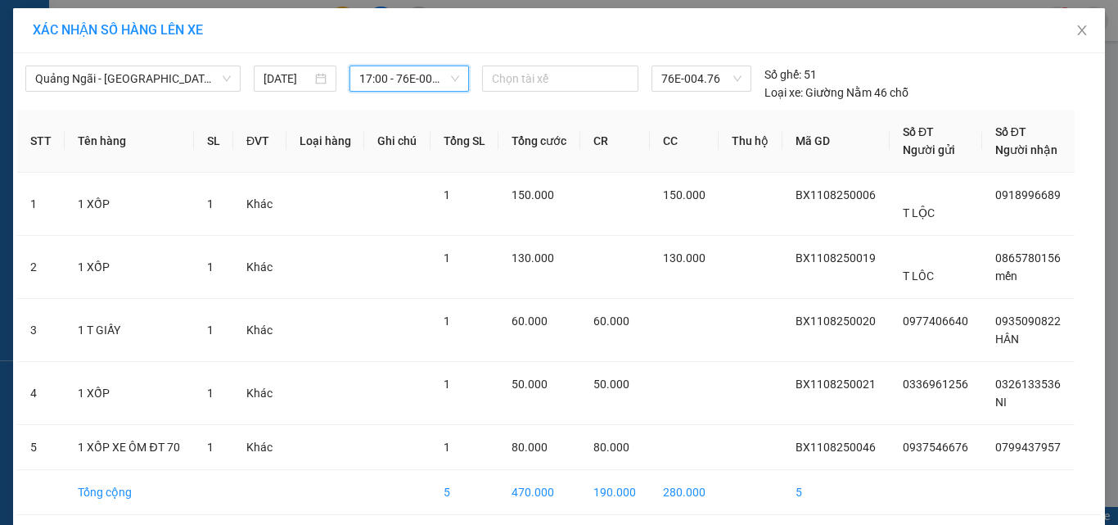
scroll to position [65, 0]
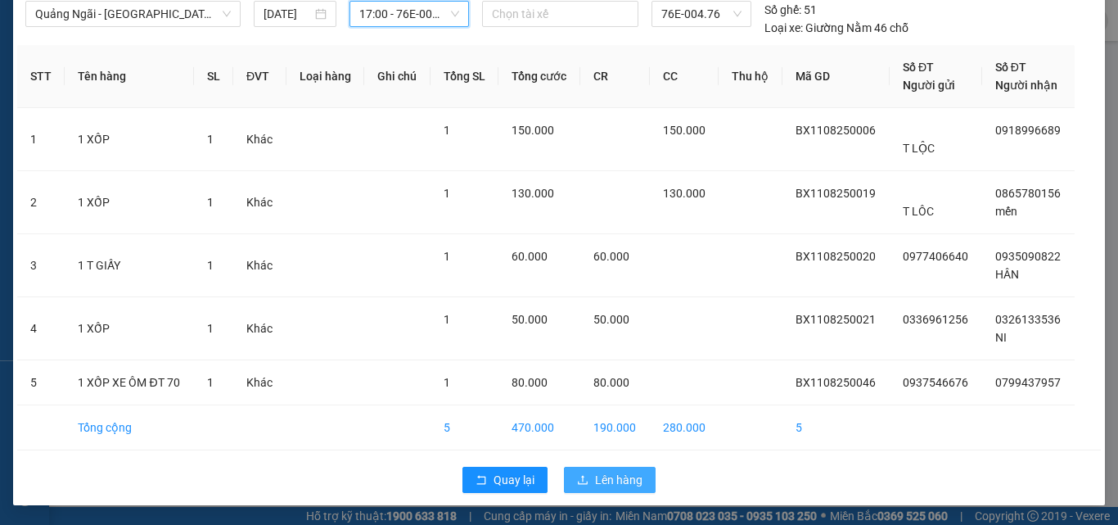
click at [603, 481] on span "Lên hàng" at bounding box center [618, 480] width 47 height 18
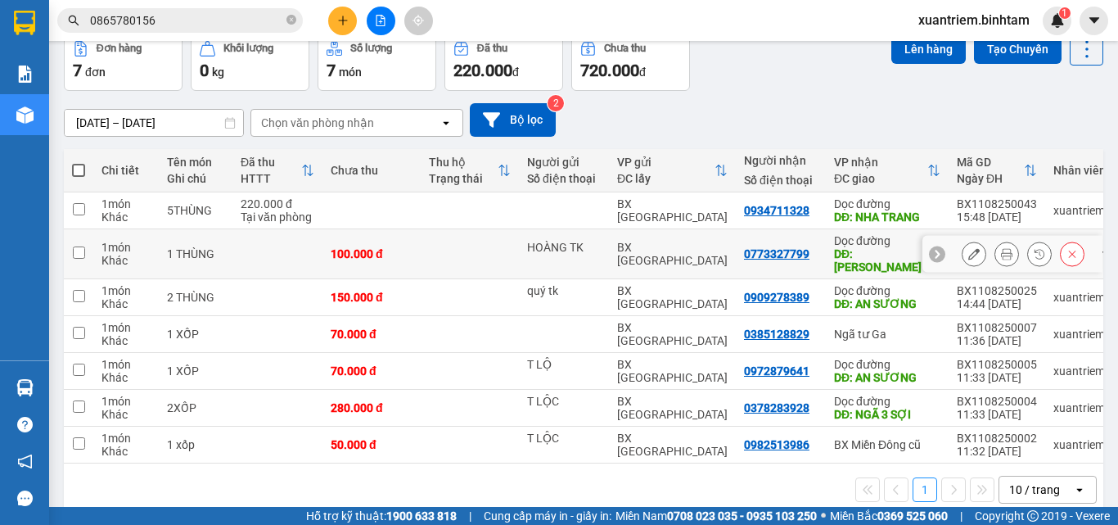
scroll to position [99, 0]
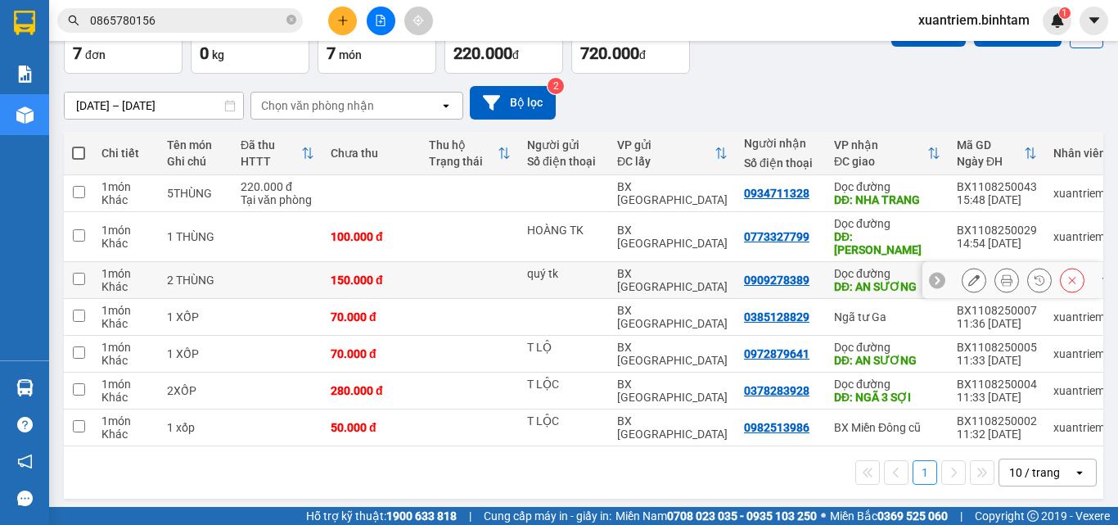
click at [316, 262] on td at bounding box center [277, 280] width 90 height 37
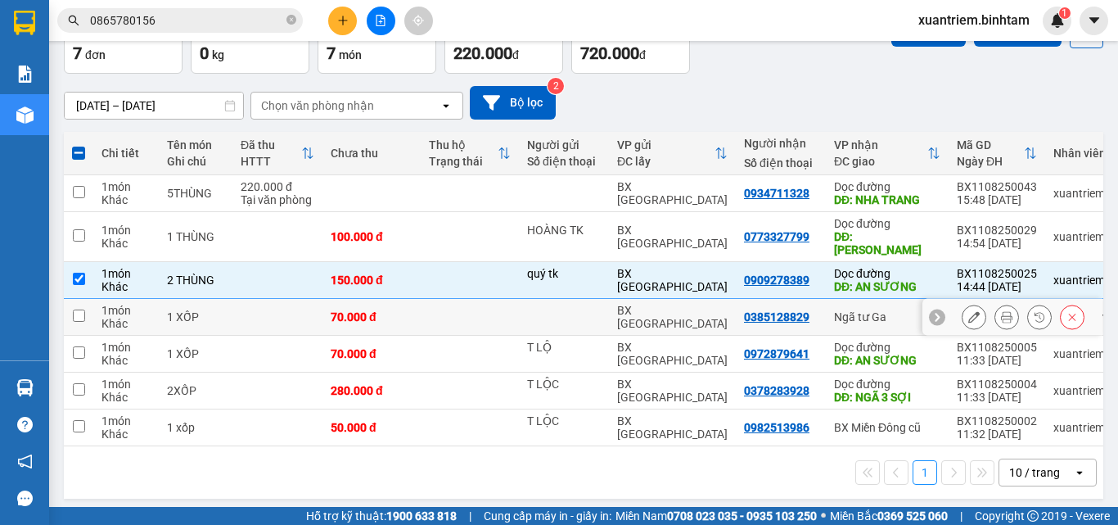
click at [305, 301] on td at bounding box center [277, 317] width 90 height 37
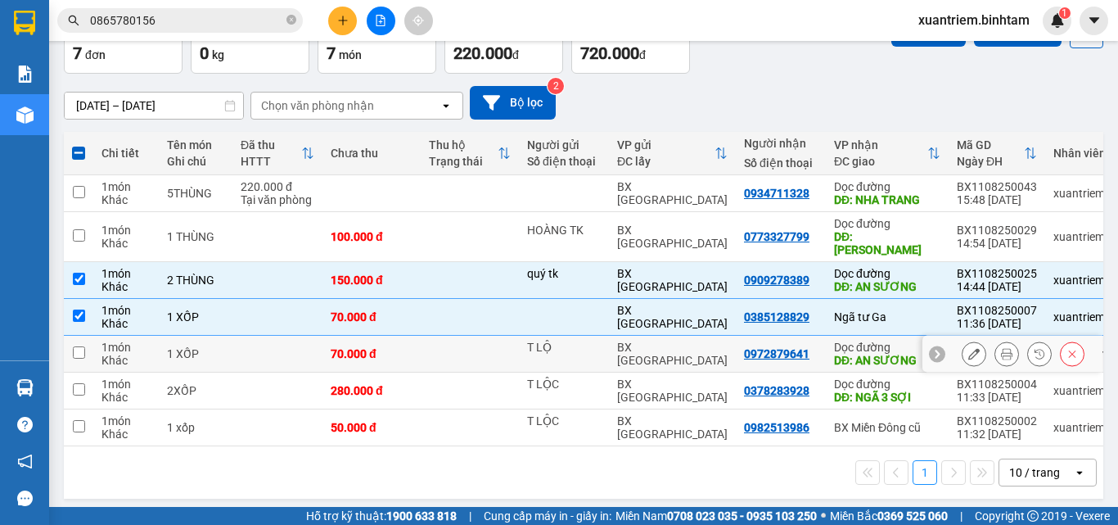
click at [305, 336] on td at bounding box center [277, 354] width 90 height 37
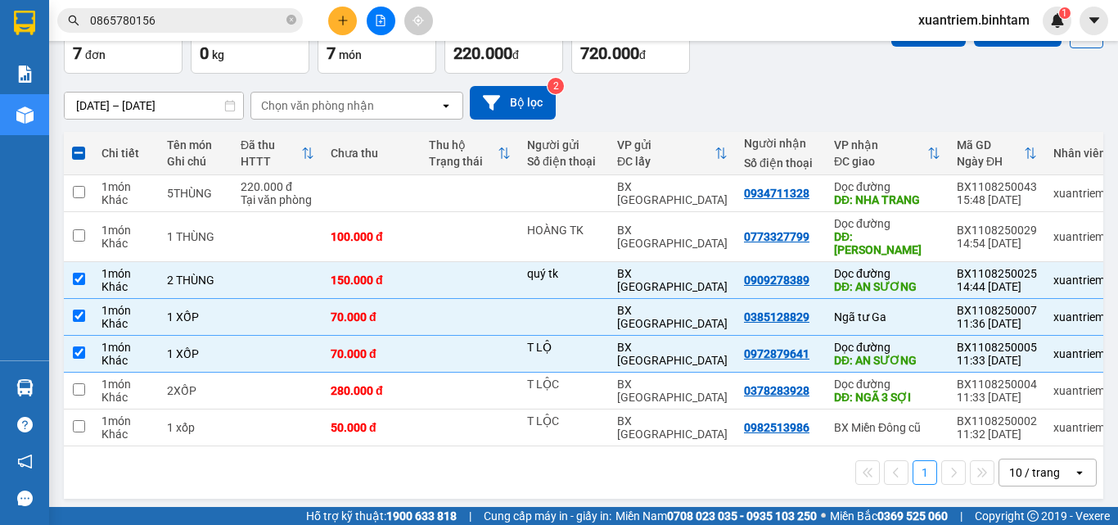
scroll to position [0, 0]
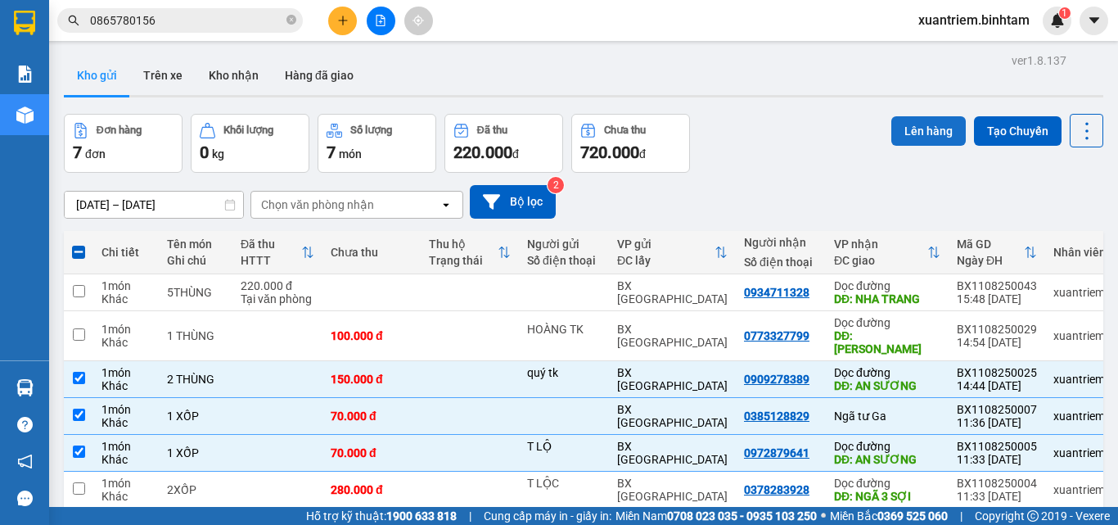
click at [900, 121] on button "Lên hàng" at bounding box center [928, 130] width 74 height 29
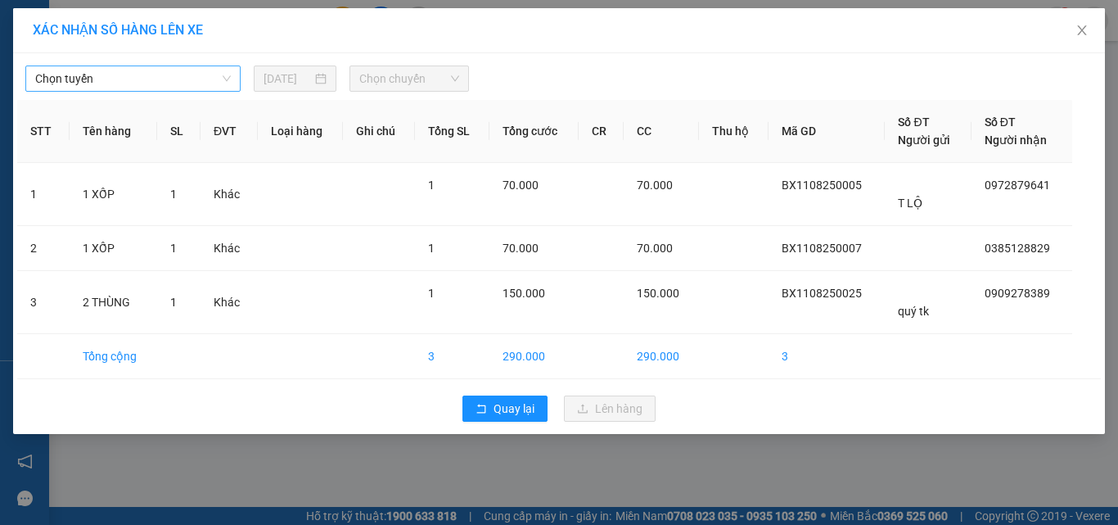
click at [192, 74] on span "Chọn tuyến" at bounding box center [133, 78] width 196 height 25
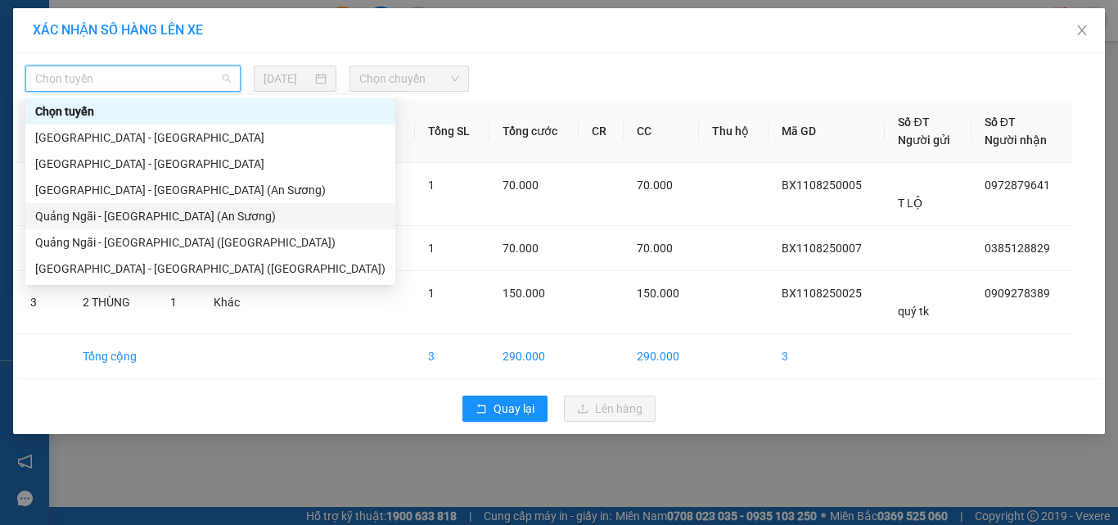
drag, startPoint x: 176, startPoint y: 210, endPoint x: 370, endPoint y: 132, distance: 209.0
click at [178, 210] on div "Quảng Ngãi - [GEOGRAPHIC_DATA] (An Sương)" at bounding box center [210, 216] width 350 height 18
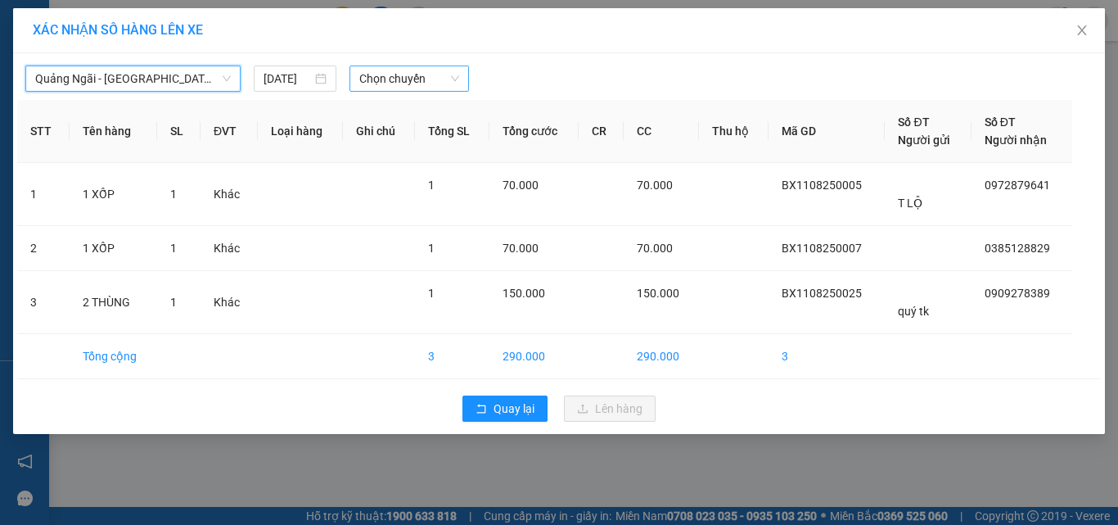
click at [434, 78] on span "Chọn chuyến" at bounding box center [409, 78] width 101 height 25
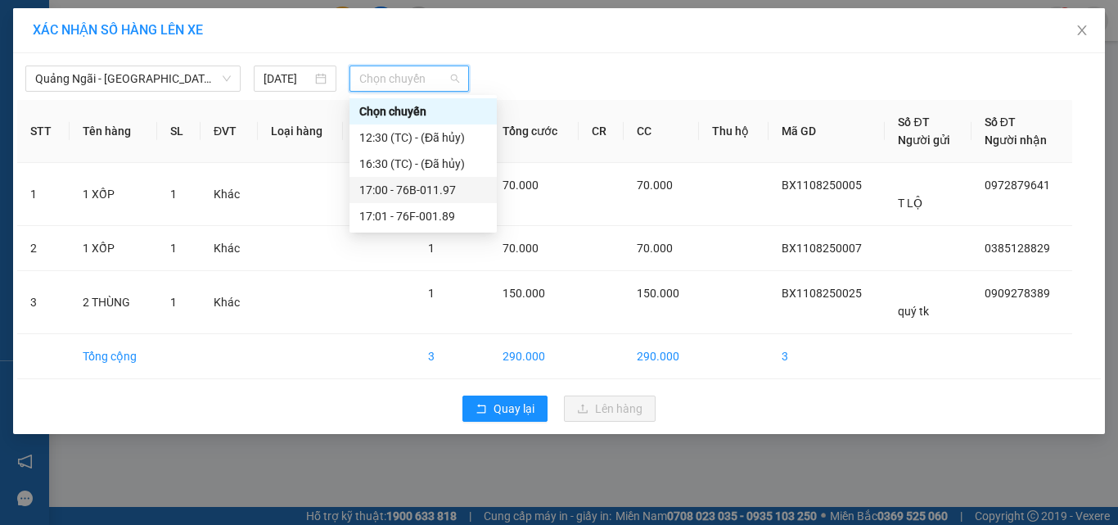
click at [417, 192] on div "17:00 - 76B-011.97" at bounding box center [423, 190] width 128 height 18
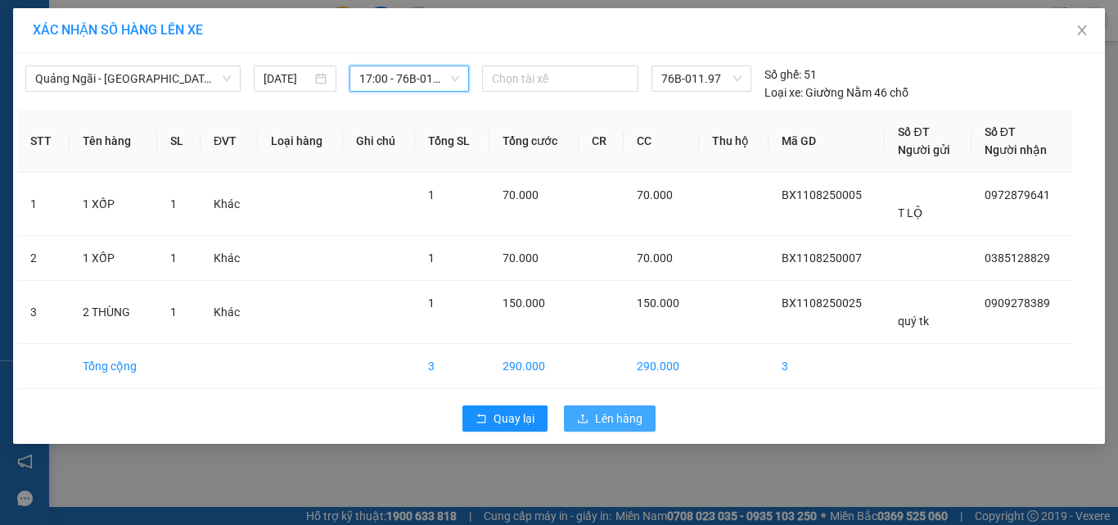
click at [603, 417] on span "Lên hàng" at bounding box center [618, 418] width 47 height 18
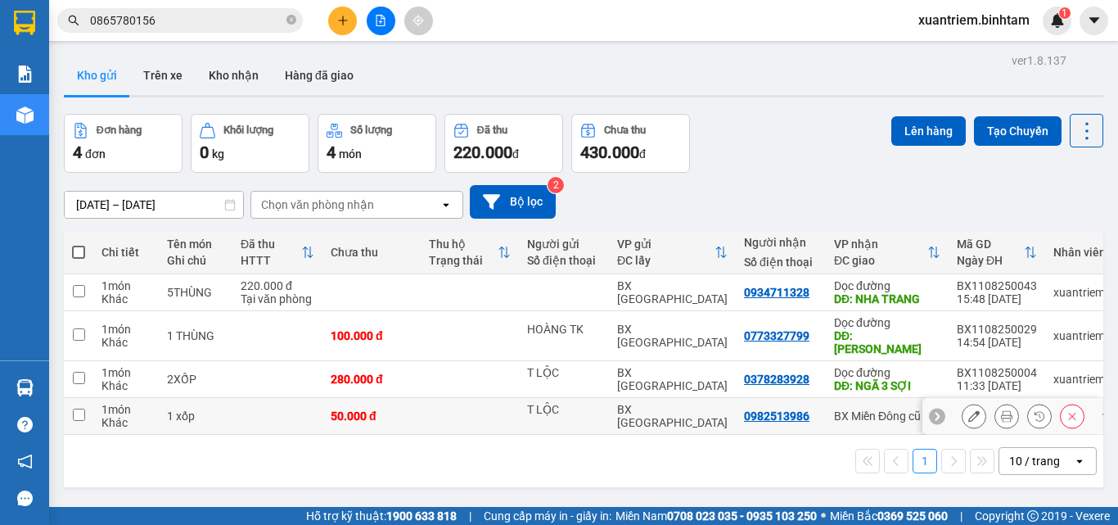
click at [297, 400] on td at bounding box center [277, 416] width 90 height 37
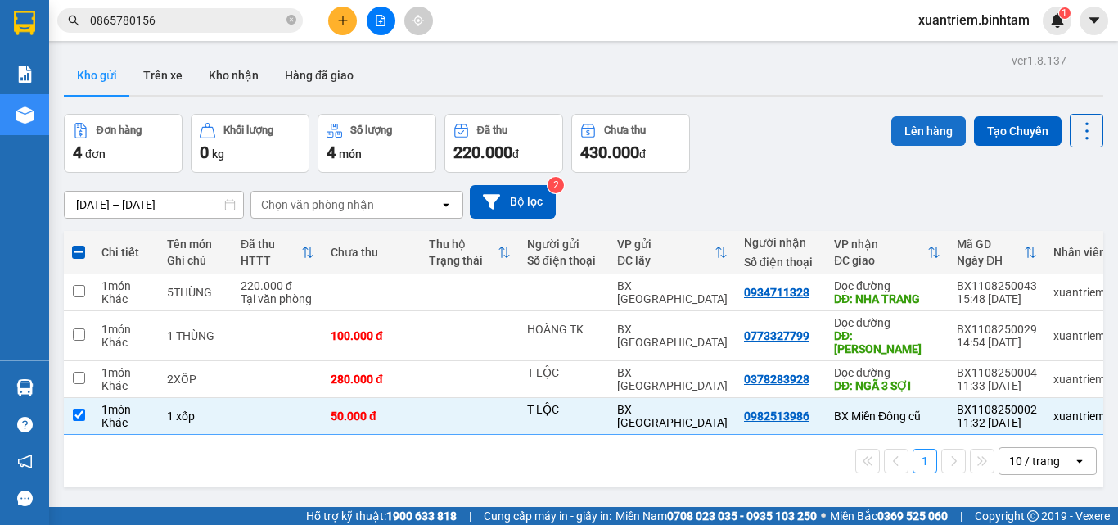
click at [906, 129] on button "Lên hàng" at bounding box center [928, 130] width 74 height 29
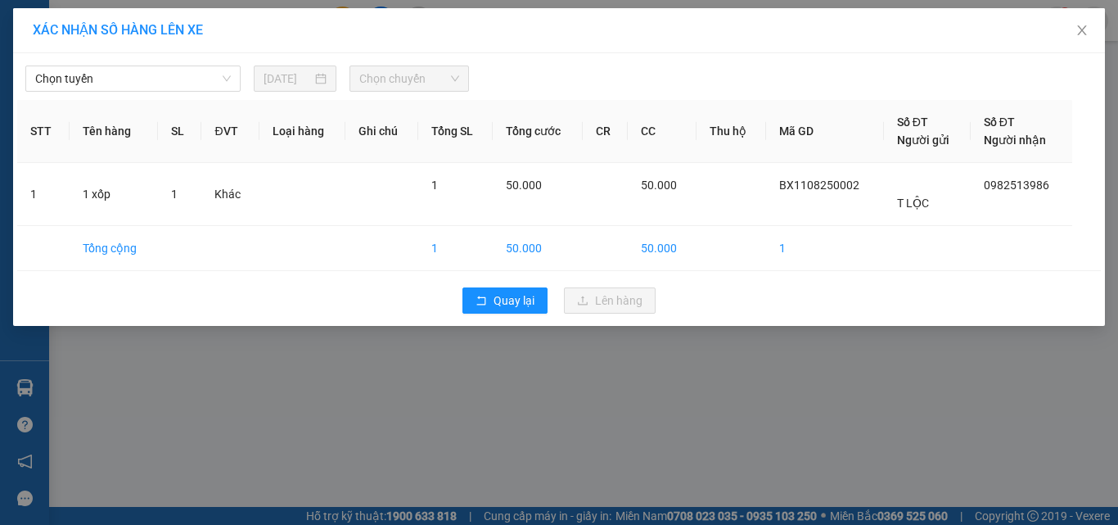
drag, startPoint x: 100, startPoint y: 75, endPoint x: 114, endPoint y: 94, distance: 23.4
click at [102, 76] on span "Chọn tuyến" at bounding box center [133, 78] width 196 height 25
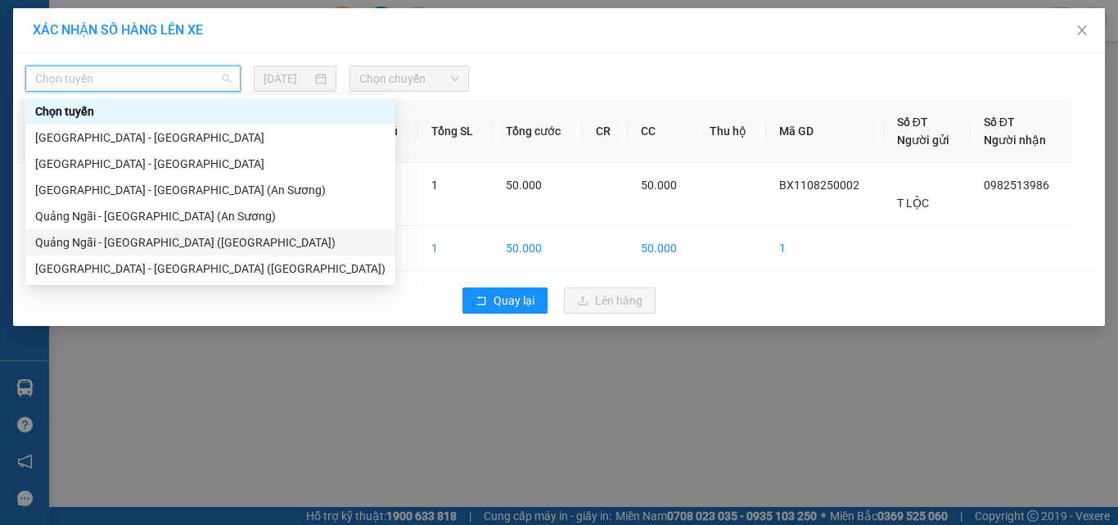
drag, startPoint x: 158, startPoint y: 244, endPoint x: 199, endPoint y: 227, distance: 44.4
click at [160, 243] on div "Quảng Ngãi - [GEOGRAPHIC_DATA] ([GEOGRAPHIC_DATA])" at bounding box center [210, 242] width 350 height 18
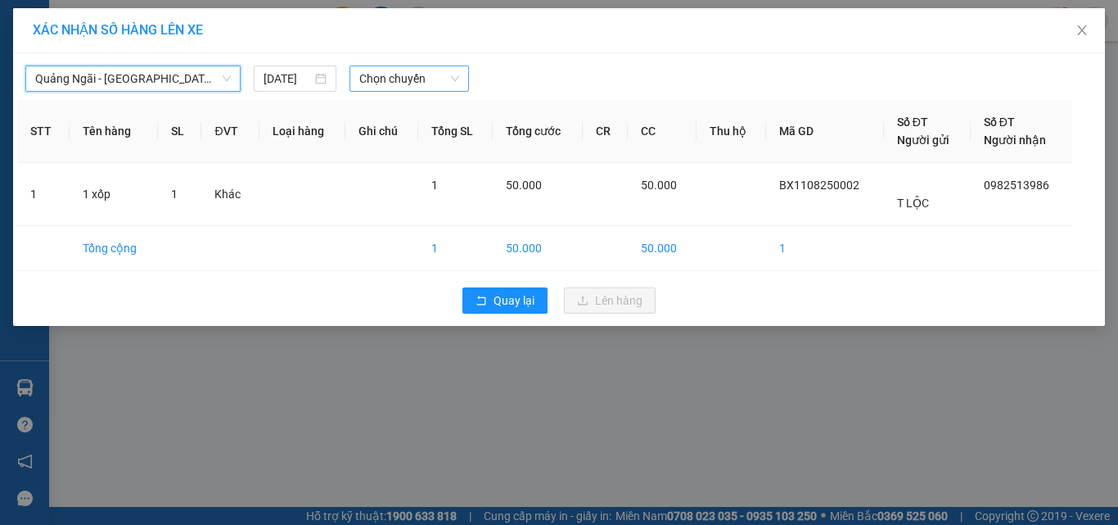
click at [434, 79] on span "Chọn chuyến" at bounding box center [409, 78] width 101 height 25
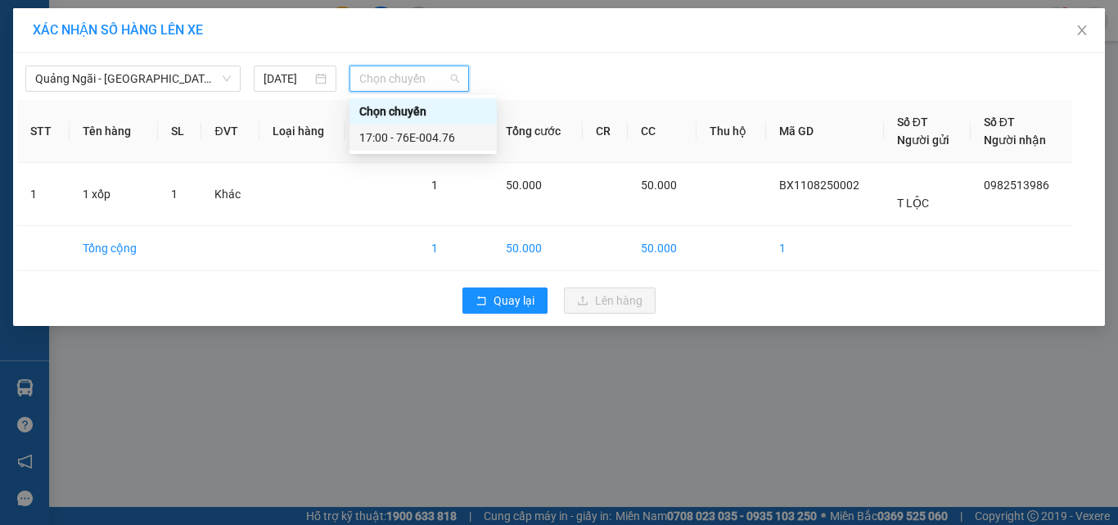
click at [419, 134] on div "17:00 - 76E-004.76" at bounding box center [423, 138] width 128 height 18
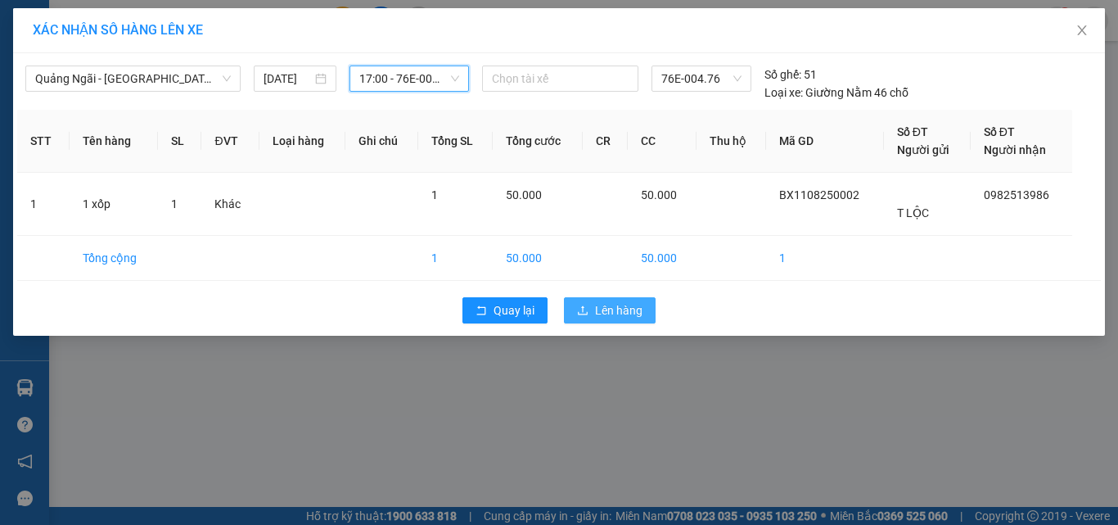
click at [589, 305] on button "Lên hàng" at bounding box center [610, 310] width 92 height 26
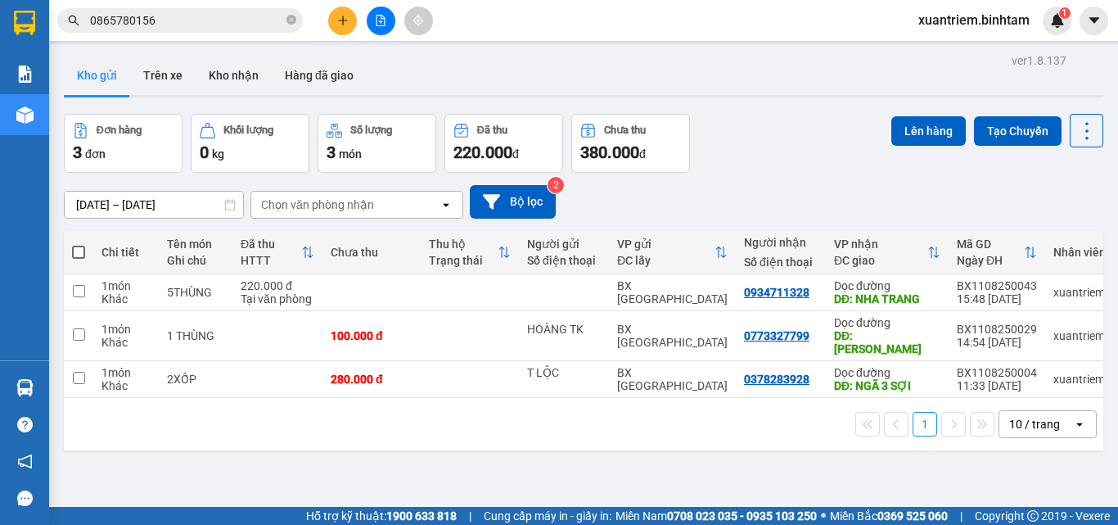
click at [70, 250] on th at bounding box center [78, 252] width 29 height 43
click at [74, 250] on span at bounding box center [78, 252] width 13 height 13
click at [79, 244] on input "checkbox" at bounding box center [79, 244] width 0 height 0
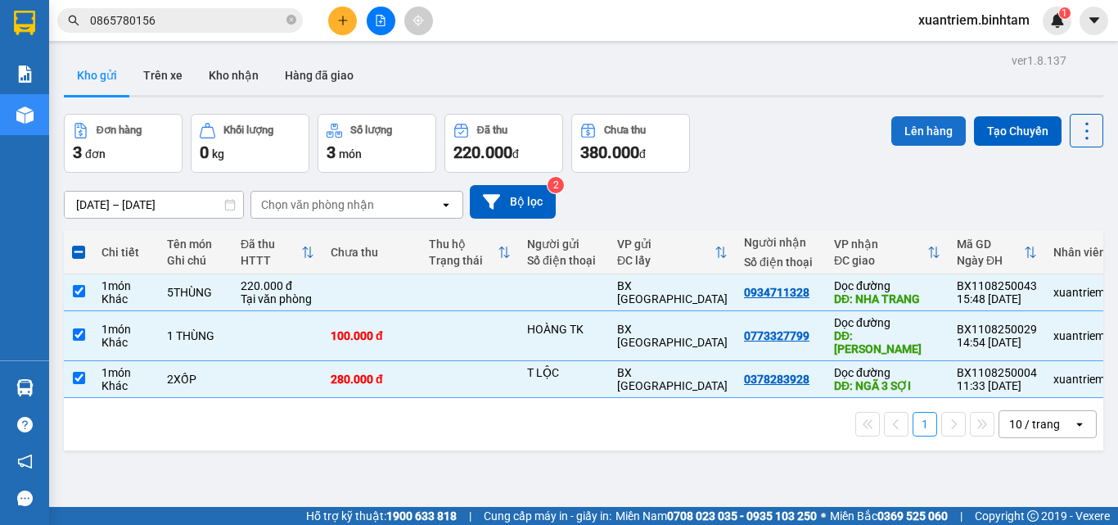
click at [926, 116] on button "Lên hàng" at bounding box center [928, 130] width 74 height 29
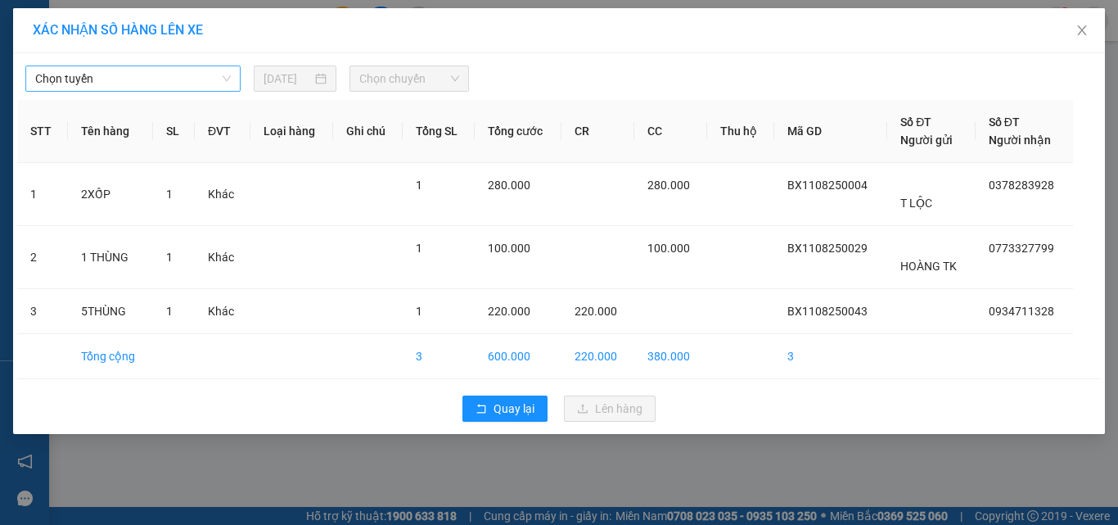
drag, startPoint x: 242, startPoint y: 70, endPoint x: 223, endPoint y: 77, distance: 19.9
click at [241, 74] on div "Chọn tuyến" at bounding box center [133, 78] width 228 height 26
click at [225, 84] on span "Chọn tuyến" at bounding box center [133, 78] width 196 height 25
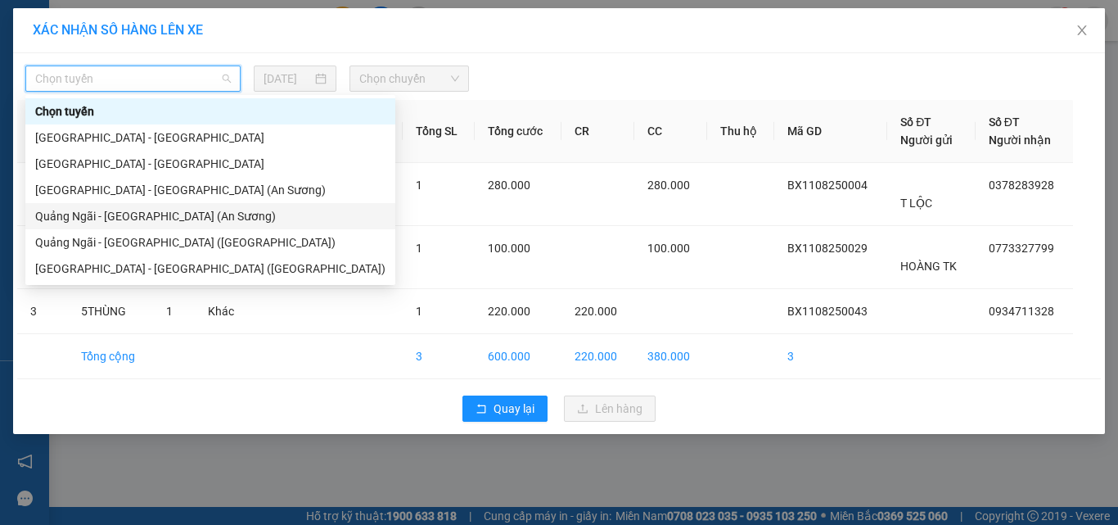
drag, startPoint x: 181, startPoint y: 222, endPoint x: 327, endPoint y: 132, distance: 171.3
click at [182, 221] on div "Quảng Ngãi - [GEOGRAPHIC_DATA] (An Sương)" at bounding box center [210, 216] width 350 height 18
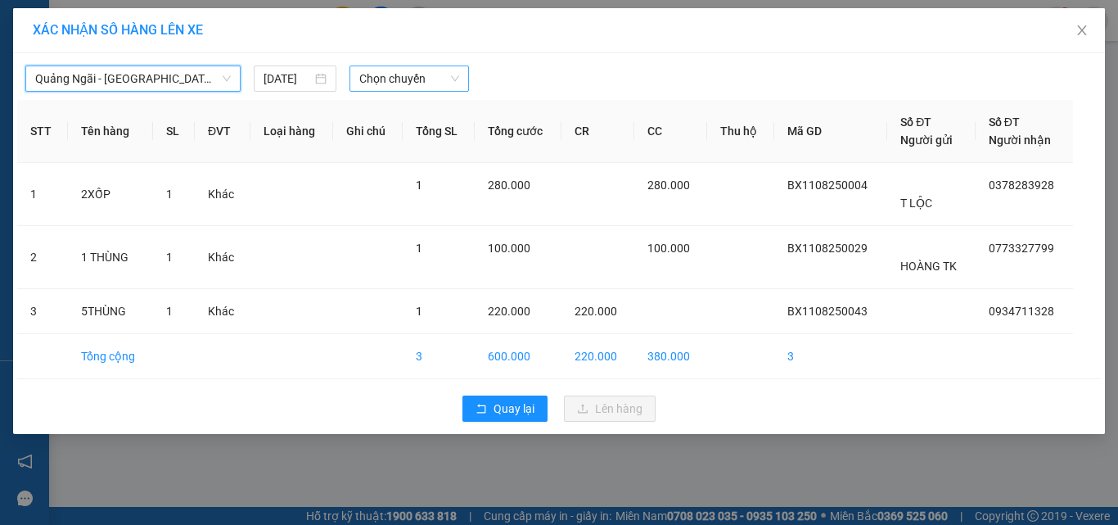
click at [423, 70] on span "Chọn chuyến" at bounding box center [409, 78] width 101 height 25
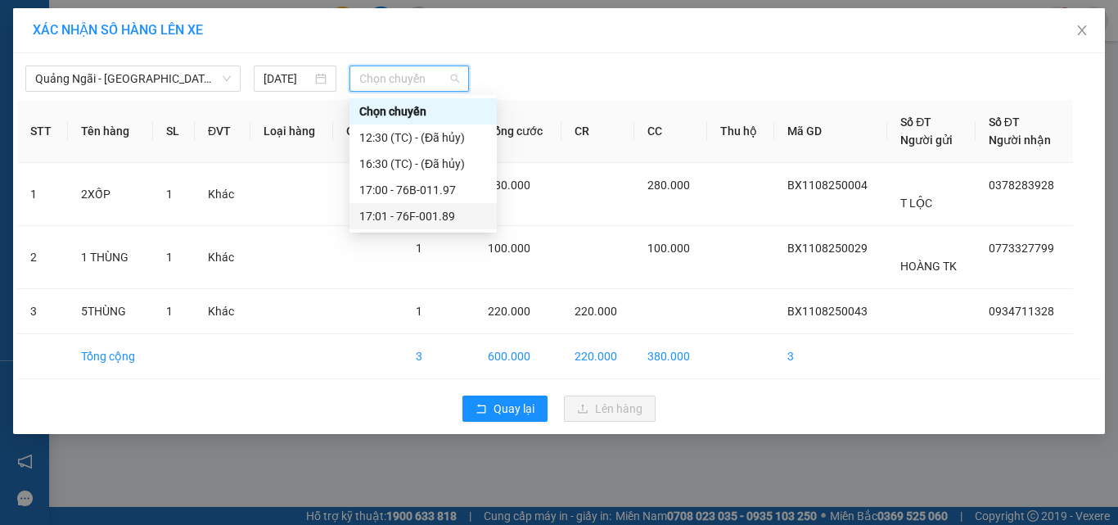
click at [433, 210] on div "17:01 - 76F-001.89" at bounding box center [423, 216] width 128 height 18
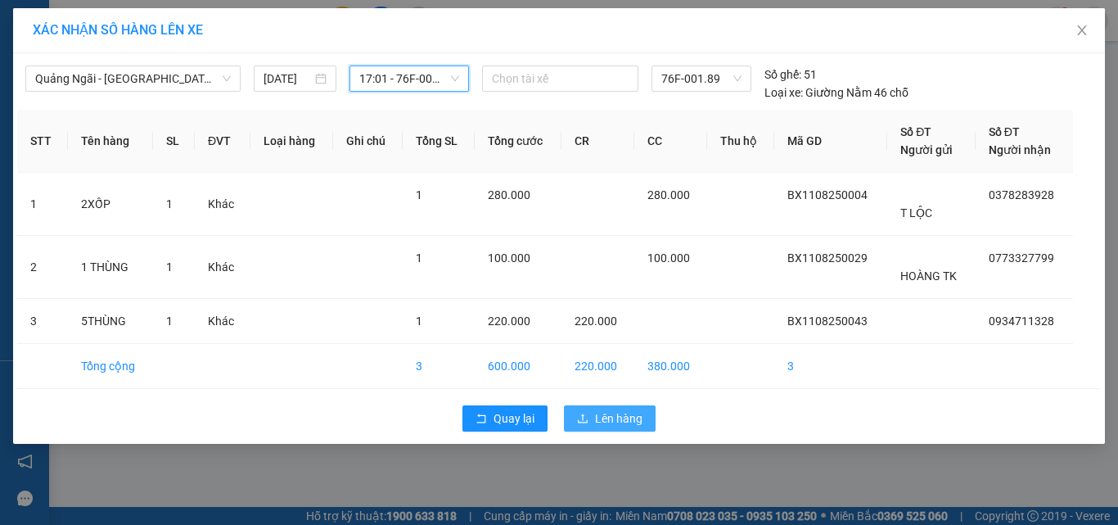
click at [601, 406] on div "Quay lại Lên hàng" at bounding box center [559, 418] width 1084 height 43
click at [601, 410] on span "Lên hàng" at bounding box center [618, 418] width 47 height 18
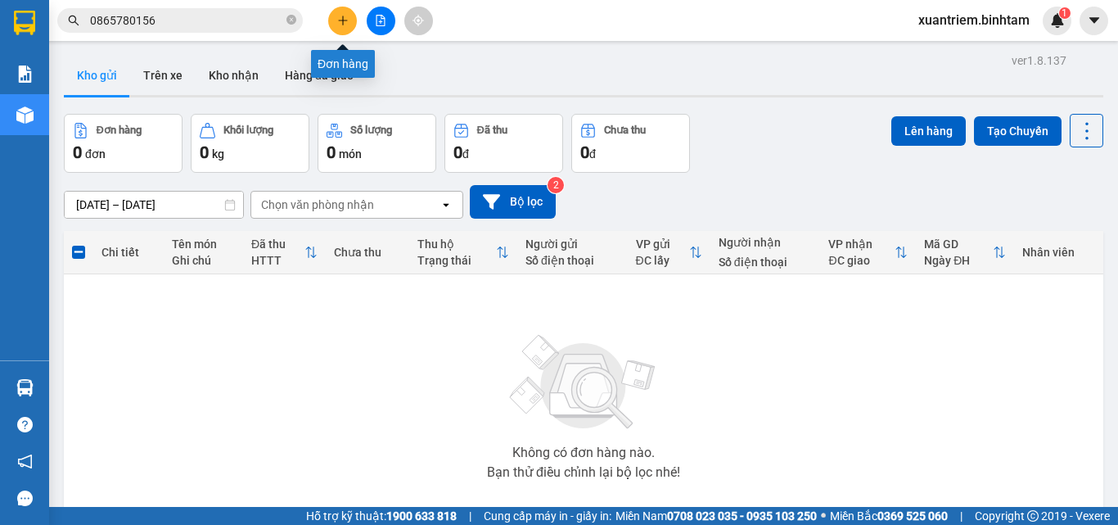
click at [340, 15] on icon "plus" at bounding box center [342, 20] width 11 height 11
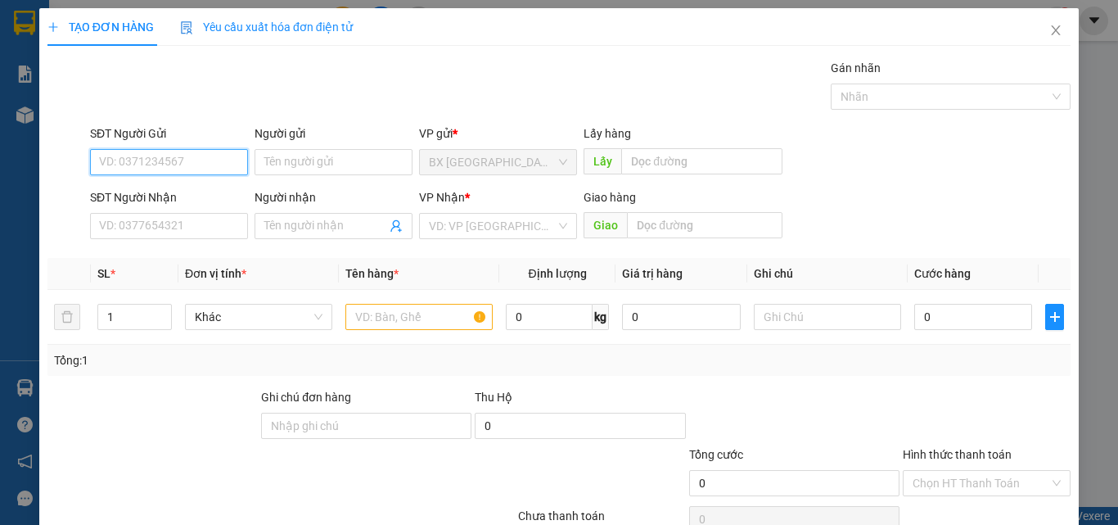
drag, startPoint x: 173, startPoint y: 157, endPoint x: 183, endPoint y: 147, distance: 14.5
click at [174, 154] on input "SĐT Người Gửi" at bounding box center [169, 162] width 158 height 26
click at [228, 159] on input "0964665343" at bounding box center [169, 162] width 158 height 26
click at [186, 163] on input "0964665343" at bounding box center [169, 162] width 158 height 26
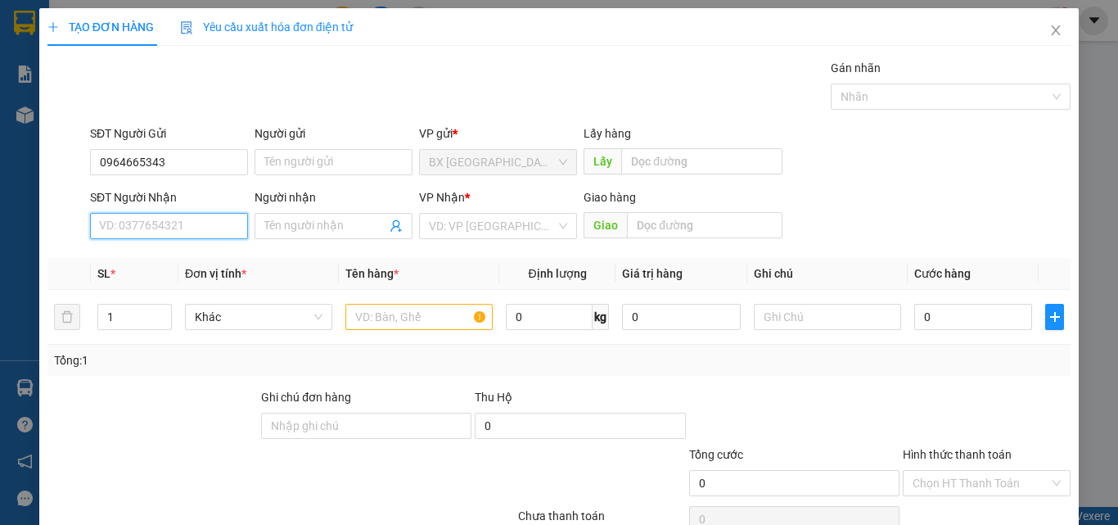
click at [144, 232] on input "SĐT Người Nhận" at bounding box center [169, 226] width 158 height 26
click at [196, 224] on input "0377293886" at bounding box center [169, 226] width 158 height 26
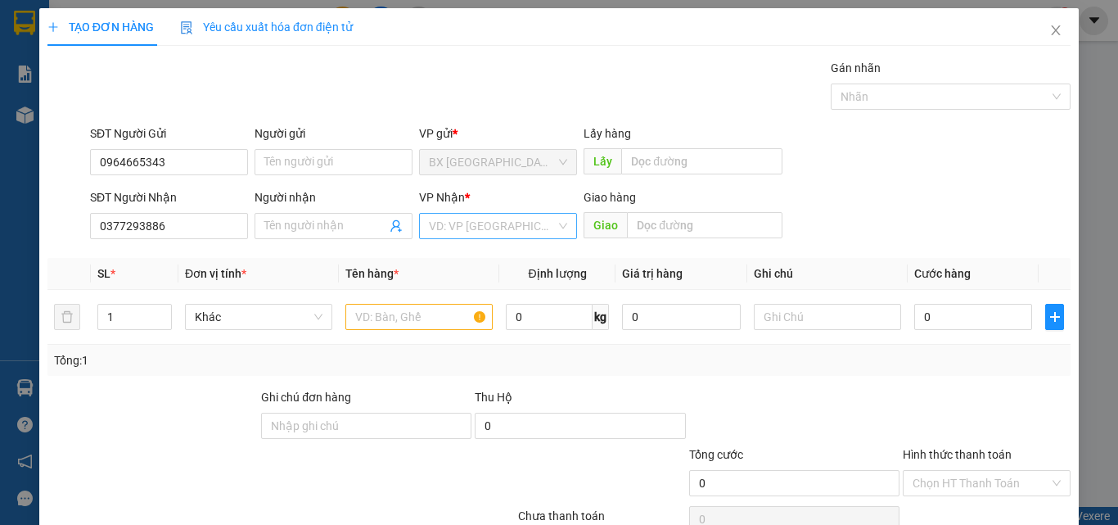
click at [455, 229] on input "search" at bounding box center [492, 226] width 127 height 25
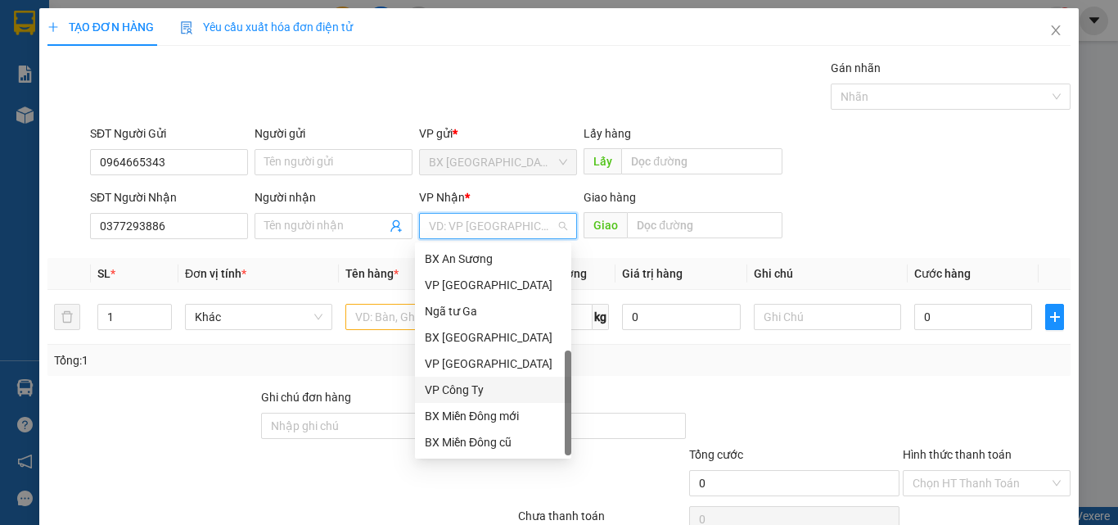
scroll to position [52, 0]
drag, startPoint x: 489, startPoint y: 416, endPoint x: 522, endPoint y: 351, distance: 72.9
click at [489, 409] on div "Dọc đường" at bounding box center [493, 416] width 137 height 18
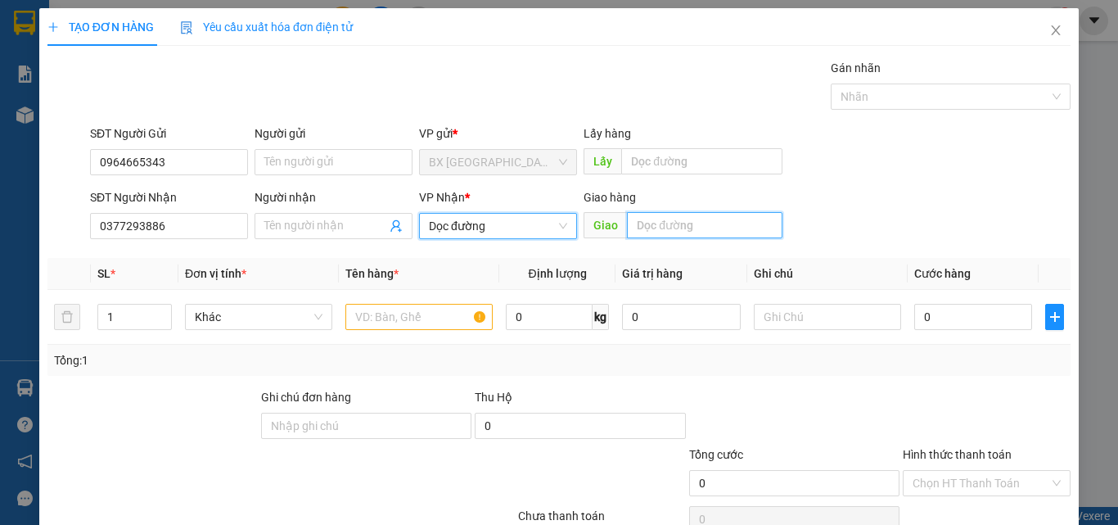
click at [657, 225] on input "text" at bounding box center [705, 225] width 156 height 26
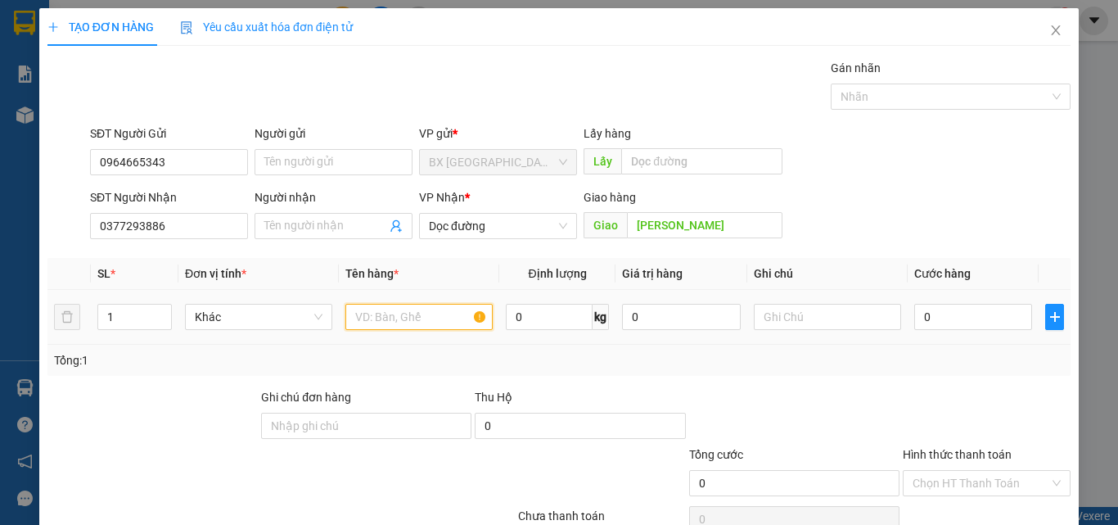
click at [449, 309] on input "text" at bounding box center [418, 317] width 147 height 26
click at [963, 314] on input "0" at bounding box center [973, 317] width 118 height 26
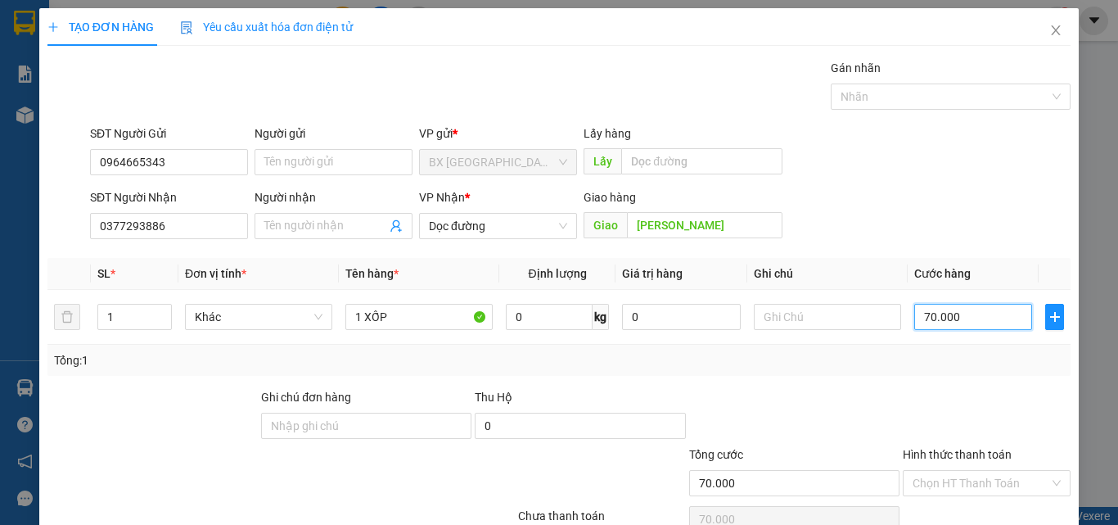
scroll to position [81, 0]
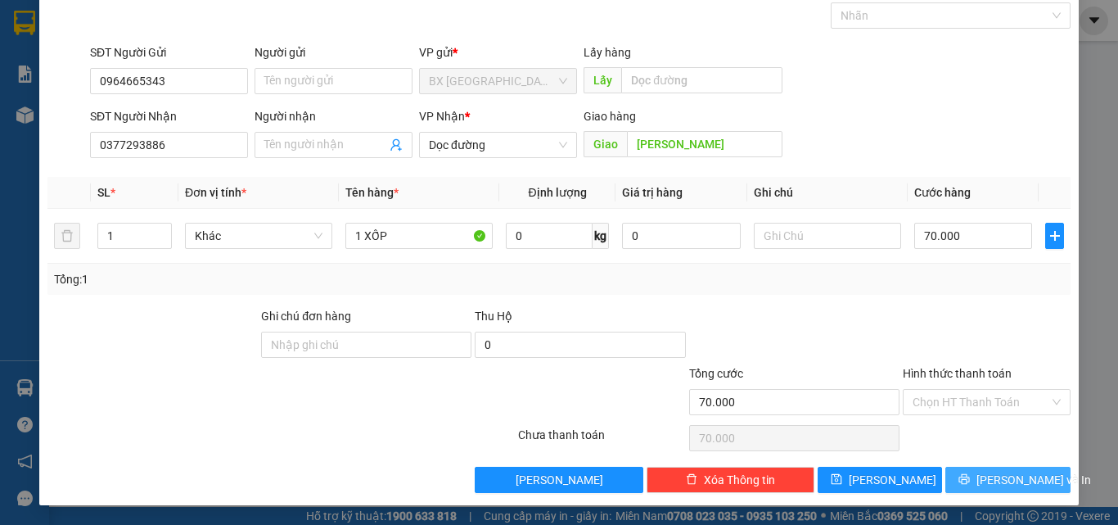
click at [995, 492] on button "[PERSON_NAME] và In" at bounding box center [1007, 480] width 125 height 26
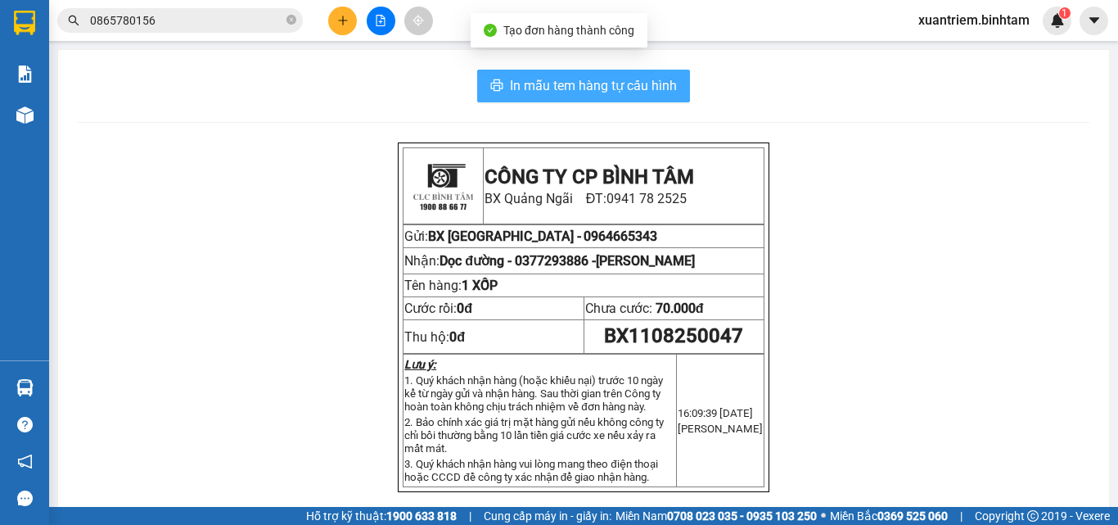
click at [639, 74] on button "In mẫu tem hàng tự cấu hình" at bounding box center [583, 86] width 213 height 33
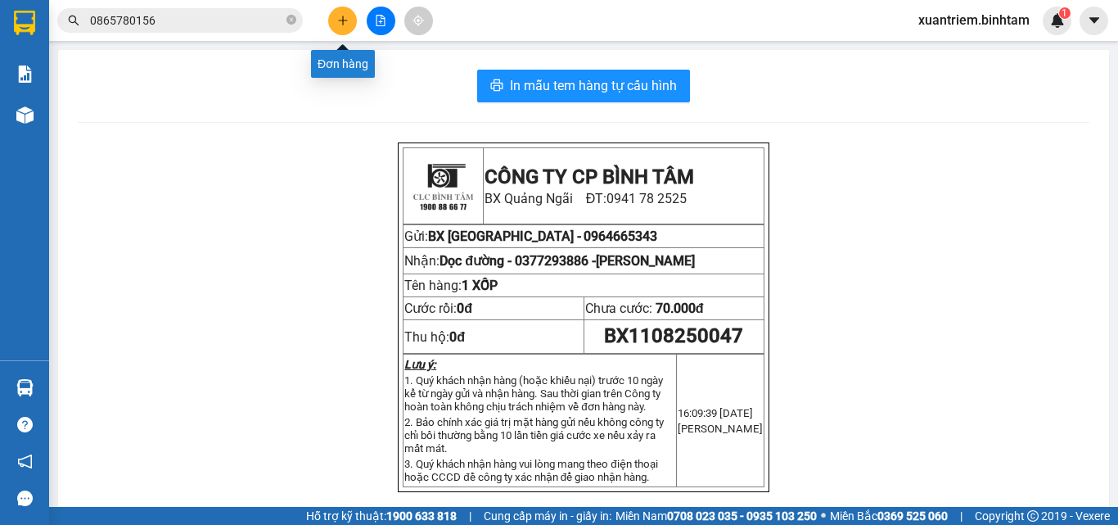
click at [345, 16] on icon "plus" at bounding box center [342, 20] width 11 height 11
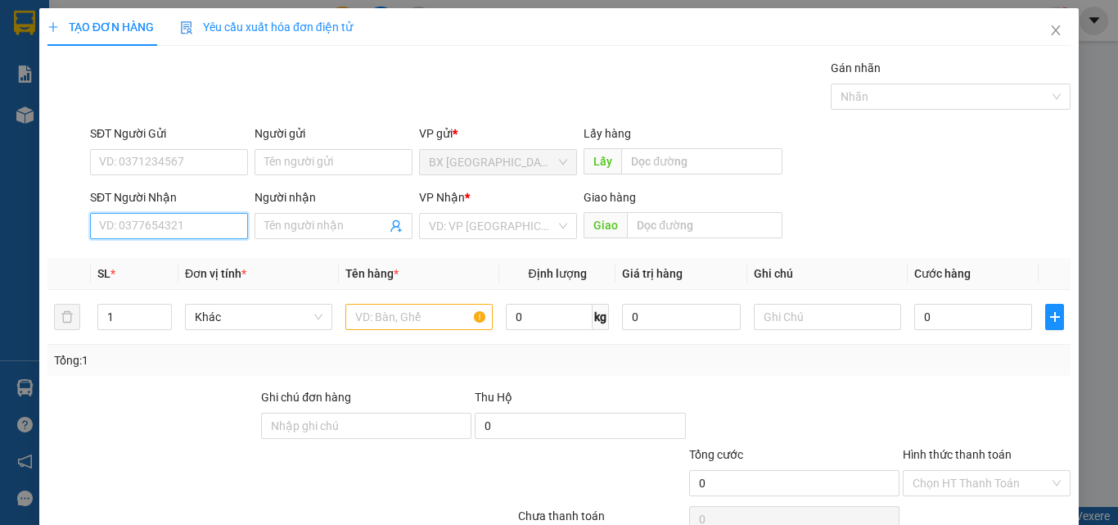
click at [183, 231] on input "SĐT Người Nhận" at bounding box center [169, 226] width 158 height 26
click at [197, 228] on input "0906612429" at bounding box center [169, 226] width 158 height 26
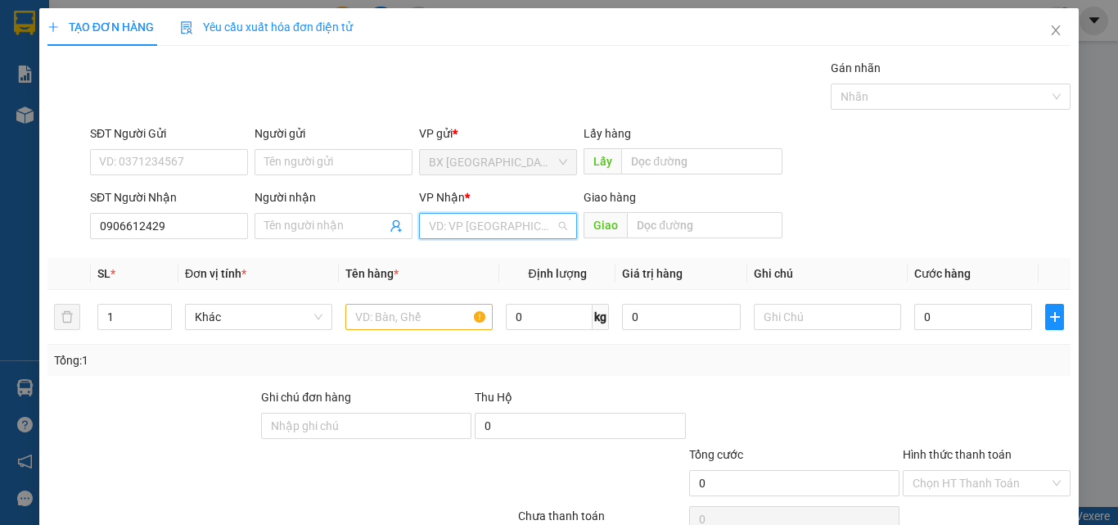
click at [437, 227] on input "search" at bounding box center [492, 226] width 127 height 25
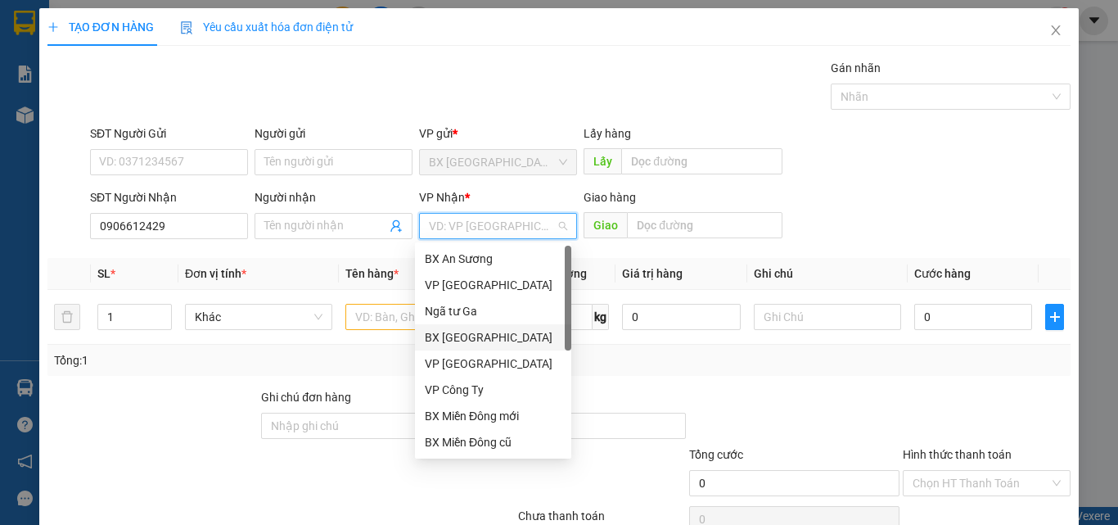
scroll to position [52, 0]
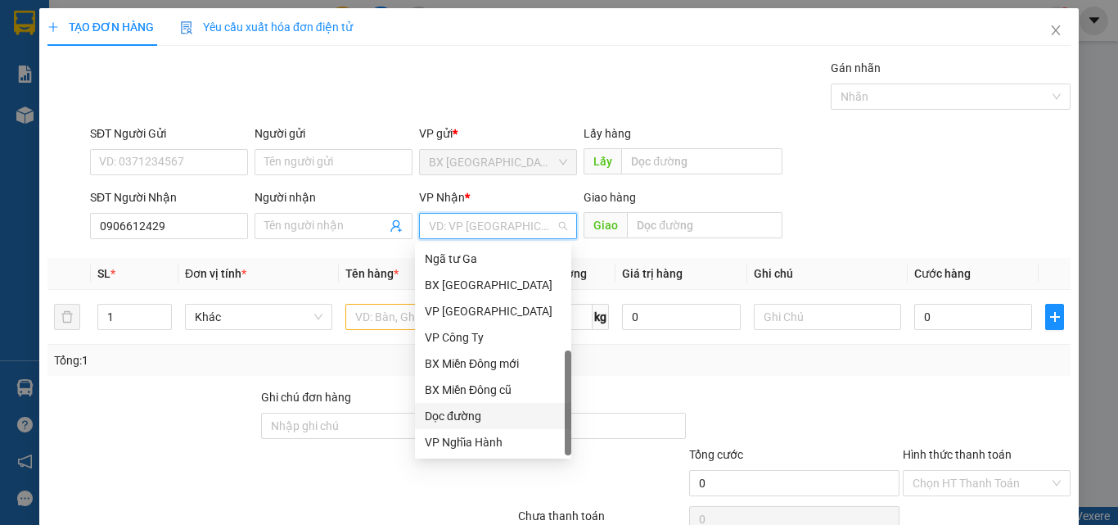
drag, startPoint x: 503, startPoint y: 421, endPoint x: 599, endPoint y: 247, distance: 198.2
click at [503, 418] on div "Dọc đường" at bounding box center [493, 416] width 137 height 18
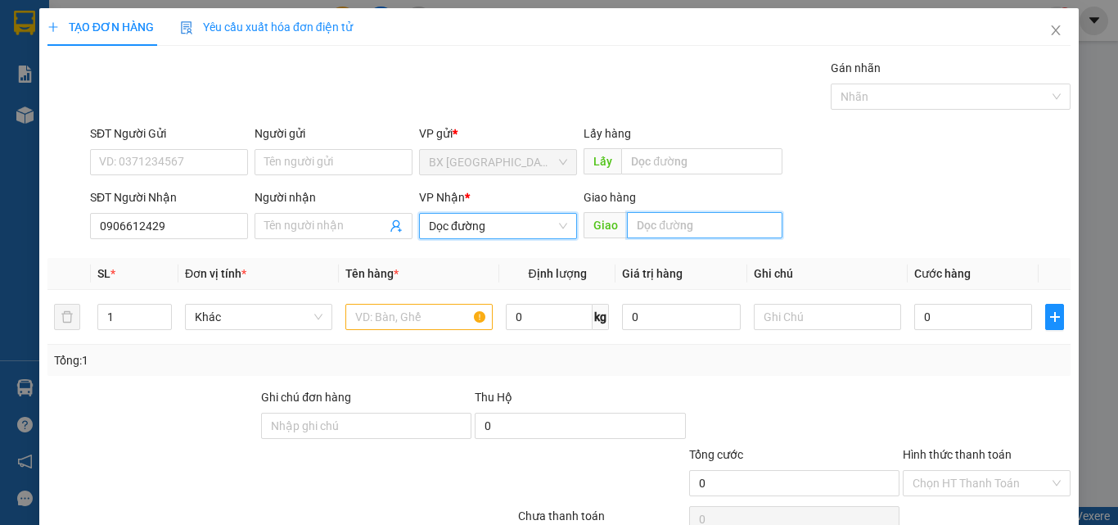
click at [635, 220] on input "text" at bounding box center [705, 225] width 156 height 26
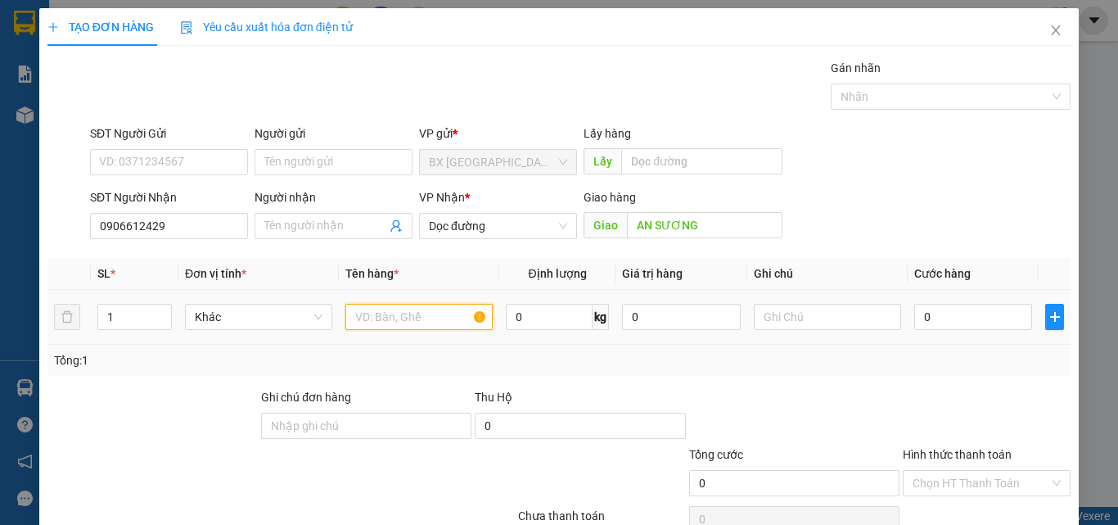
click at [451, 308] on input "text" at bounding box center [418, 317] width 147 height 26
click at [950, 310] on input "0" at bounding box center [973, 317] width 118 height 26
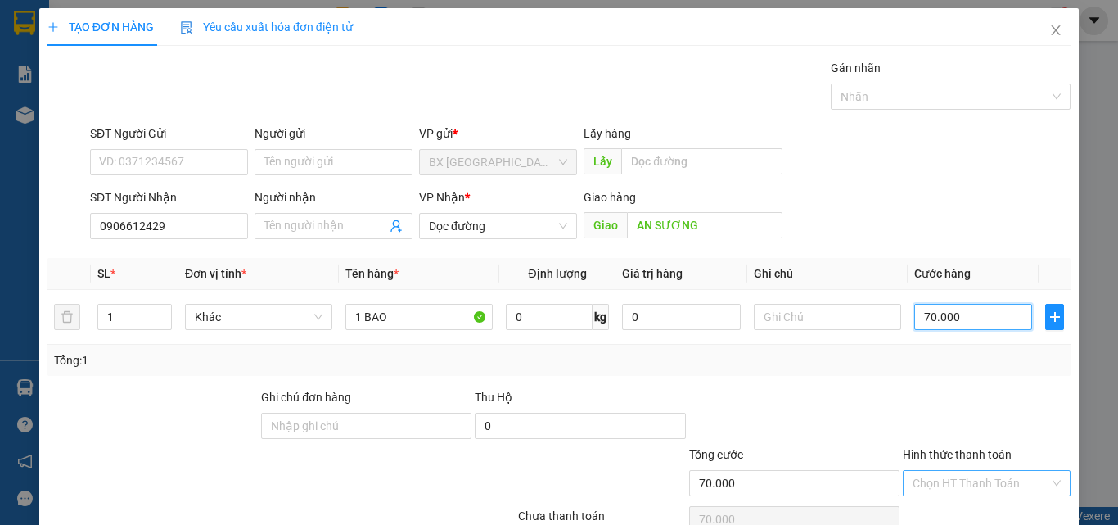
scroll to position [81, 0]
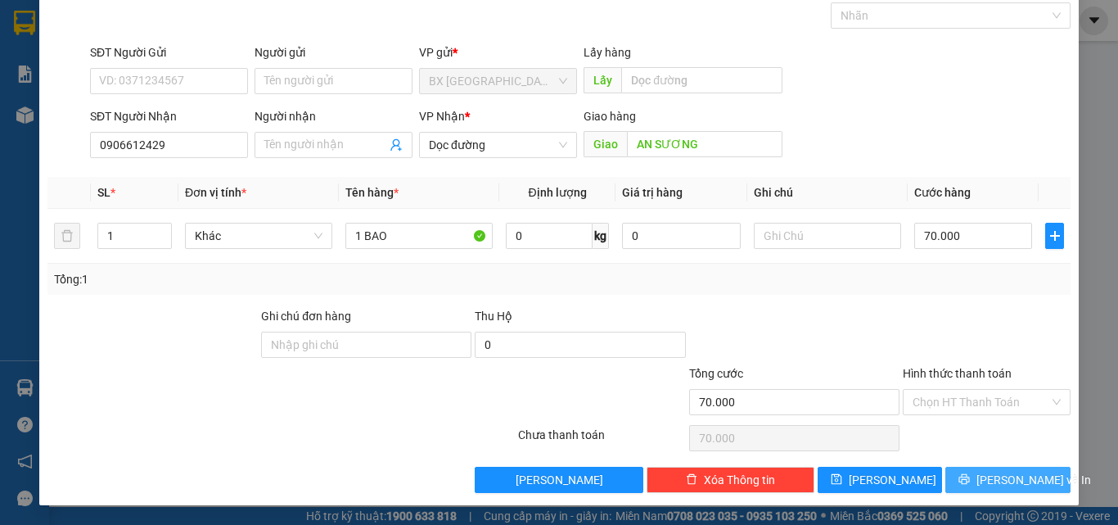
click at [964, 478] on button "[PERSON_NAME] và In" at bounding box center [1007, 480] width 125 height 26
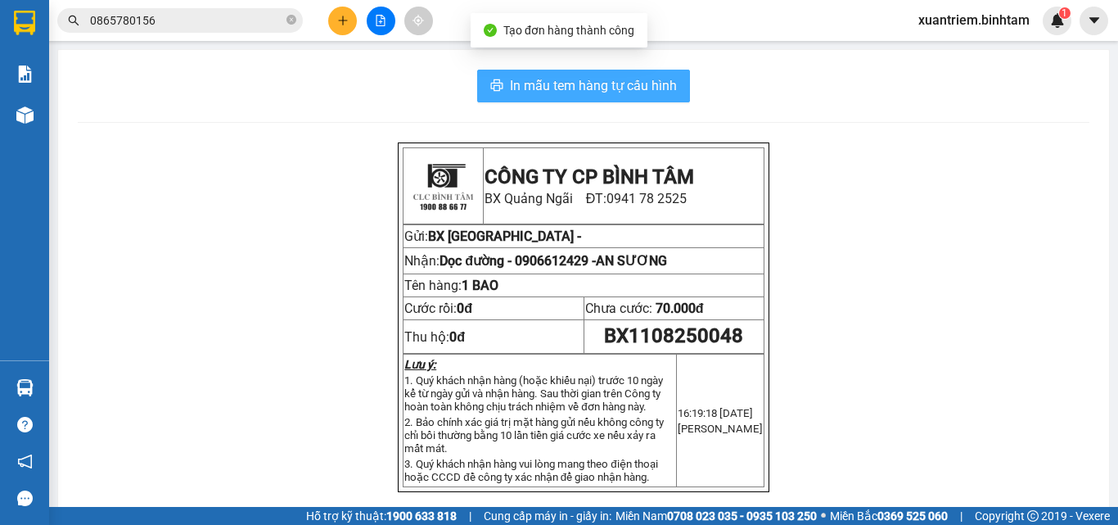
click at [634, 78] on span "In mẫu tem hàng tự cấu hình" at bounding box center [593, 85] width 167 height 20
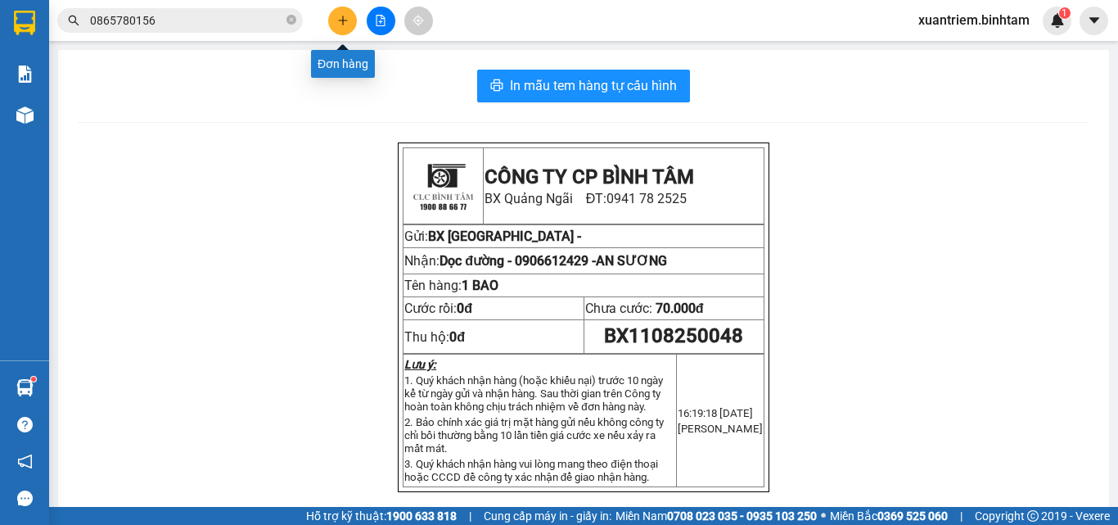
click at [347, 20] on icon "plus" at bounding box center [342, 20] width 11 height 11
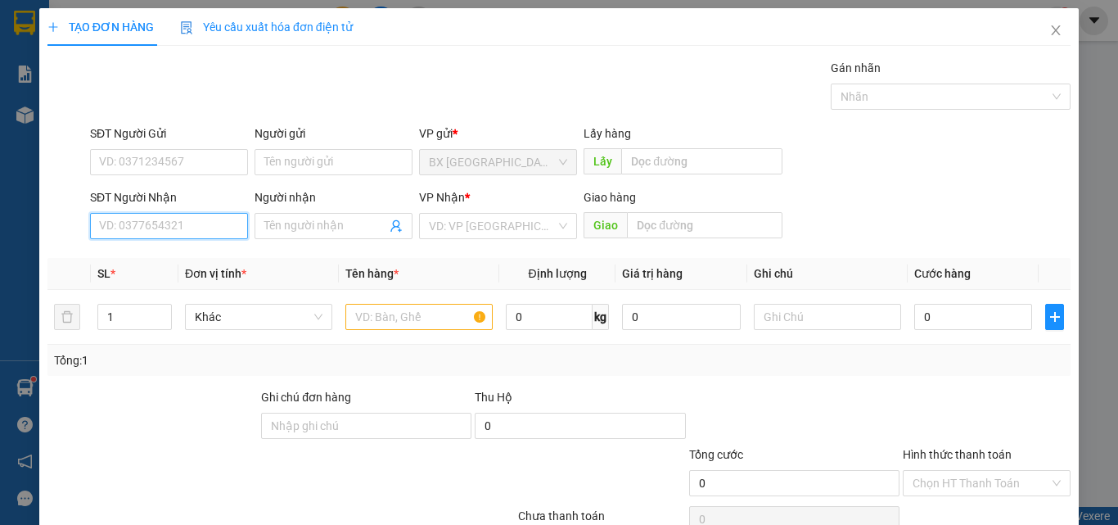
click at [228, 236] on input "SĐT Người Nhận" at bounding box center [169, 226] width 158 height 26
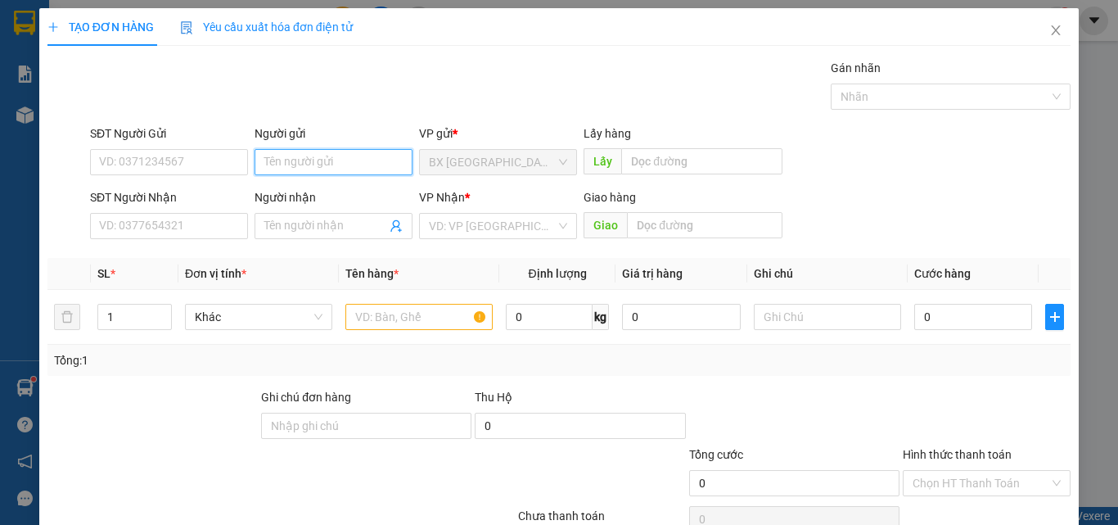
click at [310, 161] on input "Người gửi" at bounding box center [334, 162] width 158 height 26
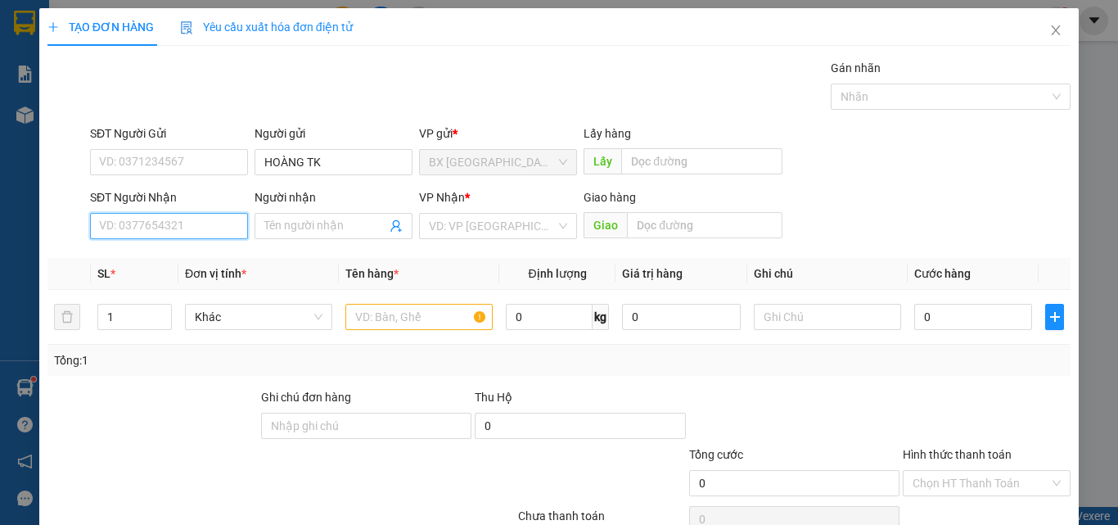
click at [195, 213] on input "SĐT Người Nhận" at bounding box center [169, 226] width 158 height 26
click at [203, 183] on div "0387818325" at bounding box center [167, 178] width 137 height 18
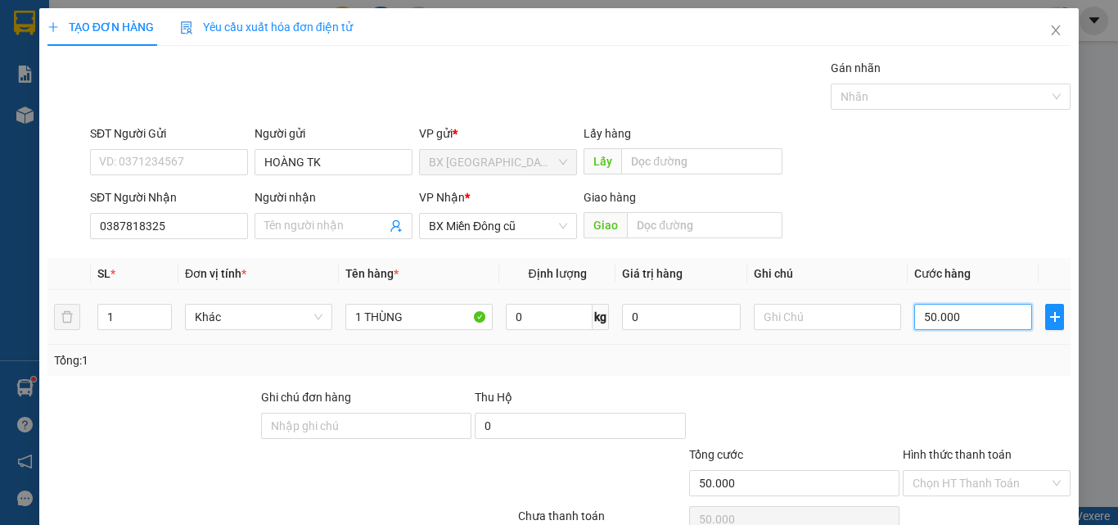
click at [942, 304] on input "50.000" at bounding box center [973, 317] width 118 height 26
click at [980, 470] on div "Chọn HT Thanh Toán" at bounding box center [987, 483] width 168 height 26
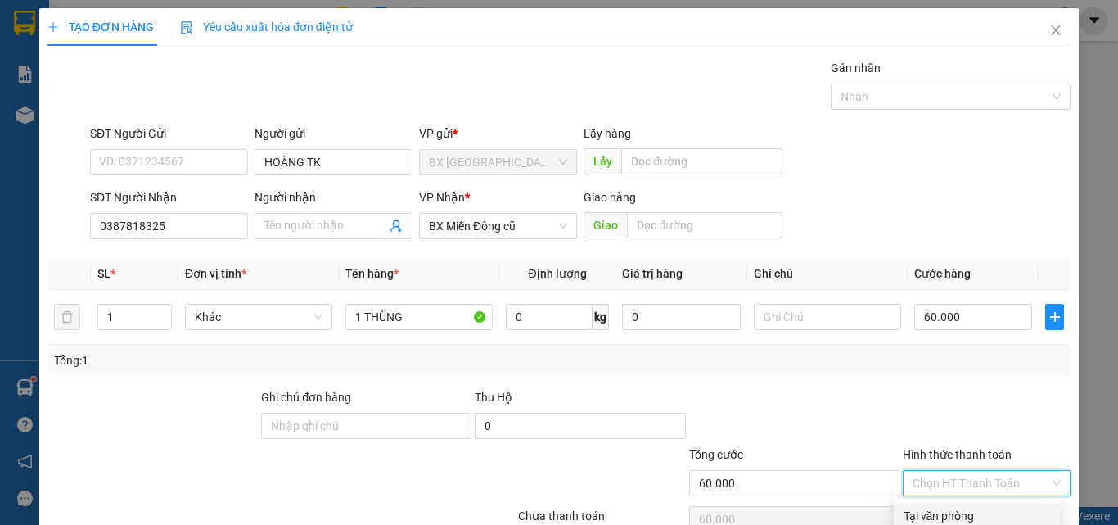
click at [936, 503] on div "Tại văn phòng" at bounding box center [977, 516] width 166 height 26
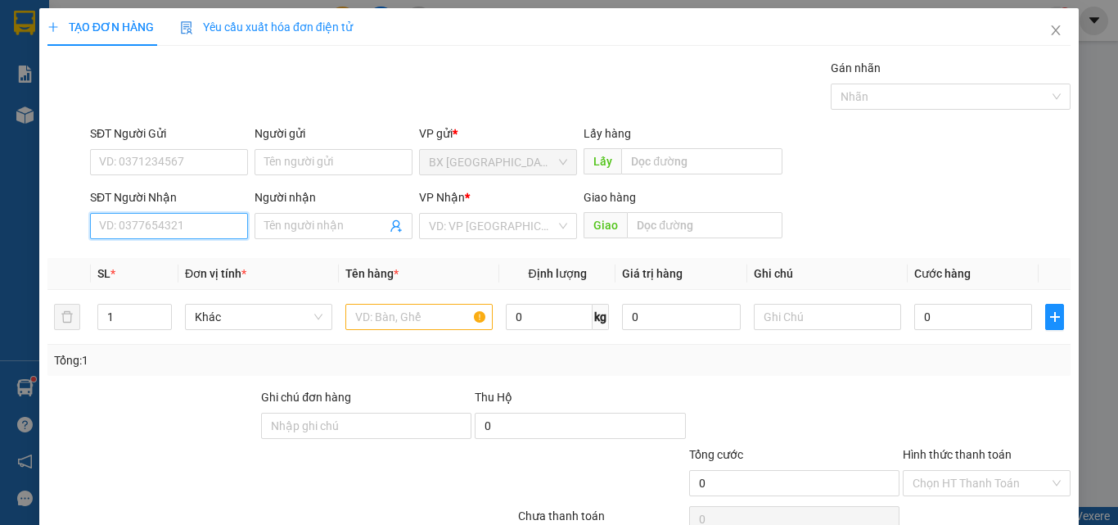
click at [212, 213] on input "SĐT Người Nhận" at bounding box center [169, 226] width 158 height 26
drag, startPoint x: 172, startPoint y: 183, endPoint x: 190, endPoint y: 158, distance: 31.1
click at [174, 180] on div "0903823961" at bounding box center [167, 178] width 137 height 18
click at [193, 213] on input "0903823961" at bounding box center [169, 226] width 158 height 26
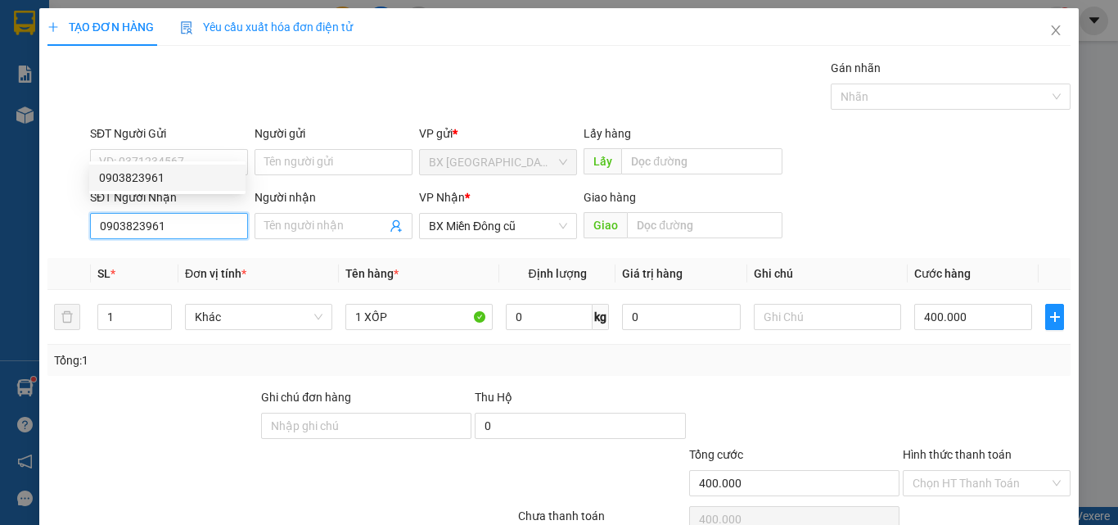
click at [168, 176] on div "0903823961" at bounding box center [167, 178] width 137 height 18
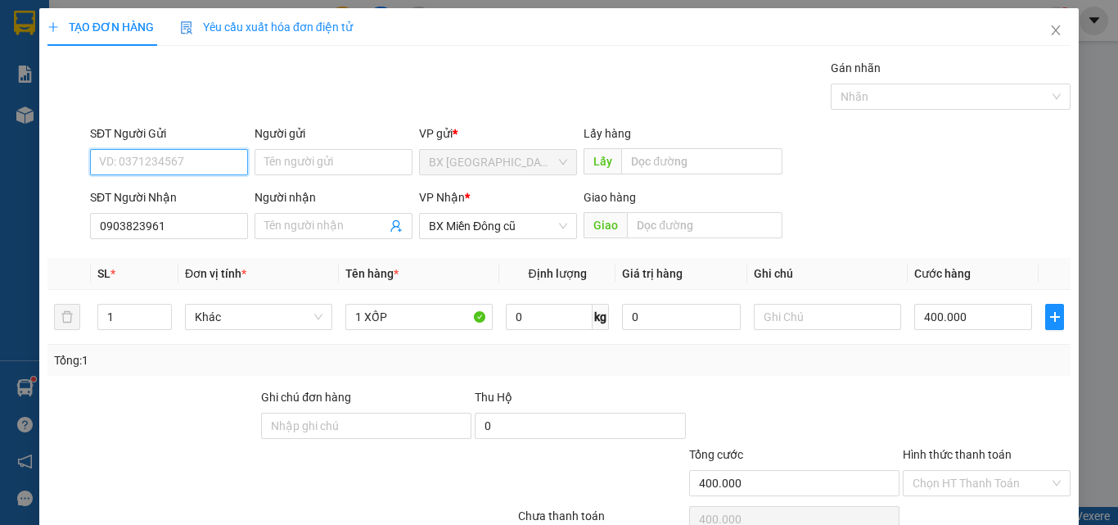
click at [195, 149] on input "SĐT Người Gửi" at bounding box center [169, 162] width 158 height 26
click at [190, 149] on input "SĐT Người Gửi" at bounding box center [169, 162] width 158 height 26
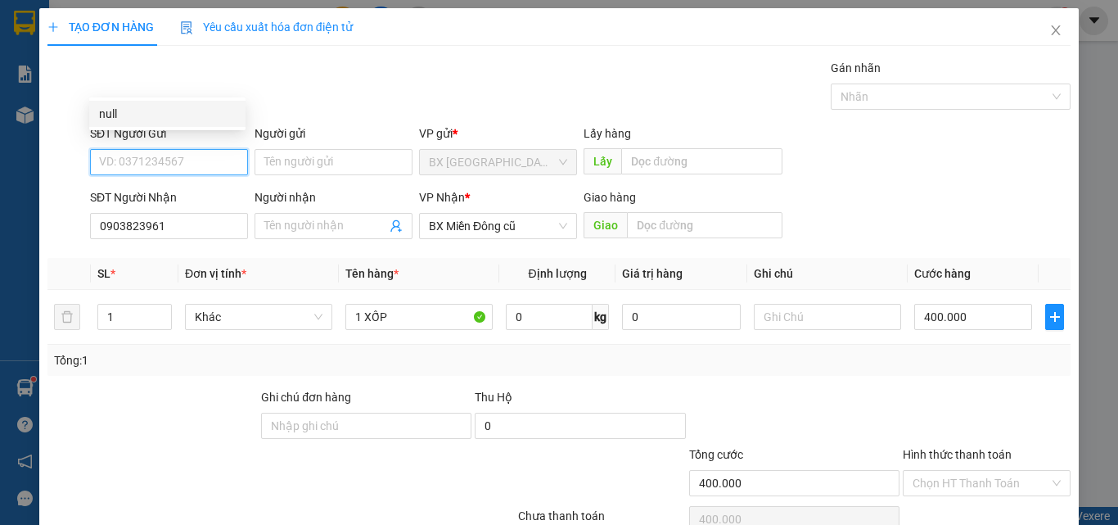
click at [190, 149] on input "SĐT Người Gửi" at bounding box center [169, 162] width 158 height 26
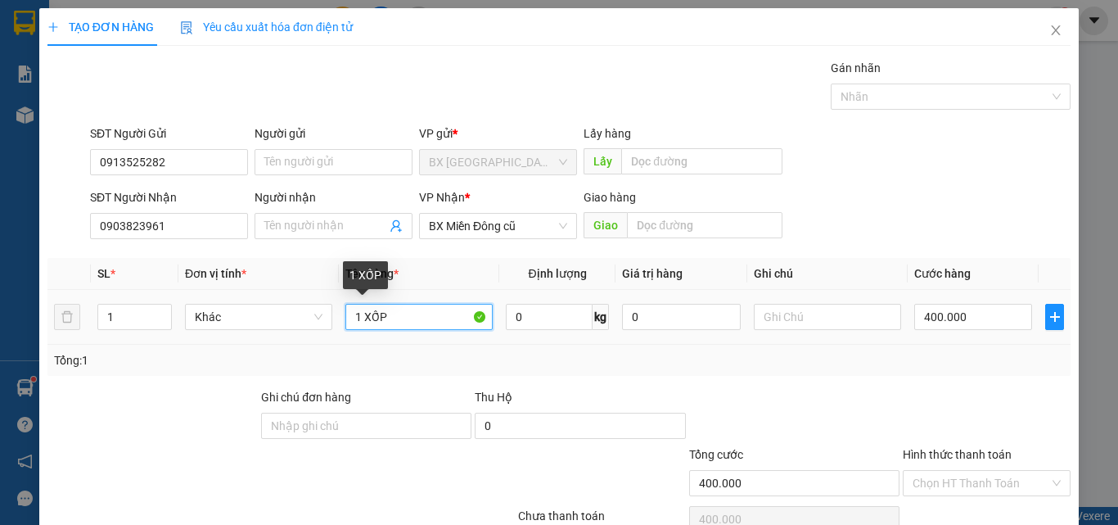
click at [432, 304] on input "1 XỐP" at bounding box center [418, 317] width 147 height 26
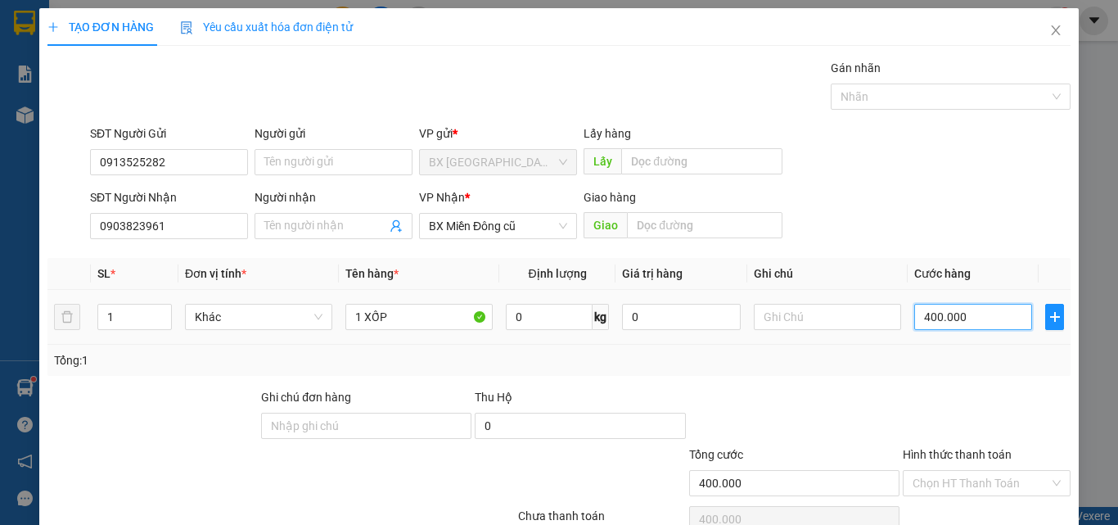
click at [986, 304] on input "400.000" at bounding box center [973, 317] width 118 height 26
click at [969, 304] on input "150.000" at bounding box center [973, 317] width 118 height 26
click at [406, 304] on input "1 XỐP" at bounding box center [418, 317] width 147 height 26
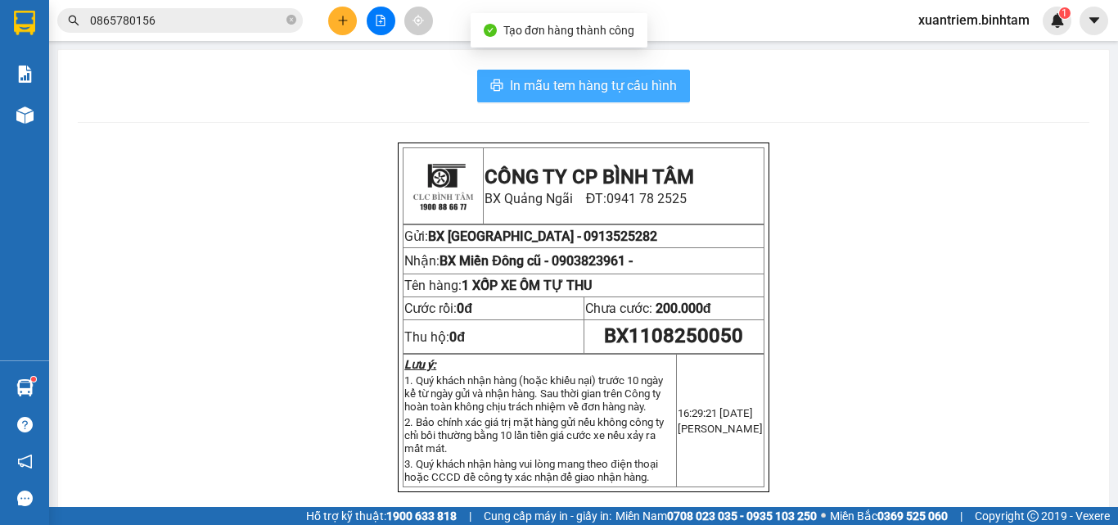
click at [627, 79] on span "In mẫu tem hàng tự cấu hình" at bounding box center [593, 85] width 167 height 20
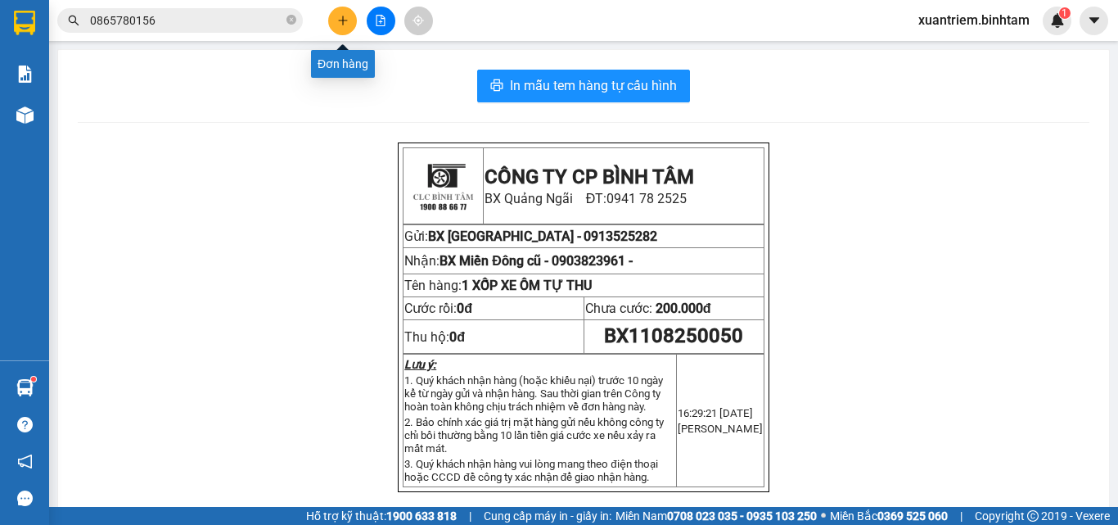
click at [336, 29] on button at bounding box center [342, 21] width 29 height 29
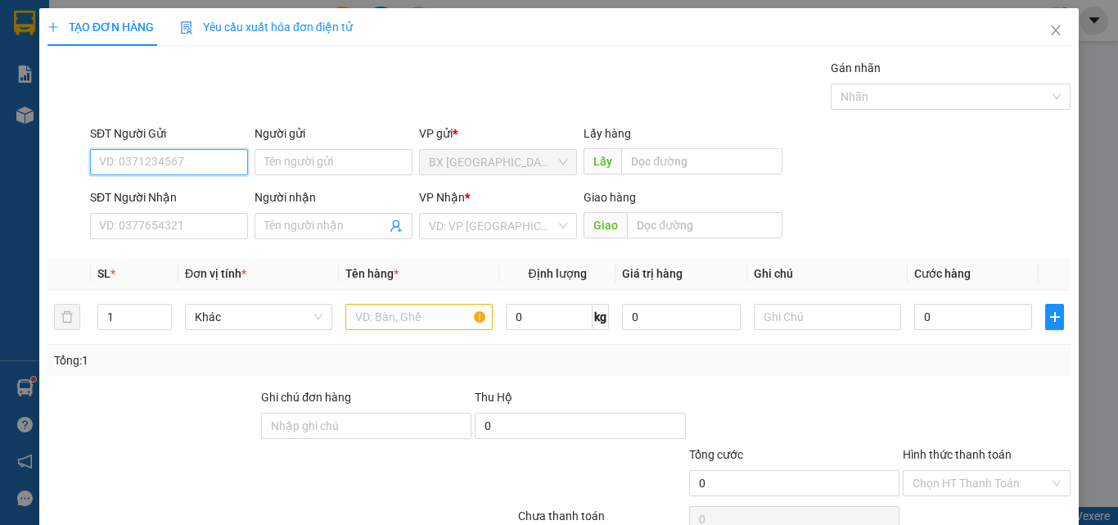
click at [186, 165] on input "SĐT Người Gửi" at bounding box center [169, 162] width 158 height 26
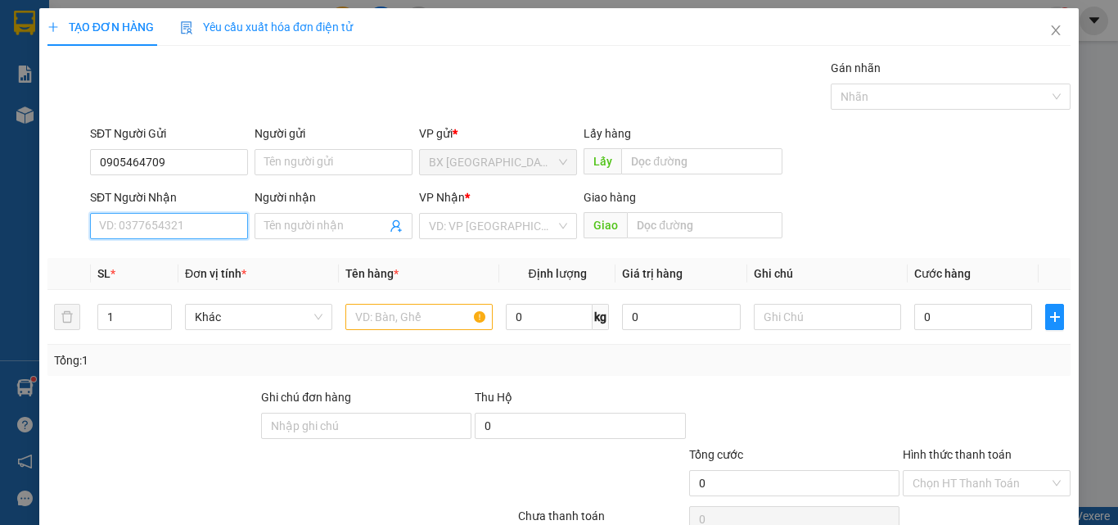
drag, startPoint x: 216, startPoint y: 236, endPoint x: 226, endPoint y: 233, distance: 10.1
click at [226, 233] on input "SĐT Người Nhận" at bounding box center [169, 226] width 158 height 26
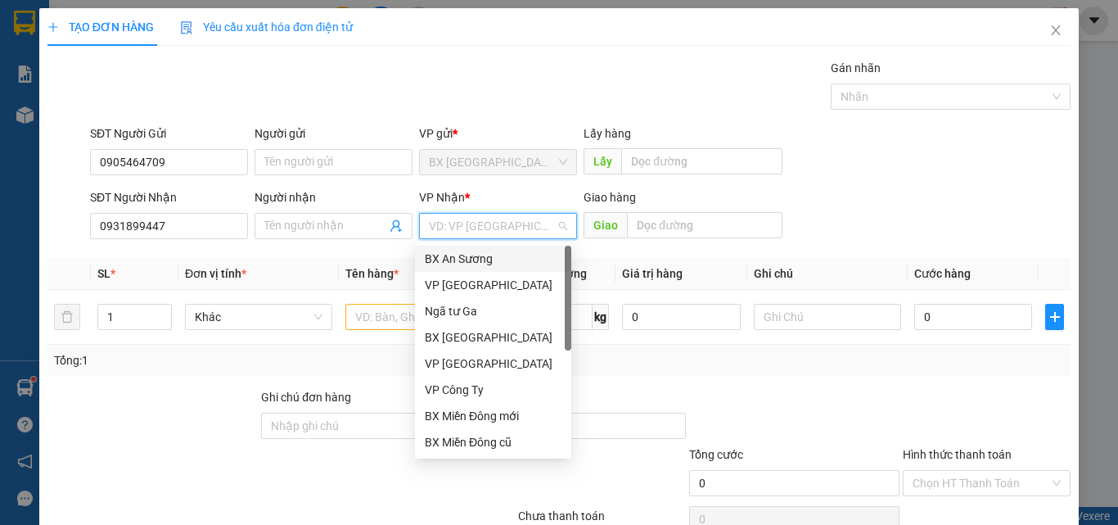
click at [496, 226] on input "search" at bounding box center [492, 226] width 127 height 25
click at [482, 444] on div "BX Miền Đông cũ" at bounding box center [493, 442] width 137 height 18
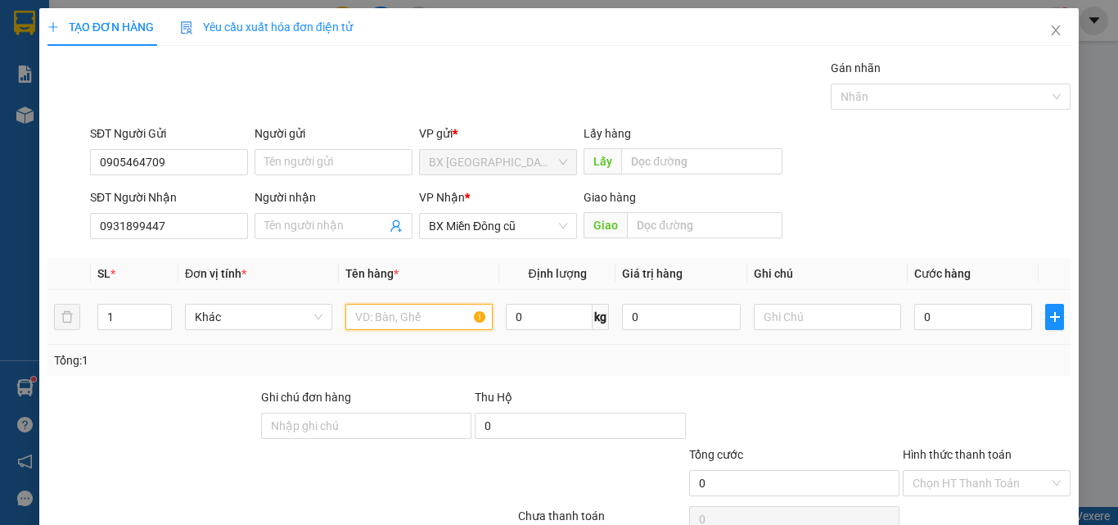
click at [414, 320] on input "text" at bounding box center [418, 317] width 147 height 26
click at [923, 313] on input "0" at bounding box center [973, 317] width 118 height 26
click at [914, 314] on input "0" at bounding box center [973, 317] width 118 height 26
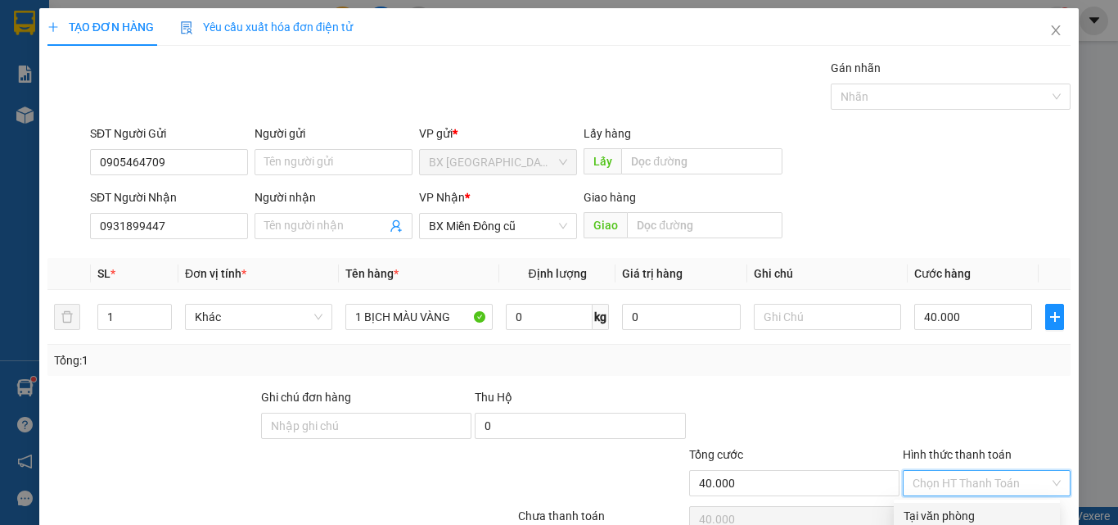
click at [992, 471] on input "Hình thức thanh toán" at bounding box center [981, 483] width 137 height 25
click at [972, 507] on div "Tại văn phòng" at bounding box center [977, 516] width 147 height 18
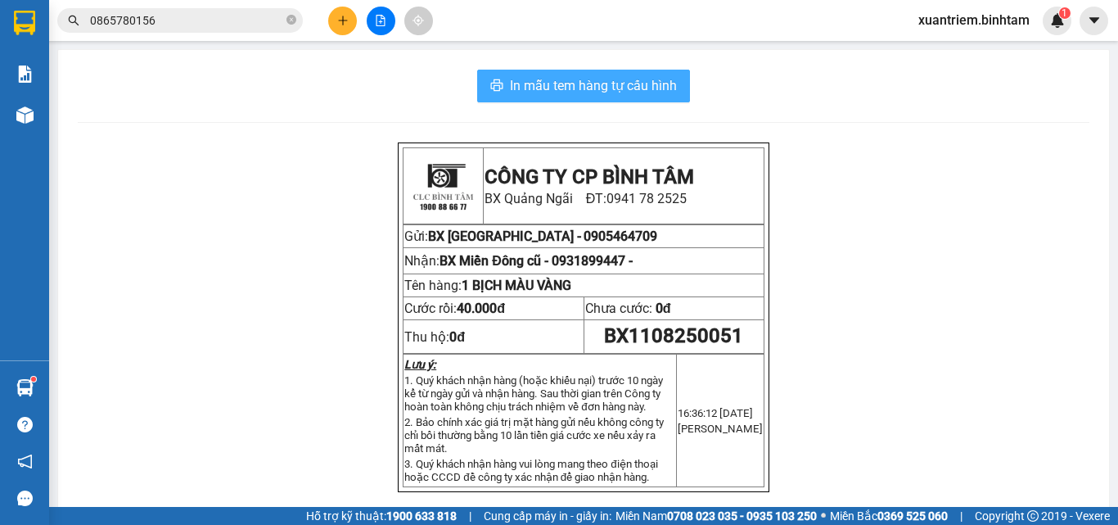
click at [616, 91] on span "In mẫu tem hàng tự cấu hình" at bounding box center [593, 85] width 167 height 20
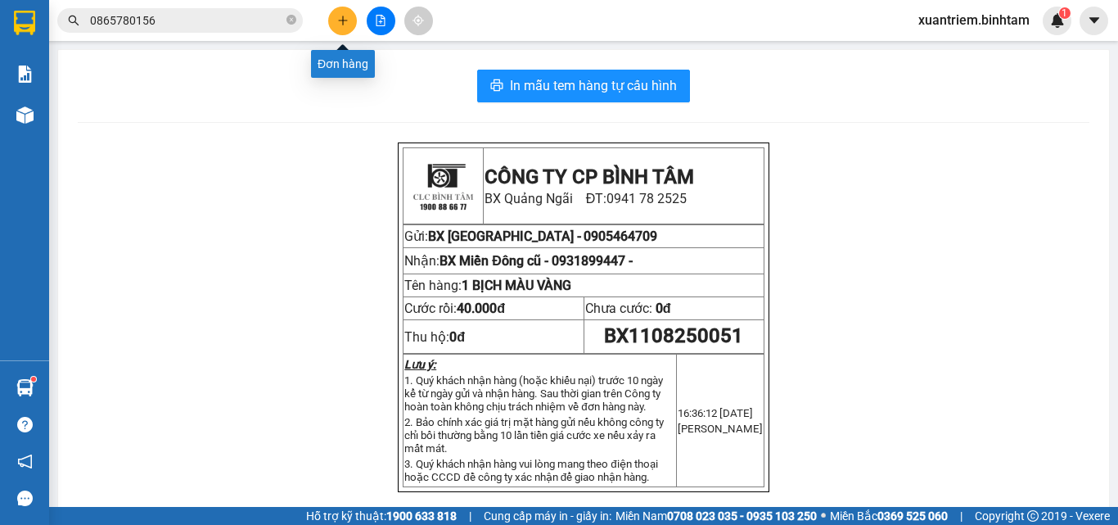
click at [354, 18] on button at bounding box center [342, 21] width 29 height 29
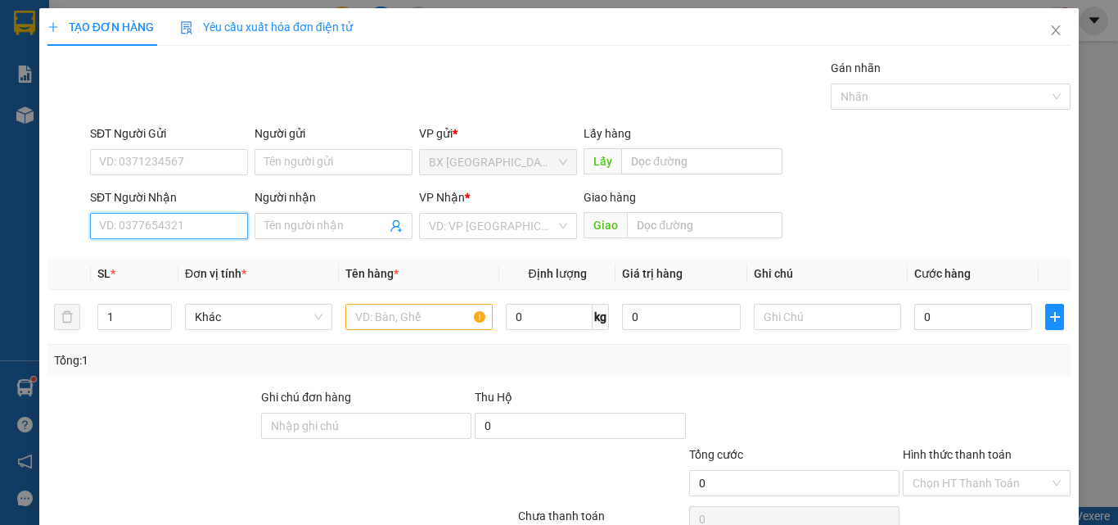
click at [228, 221] on input "SĐT Người Nhận" at bounding box center [169, 226] width 158 height 26
click at [169, 262] on div "0989407366" at bounding box center [167, 259] width 137 height 18
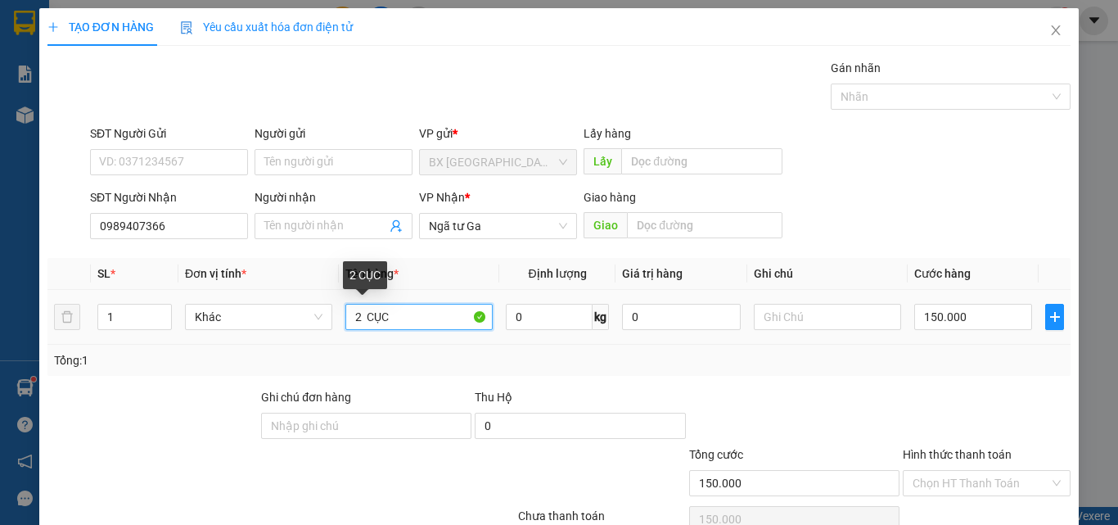
click at [358, 317] on input "2 CỤC" at bounding box center [418, 317] width 147 height 26
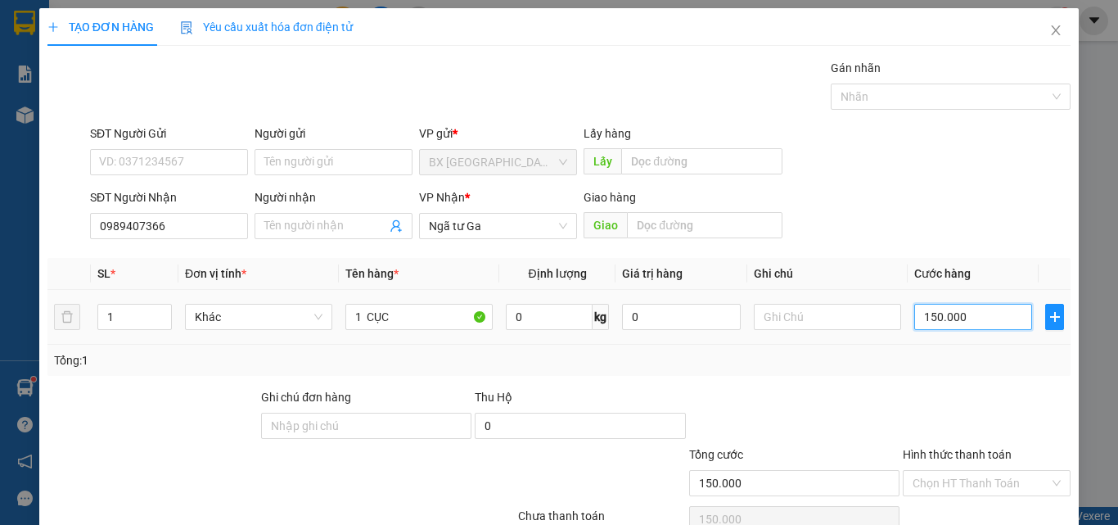
click at [945, 305] on input "150.000" at bounding box center [973, 317] width 118 height 26
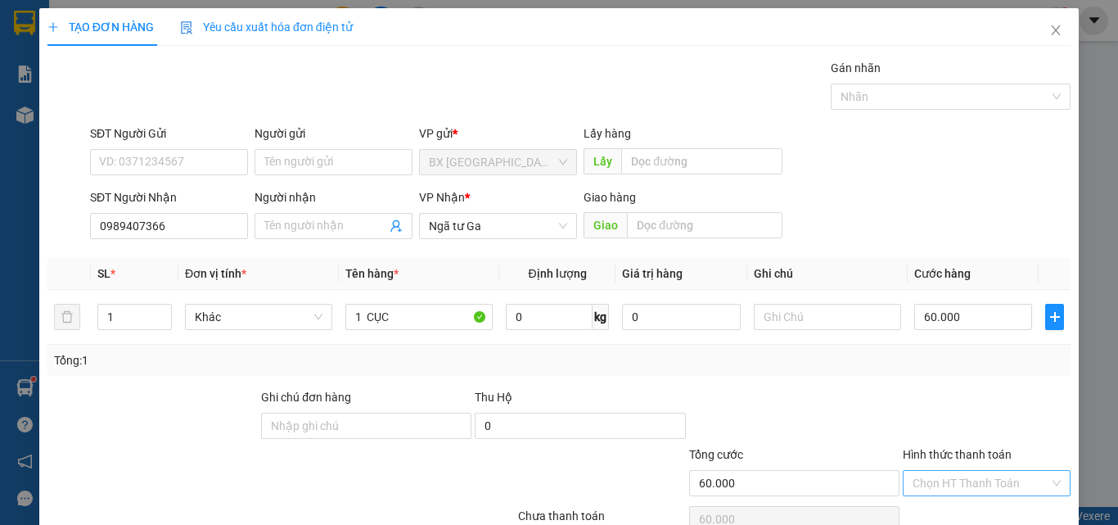
click at [980, 471] on input "Hình thức thanh toán" at bounding box center [981, 483] width 137 height 25
click at [959, 507] on div "Tại văn phòng" at bounding box center [977, 516] width 147 height 18
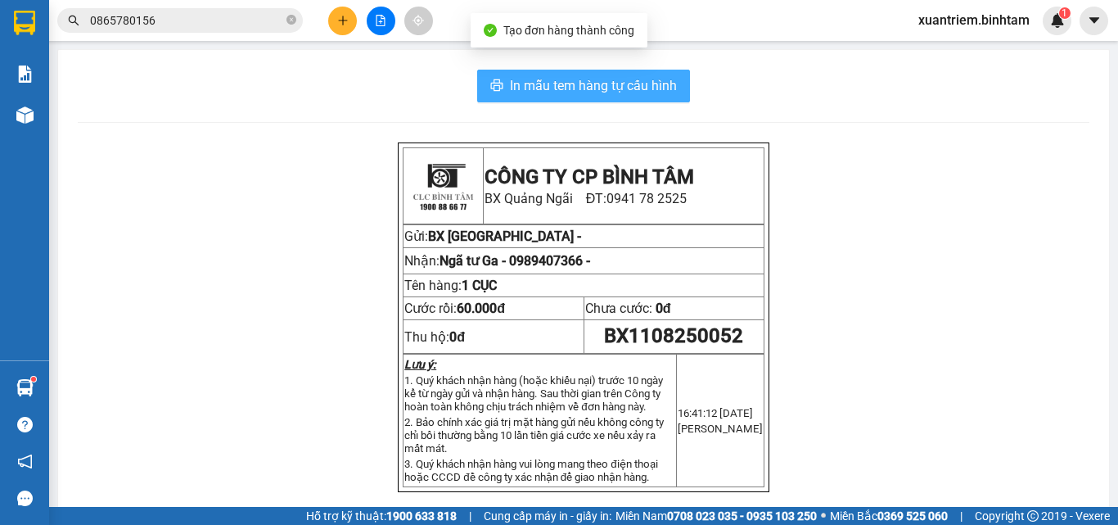
click at [569, 93] on span "In mẫu tem hàng tự cấu hình" at bounding box center [593, 85] width 167 height 20
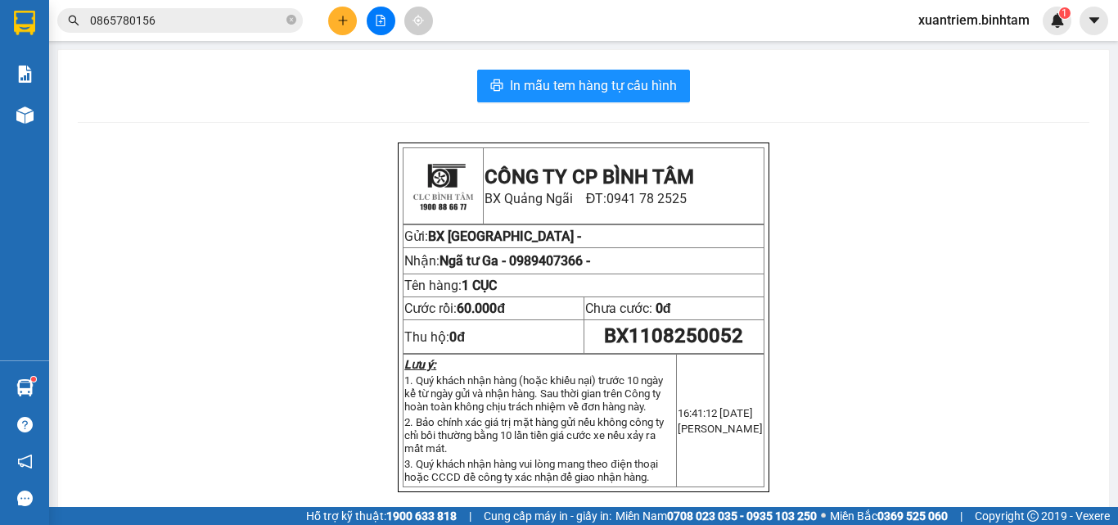
click at [340, 18] on icon "plus" at bounding box center [342, 20] width 11 height 11
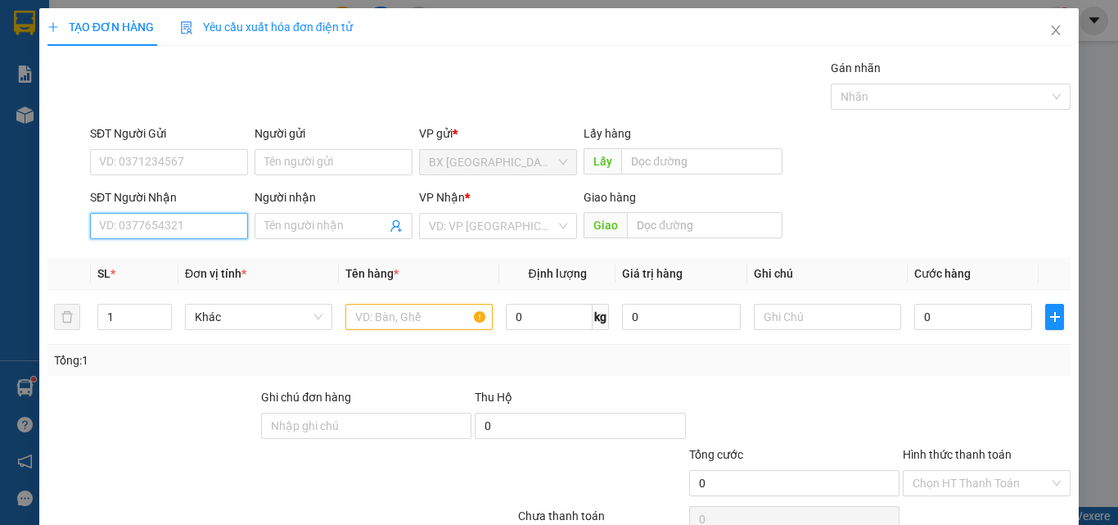
click at [192, 223] on input "SĐT Người Nhận" at bounding box center [169, 226] width 158 height 26
click at [214, 222] on input "0916347925" at bounding box center [169, 226] width 158 height 26
click at [196, 263] on div "0916347925" at bounding box center [167, 259] width 137 height 18
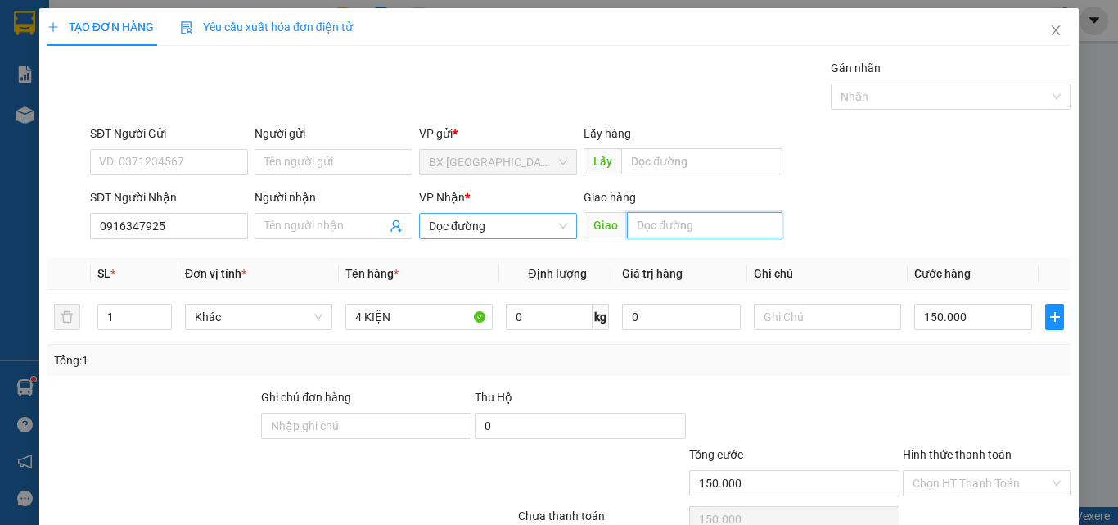
click at [543, 232] on span "Dọc đường" at bounding box center [498, 226] width 138 height 25
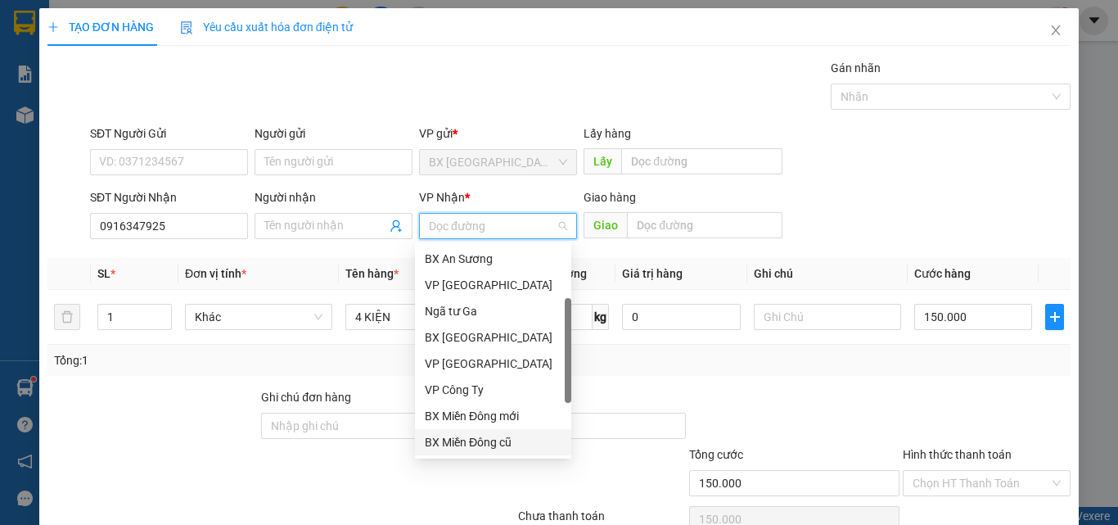
click at [487, 433] on div "BX Miền Đông cũ" at bounding box center [493, 442] width 137 height 18
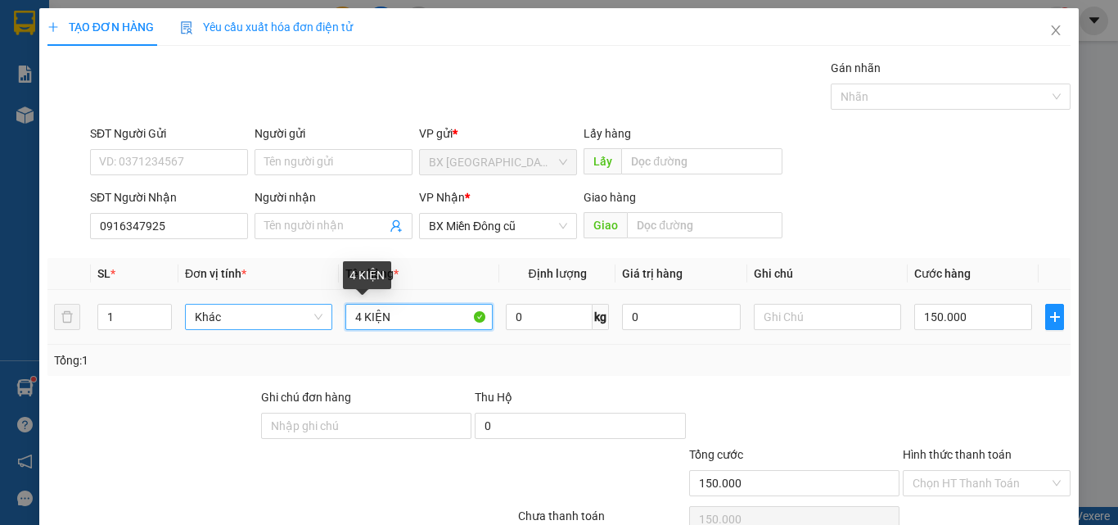
drag, startPoint x: 418, startPoint y: 323, endPoint x: 310, endPoint y: 314, distance: 108.4
click at [329, 323] on tr "1 Khác 4 KIỆN 0 kg 0 150.000" at bounding box center [558, 317] width 1023 height 55
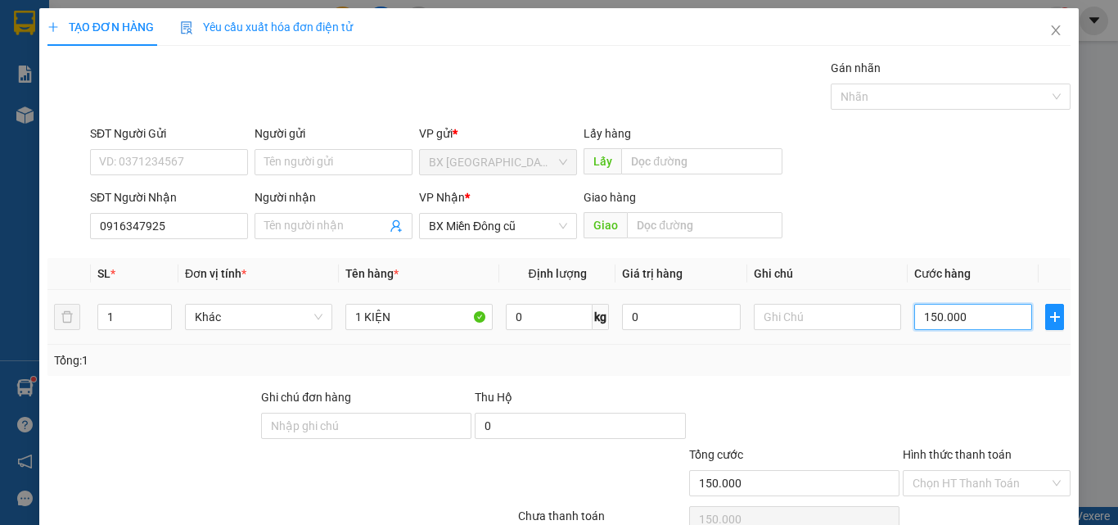
click at [982, 317] on input "150.000" at bounding box center [973, 317] width 118 height 26
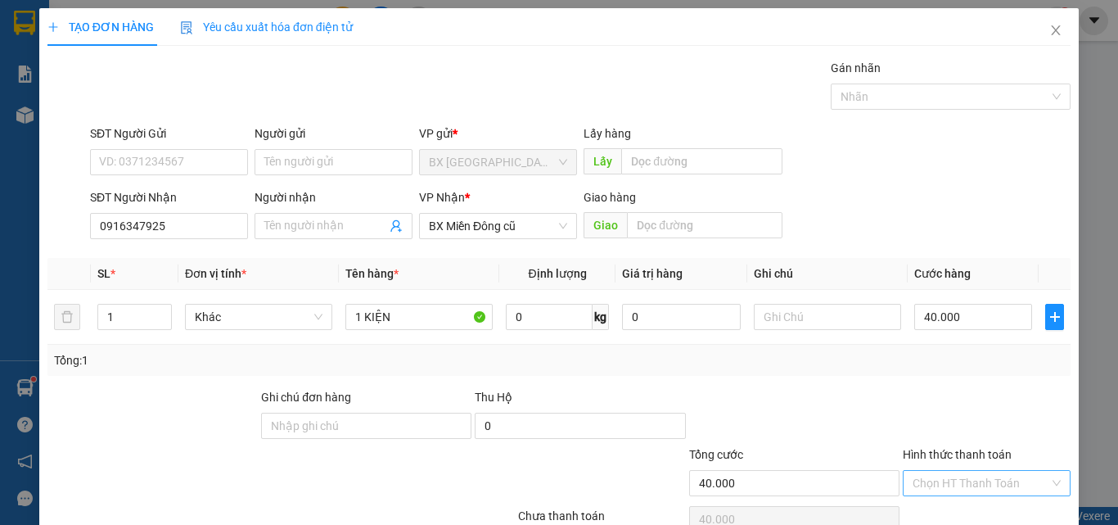
click at [964, 471] on input "Hình thức thanh toán" at bounding box center [981, 483] width 137 height 25
click at [966, 507] on div "Tại văn phòng" at bounding box center [977, 516] width 147 height 18
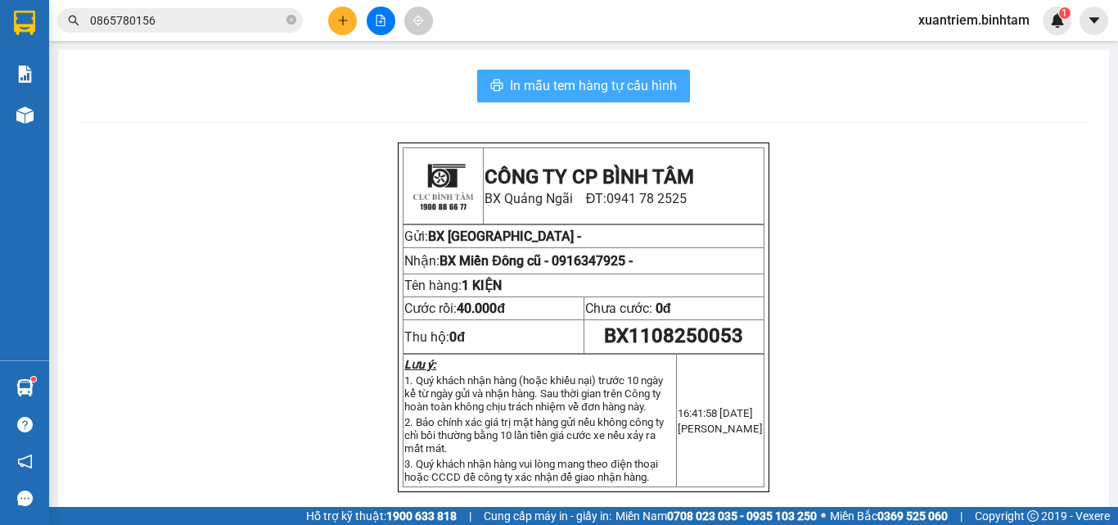
click at [634, 88] on span "In mẫu tem hàng tự cấu hình" at bounding box center [593, 85] width 167 height 20
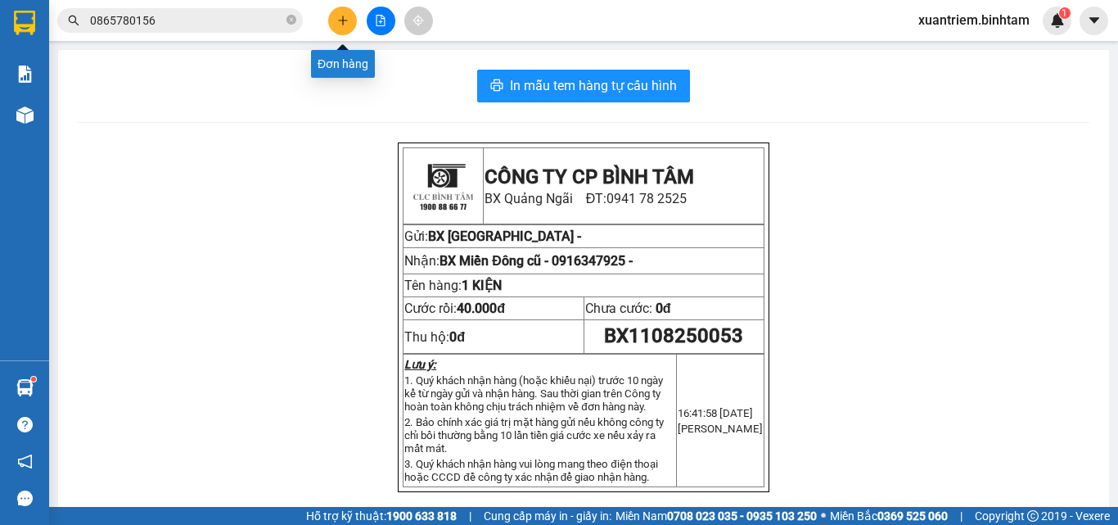
click at [340, 20] on icon "plus" at bounding box center [342, 20] width 9 height 1
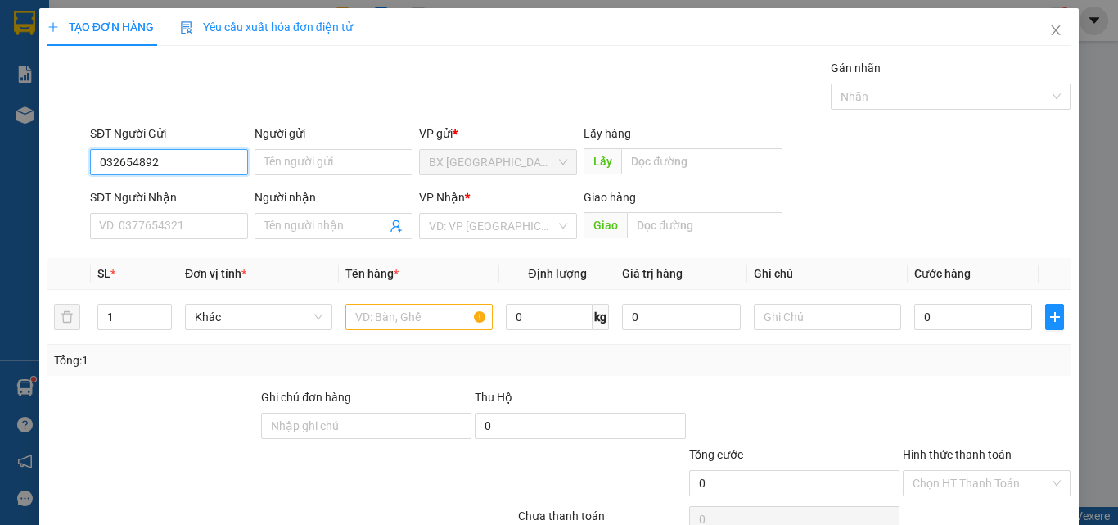
click at [197, 155] on input "032654892" at bounding box center [169, 162] width 158 height 26
click at [142, 165] on input "032654892" at bounding box center [169, 162] width 158 height 26
click at [205, 163] on input "0326545492" at bounding box center [169, 162] width 158 height 26
click at [196, 191] on div "0326545492" at bounding box center [167, 195] width 137 height 18
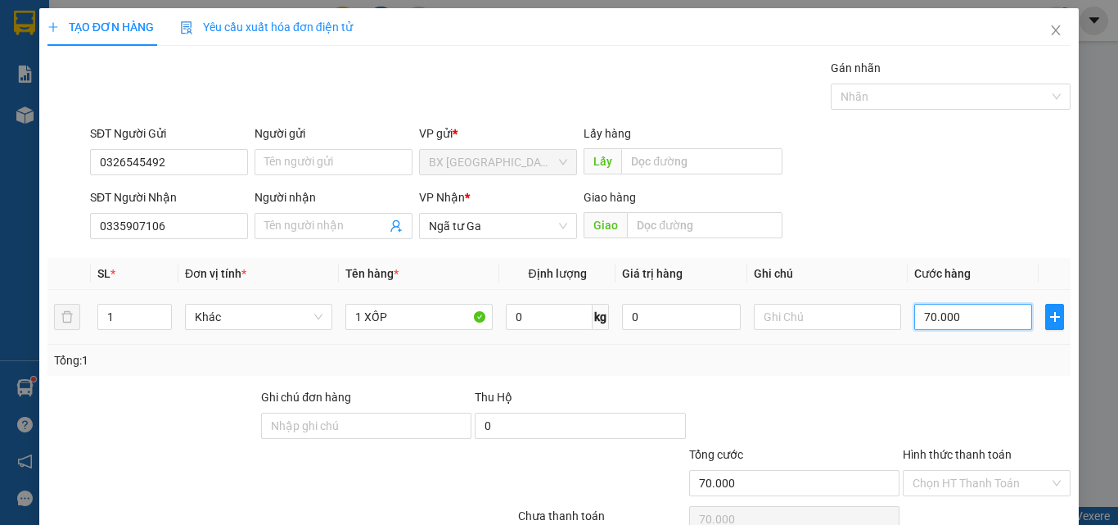
click at [990, 311] on input "70.000" at bounding box center [973, 317] width 118 height 26
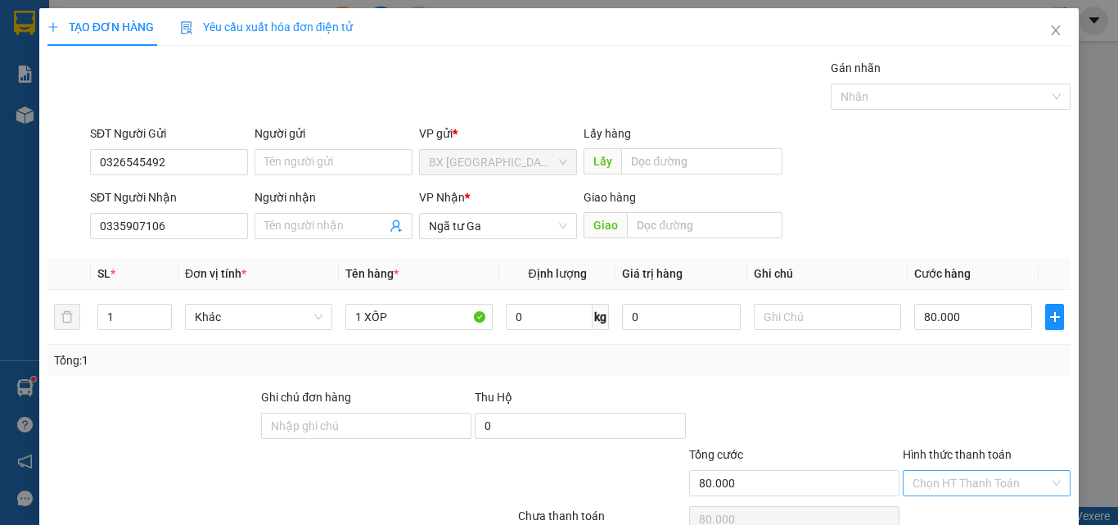
click at [986, 471] on input "Hình thức thanh toán" at bounding box center [981, 483] width 137 height 25
click at [980, 507] on div "Tại văn phòng" at bounding box center [977, 516] width 147 height 18
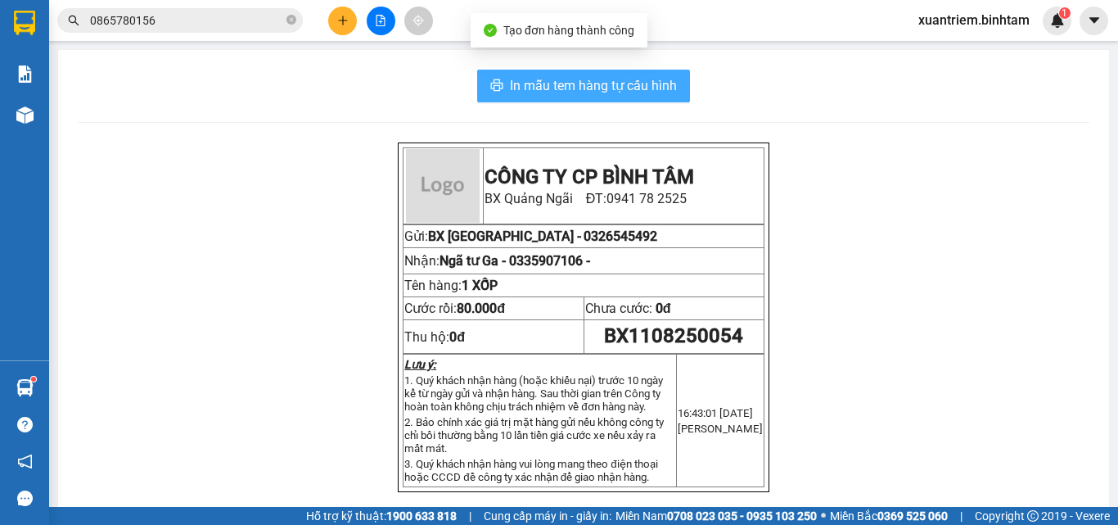
click at [571, 87] on span "In mẫu tem hàng tự cấu hình" at bounding box center [593, 85] width 167 height 20
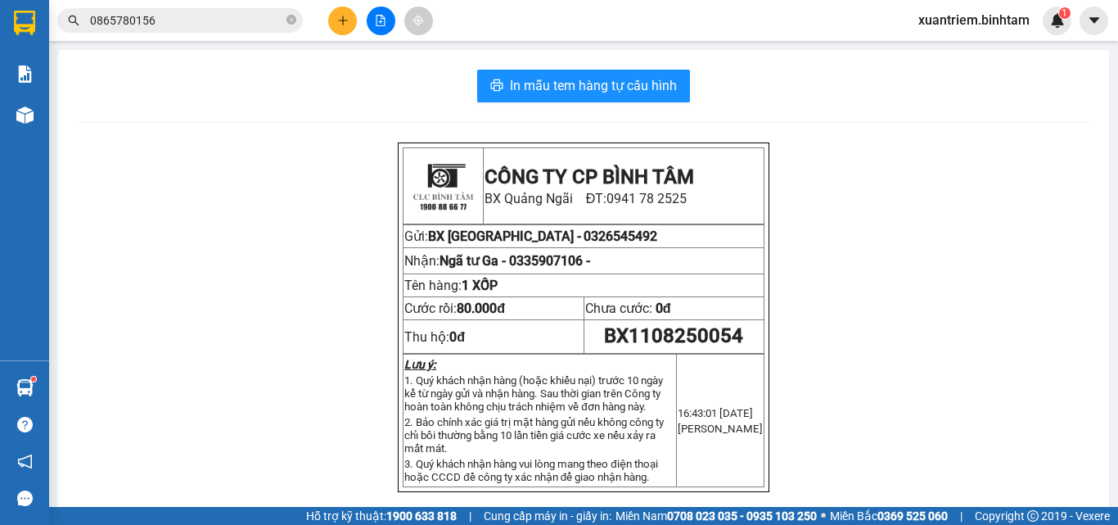
click at [345, 21] on icon "plus" at bounding box center [342, 20] width 11 height 11
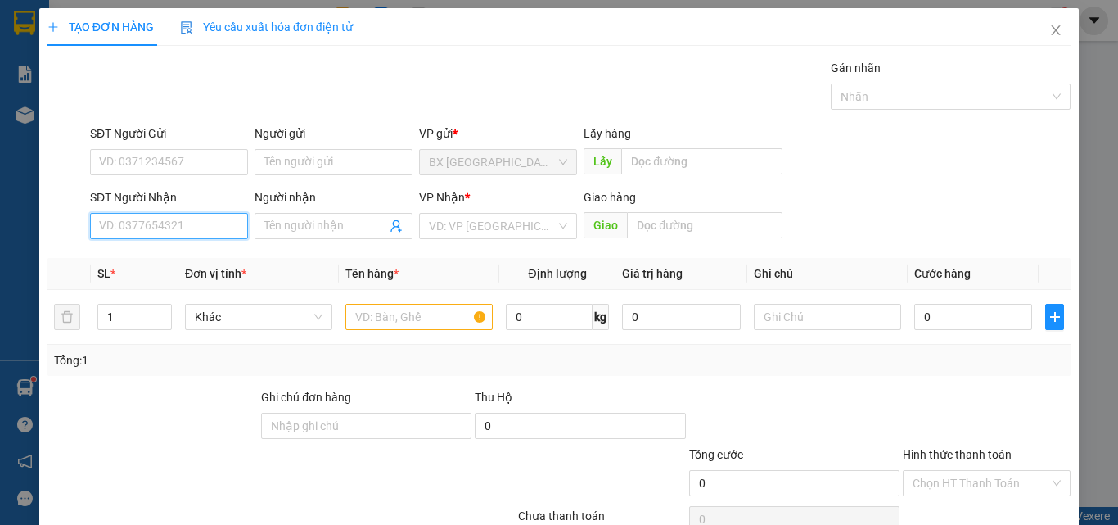
click at [167, 231] on input "SĐT Người Nhận" at bounding box center [169, 226] width 158 height 26
click at [210, 258] on div "0867241387" at bounding box center [167, 259] width 137 height 18
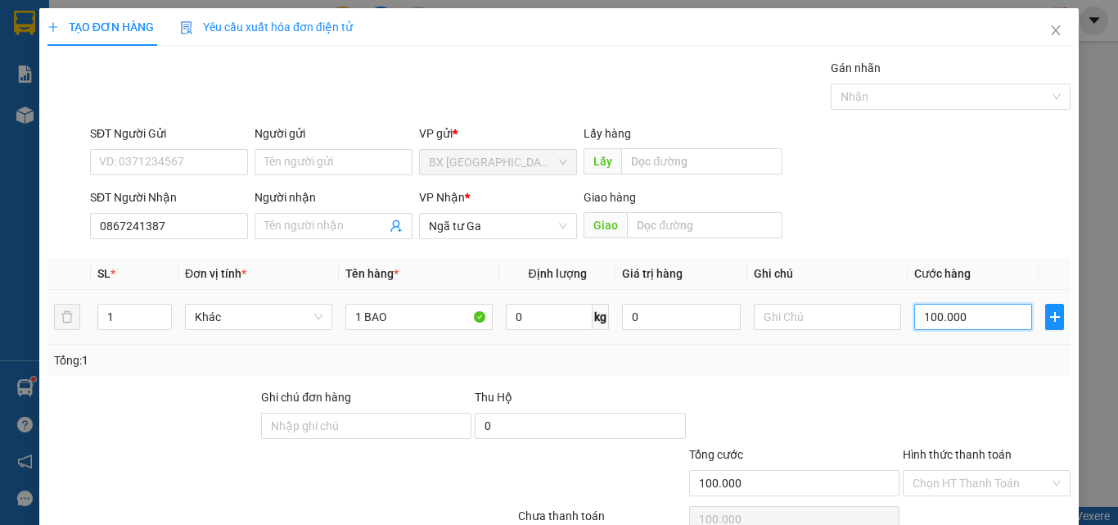
click at [1001, 322] on input "100.000" at bounding box center [973, 317] width 118 height 26
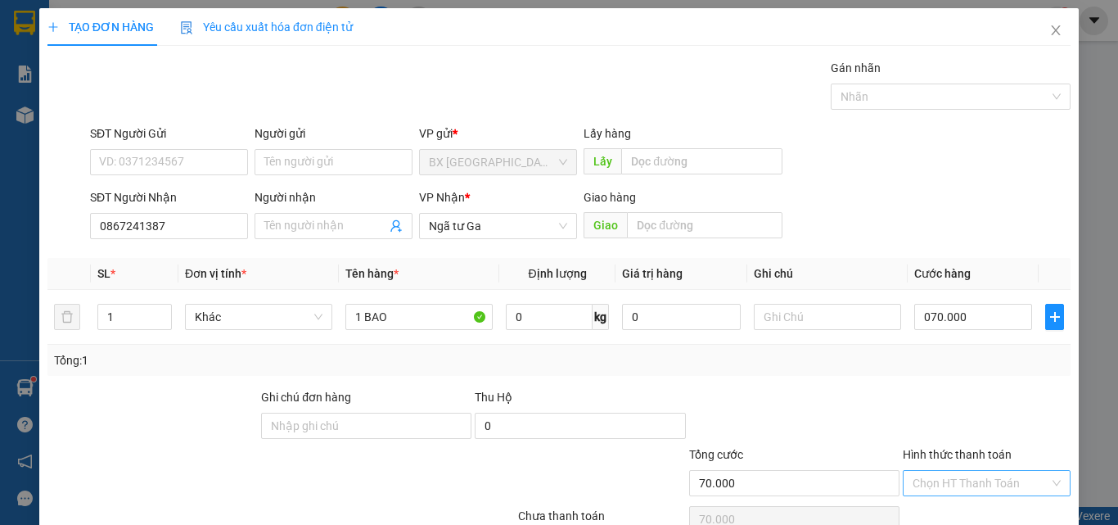
click at [1011, 471] on input "Hình thức thanh toán" at bounding box center [981, 483] width 137 height 25
click at [980, 507] on div "Tại văn phòng" at bounding box center [977, 516] width 147 height 18
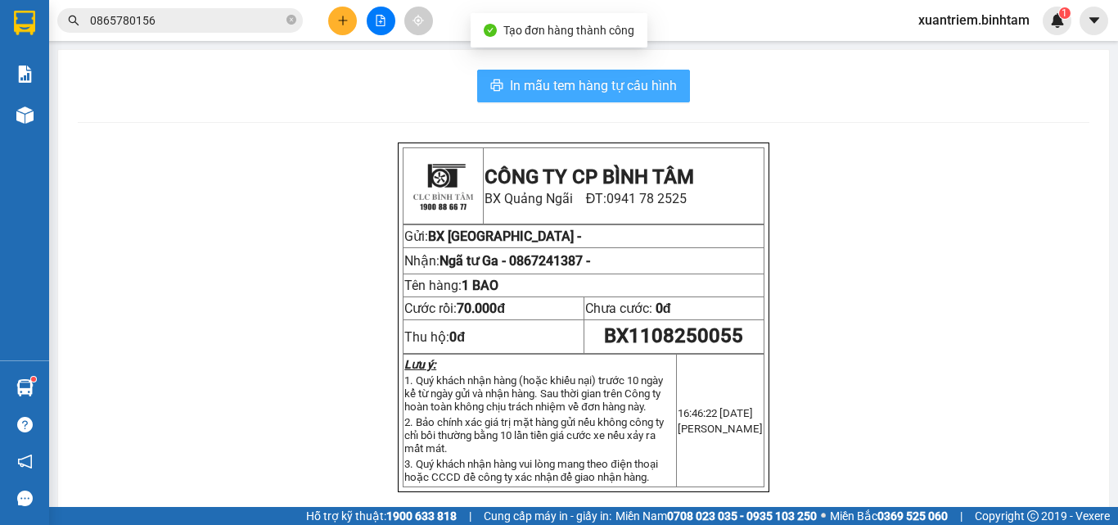
click at [577, 93] on span "In mẫu tem hàng tự cấu hình" at bounding box center [593, 85] width 167 height 20
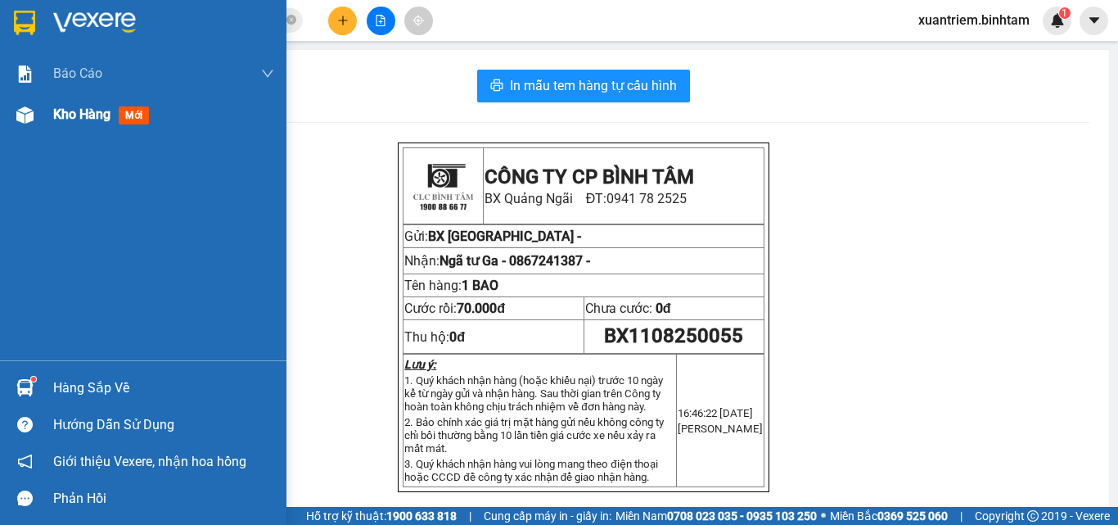
click at [84, 124] on div "Kho hàng mới" at bounding box center [104, 114] width 102 height 20
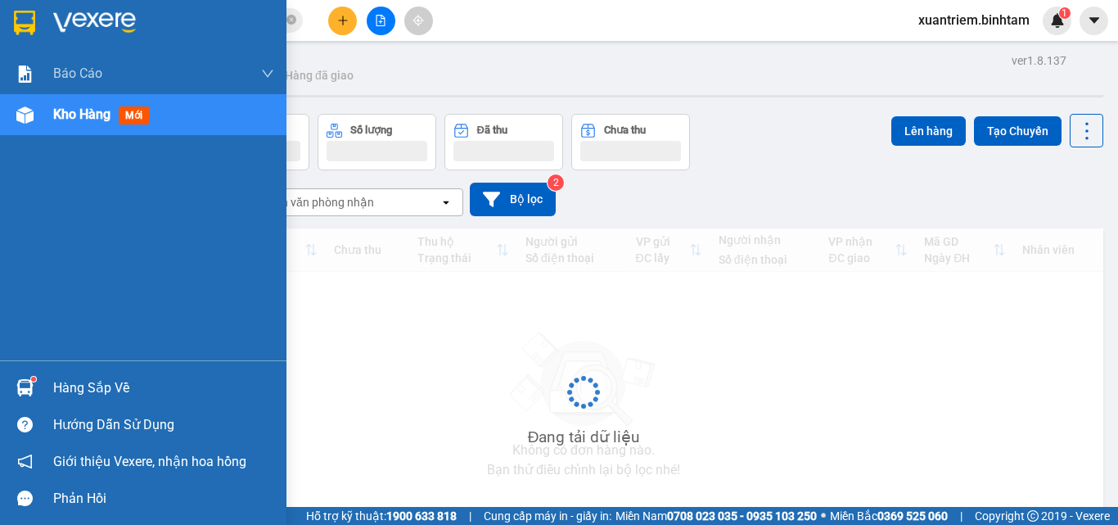
click at [84, 107] on span "Kho hàng" at bounding box center [81, 114] width 57 height 16
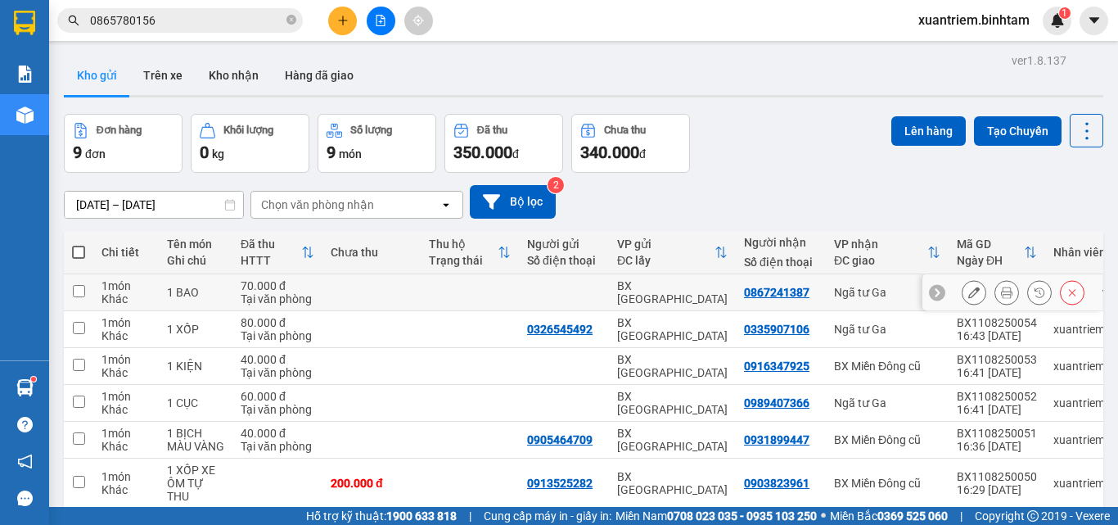
click at [332, 296] on td at bounding box center [372, 292] width 98 height 37
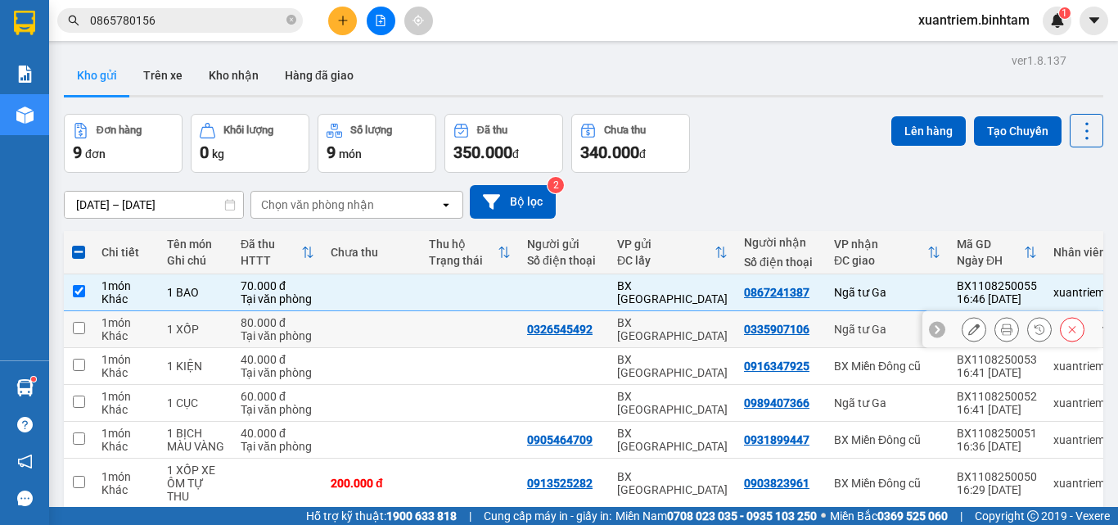
click at [346, 327] on td at bounding box center [372, 329] width 98 height 37
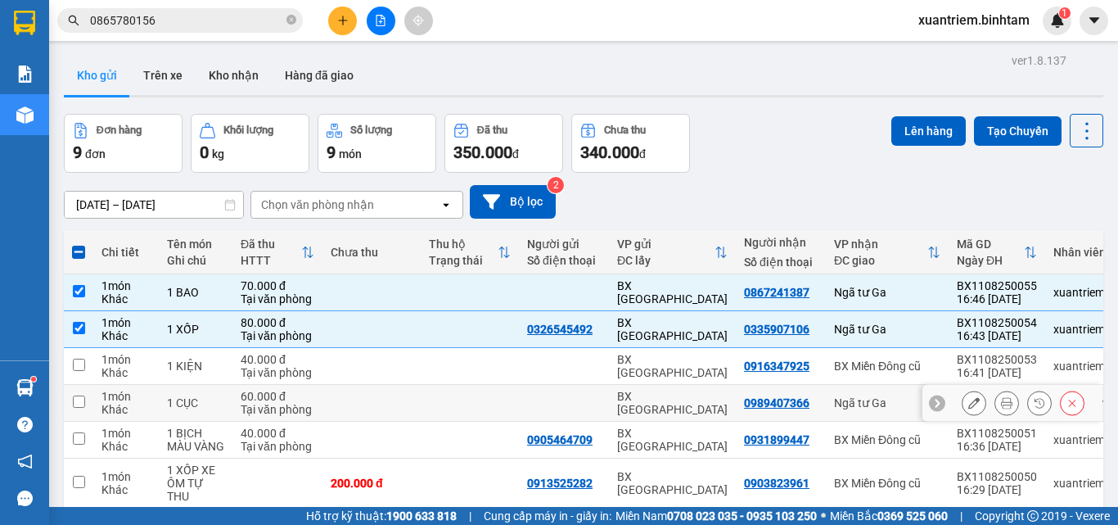
click at [341, 387] on td at bounding box center [372, 403] width 98 height 37
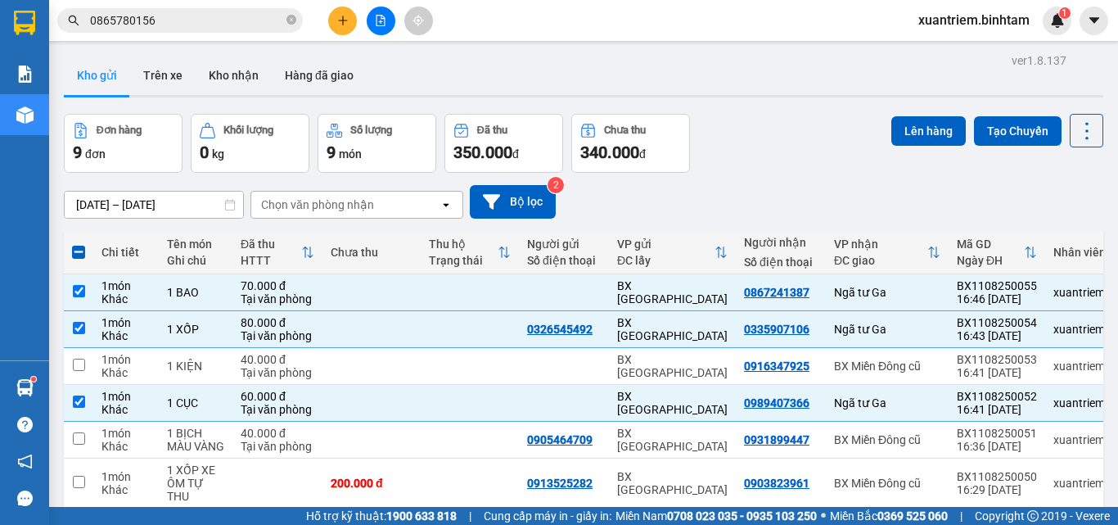
click at [919, 124] on button "Lên hàng" at bounding box center [928, 130] width 74 height 29
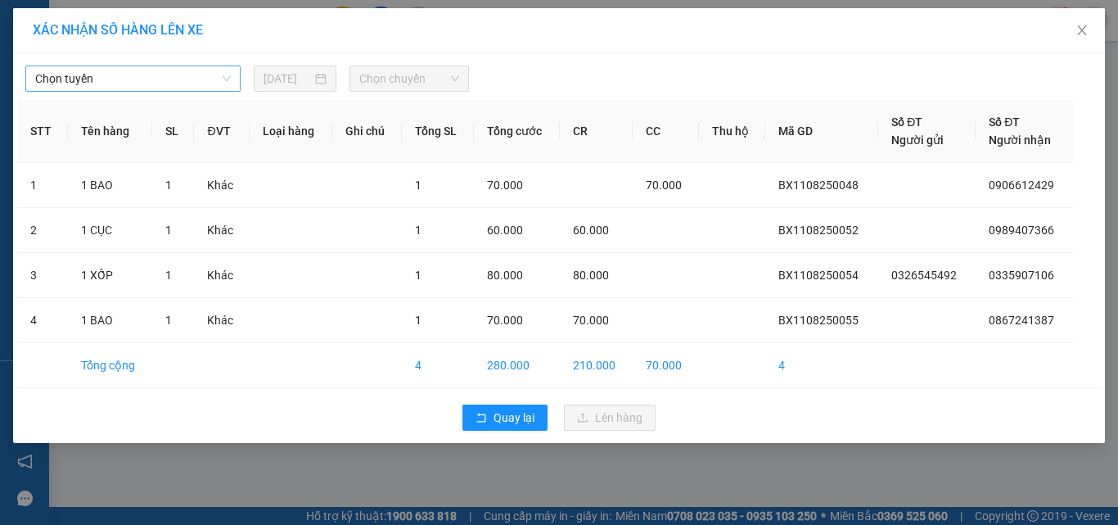
click at [197, 82] on span "Chọn tuyến" at bounding box center [133, 78] width 196 height 25
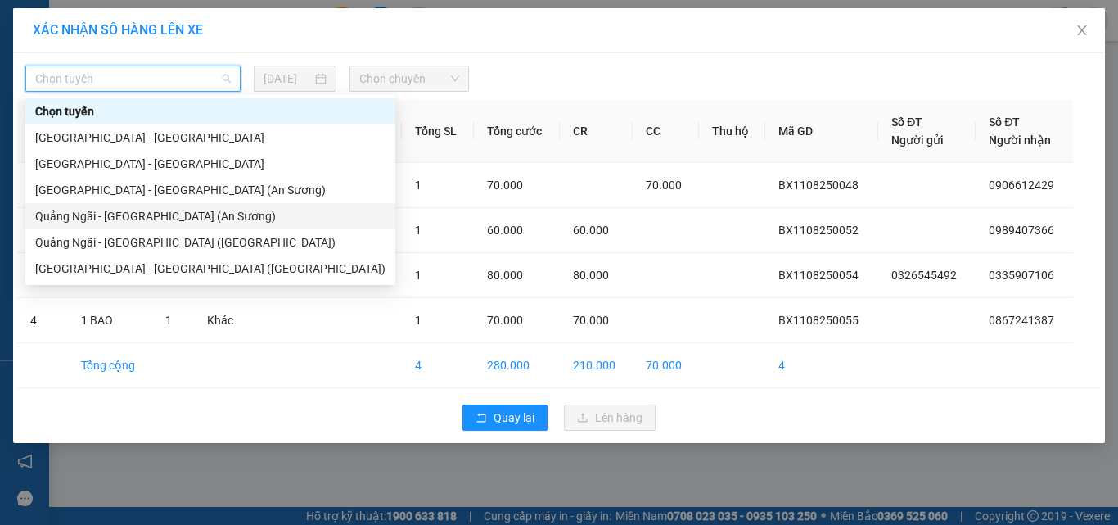
click at [196, 214] on div "Quảng Ngãi - [GEOGRAPHIC_DATA] (An Sương)" at bounding box center [210, 216] width 350 height 18
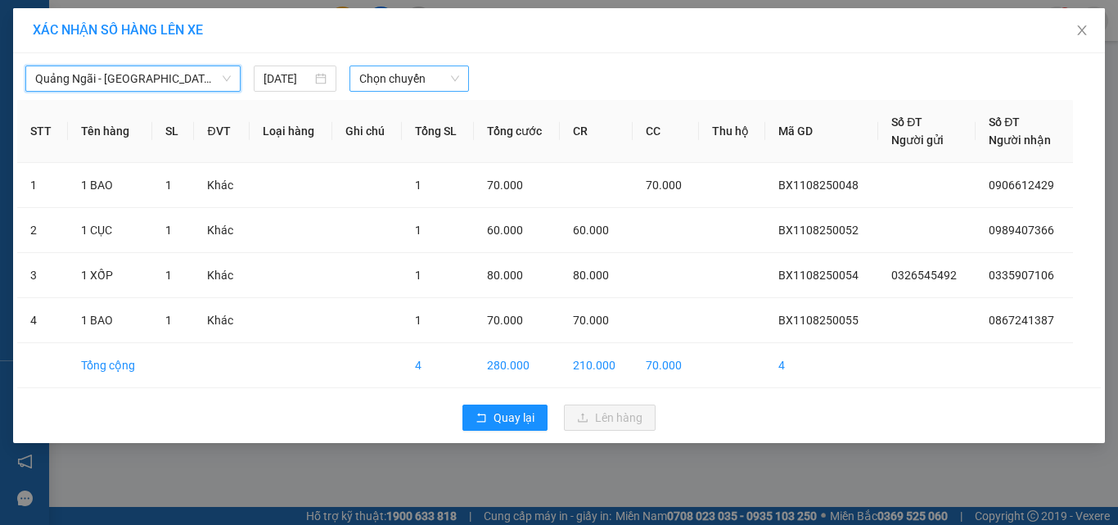
click at [414, 83] on span "Chọn chuyến" at bounding box center [409, 78] width 101 height 25
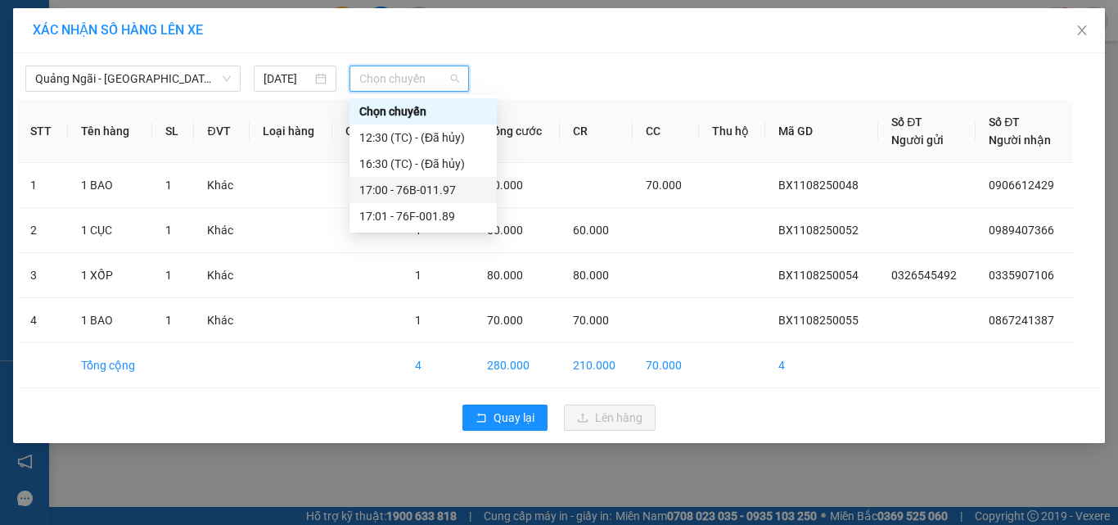
click at [440, 189] on div "17:00 - 76B-011.97" at bounding box center [423, 190] width 128 height 18
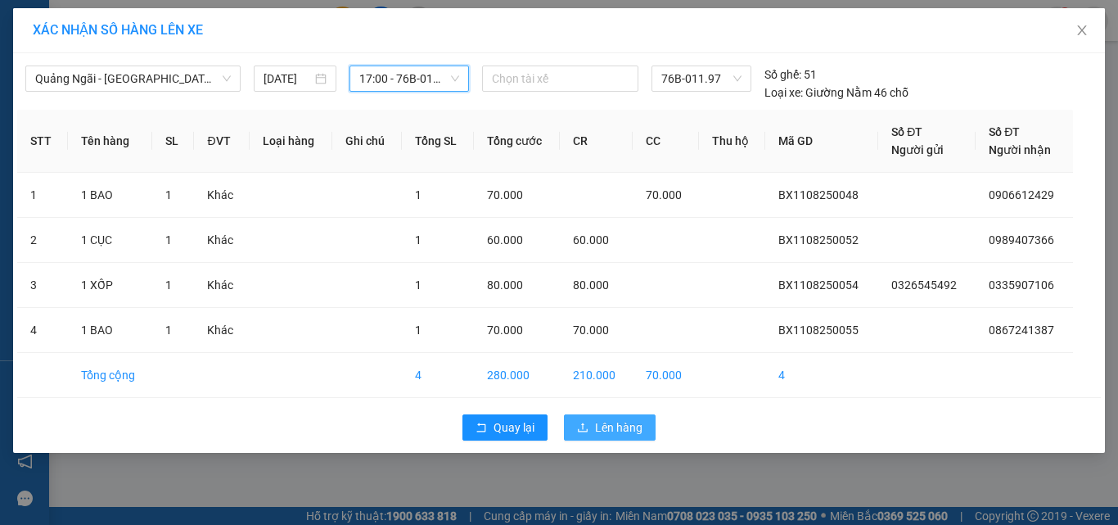
click at [638, 422] on span "Lên hàng" at bounding box center [618, 427] width 47 height 18
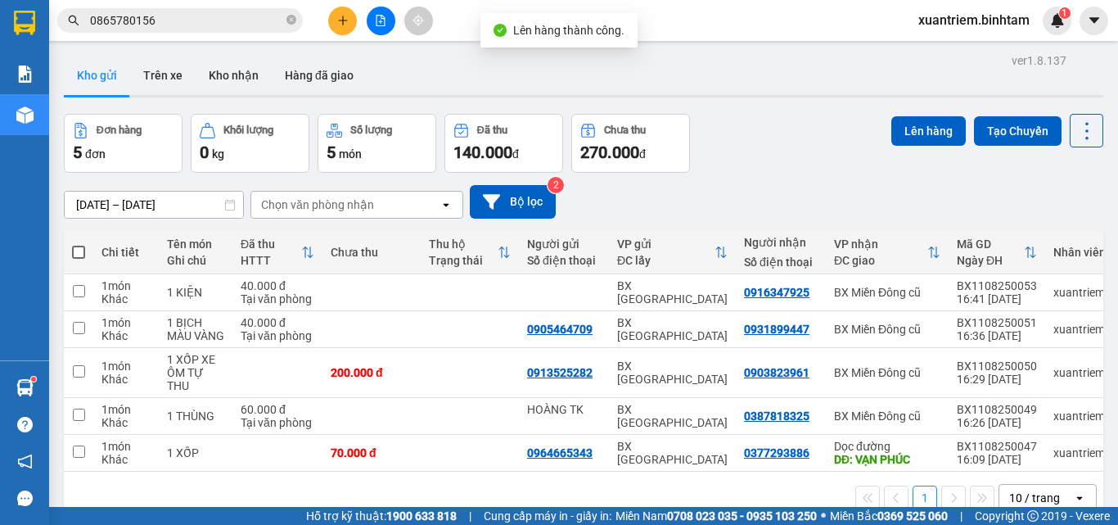
click at [79, 249] on span at bounding box center [78, 252] width 13 height 13
click at [79, 244] on input "checkbox" at bounding box center [79, 244] width 0 height 0
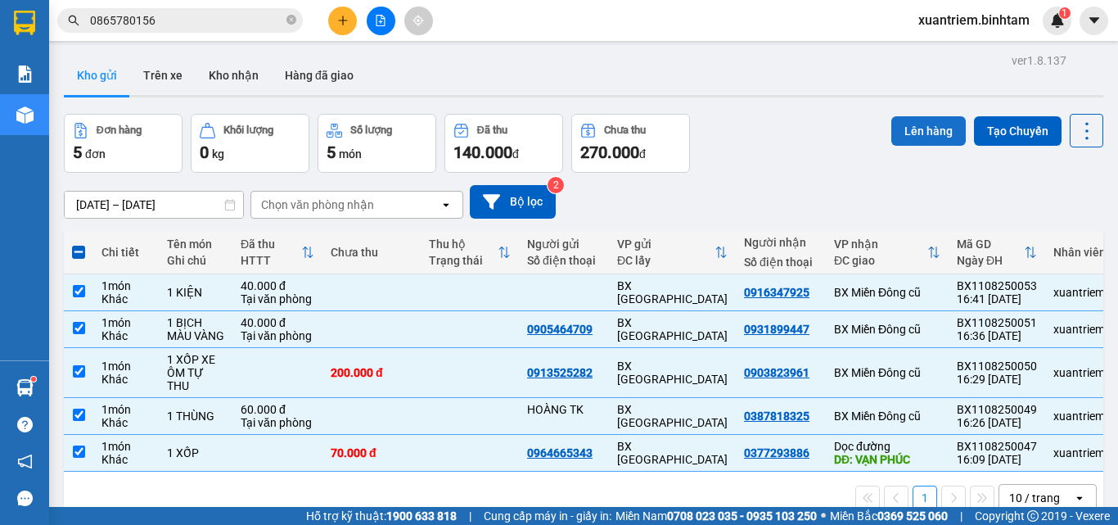
click at [913, 122] on button "Lên hàng" at bounding box center [928, 130] width 74 height 29
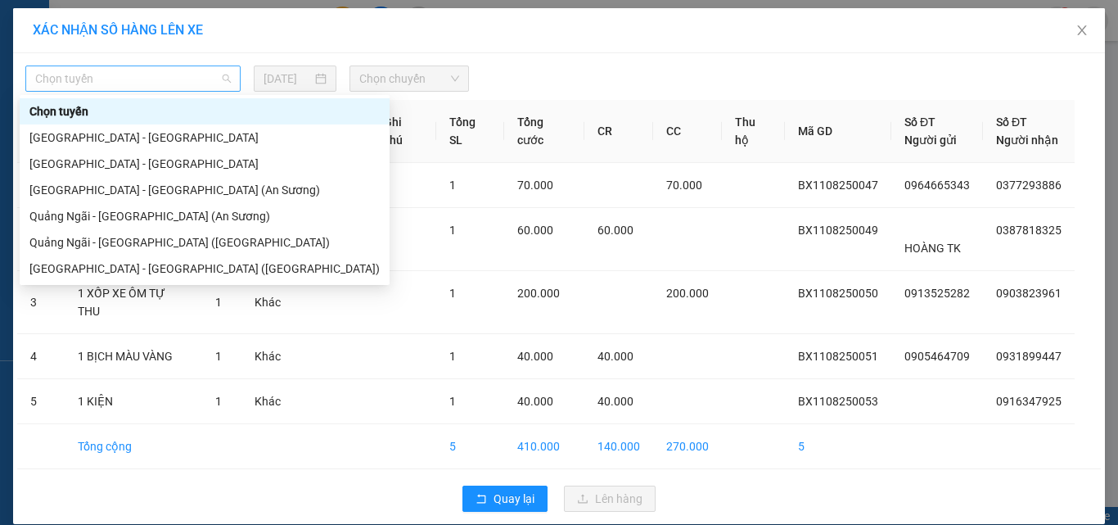
click at [156, 83] on span "Chọn tuyến" at bounding box center [133, 78] width 196 height 25
click at [182, 241] on div "Quảng Ngãi - [GEOGRAPHIC_DATA] ([GEOGRAPHIC_DATA])" at bounding box center [204, 242] width 350 height 18
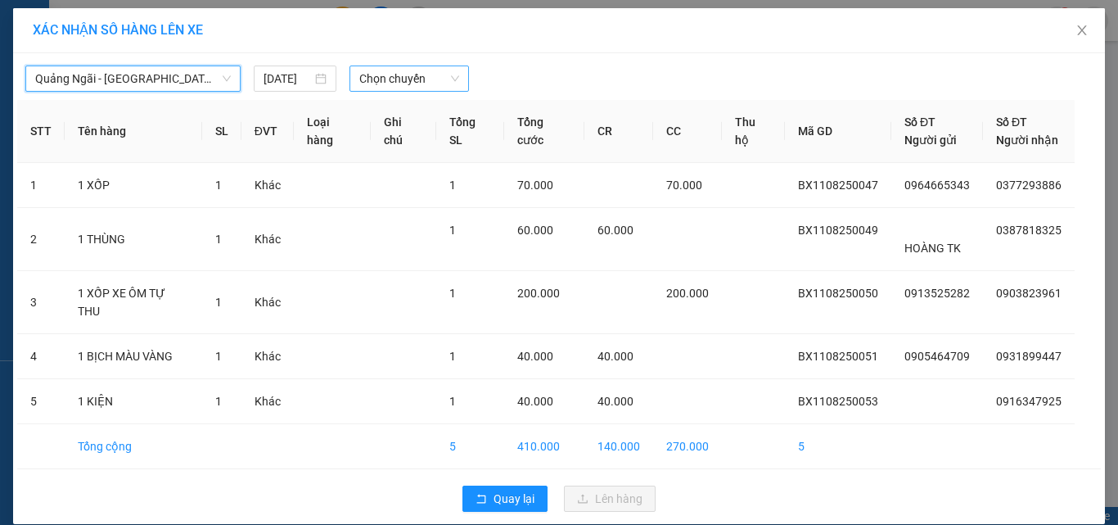
click at [363, 83] on span "Chọn chuyến" at bounding box center [409, 78] width 101 height 25
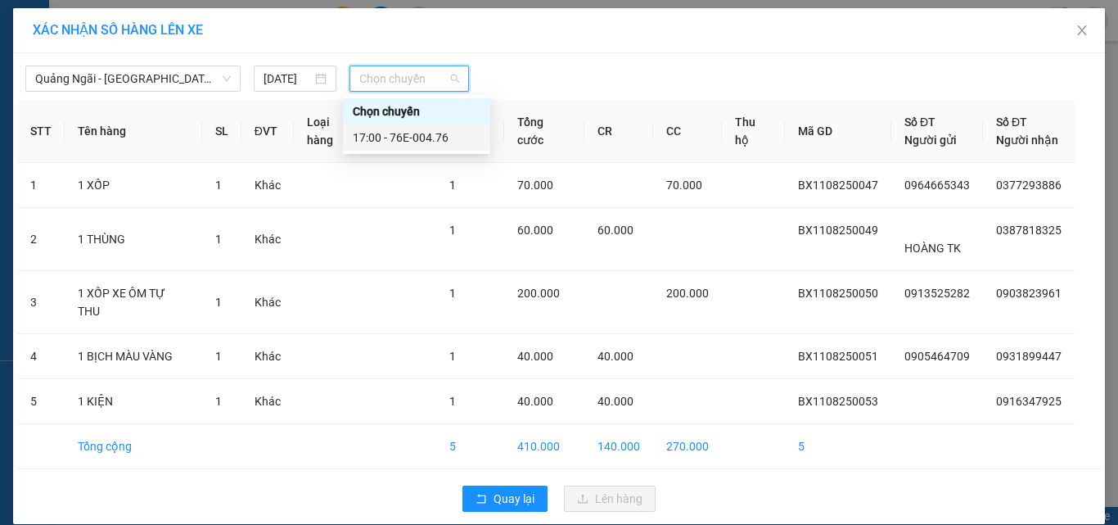
click at [408, 133] on div "17:00 - 76E-004.76" at bounding box center [417, 138] width 128 height 18
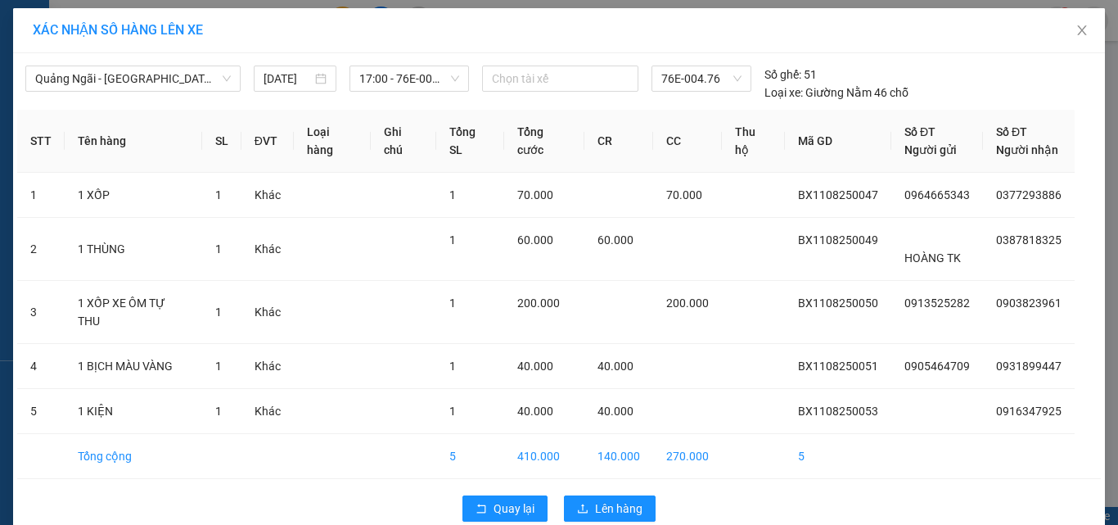
click at [606, 487] on div "Quay lại Lên hàng" at bounding box center [559, 508] width 1084 height 43
click at [627, 499] on span "Lên hàng" at bounding box center [618, 508] width 47 height 18
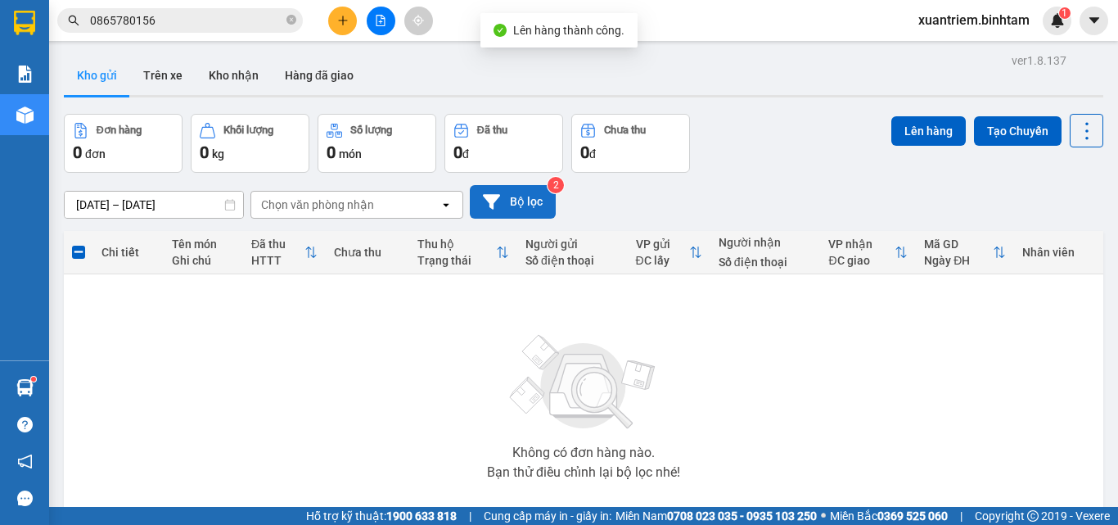
click at [527, 185] on button "Bộ lọc" at bounding box center [513, 202] width 86 height 34
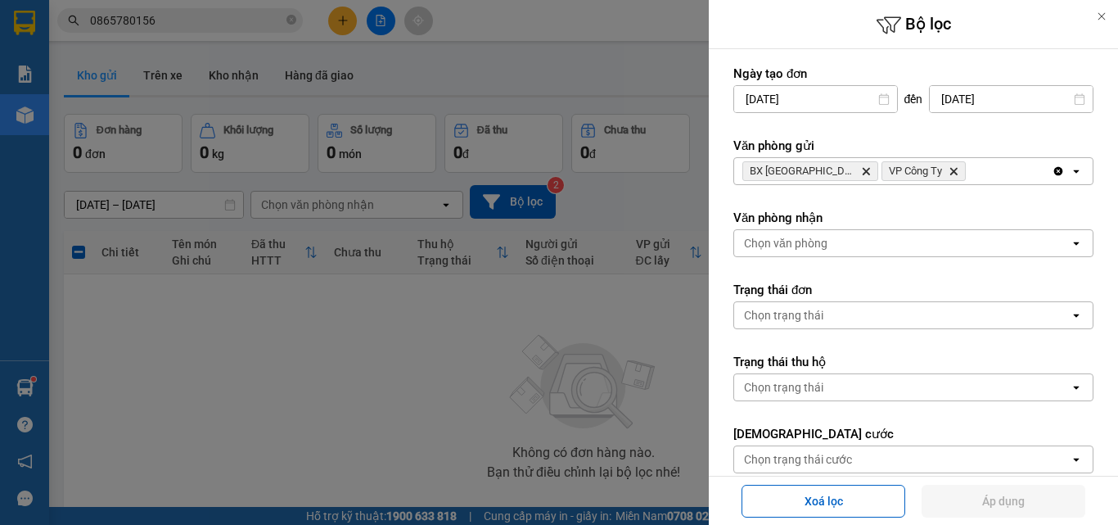
click at [950, 169] on icon "VP Công Ty, close by backspace" at bounding box center [953, 171] width 7 height 7
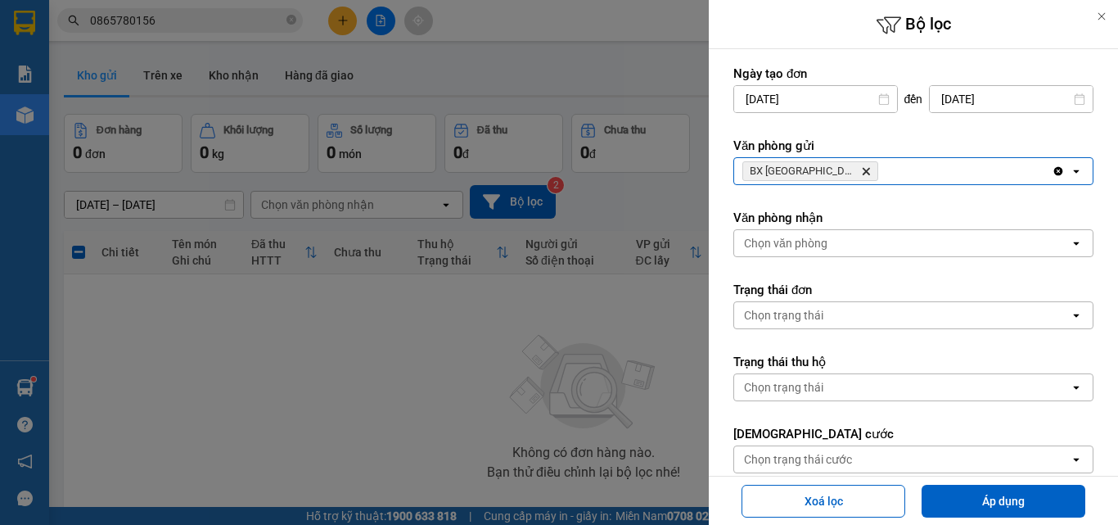
click at [916, 172] on div "BX Quảng Ngãi Delete" at bounding box center [893, 171] width 318 height 26
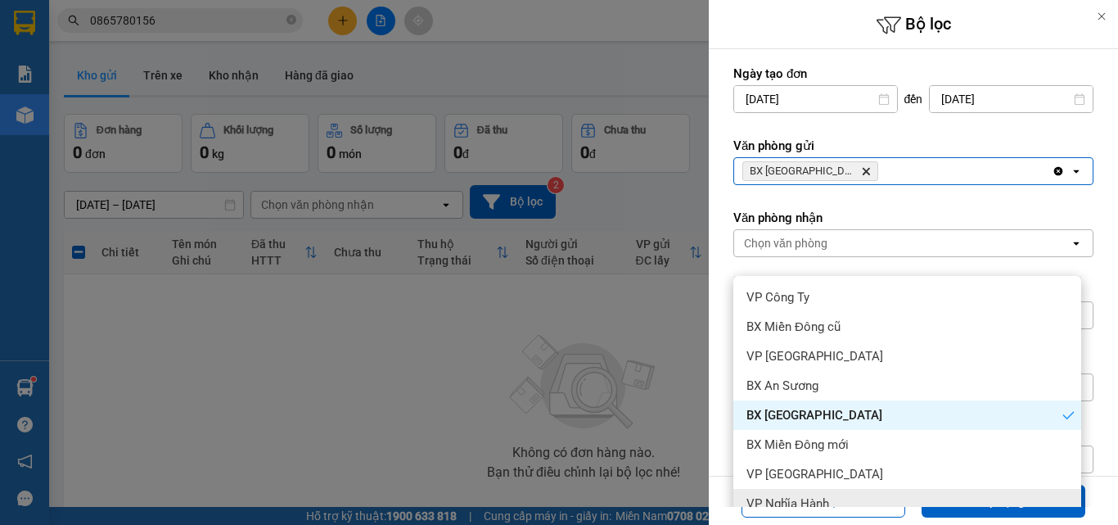
click at [860, 489] on div "VP Nghĩa Hành" at bounding box center [907, 503] width 348 height 29
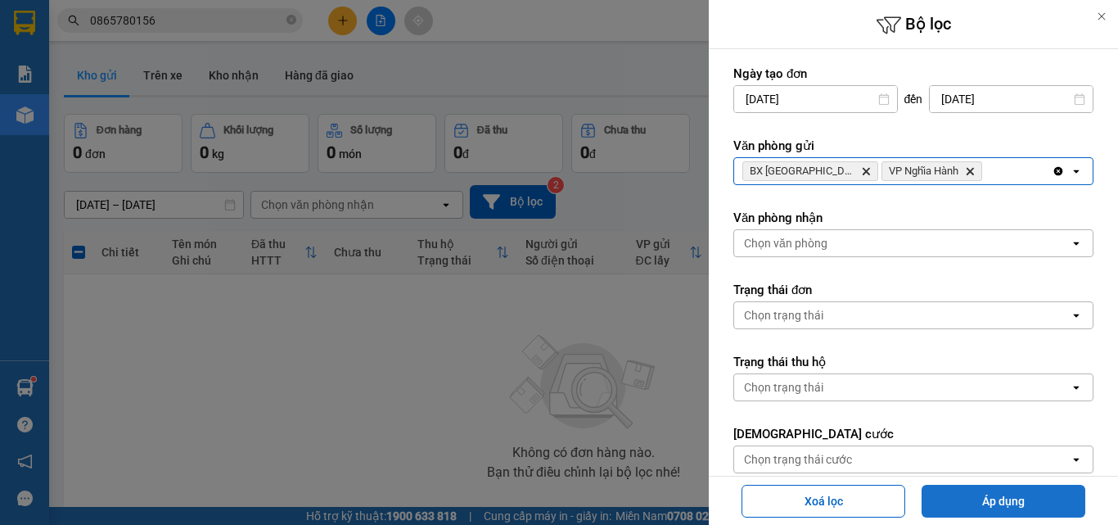
click at [995, 504] on button "Áp dụng" at bounding box center [1004, 501] width 164 height 33
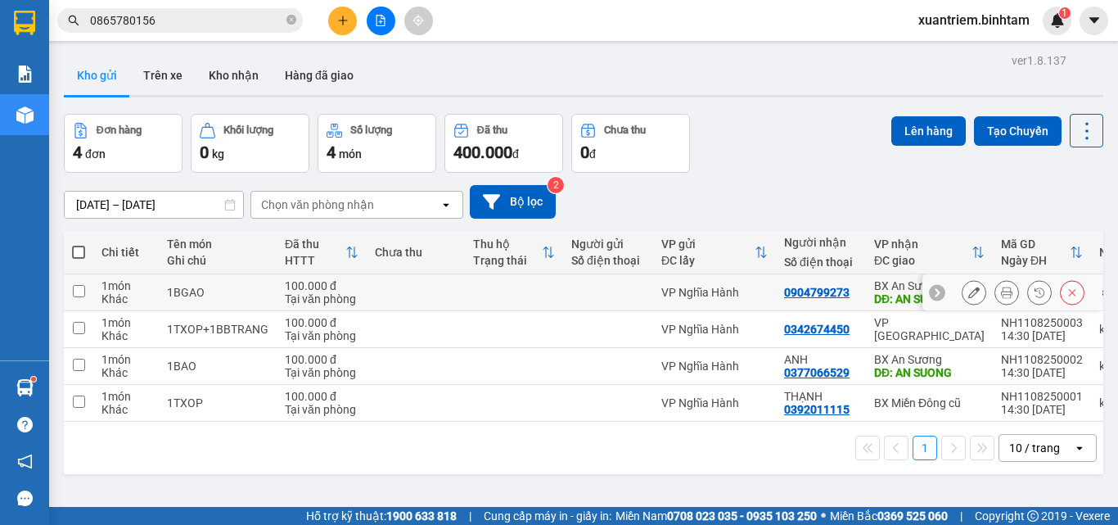
click at [285, 290] on div "100.000 đ" at bounding box center [322, 285] width 74 height 13
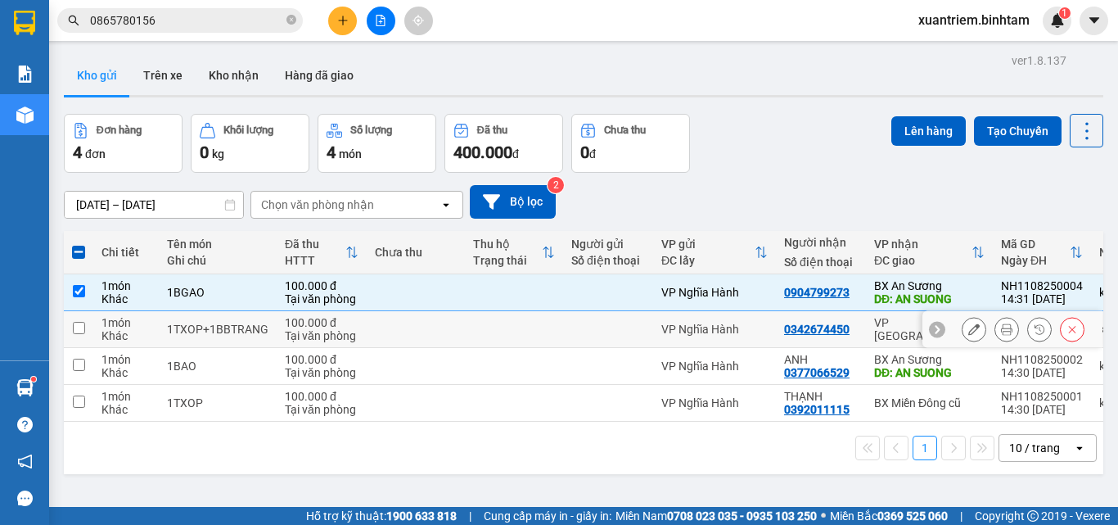
click at [328, 316] on div "100.000 đ" at bounding box center [322, 322] width 74 height 13
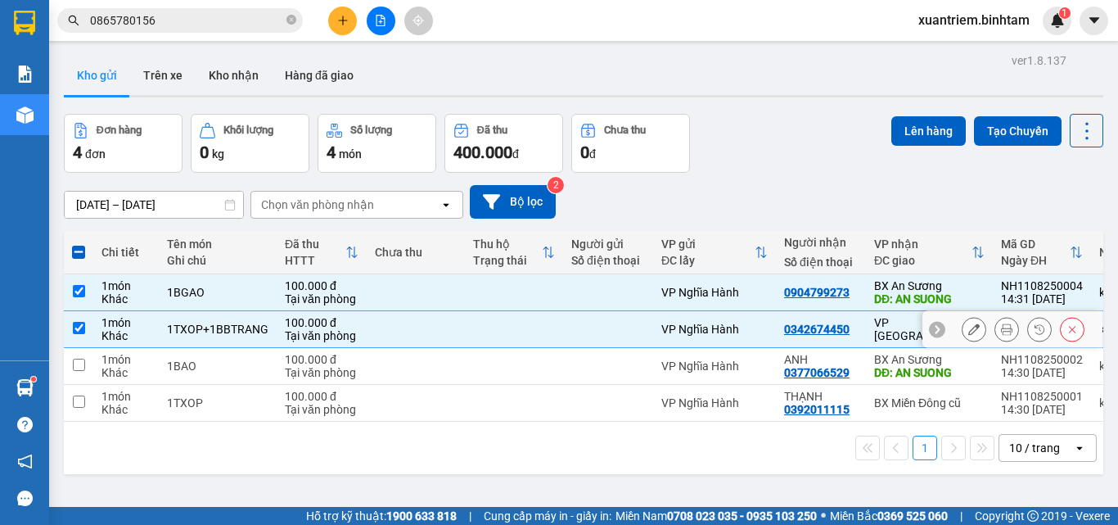
click at [323, 349] on td "100.000 đ Tại văn phòng" at bounding box center [322, 366] width 90 height 37
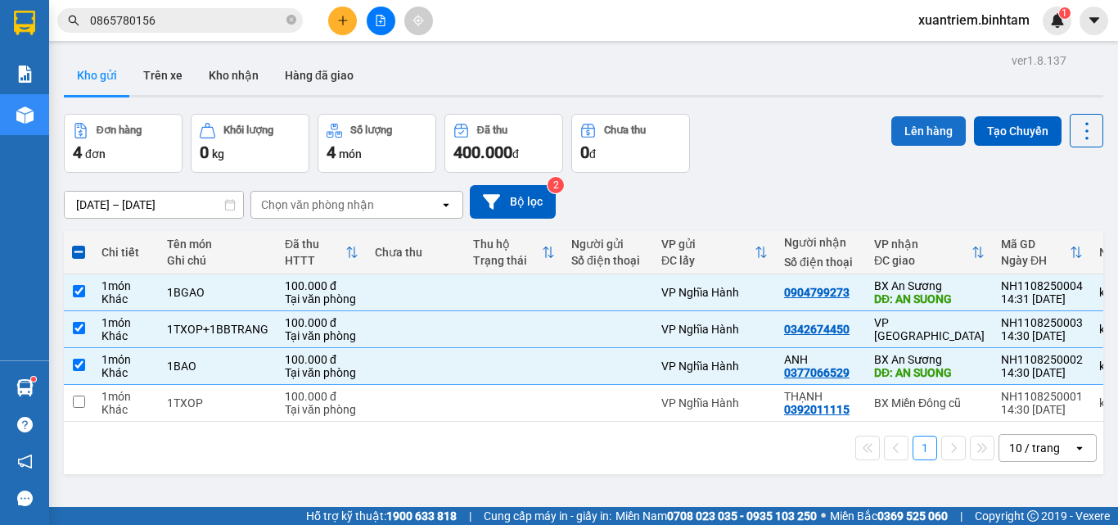
click at [922, 131] on button "Lên hàng" at bounding box center [928, 130] width 74 height 29
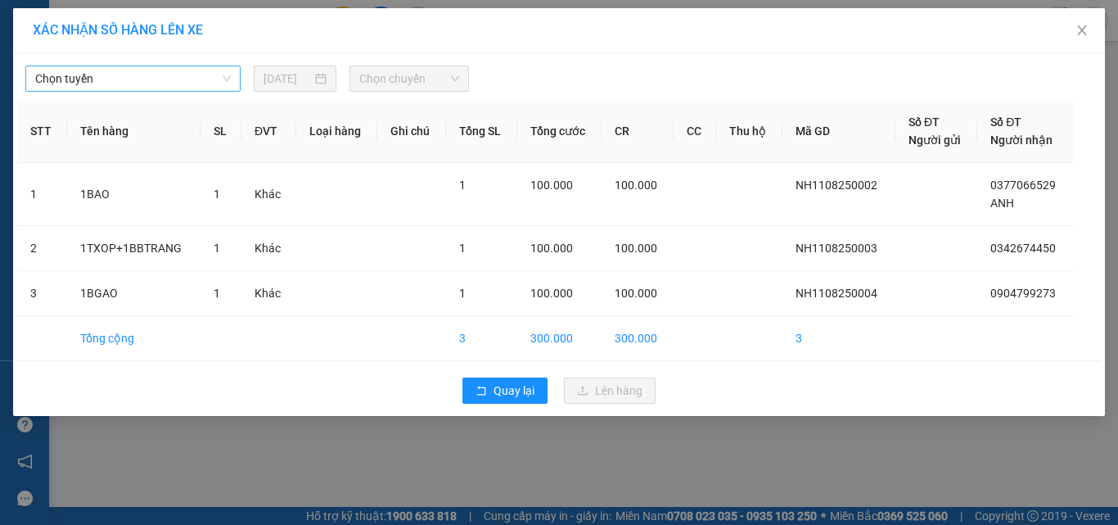
click at [199, 79] on span "Chọn tuyến" at bounding box center [133, 78] width 196 height 25
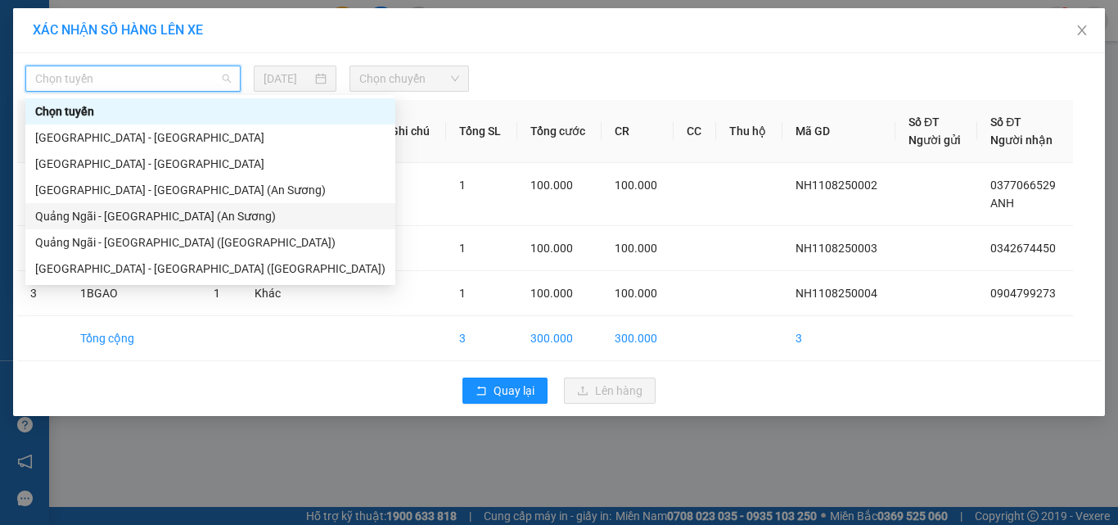
click at [166, 215] on div "Quảng Ngãi - [GEOGRAPHIC_DATA] (An Sương)" at bounding box center [210, 216] width 350 height 18
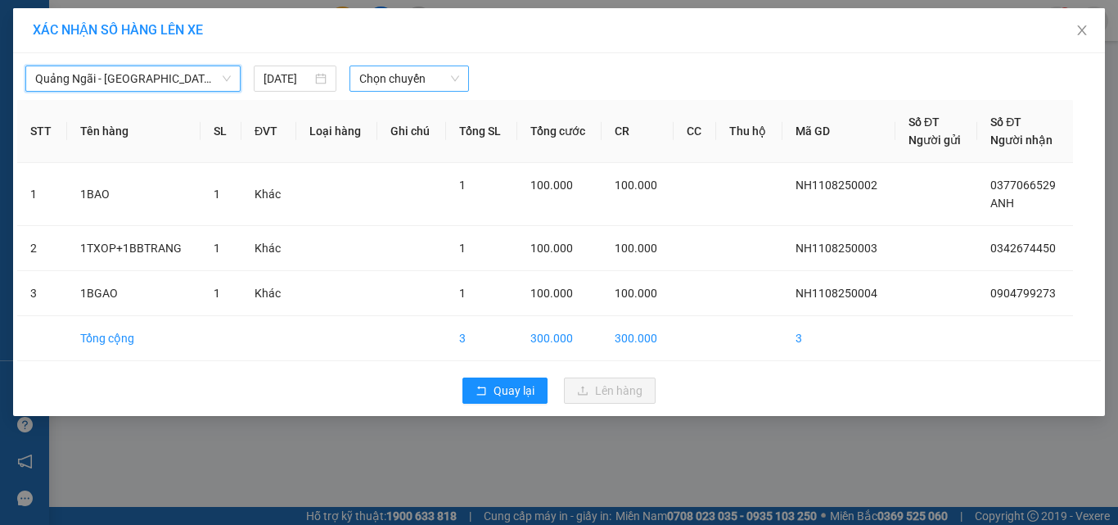
click at [423, 80] on span "Chọn chuyến" at bounding box center [409, 78] width 101 height 25
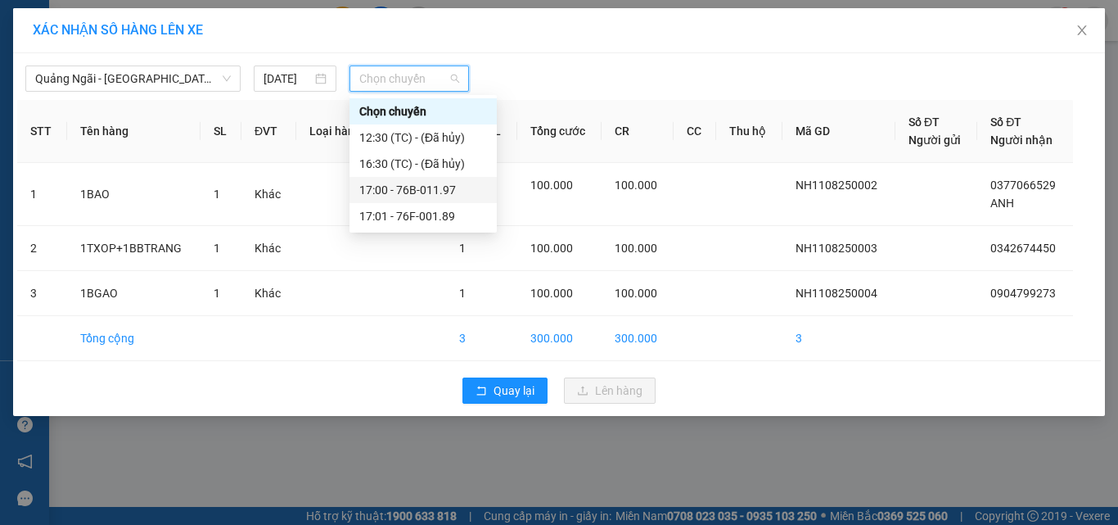
click at [445, 190] on div "17:00 - 76B-011.97" at bounding box center [423, 190] width 128 height 18
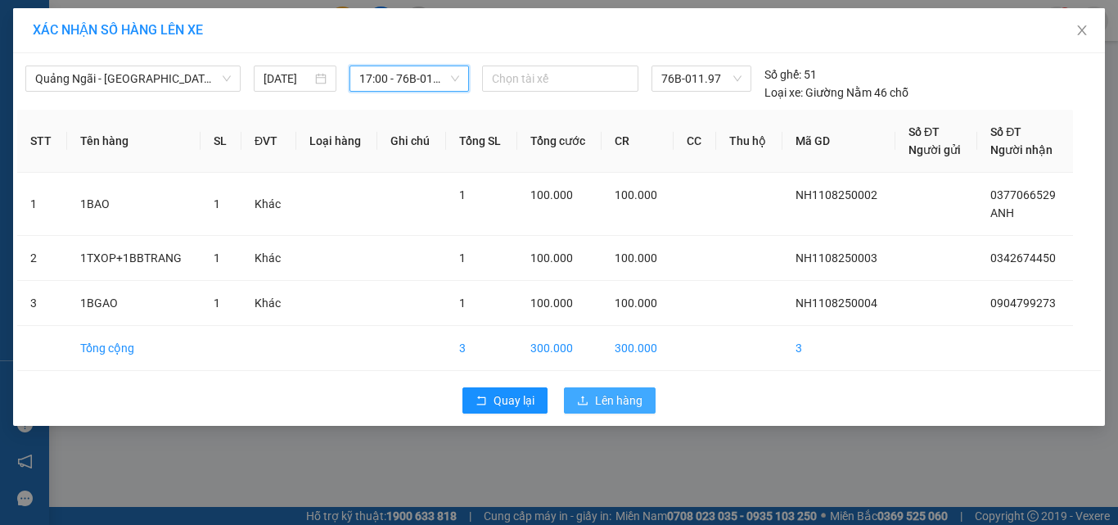
click at [605, 388] on button "Lên hàng" at bounding box center [610, 400] width 92 height 26
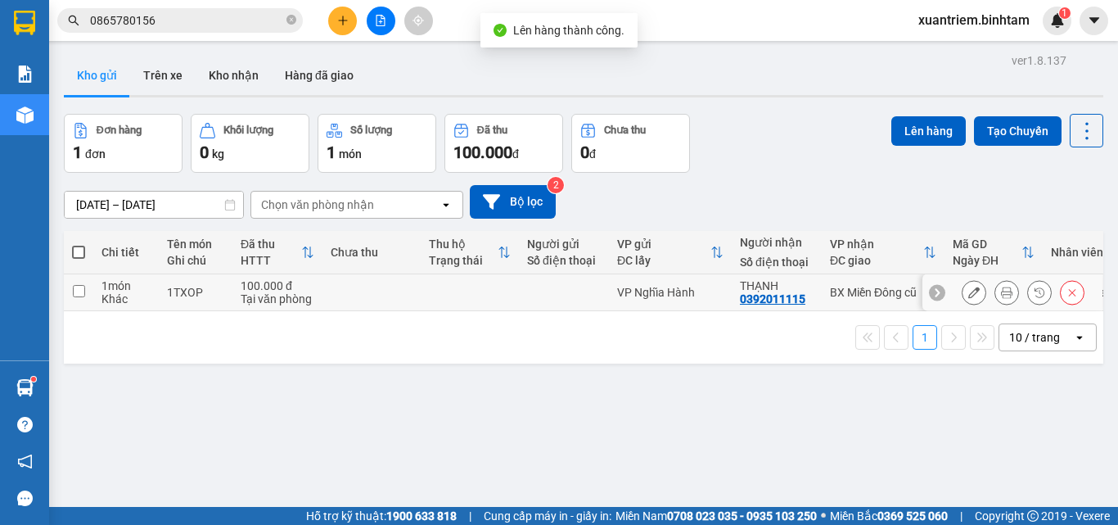
click at [264, 298] on div "Tại văn phòng" at bounding box center [278, 298] width 74 height 13
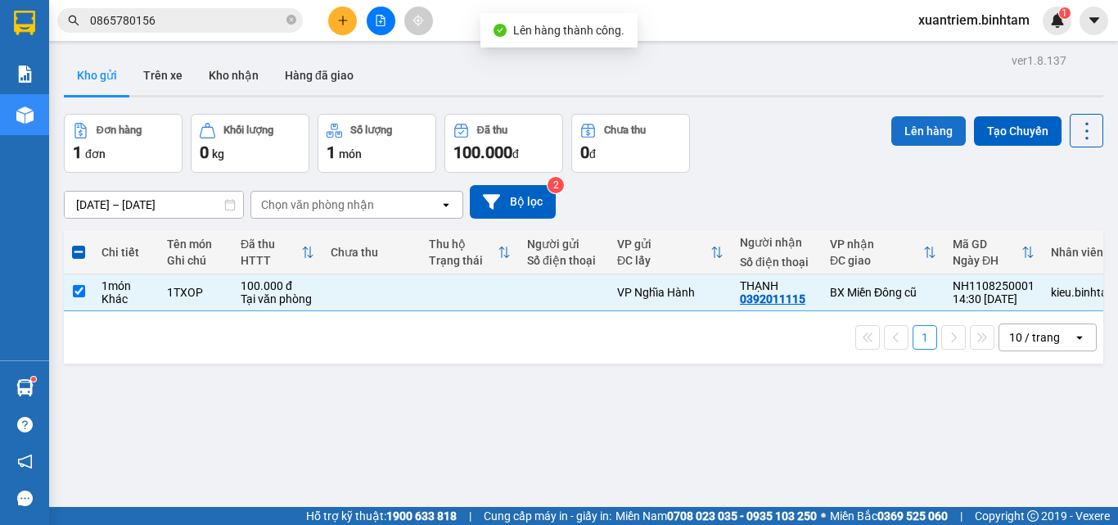
click at [896, 123] on button "Lên hàng" at bounding box center [928, 130] width 74 height 29
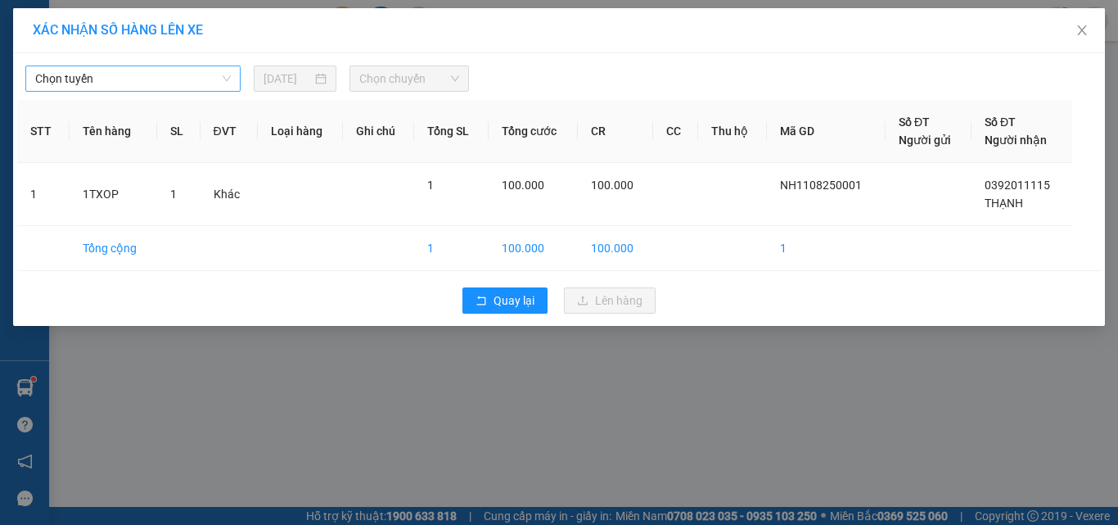
click at [179, 84] on span "Chọn tuyến" at bounding box center [133, 78] width 196 height 25
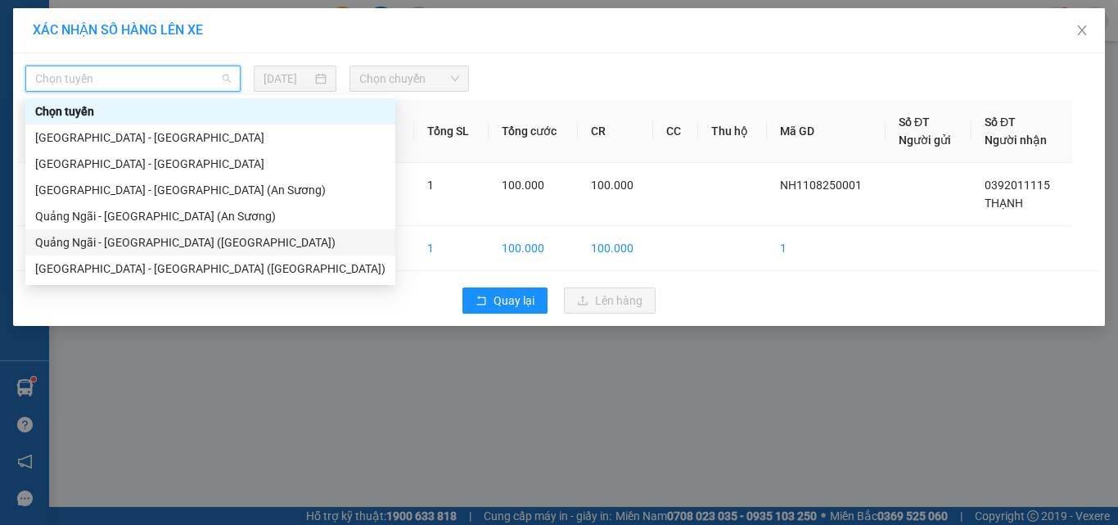
drag, startPoint x: 183, startPoint y: 240, endPoint x: 269, endPoint y: 184, distance: 102.4
click at [183, 241] on div "Quảng Ngãi - [GEOGRAPHIC_DATA] ([GEOGRAPHIC_DATA])" at bounding box center [210, 242] width 350 height 18
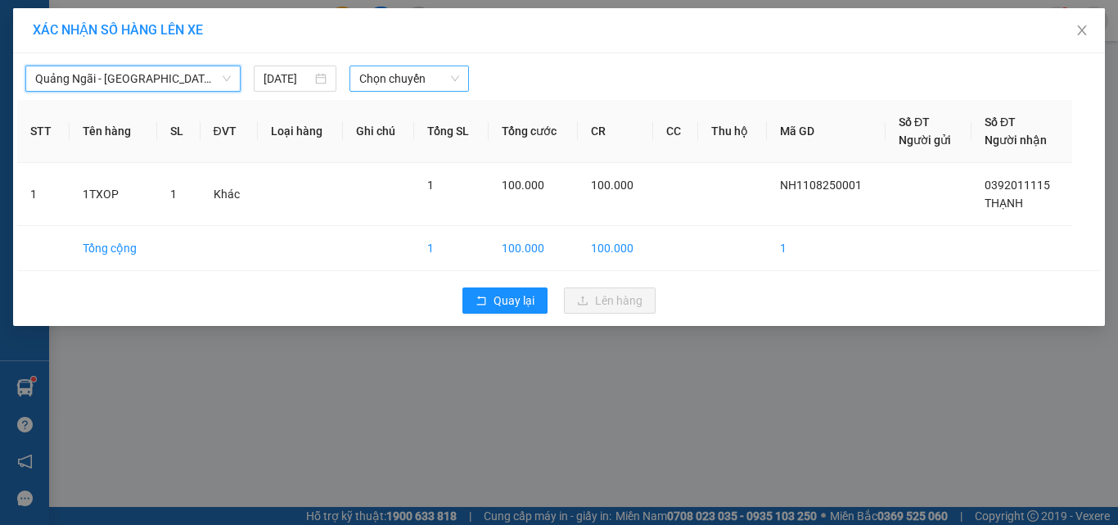
drag, startPoint x: 459, startPoint y: 78, endPoint x: 456, endPoint y: 91, distance: 13.5
click at [458, 79] on span "Chọn chuyến" at bounding box center [409, 78] width 101 height 25
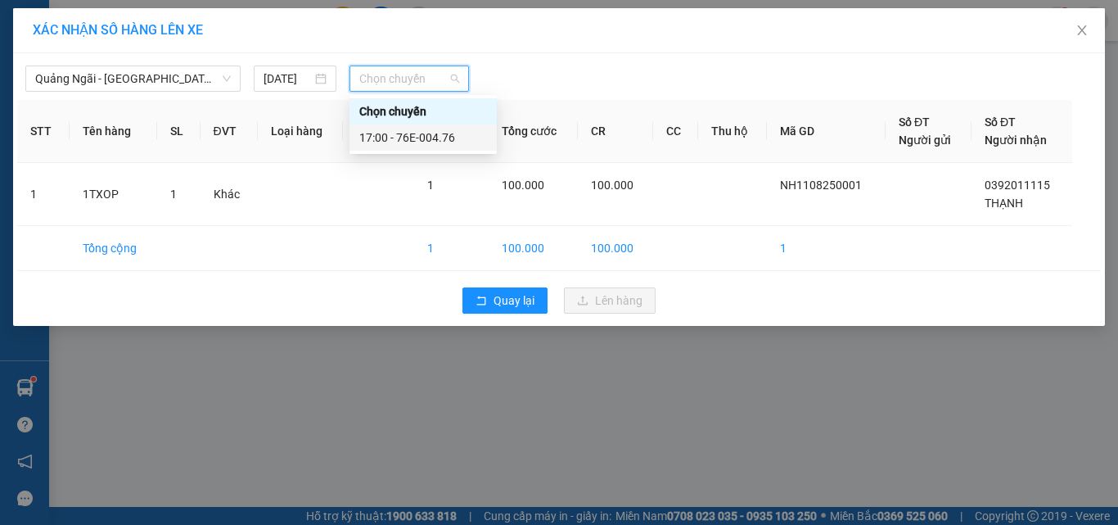
click at [449, 142] on div "17:00 - 76E-004.76" at bounding box center [423, 138] width 128 height 18
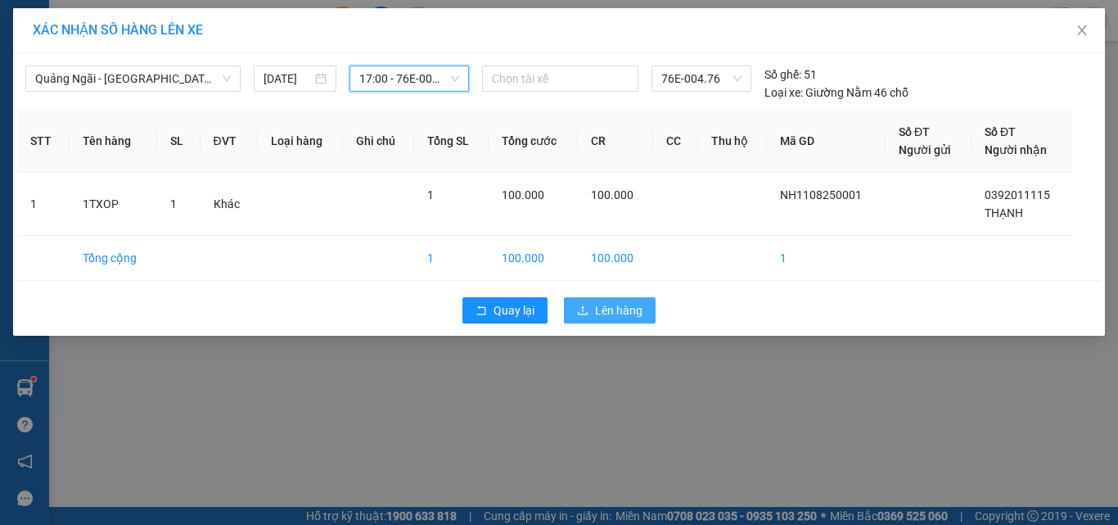
click at [611, 305] on span "Lên hàng" at bounding box center [618, 310] width 47 height 18
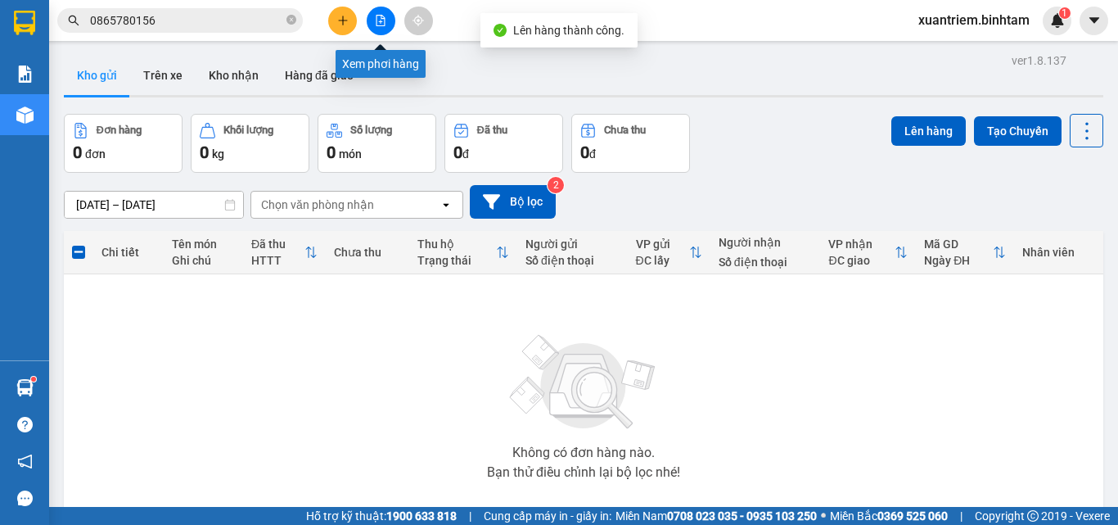
click at [375, 31] on button at bounding box center [381, 21] width 29 height 29
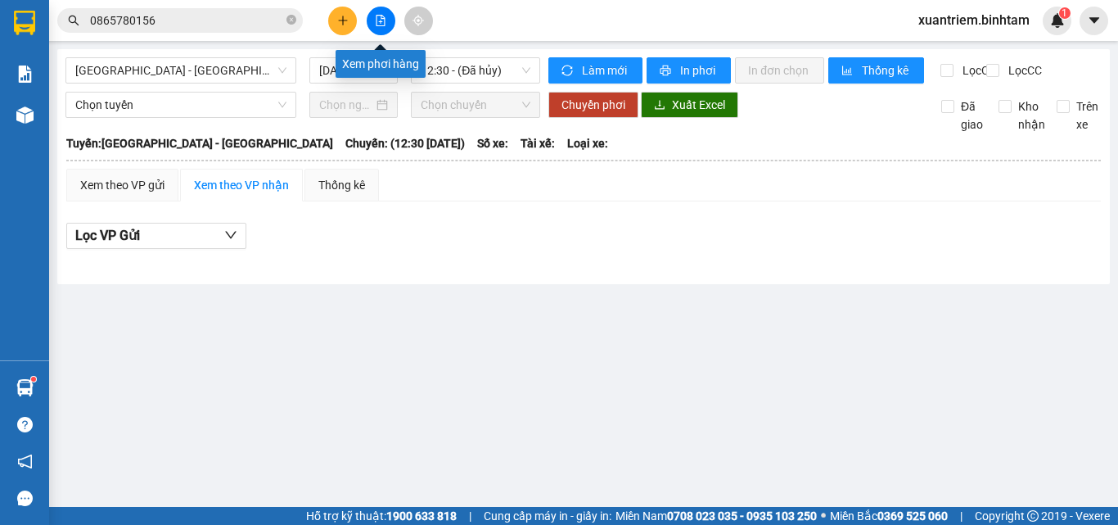
click at [379, 20] on icon "file-add" at bounding box center [380, 20] width 11 height 11
click at [187, 71] on span "[GEOGRAPHIC_DATA] - [GEOGRAPHIC_DATA]" at bounding box center [180, 70] width 211 height 25
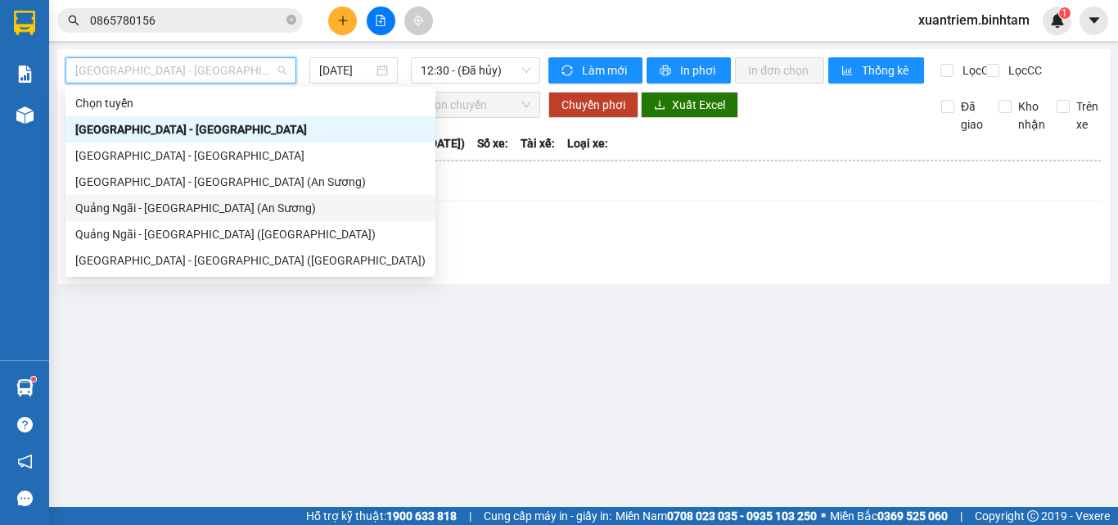
click at [200, 207] on div "Quảng Ngãi - [GEOGRAPHIC_DATA] (An Sương)" at bounding box center [250, 208] width 350 height 18
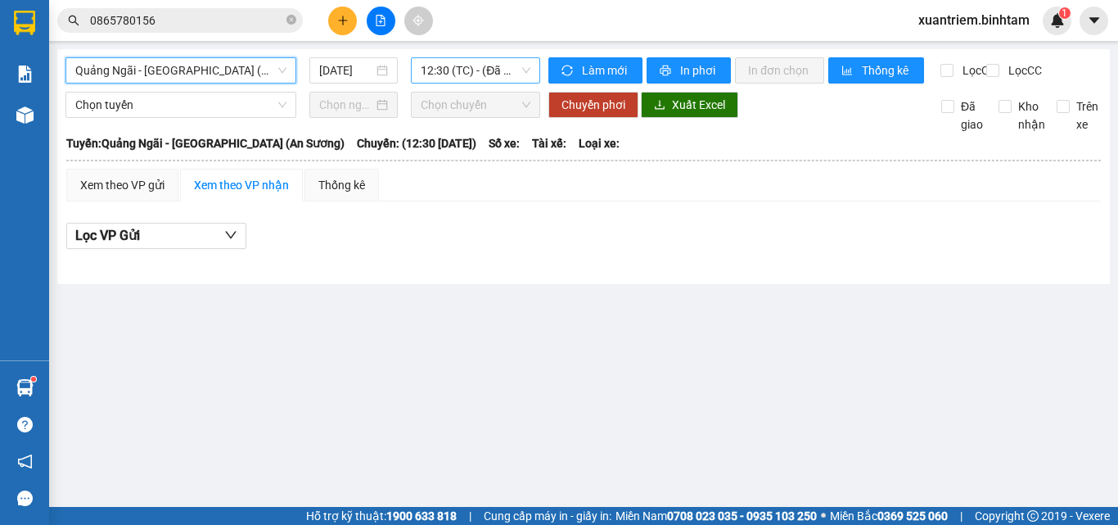
click at [486, 74] on span "12:30 (TC) - (Đã hủy)" at bounding box center [476, 70] width 110 height 25
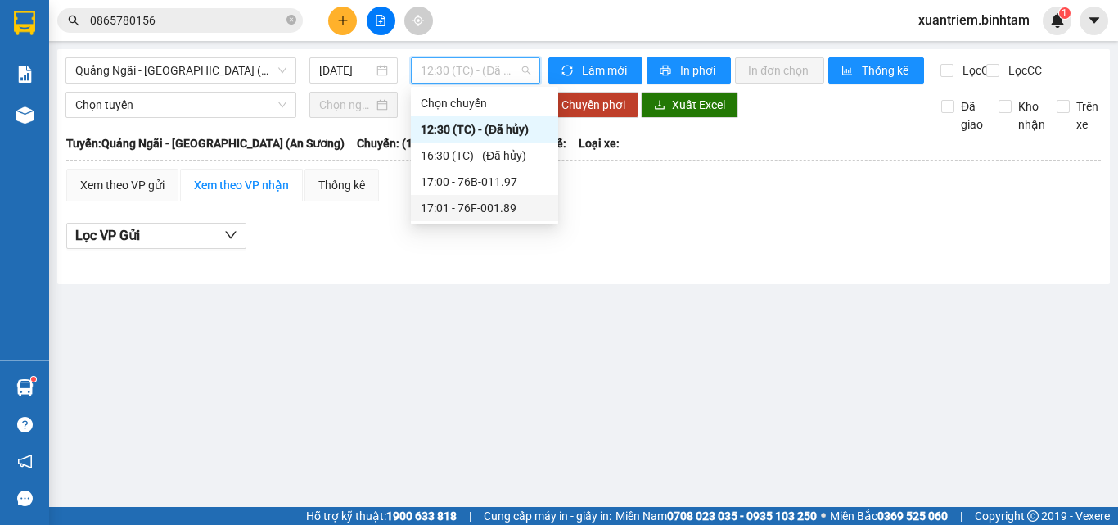
click at [498, 214] on div "17:01 - 76F-001.89" at bounding box center [485, 208] width 128 height 18
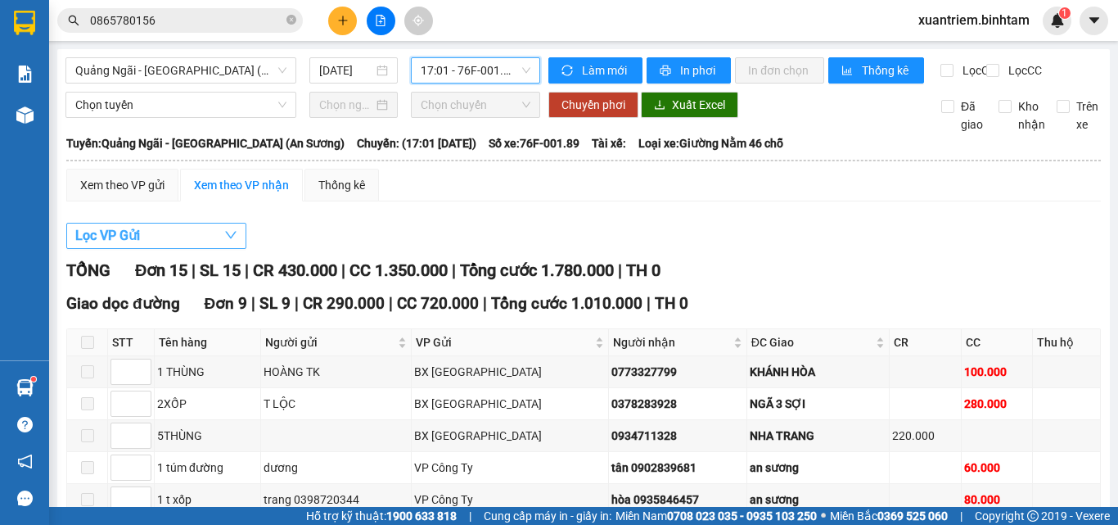
click at [214, 249] on button "Lọc VP Gửi" at bounding box center [156, 236] width 180 height 26
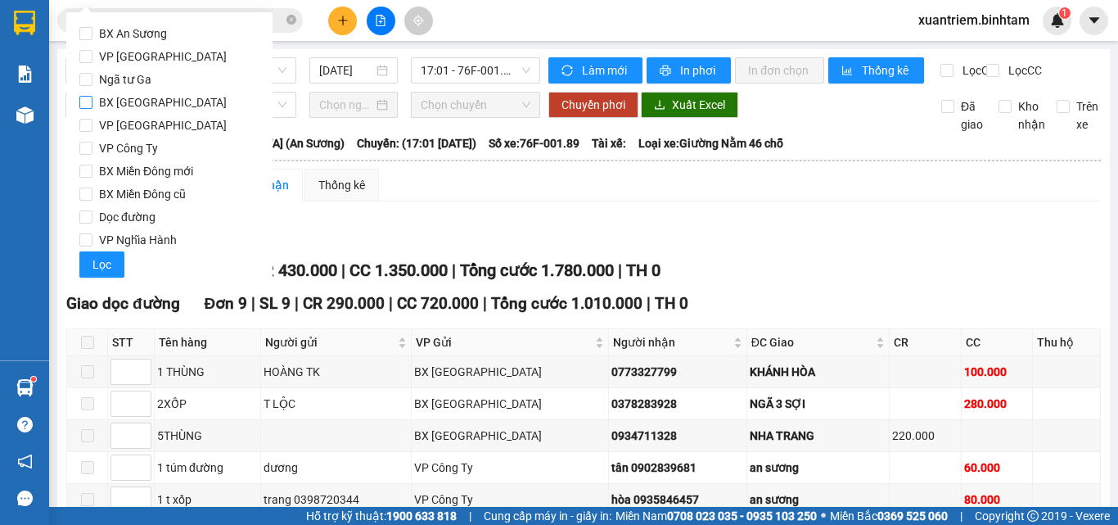
click at [178, 110] on span "BX [GEOGRAPHIC_DATA]" at bounding box center [163, 102] width 141 height 23
click at [93, 109] on input "BX [GEOGRAPHIC_DATA]" at bounding box center [85, 102] width 13 height 13
drag, startPoint x: 155, startPoint y: 228, endPoint x: 150, endPoint y: 247, distance: 19.5
click at [154, 232] on span "VP Nghĩa Hành" at bounding box center [138, 239] width 91 height 23
click at [93, 233] on input "VP Nghĩa Hành" at bounding box center [85, 239] width 13 height 13
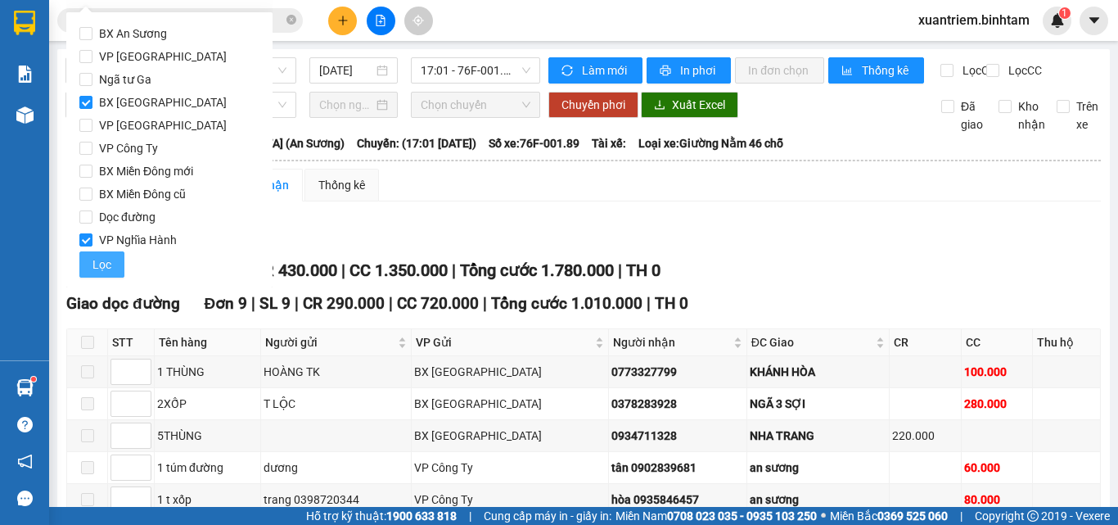
click at [111, 261] on button "Lọc" at bounding box center [101, 264] width 45 height 26
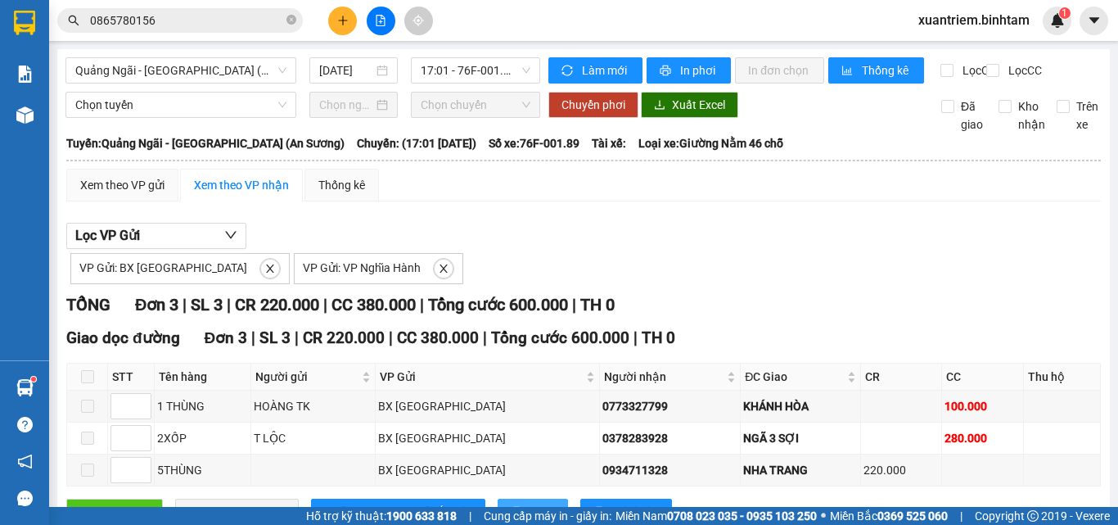
click at [529, 503] on span "In DS" at bounding box center [542, 512] width 26 height 18
click at [613, 249] on div "VP Gửi: BX Quảng Ngãi VP Gửi: VP Nghĩa Hành" at bounding box center [583, 266] width 1035 height 35
click at [341, 25] on icon "plus" at bounding box center [342, 20] width 11 height 11
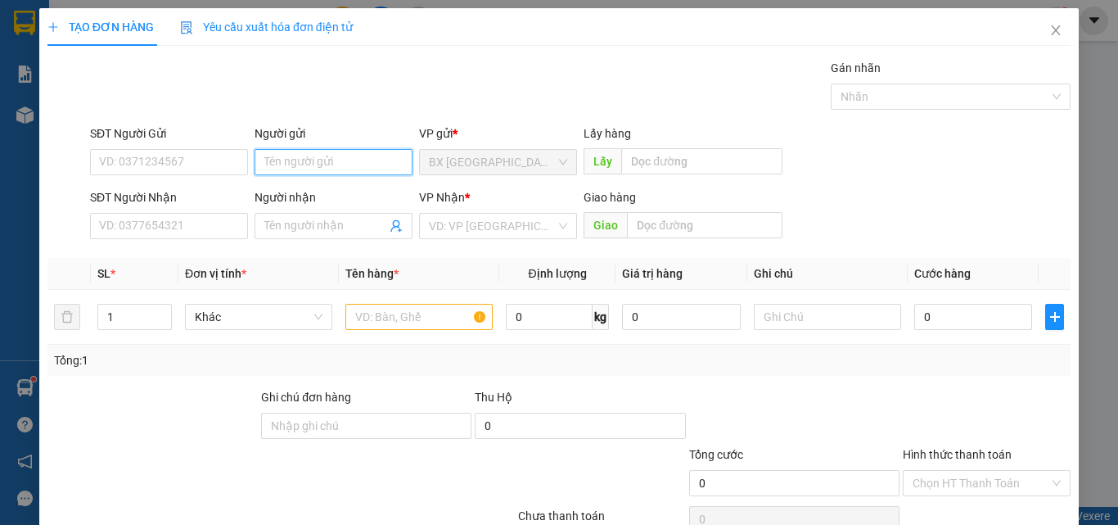
click at [332, 156] on input "Người gửi" at bounding box center [334, 162] width 158 height 26
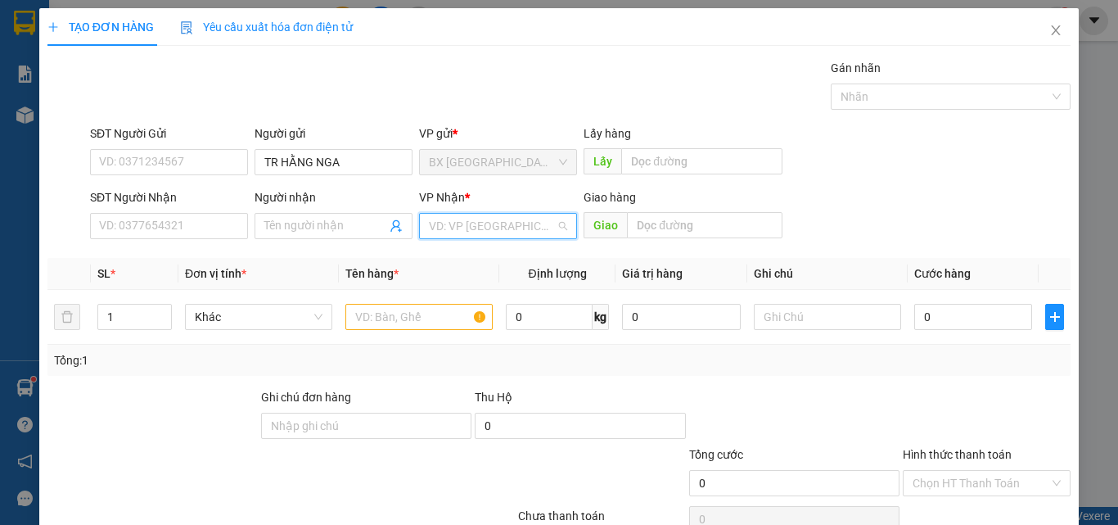
click at [467, 219] on input "search" at bounding box center [492, 226] width 127 height 25
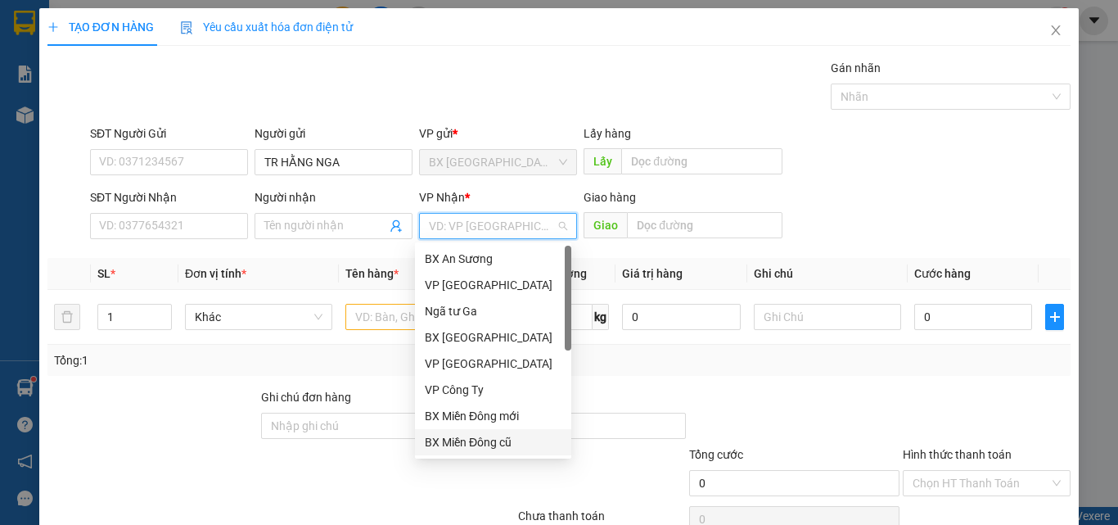
click at [520, 437] on div "BX Miền Đông cũ" at bounding box center [493, 442] width 137 height 18
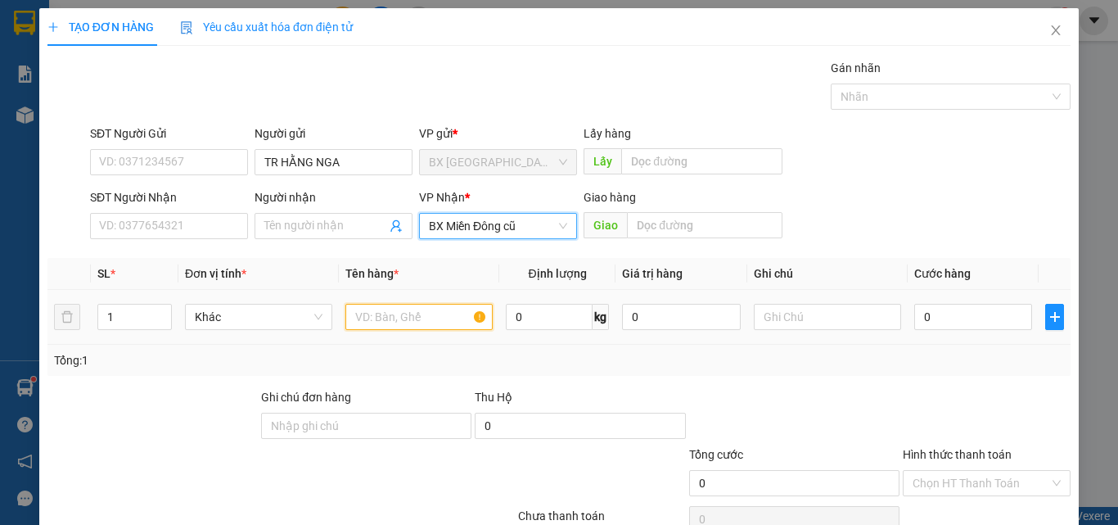
click at [433, 325] on input "text" at bounding box center [418, 317] width 147 height 26
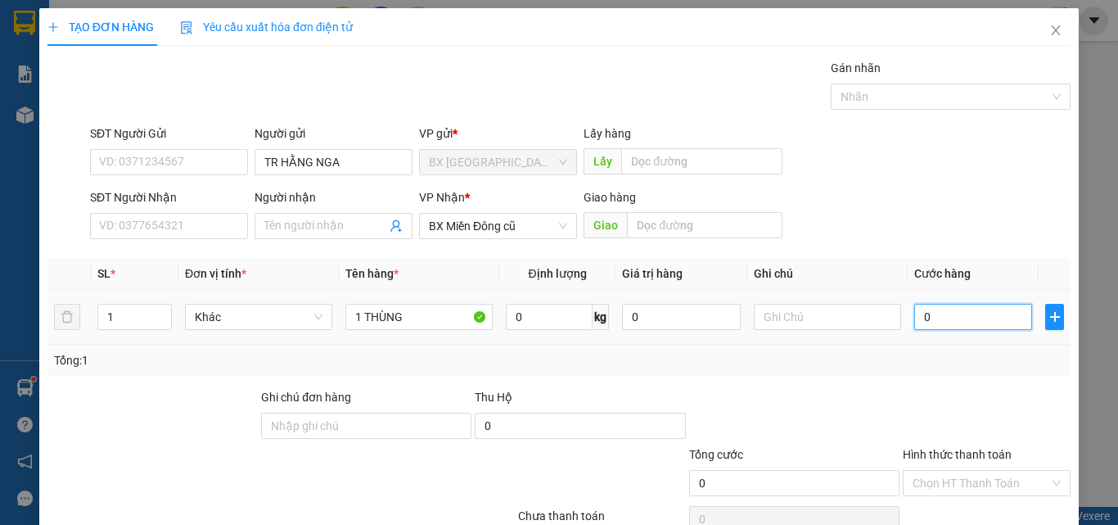
click at [982, 311] on input "0" at bounding box center [973, 317] width 118 height 26
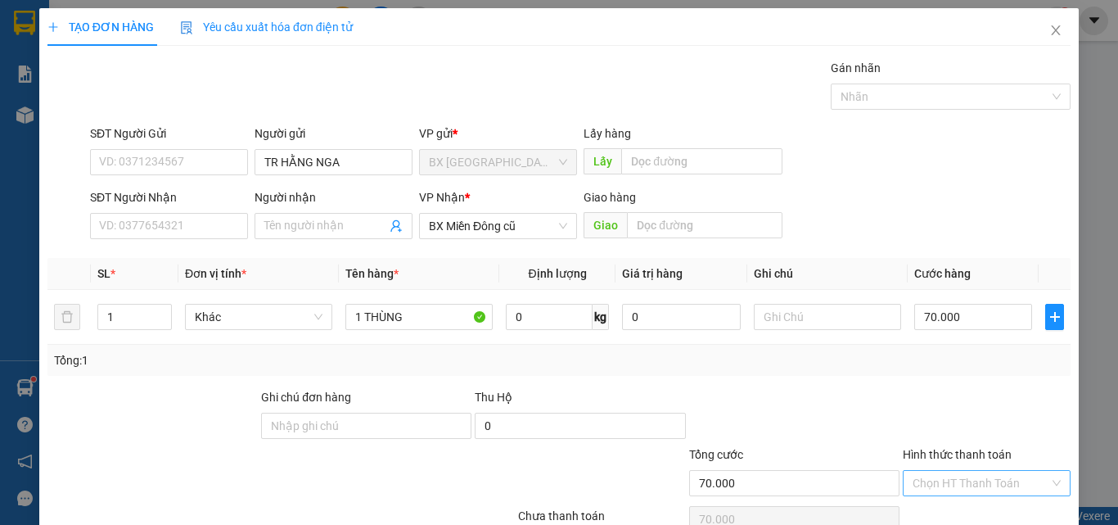
click at [998, 471] on input "Hình thức thanh toán" at bounding box center [981, 483] width 137 height 25
click at [971, 507] on div "Tại văn phòng" at bounding box center [977, 516] width 147 height 18
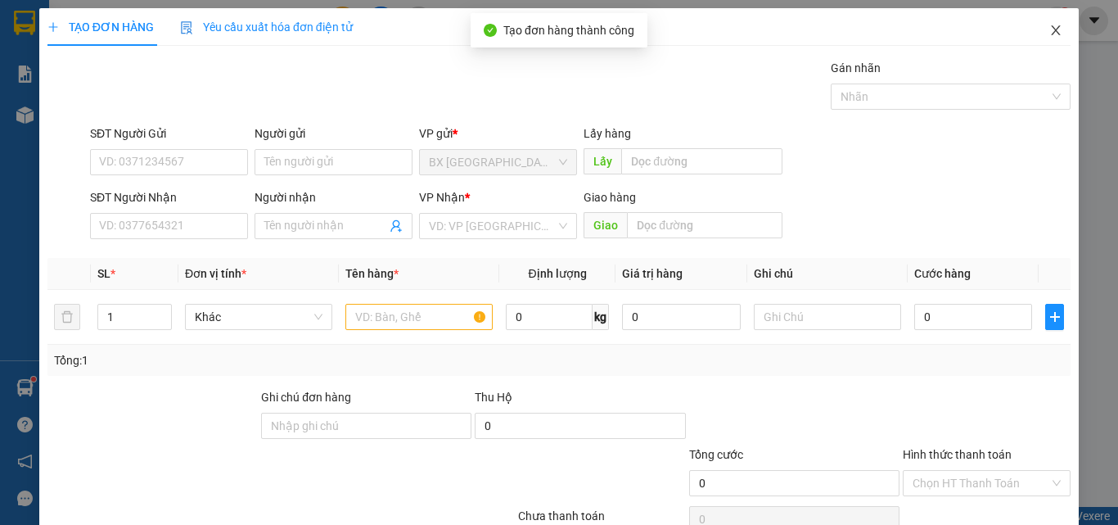
click at [1049, 29] on icon "close" at bounding box center [1055, 30] width 13 height 13
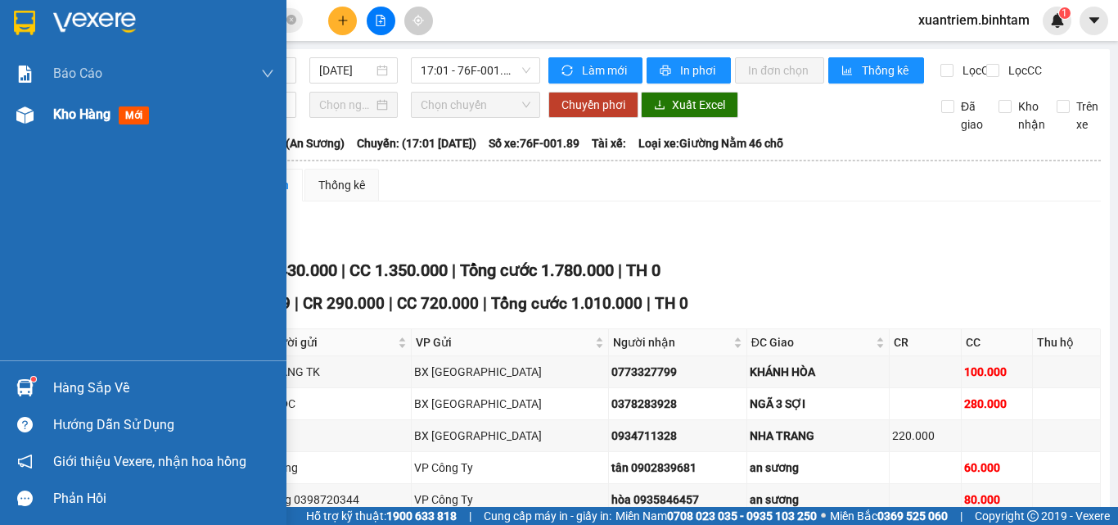
click at [55, 118] on span "Kho hàng" at bounding box center [81, 114] width 57 height 16
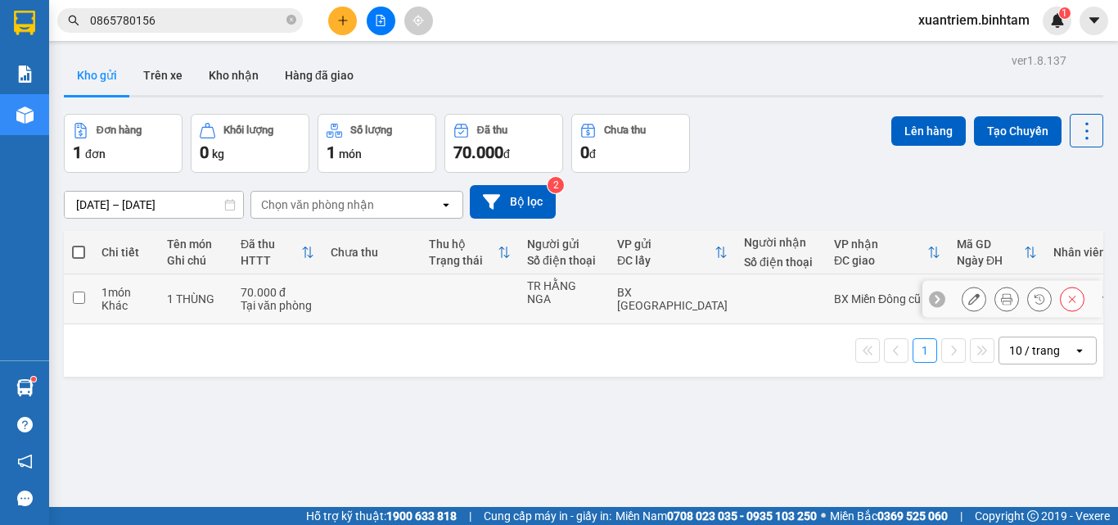
click at [202, 292] on div "1 THÙNG" at bounding box center [195, 298] width 57 height 13
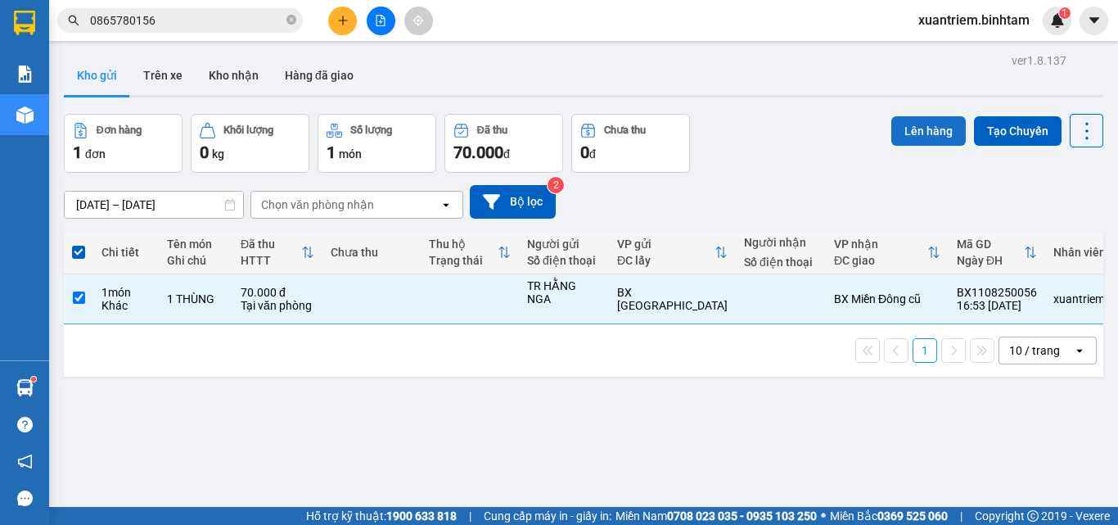
click at [921, 123] on button "Lên hàng" at bounding box center [928, 130] width 74 height 29
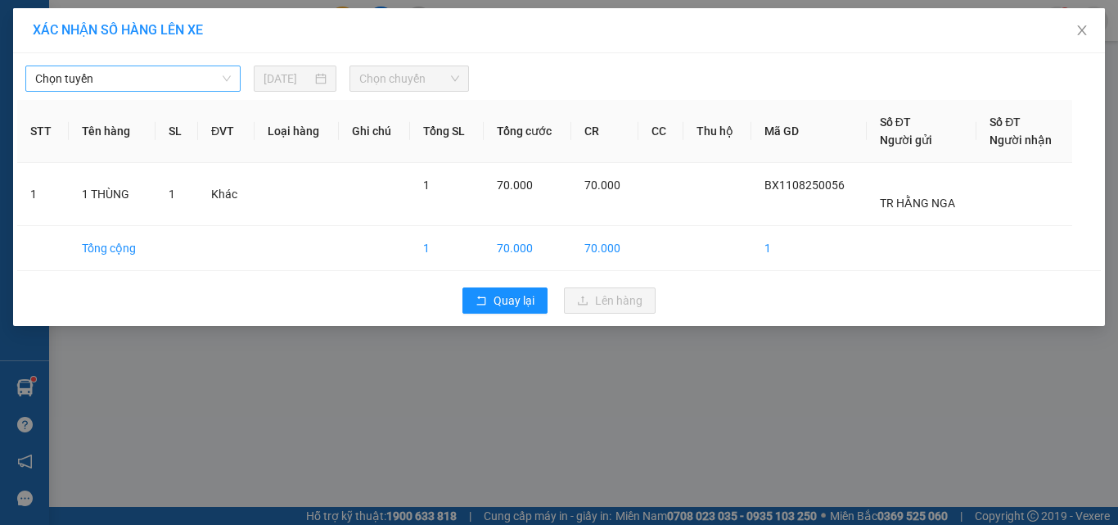
click at [221, 81] on span "Chọn tuyến" at bounding box center [133, 78] width 196 height 25
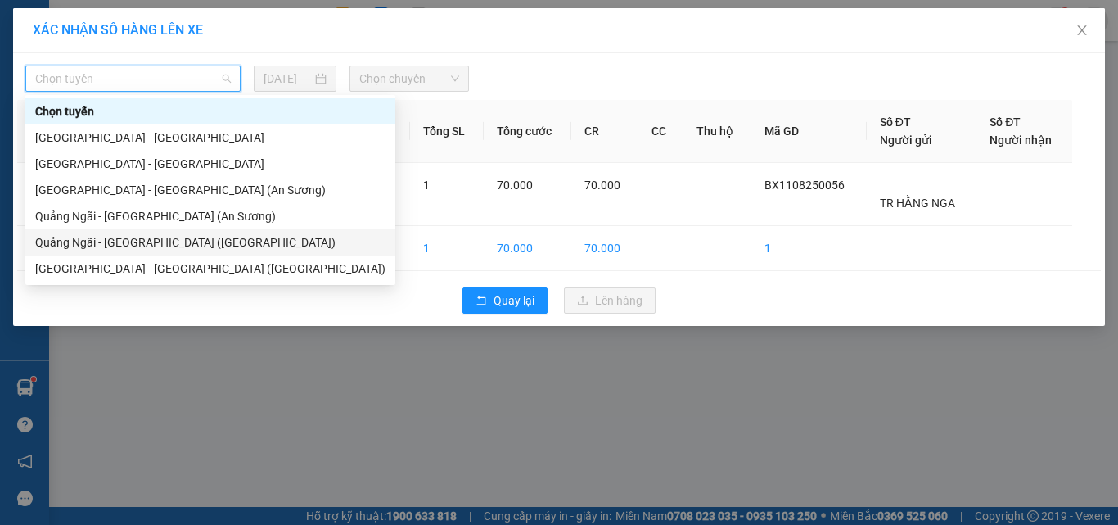
click at [187, 234] on div "Quảng Ngãi - [GEOGRAPHIC_DATA] ([GEOGRAPHIC_DATA])" at bounding box center [210, 242] width 350 height 18
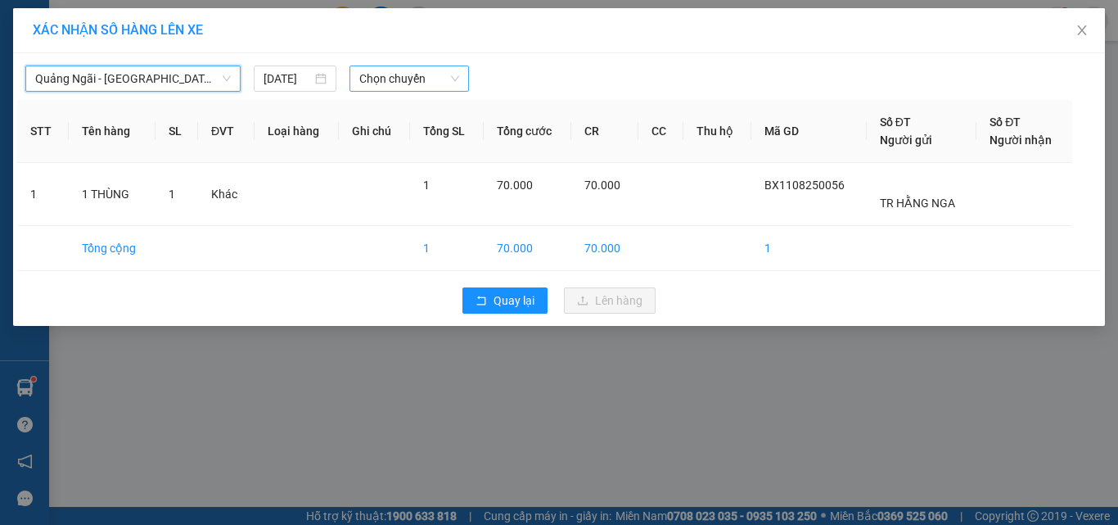
click at [405, 79] on span "Chọn chuyến" at bounding box center [409, 78] width 101 height 25
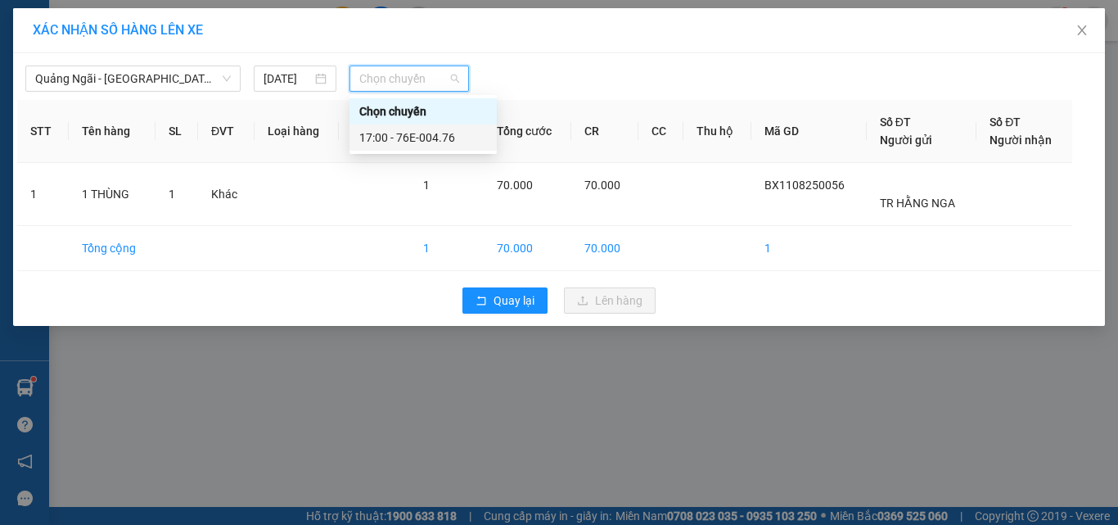
click at [438, 130] on div "17:00 - 76E-004.76" at bounding box center [423, 138] width 128 height 18
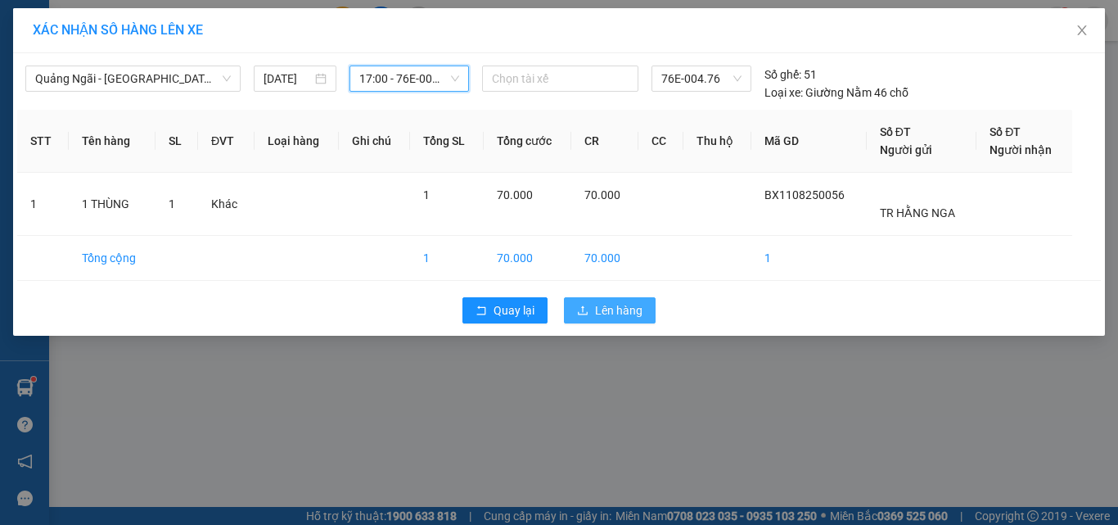
click at [595, 305] on span "Lên hàng" at bounding box center [618, 310] width 47 height 18
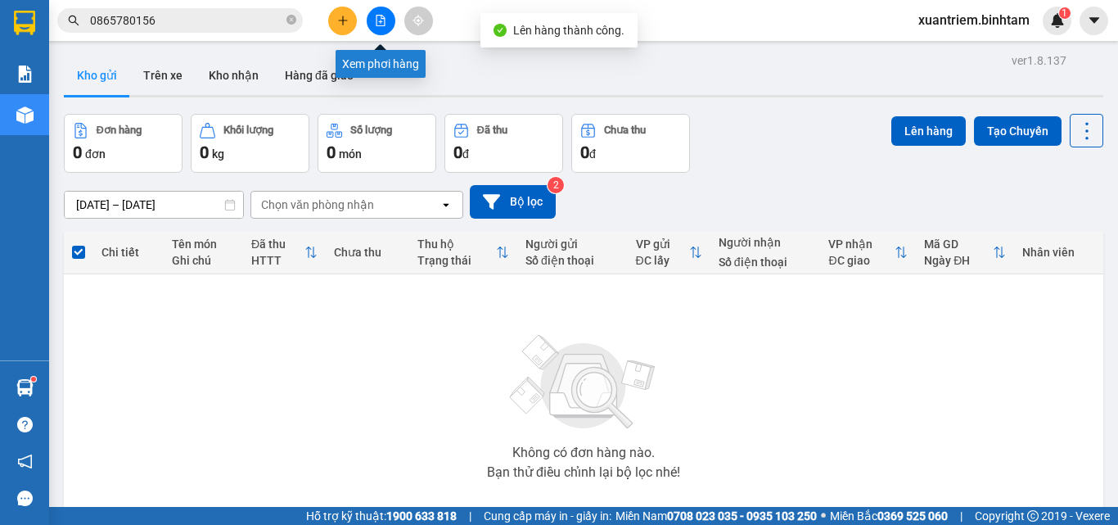
click at [381, 16] on icon "file-add" at bounding box center [381, 20] width 9 height 11
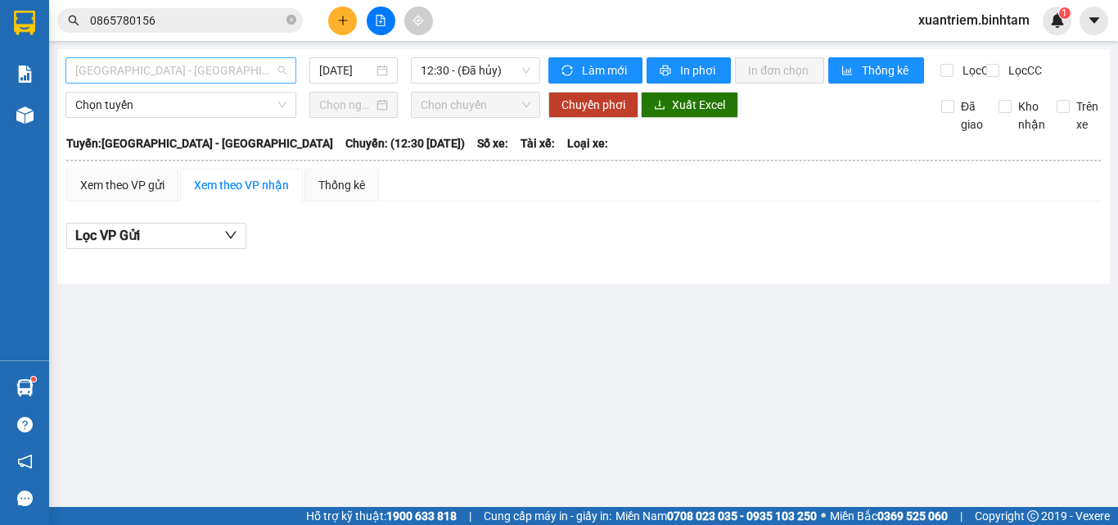
click at [243, 76] on span "[GEOGRAPHIC_DATA] - [GEOGRAPHIC_DATA]" at bounding box center [180, 70] width 211 height 25
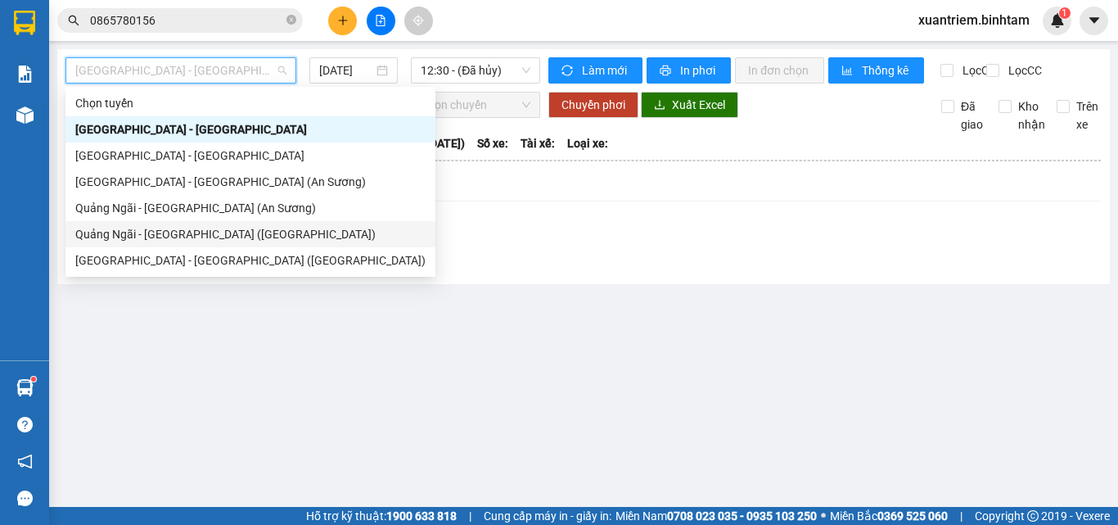
click at [241, 238] on div "Quảng Ngãi - [GEOGRAPHIC_DATA] ([GEOGRAPHIC_DATA])" at bounding box center [250, 234] width 350 height 18
type input "[DATE]"
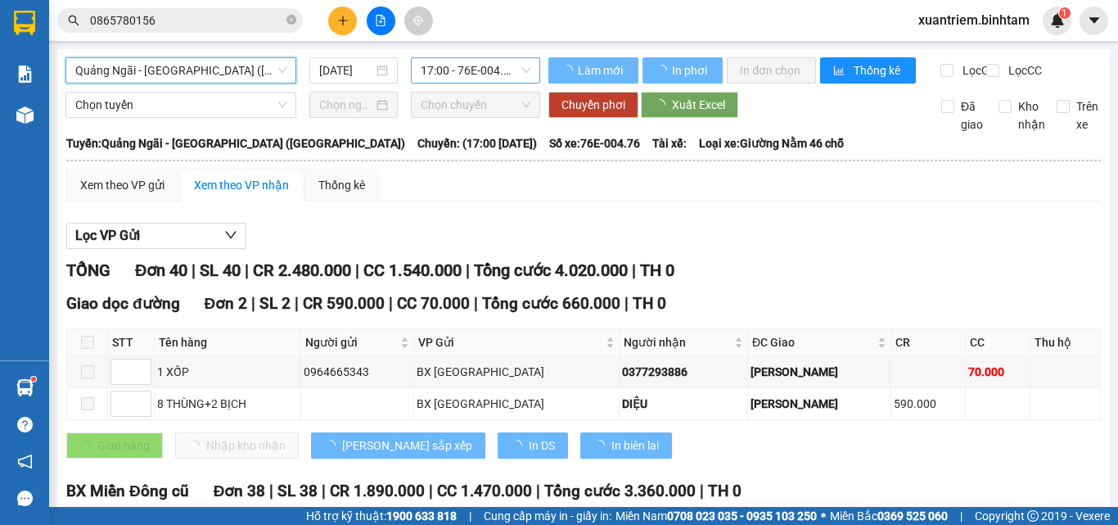
click at [495, 72] on span "17:00 - 76E-004.76" at bounding box center [476, 70] width 110 height 25
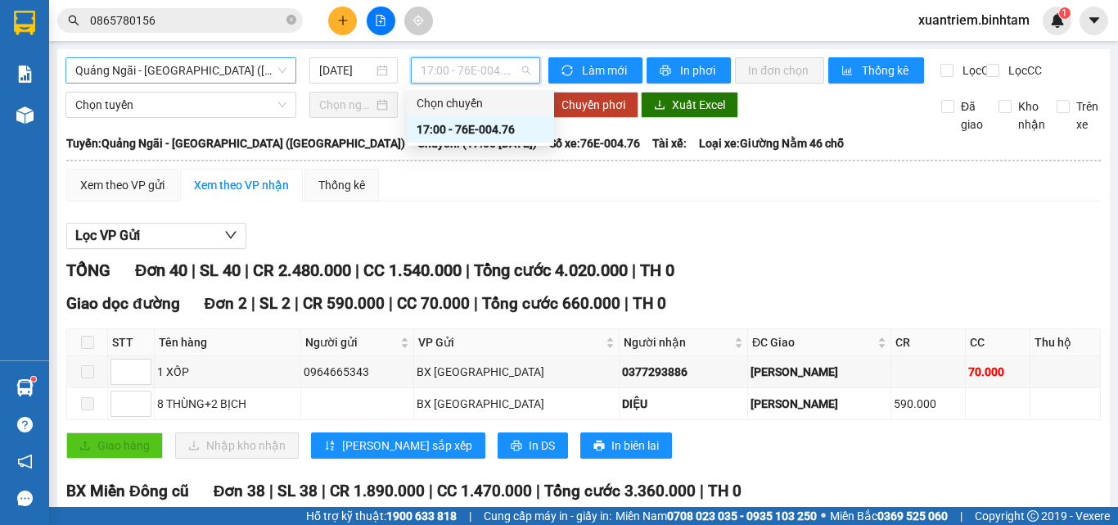
click at [253, 77] on span "Quảng Ngãi - [GEOGRAPHIC_DATA] ([GEOGRAPHIC_DATA])" at bounding box center [180, 70] width 211 height 25
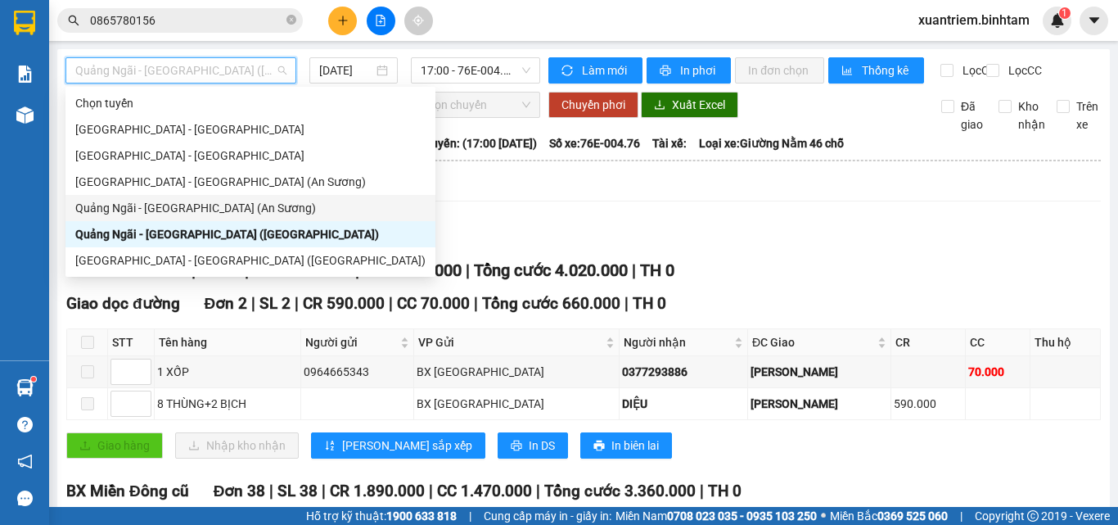
click at [218, 206] on div "Quảng Ngãi - [GEOGRAPHIC_DATA] (An Sương)" at bounding box center [250, 208] width 350 height 18
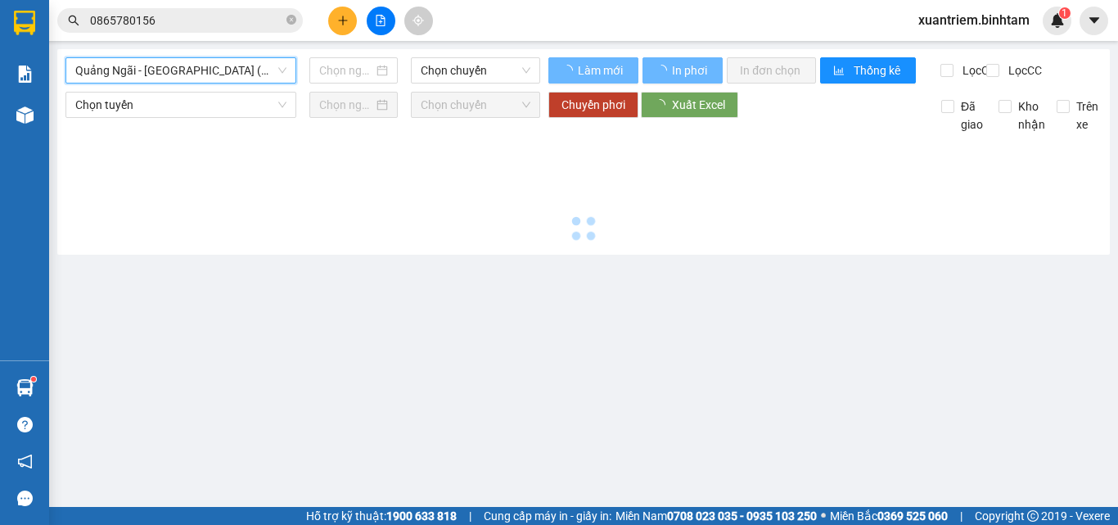
type input "[DATE]"
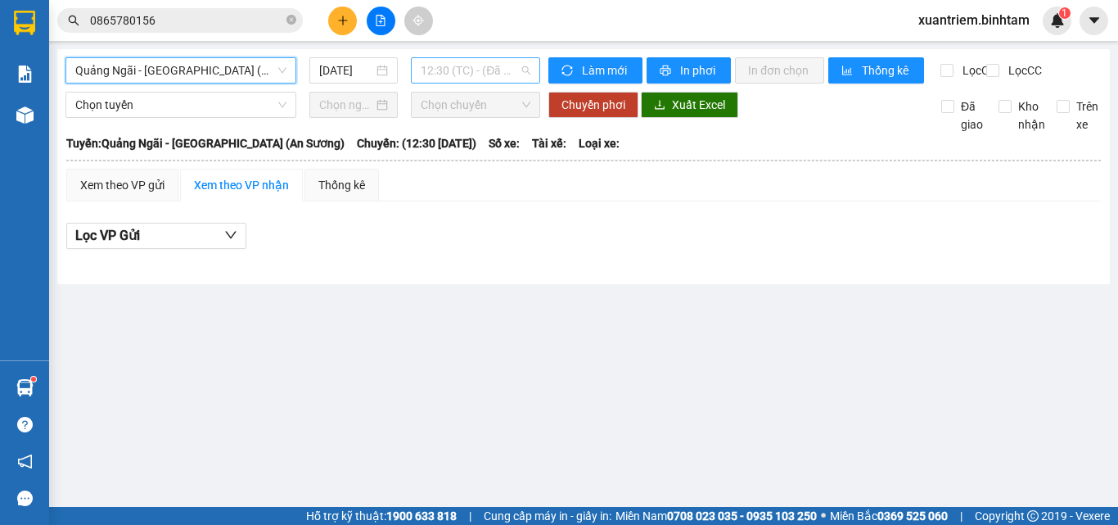
click at [491, 74] on span "12:30 (TC) - (Đã hủy)" at bounding box center [476, 70] width 110 height 25
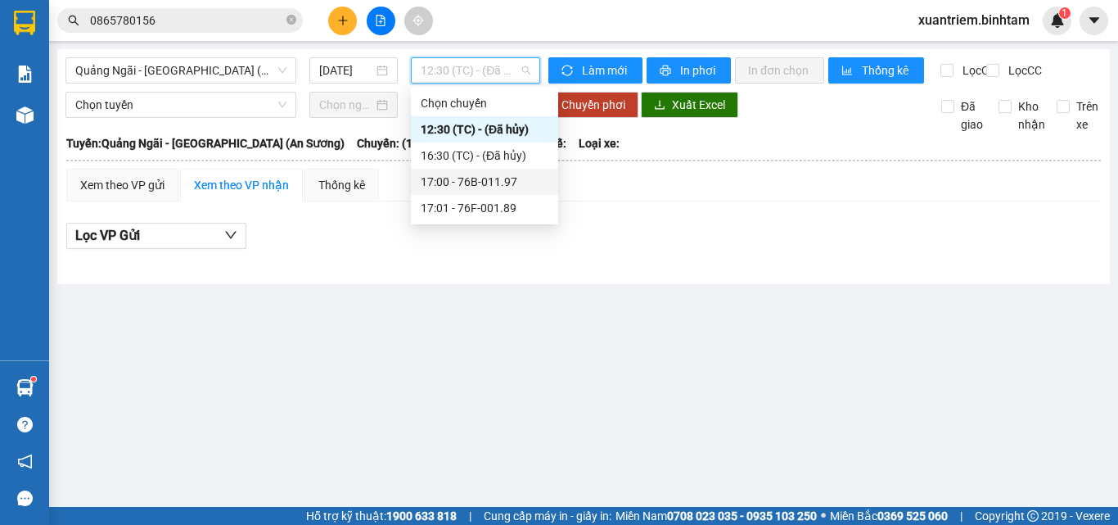
click at [493, 183] on div "17:00 - 76B-011.97" at bounding box center [485, 182] width 128 height 18
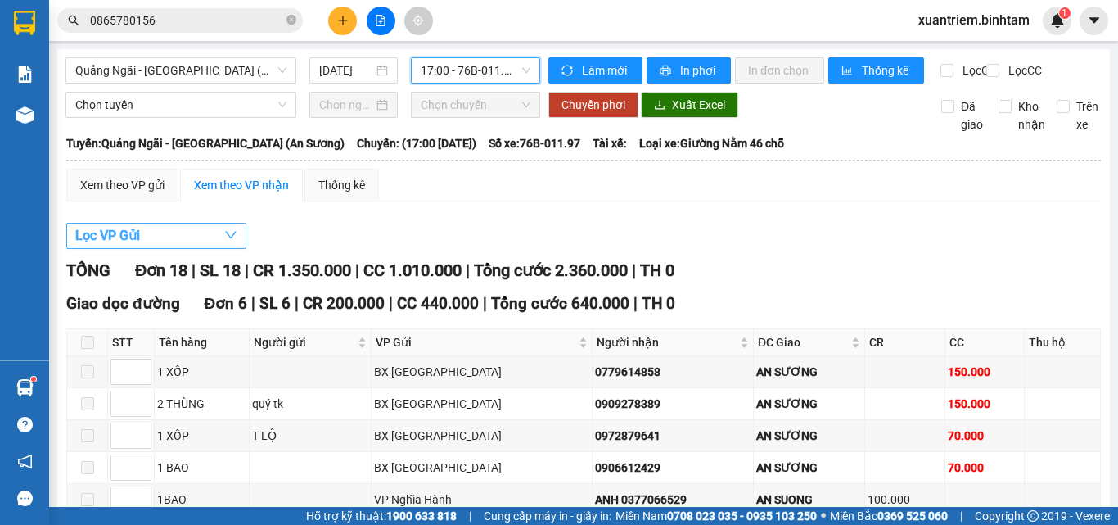
click at [226, 241] on icon "down" at bounding box center [230, 234] width 13 height 13
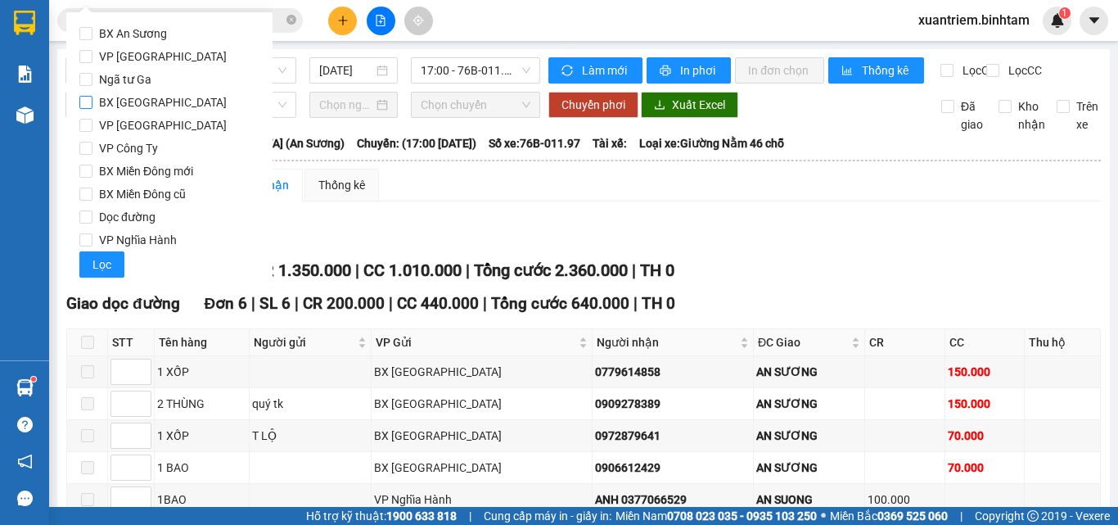
click at [120, 106] on span "BX [GEOGRAPHIC_DATA]" at bounding box center [163, 102] width 141 height 23
click at [93, 106] on input "BX [GEOGRAPHIC_DATA]" at bounding box center [85, 102] width 13 height 13
checkbox input "true"
click at [173, 238] on span "VP Nghĩa Hành" at bounding box center [138, 239] width 91 height 23
click at [93, 238] on input "VP Nghĩa Hành" at bounding box center [85, 239] width 13 height 13
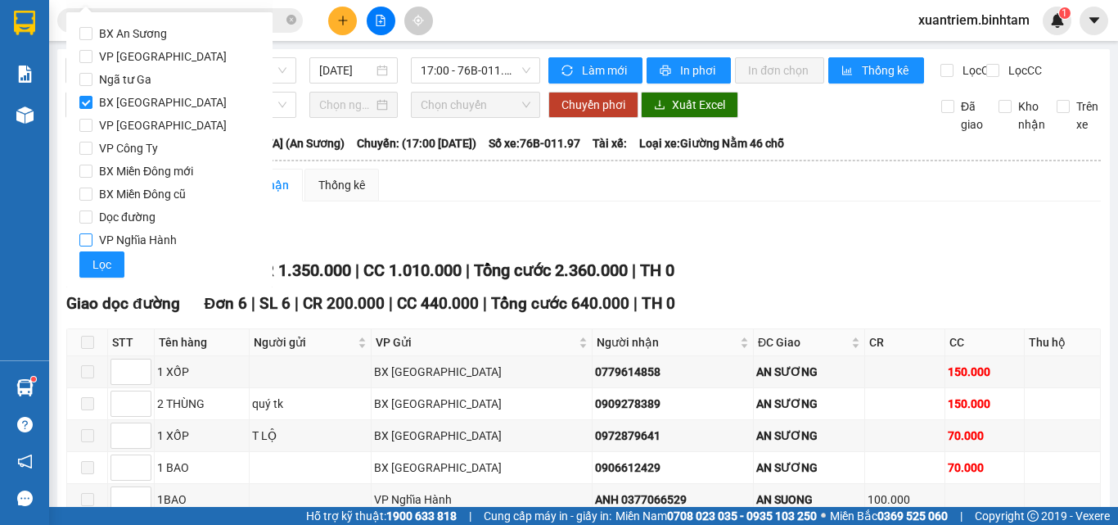
checkbox input "true"
click at [111, 261] on button "Lọc" at bounding box center [101, 264] width 45 height 26
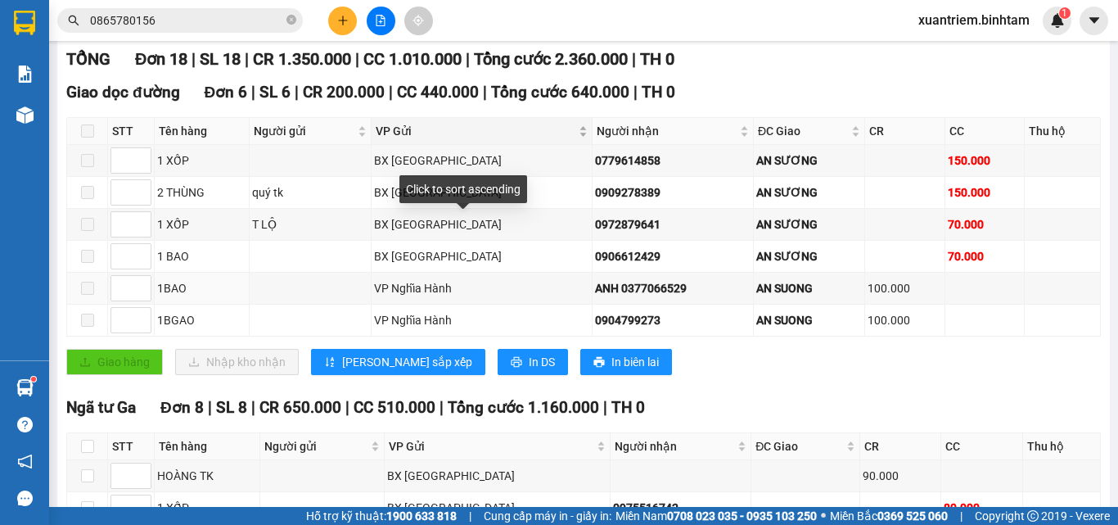
scroll to position [327, 0]
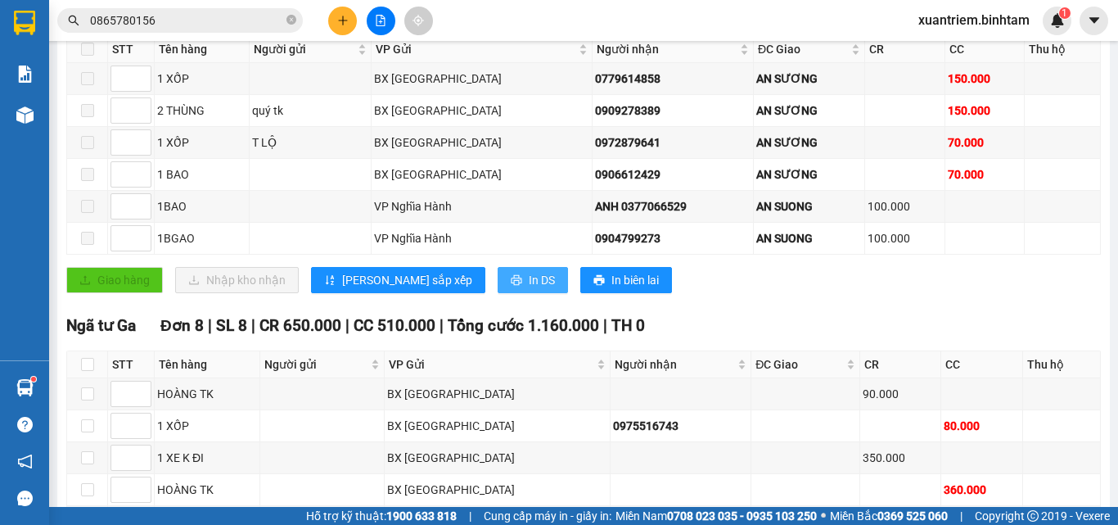
click at [529, 289] on span "In DS" at bounding box center [542, 280] width 26 height 18
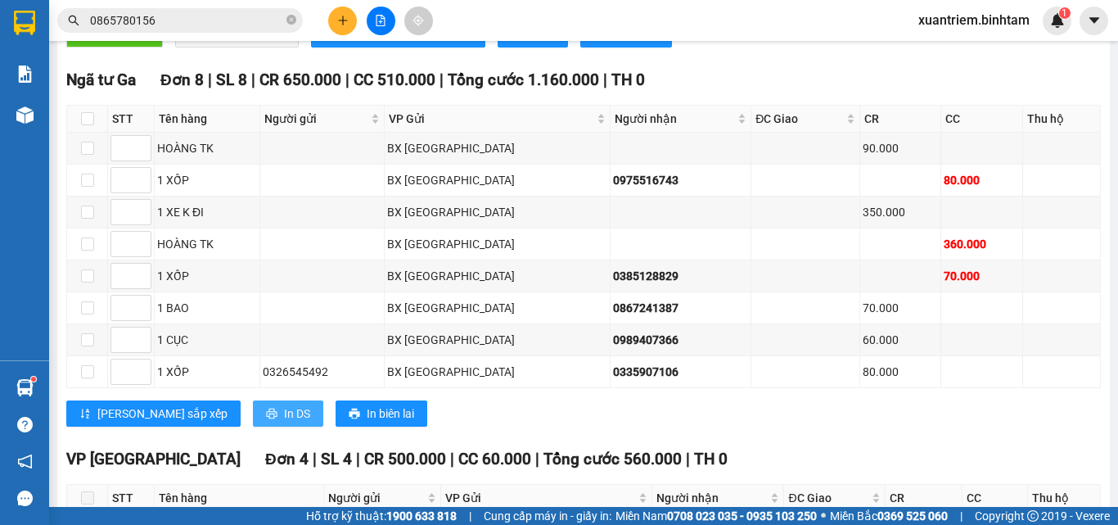
click at [266, 421] on span "printer" at bounding box center [271, 414] width 11 height 13
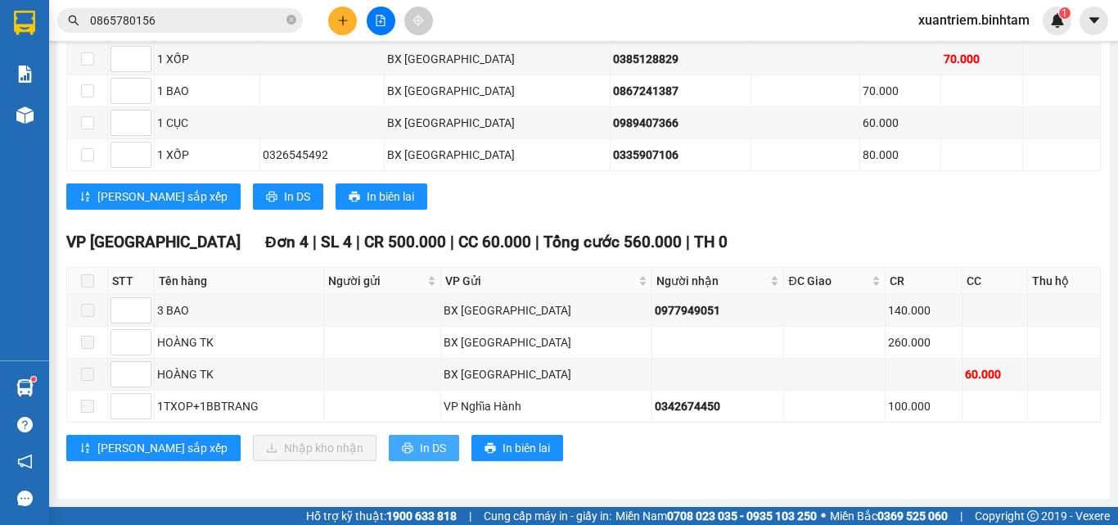
click at [389, 437] on button "In DS" at bounding box center [424, 448] width 70 height 26
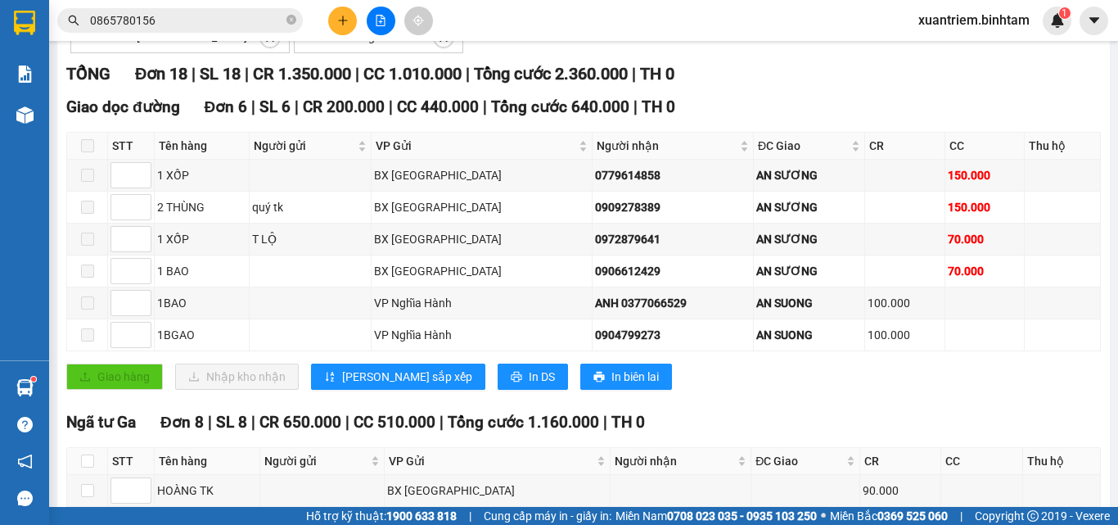
scroll to position [0, 0]
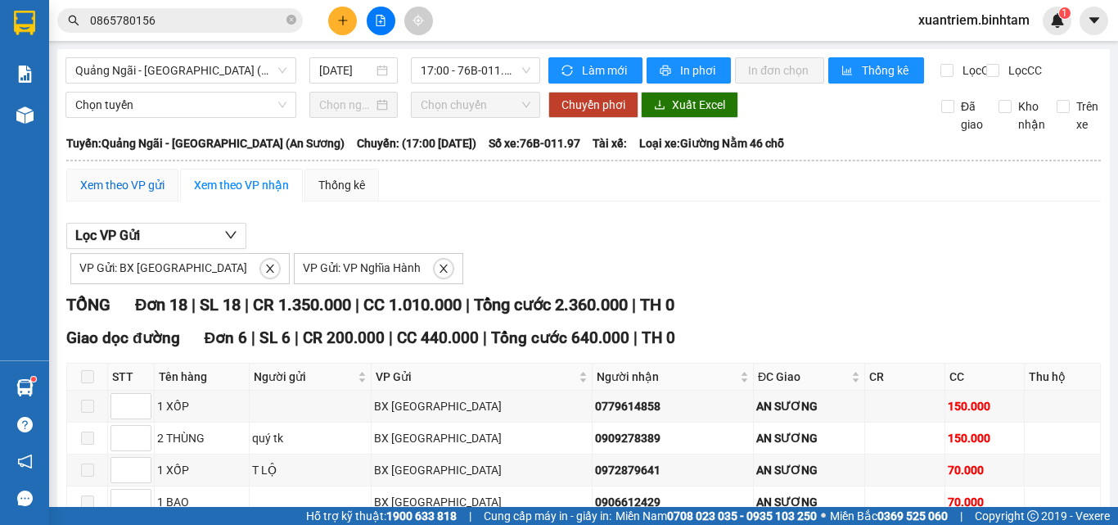
click at [105, 194] on div "Xem theo VP gửi" at bounding box center [122, 185] width 84 height 18
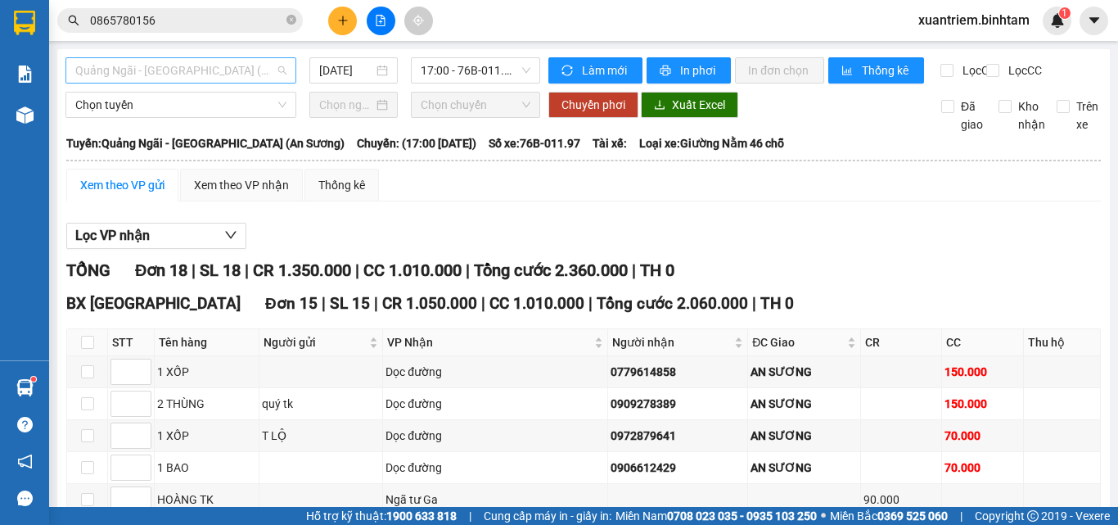
click at [255, 71] on span "Quảng Ngãi - [GEOGRAPHIC_DATA] (An Sương)" at bounding box center [180, 70] width 211 height 25
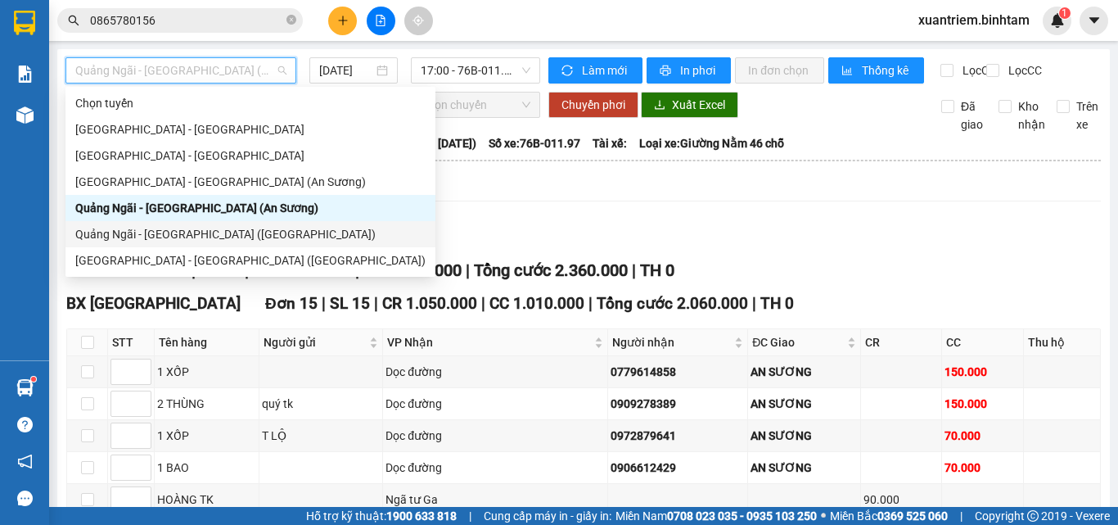
click at [201, 229] on div "Quảng Ngãi - [GEOGRAPHIC_DATA] ([GEOGRAPHIC_DATA])" at bounding box center [250, 234] width 350 height 18
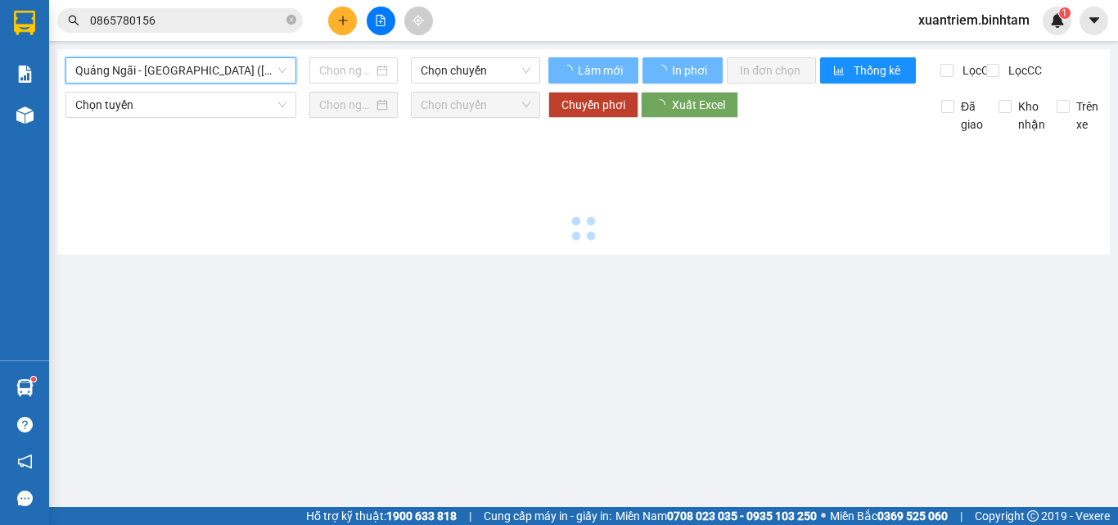
type input "[DATE]"
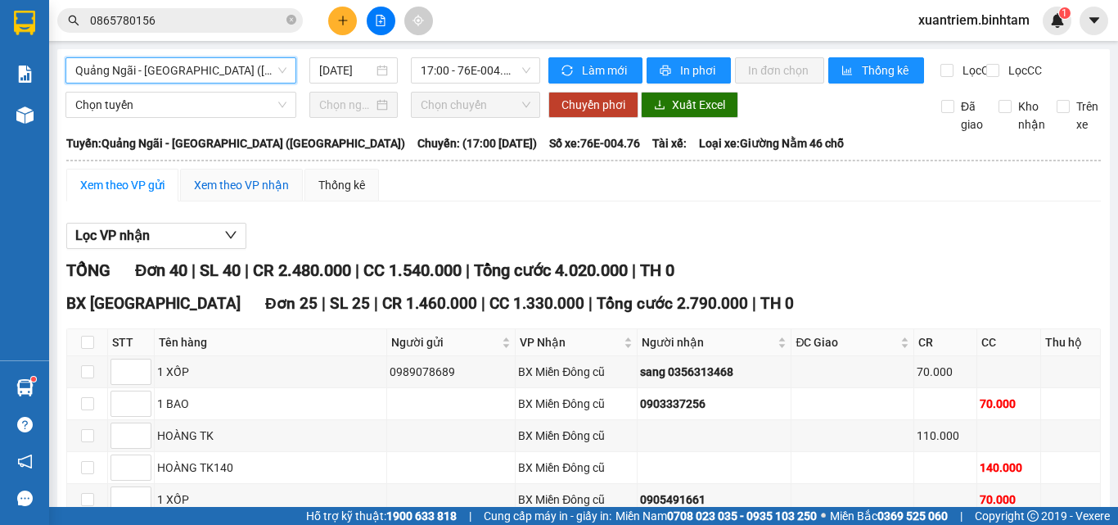
click at [273, 194] on div "Xem theo VP nhận" at bounding box center [241, 185] width 95 height 18
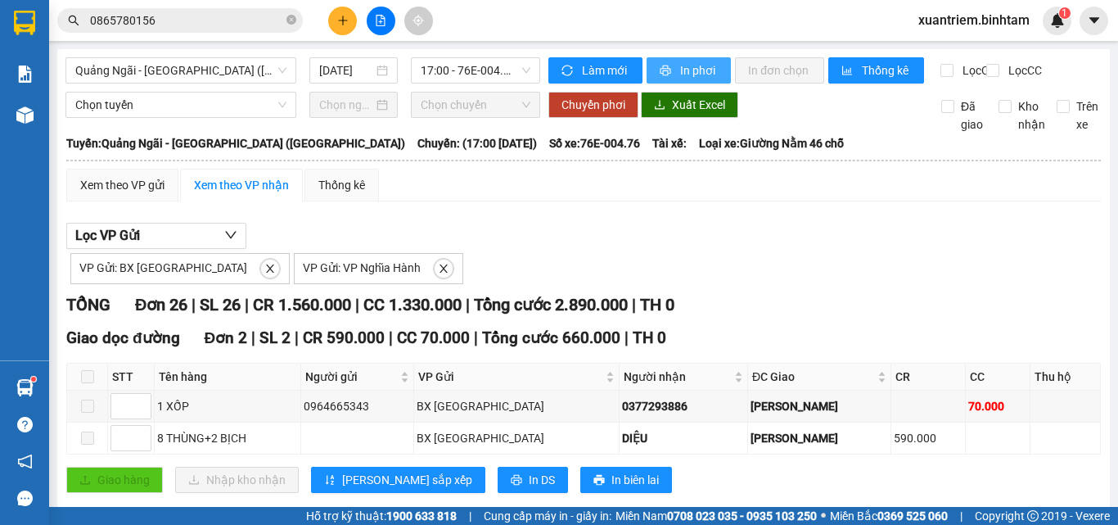
click at [680, 66] on span "In phơi" at bounding box center [699, 70] width 38 height 18
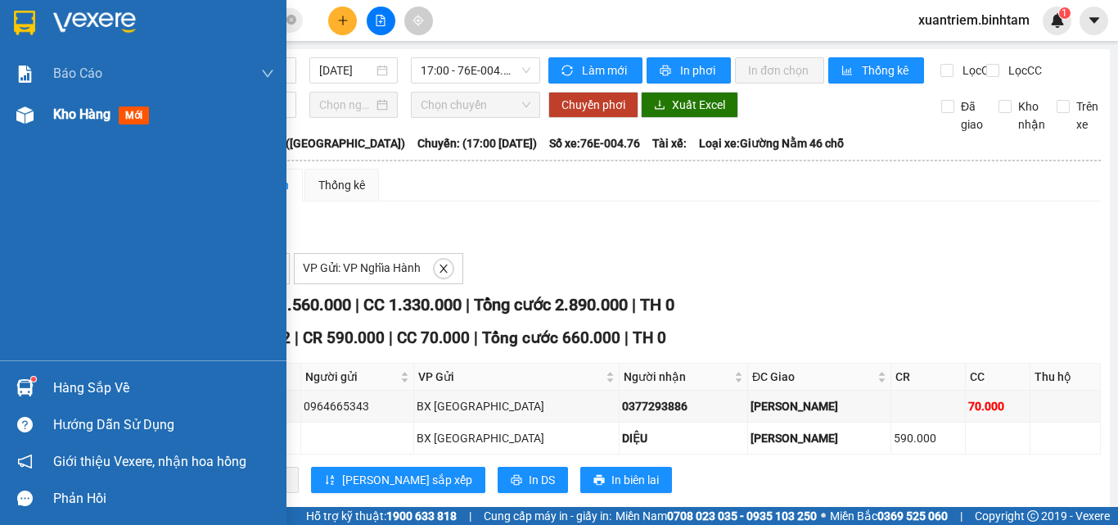
click at [74, 107] on span "Kho hàng" at bounding box center [81, 114] width 57 height 16
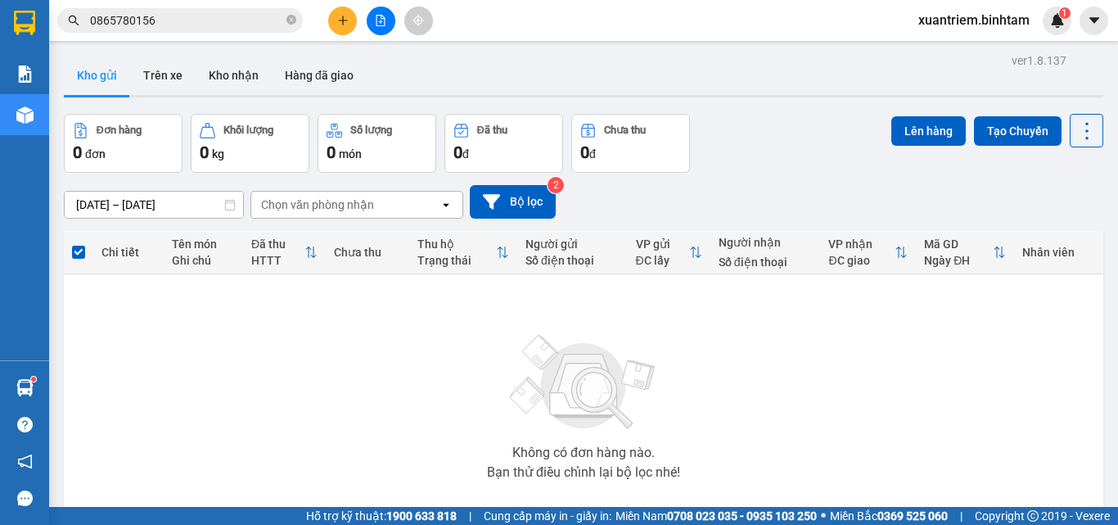
scroll to position [91, 0]
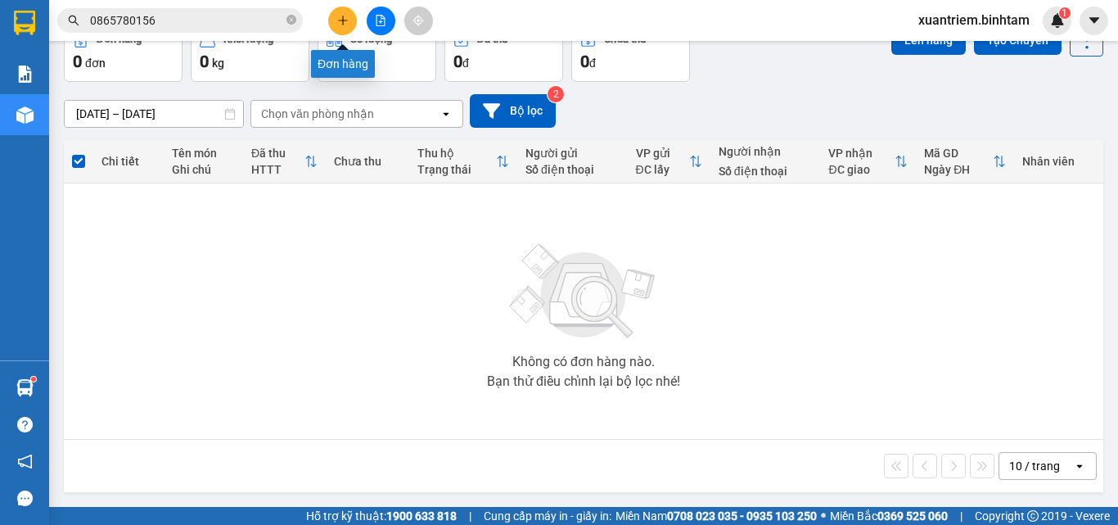
click at [350, 21] on button at bounding box center [342, 21] width 29 height 29
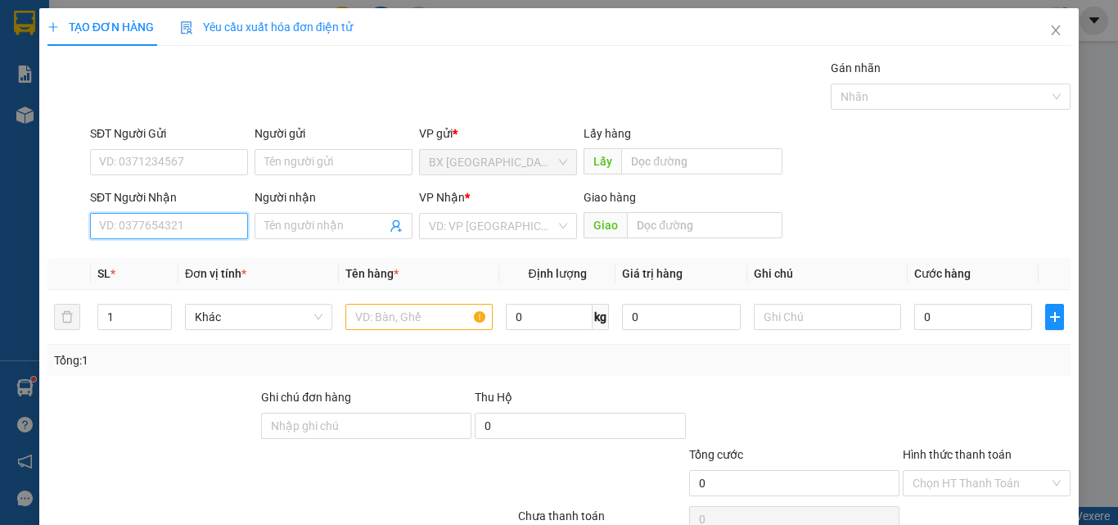
click at [201, 232] on input "SĐT Người Nhận" at bounding box center [169, 226] width 158 height 26
click at [197, 232] on input "0932183410" at bounding box center [169, 226] width 158 height 26
type input "0932183410"
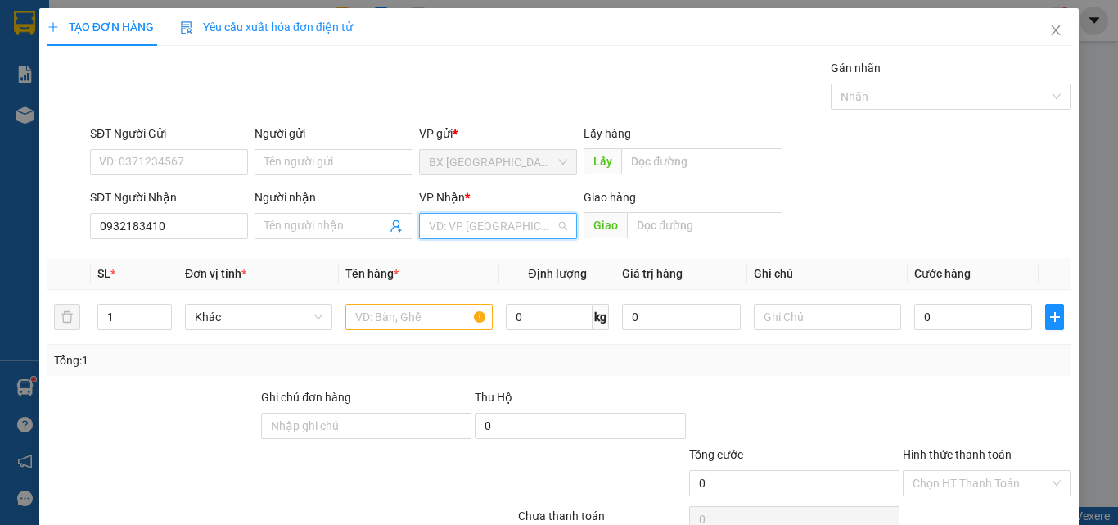
click at [512, 224] on input "search" at bounding box center [492, 226] width 127 height 25
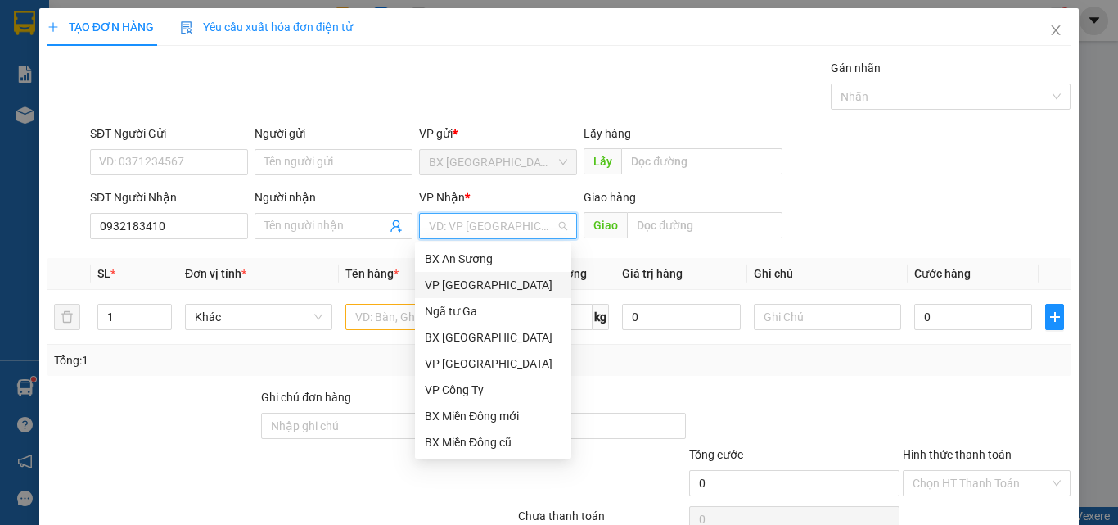
click at [458, 289] on div "VP [GEOGRAPHIC_DATA]" at bounding box center [493, 285] width 137 height 18
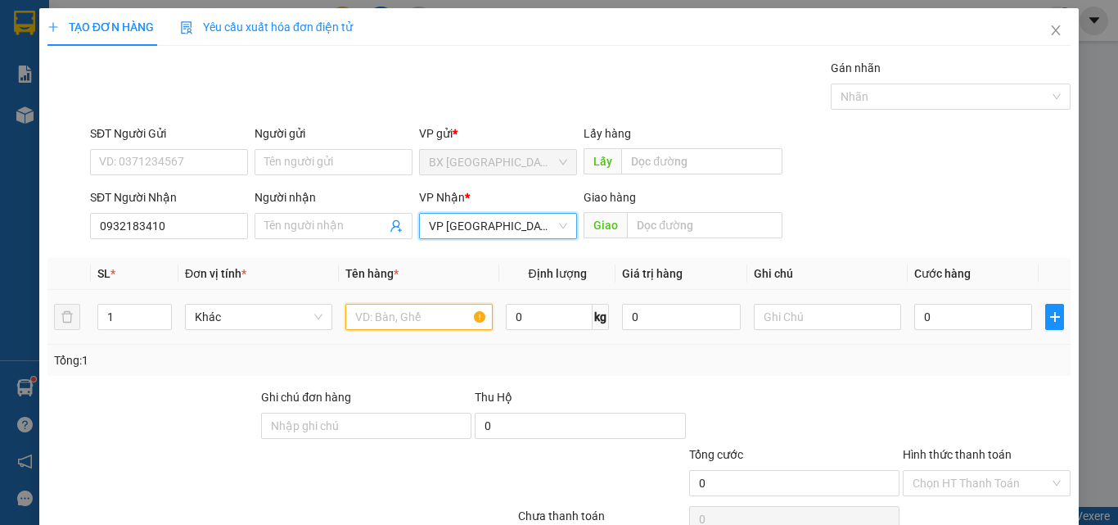
click at [449, 312] on input "text" at bounding box center [418, 317] width 147 height 26
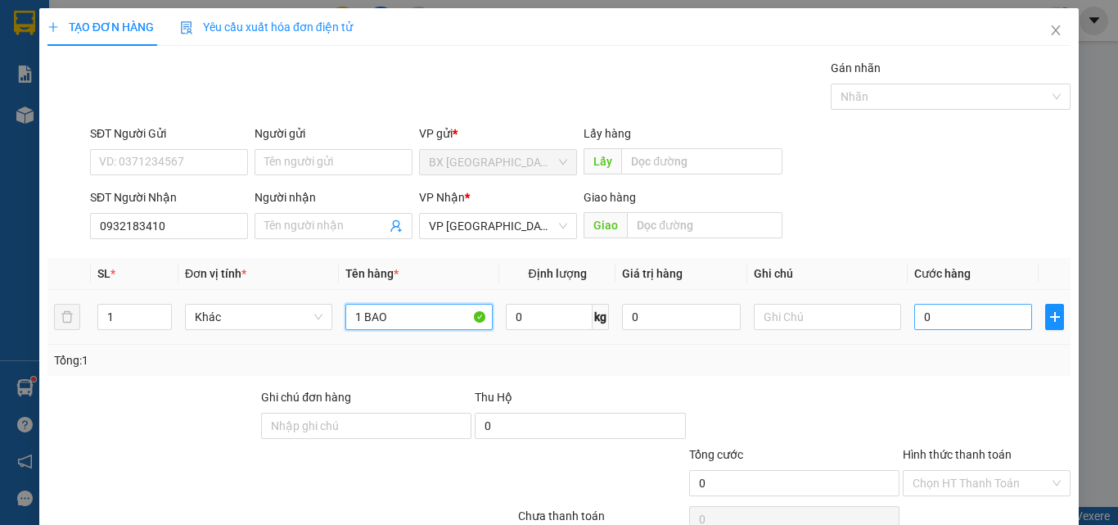
type input "1 BAO"
click at [978, 314] on input "0" at bounding box center [973, 317] width 118 height 26
type input "1"
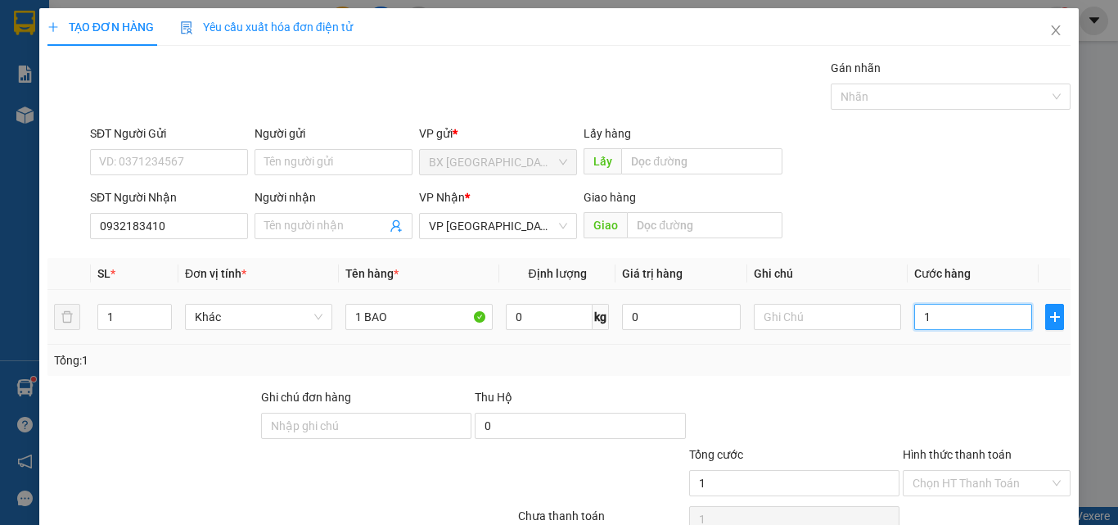
type input "10"
type input "100"
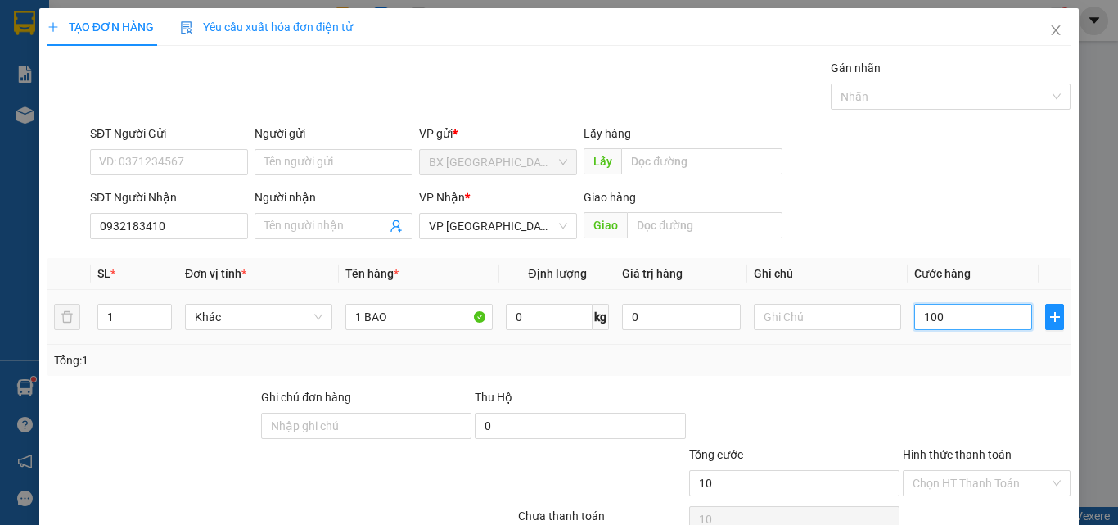
type input "100"
type input "1.000"
type input "100.000"
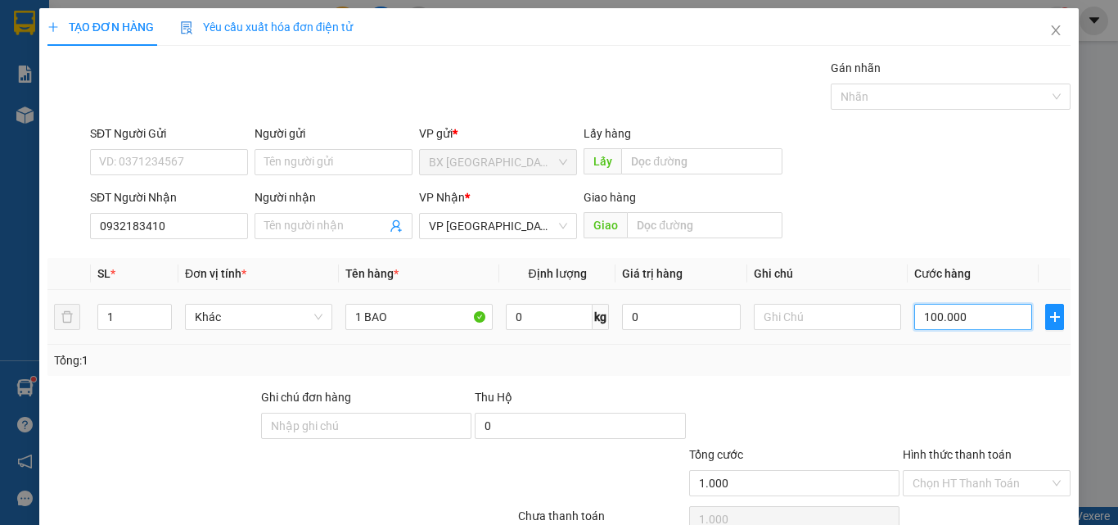
type input "100.000"
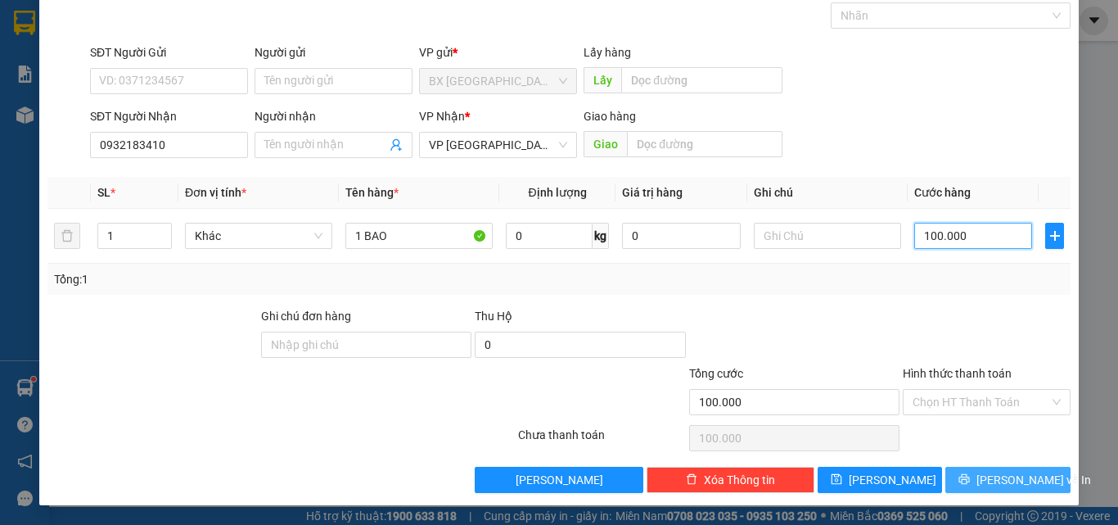
type input "100.000"
click at [983, 473] on span "[PERSON_NAME] và In" at bounding box center [1034, 480] width 115 height 18
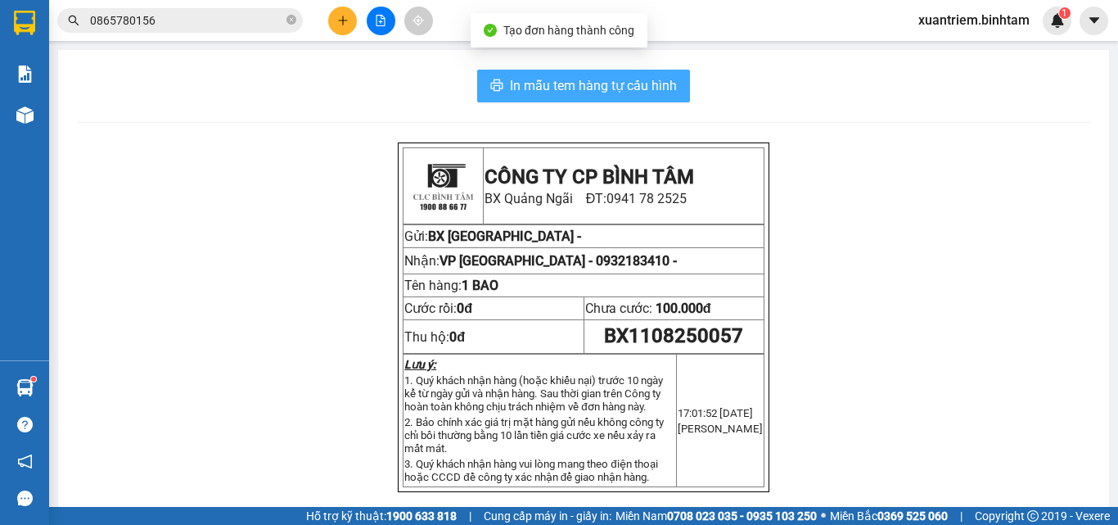
click at [633, 85] on span "In mẫu tem hàng tự cấu hình" at bounding box center [593, 85] width 167 height 20
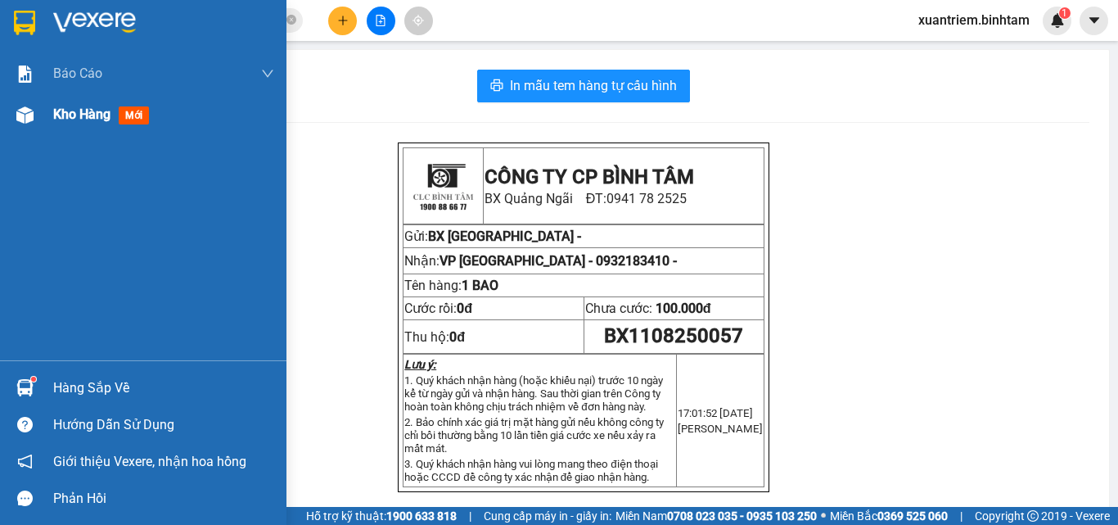
click at [71, 115] on span "Kho hàng" at bounding box center [81, 114] width 57 height 16
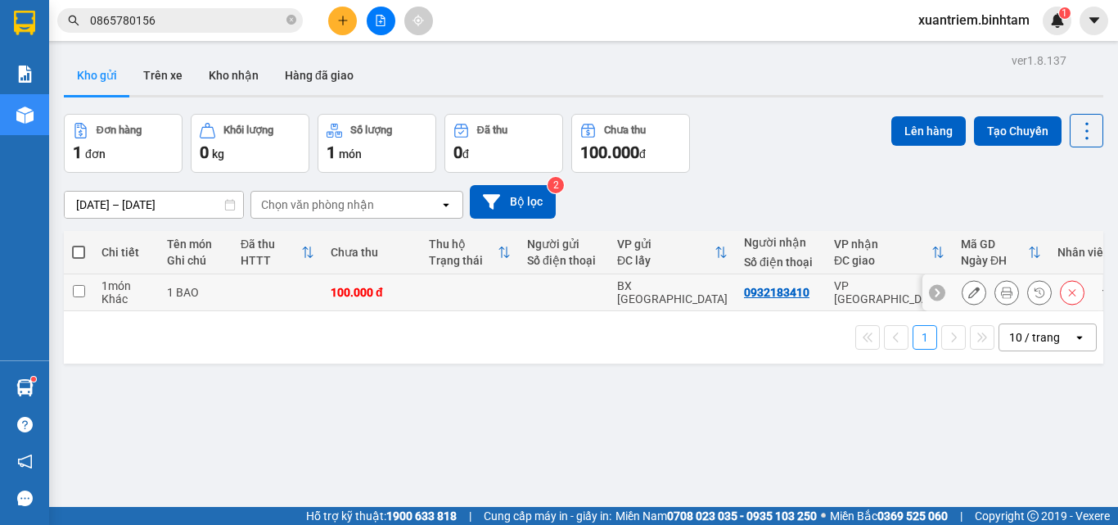
click at [247, 286] on td at bounding box center [277, 292] width 90 height 37
checkbox input "true"
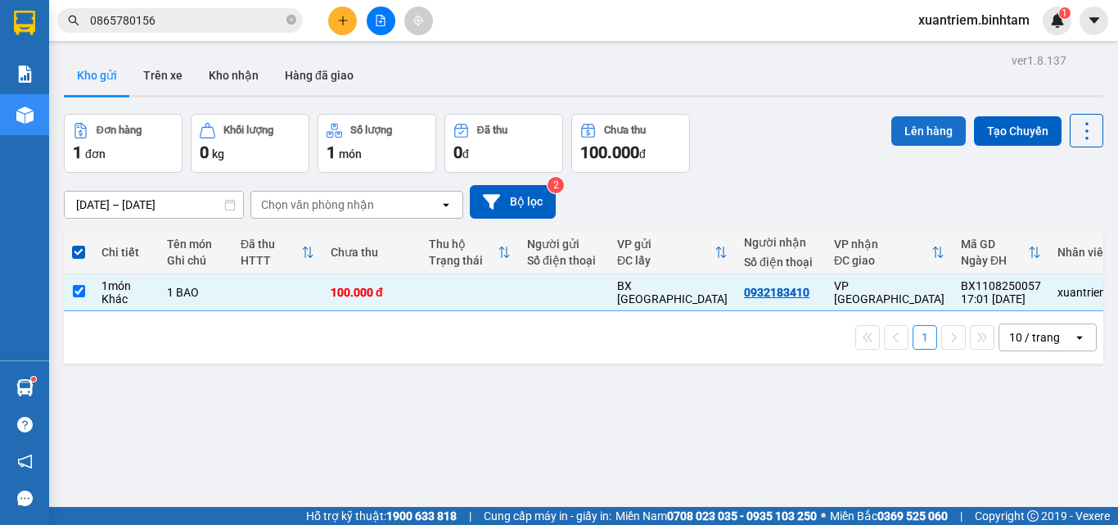
click at [915, 131] on button "Lên hàng" at bounding box center [928, 130] width 74 height 29
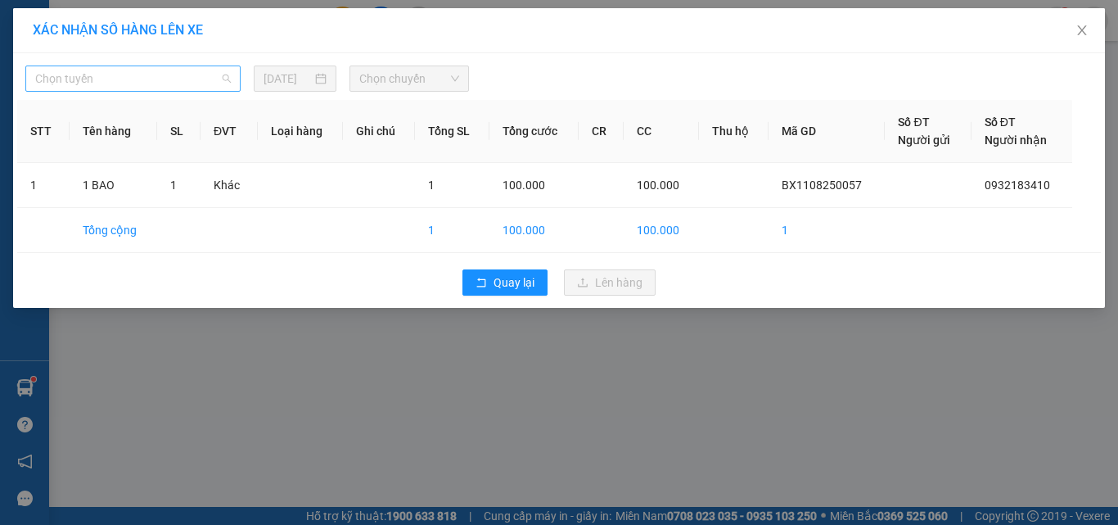
click at [132, 80] on span "Chọn tuyến" at bounding box center [133, 78] width 196 height 25
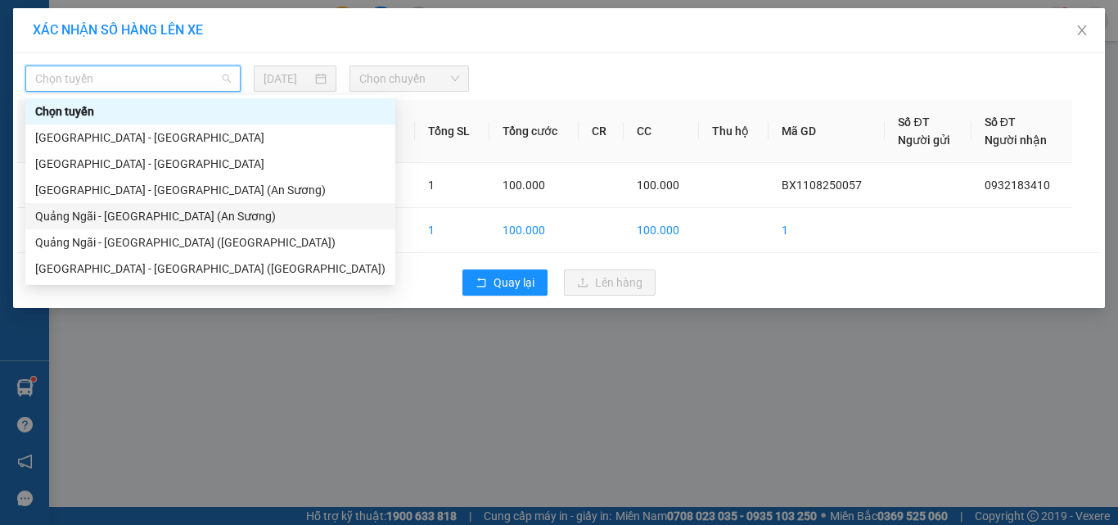
click at [160, 213] on div "Quảng Ngãi - [GEOGRAPHIC_DATA] (An Sương)" at bounding box center [210, 216] width 350 height 18
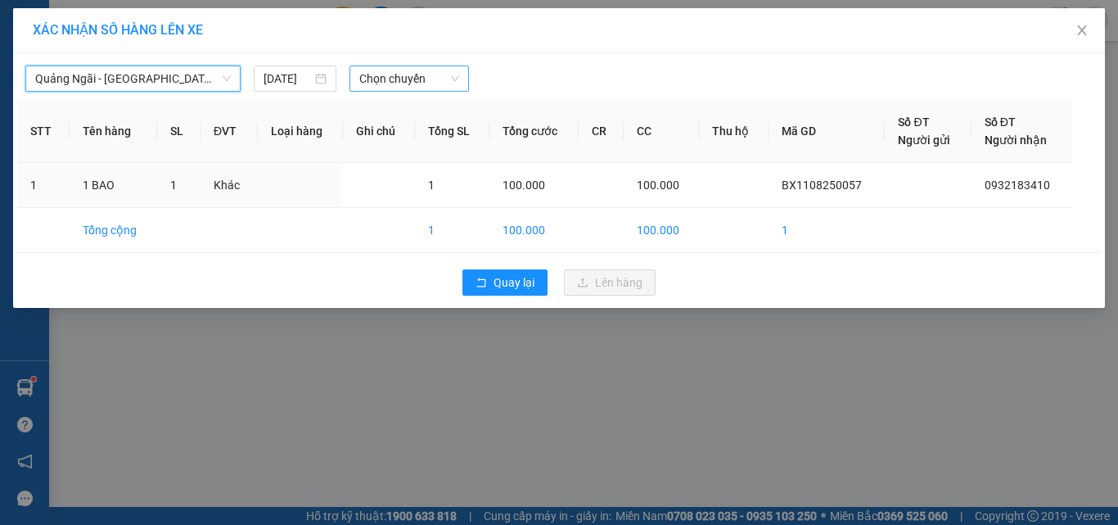
click at [392, 74] on span "Chọn chuyến" at bounding box center [409, 78] width 101 height 25
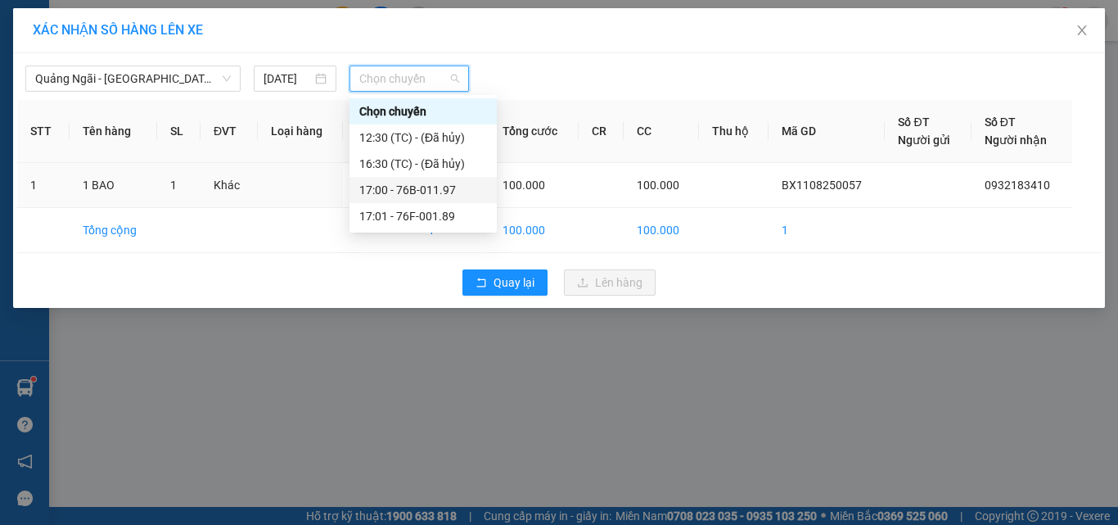
click at [444, 194] on div "17:00 - 76B-011.97" at bounding box center [423, 190] width 128 height 18
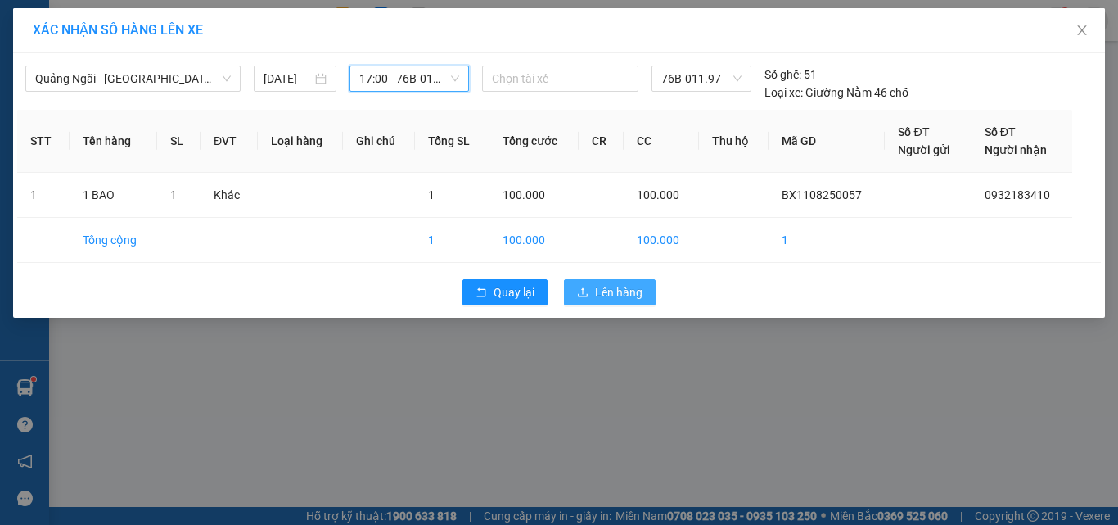
drag, startPoint x: 585, startPoint y: 292, endPoint x: 589, endPoint y: 270, distance: 22.3
click at [587, 292] on icon "upload" at bounding box center [582, 292] width 11 height 11
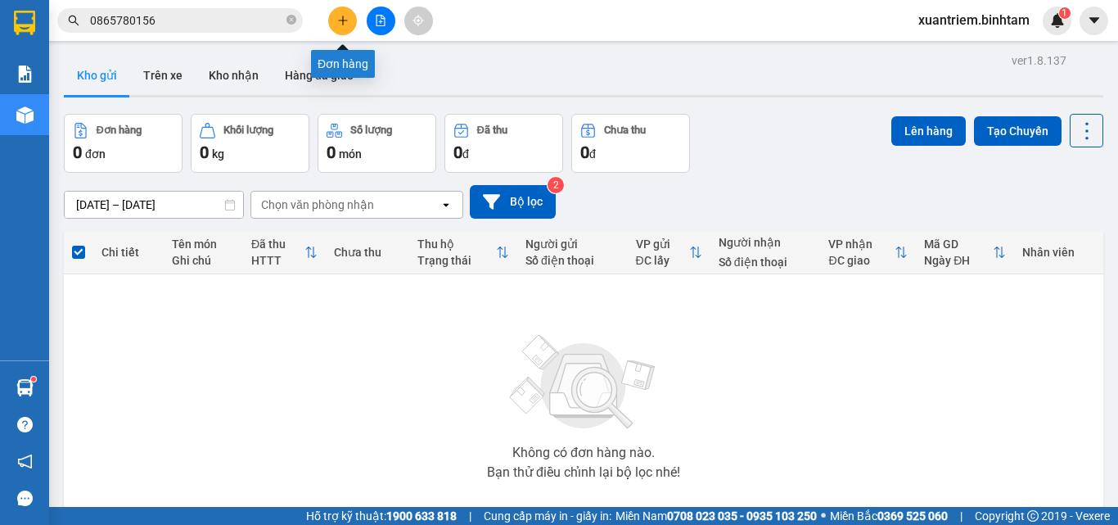
click at [343, 16] on icon "plus" at bounding box center [342, 20] width 11 height 11
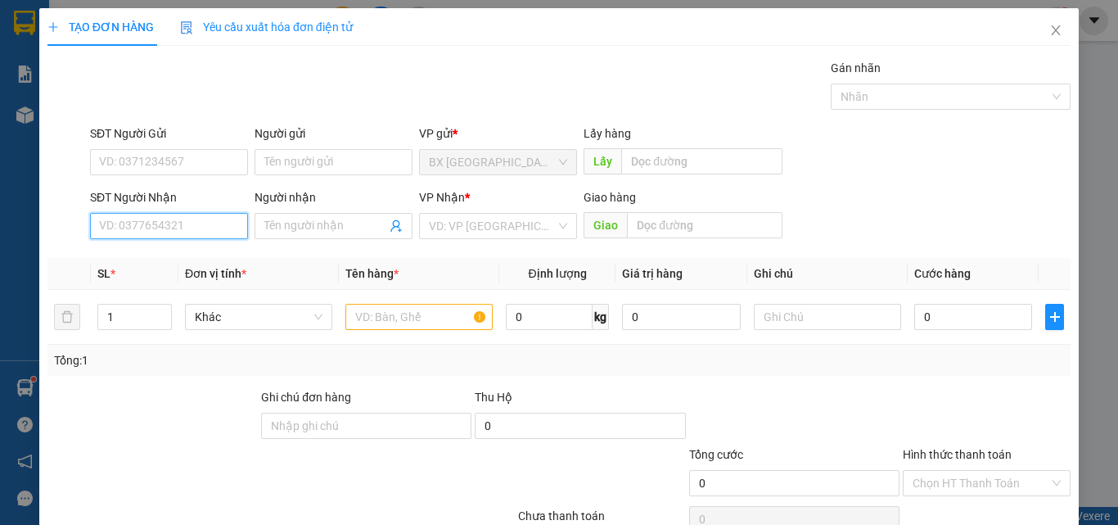
click at [186, 223] on input "SĐT Người Nhận" at bounding box center [169, 226] width 158 height 26
type input "0898988822"
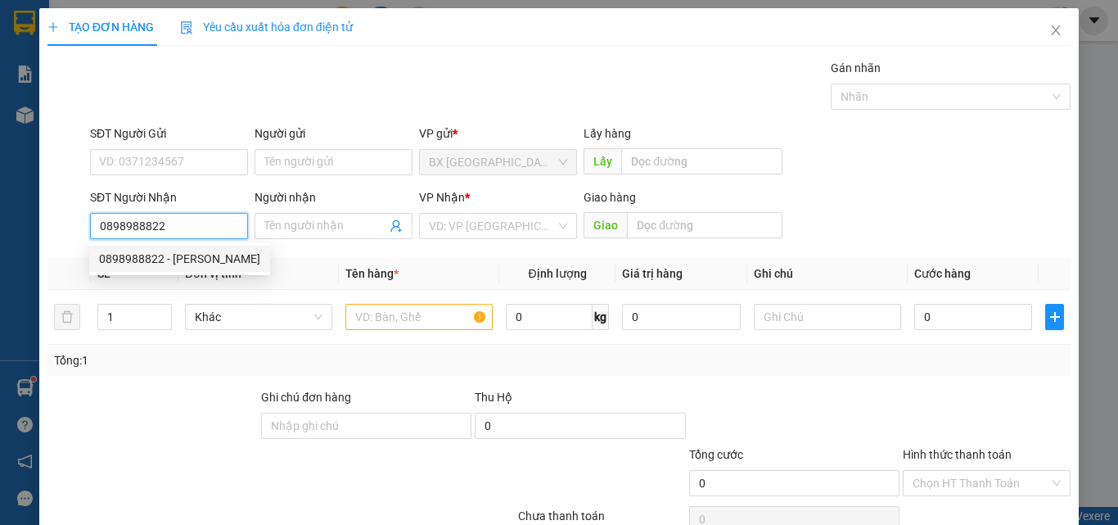
click at [225, 264] on div "0898988822 - VƯƠNG" at bounding box center [179, 259] width 161 height 18
type input "VƯƠNG"
type input "70.000"
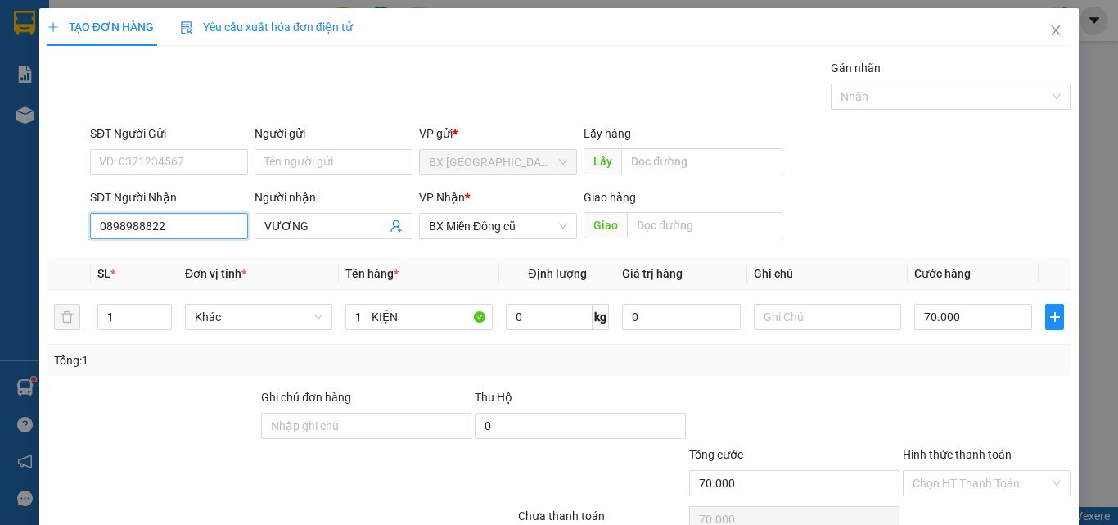
type input "0898988822"
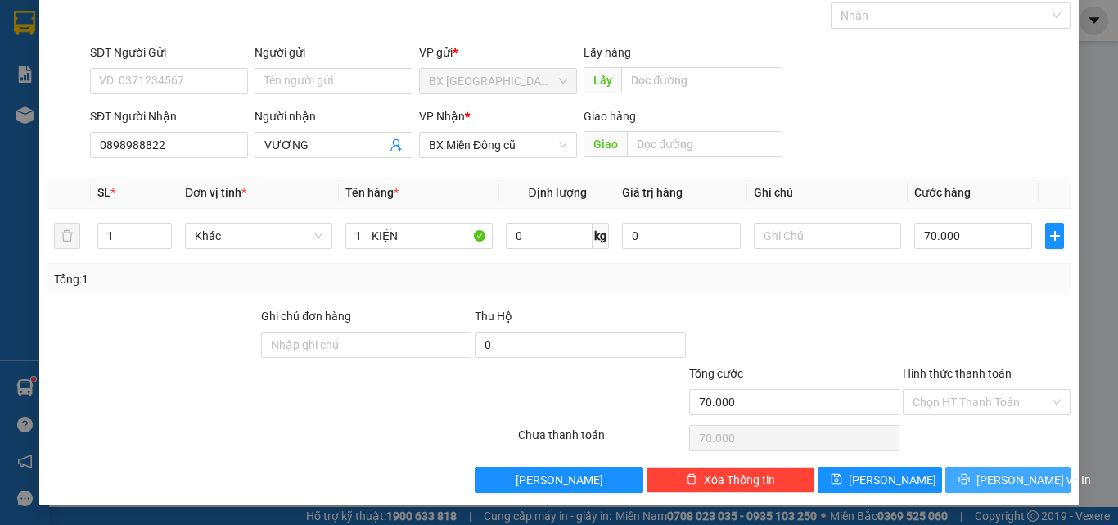
click at [1027, 483] on span "[PERSON_NAME] và In" at bounding box center [1034, 480] width 115 height 18
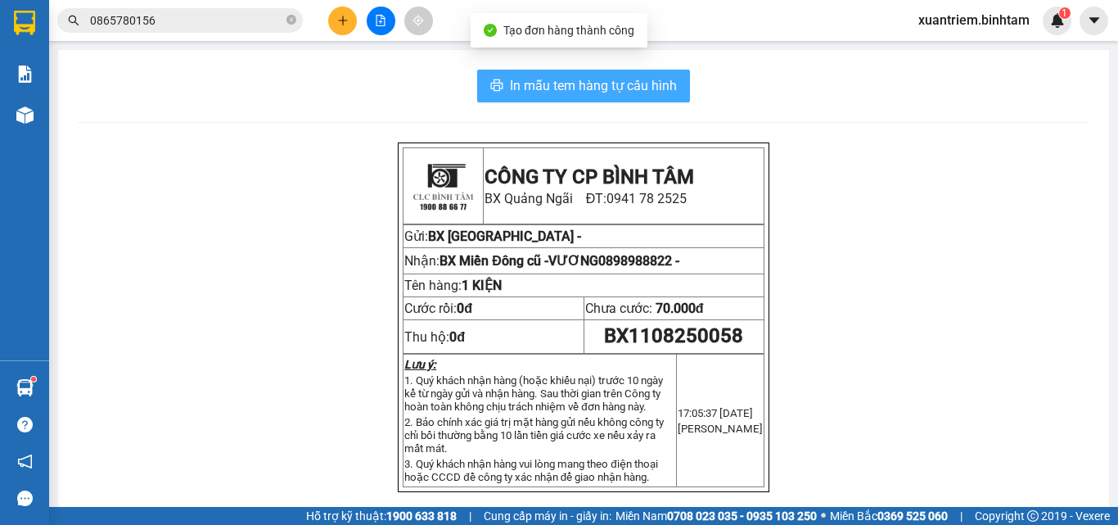
click at [635, 84] on span "In mẫu tem hàng tự cấu hình" at bounding box center [593, 85] width 167 height 20
